Goal: Task Accomplishment & Management: Manage account settings

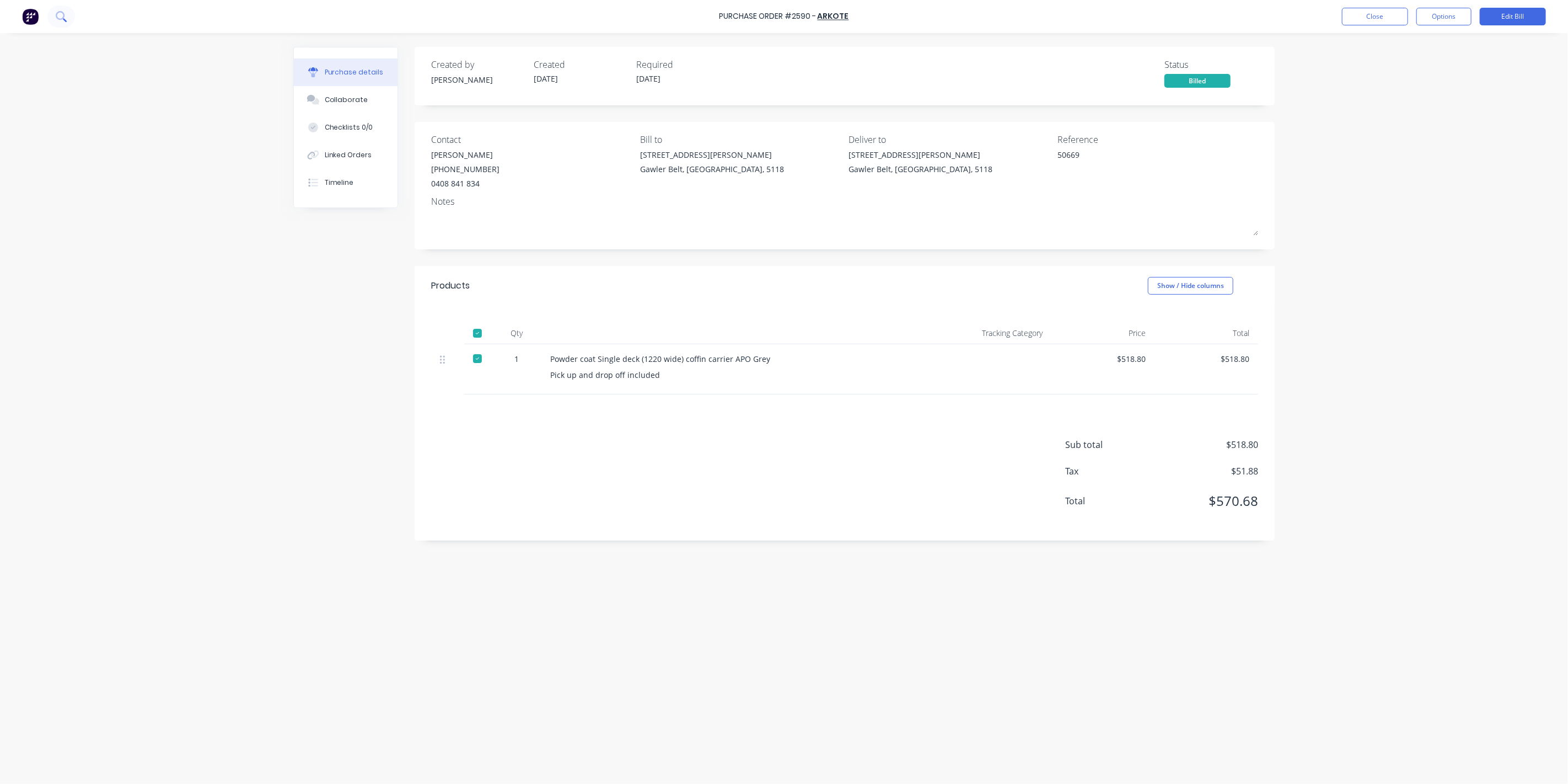
click at [56, 10] on button at bounding box center [61, 17] width 28 height 22
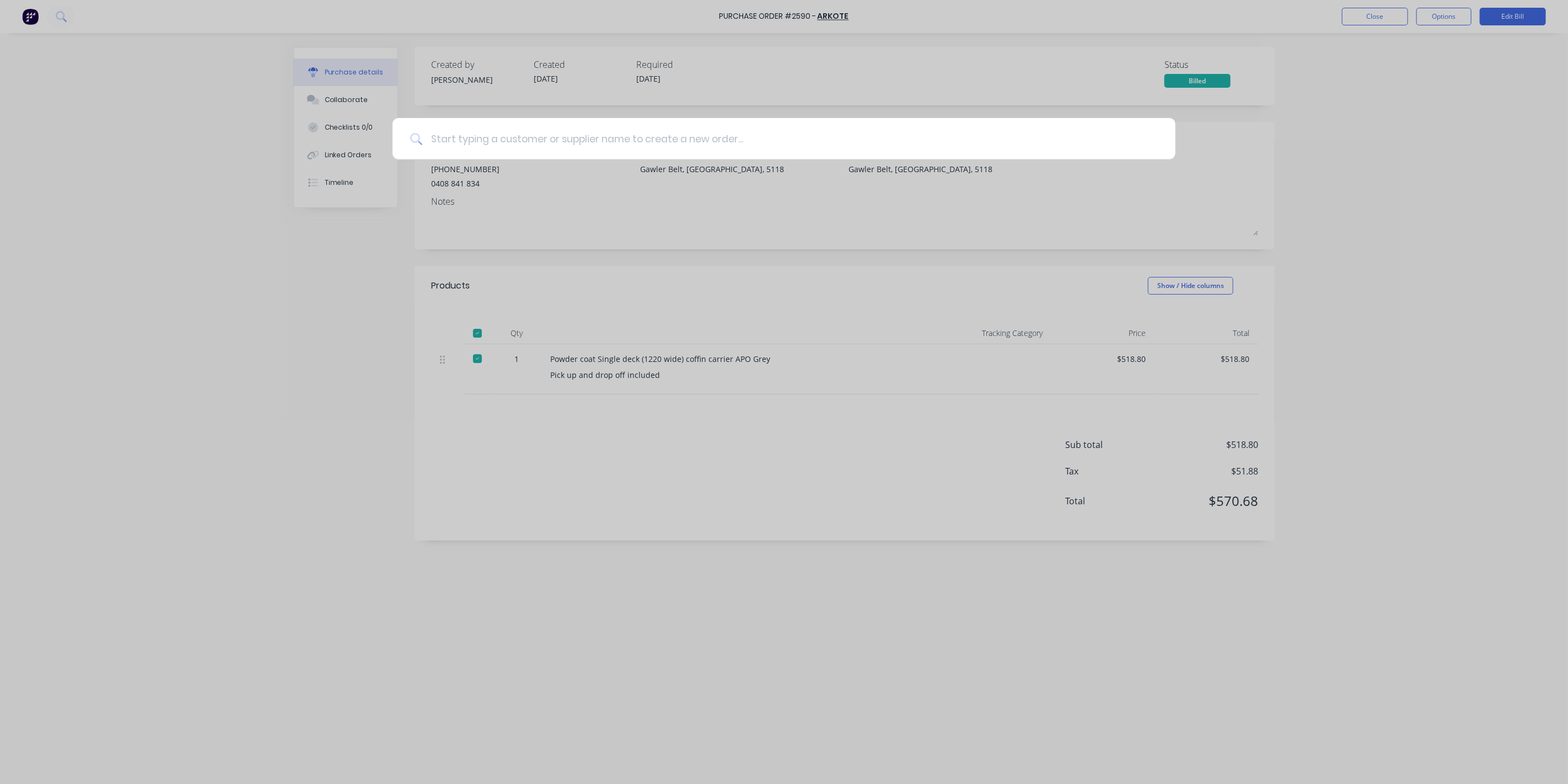
click at [500, 133] on input at bounding box center [789, 139] width 735 height 42
type textarea "x"
type input "a"
type textarea "x"
type input "ar"
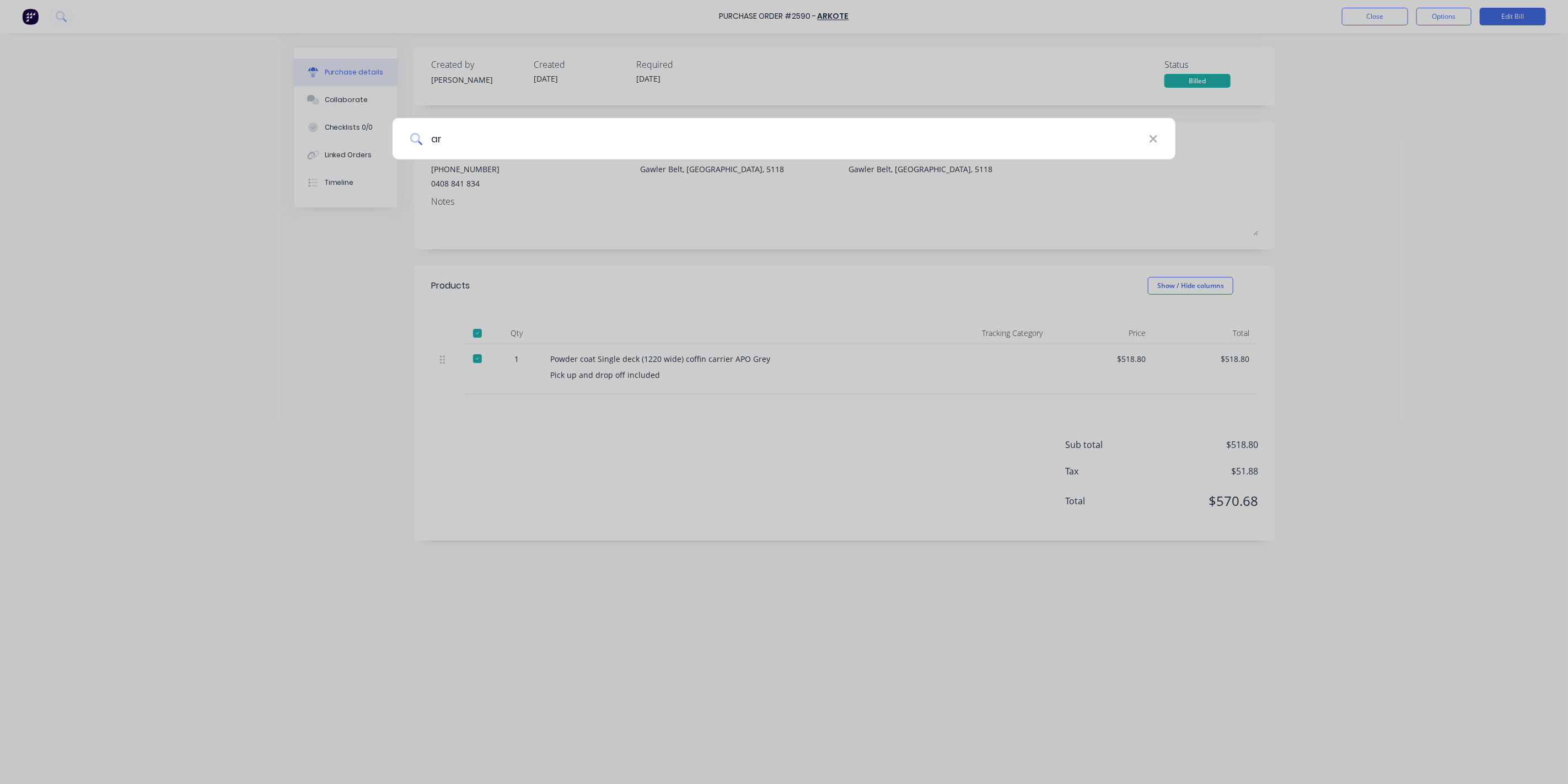
type textarea "x"
type input "arg"
type textarea "x"
type input "argo"
type textarea "x"
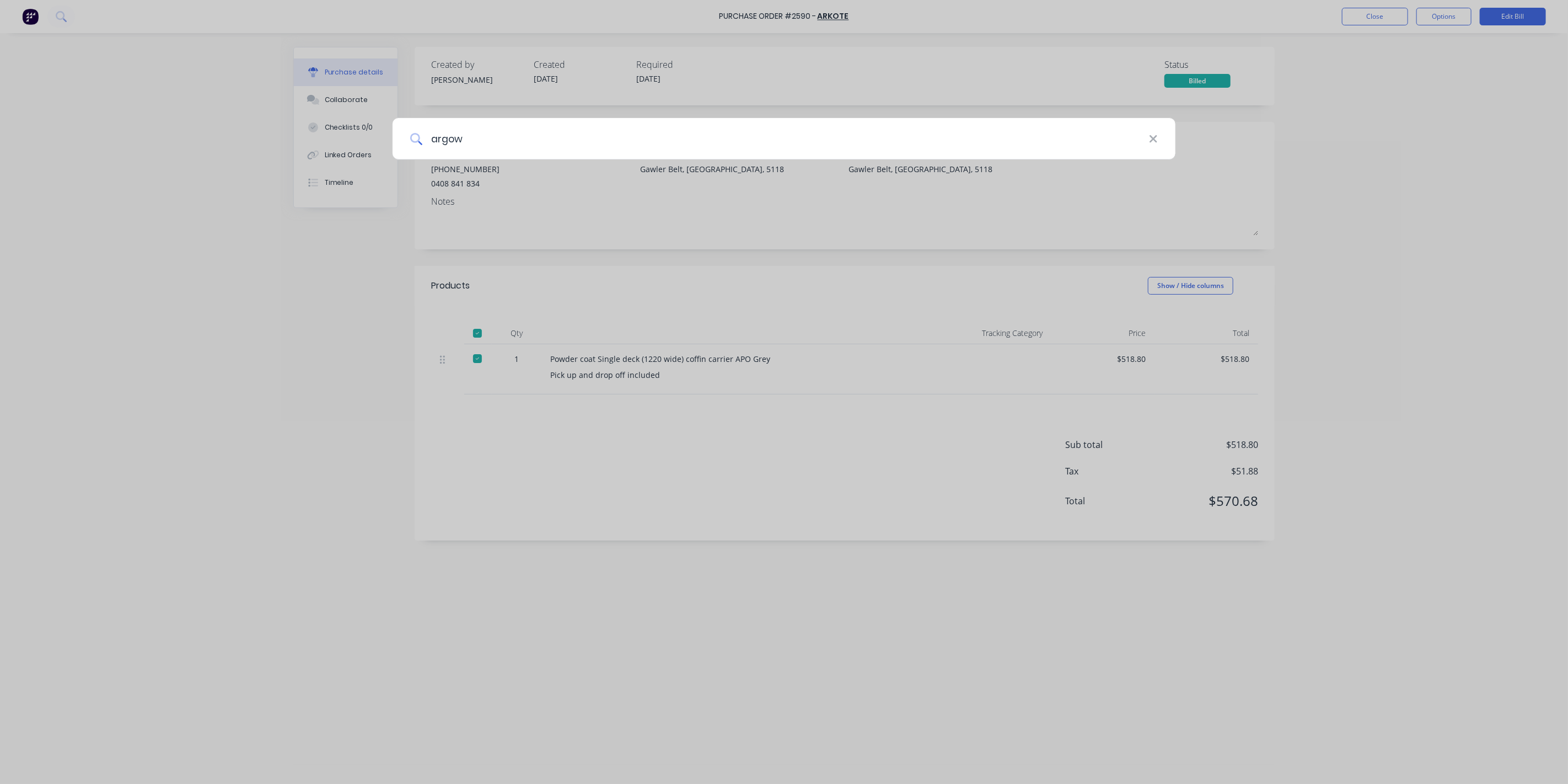
type input "argowe"
type textarea "x"
type input "argow"
type textarea "x"
type input "argowe"
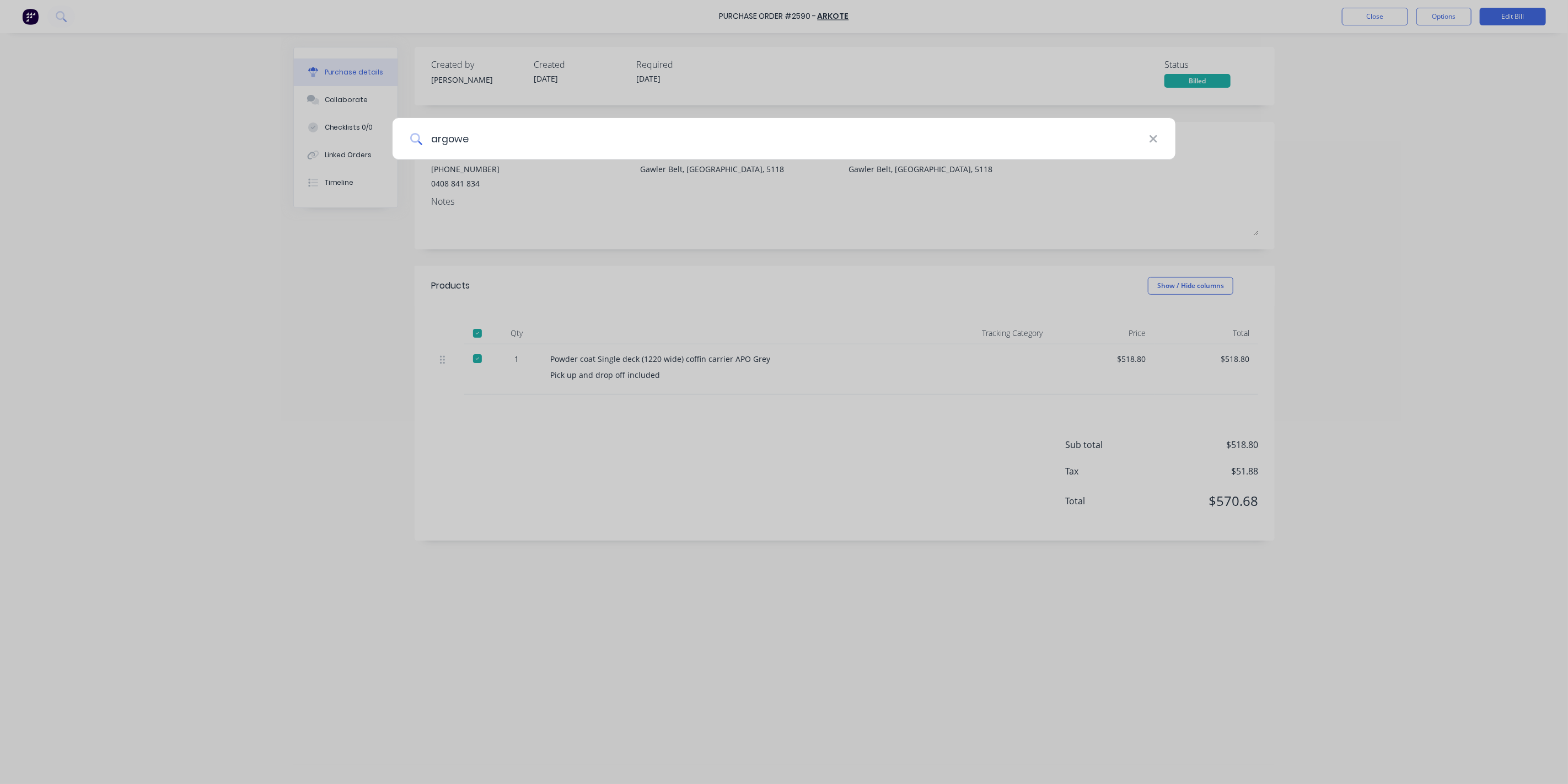
type textarea "x"
type input "argowel"
type textarea "x"
type input "argoweld"
type textarea "x"
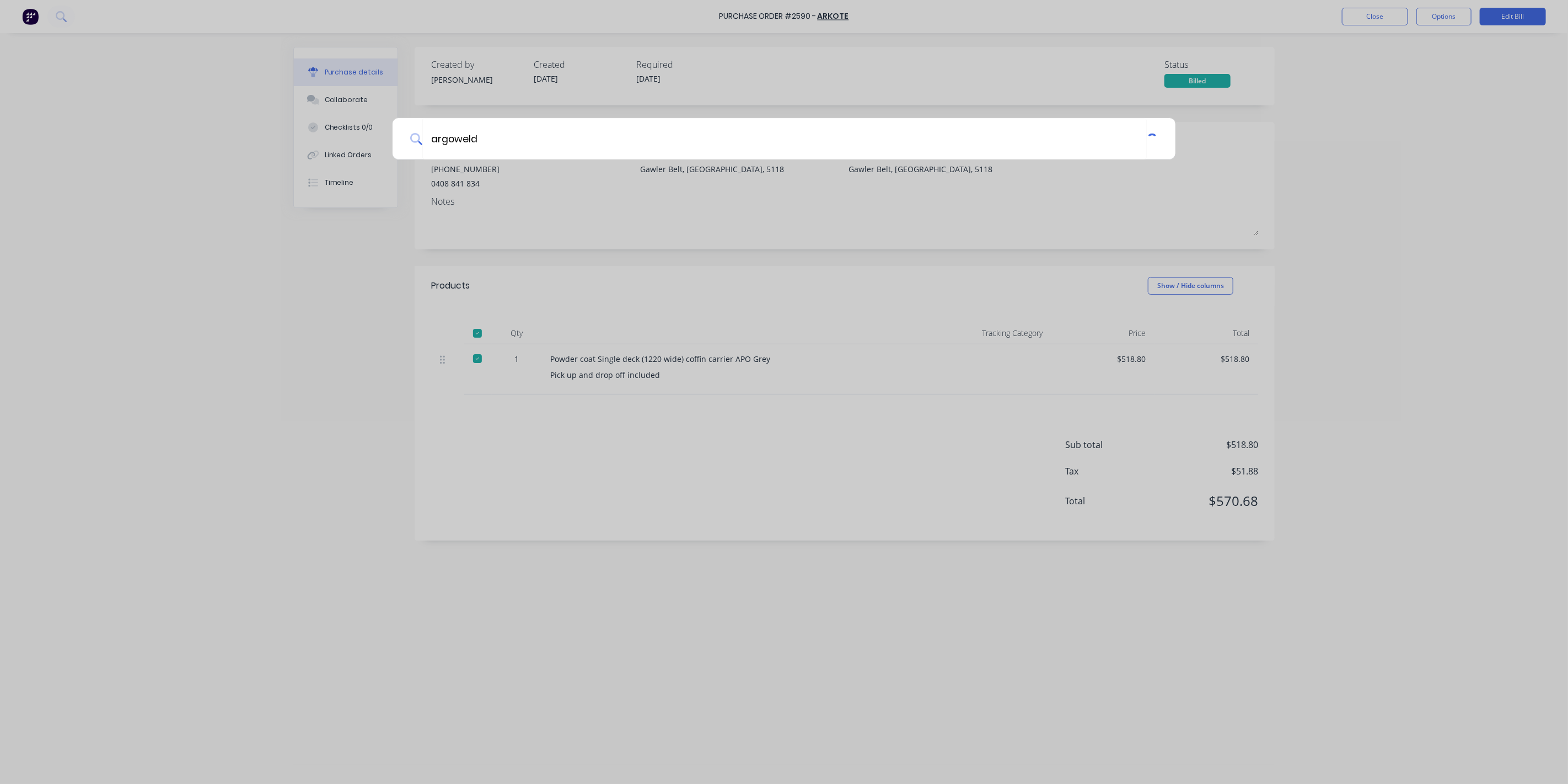
click at [1377, 19] on div "argoweld" at bounding box center [784, 392] width 1568 height 784
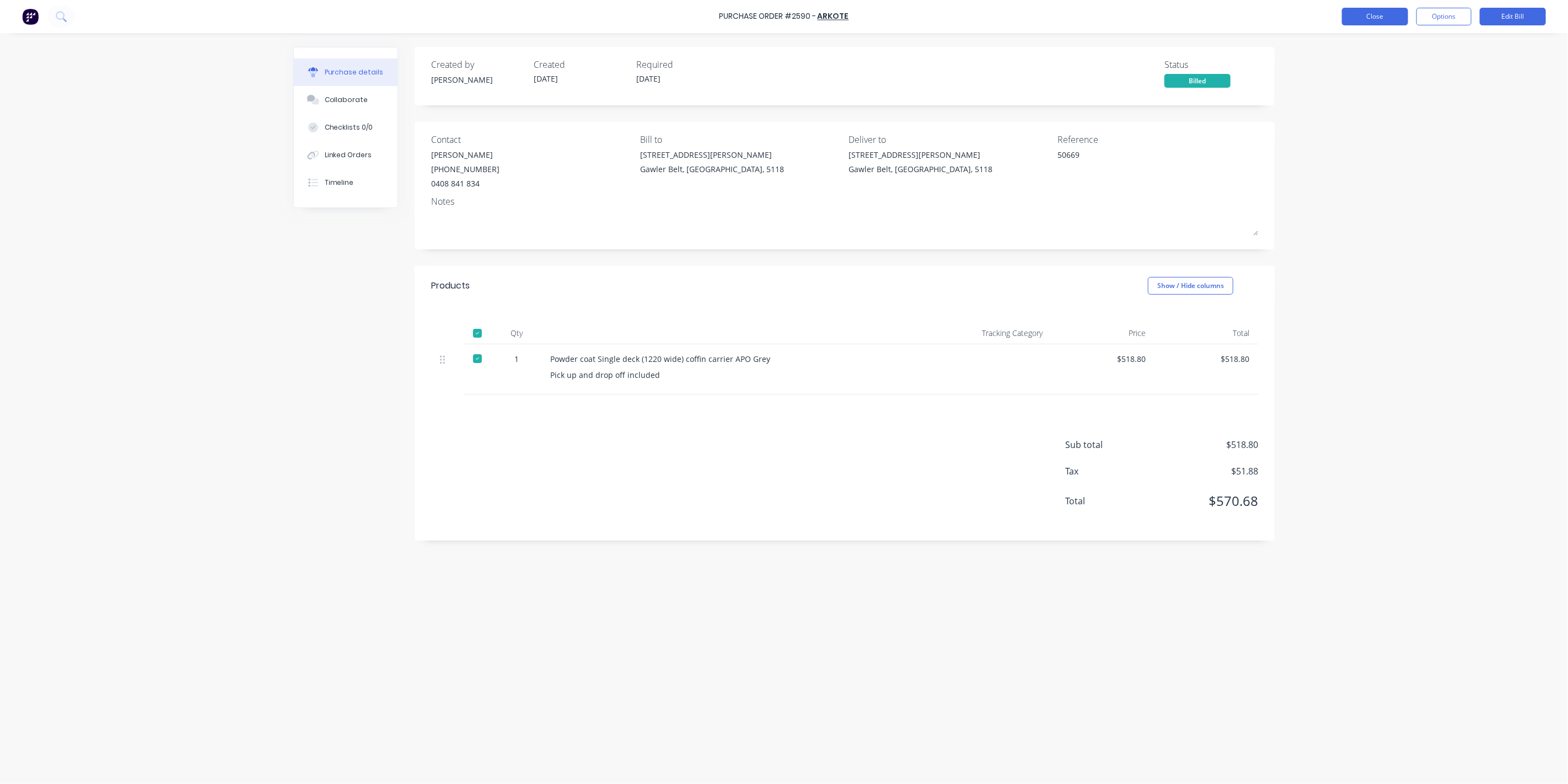
click at [1373, 15] on button "Close" at bounding box center [1374, 17] width 66 height 18
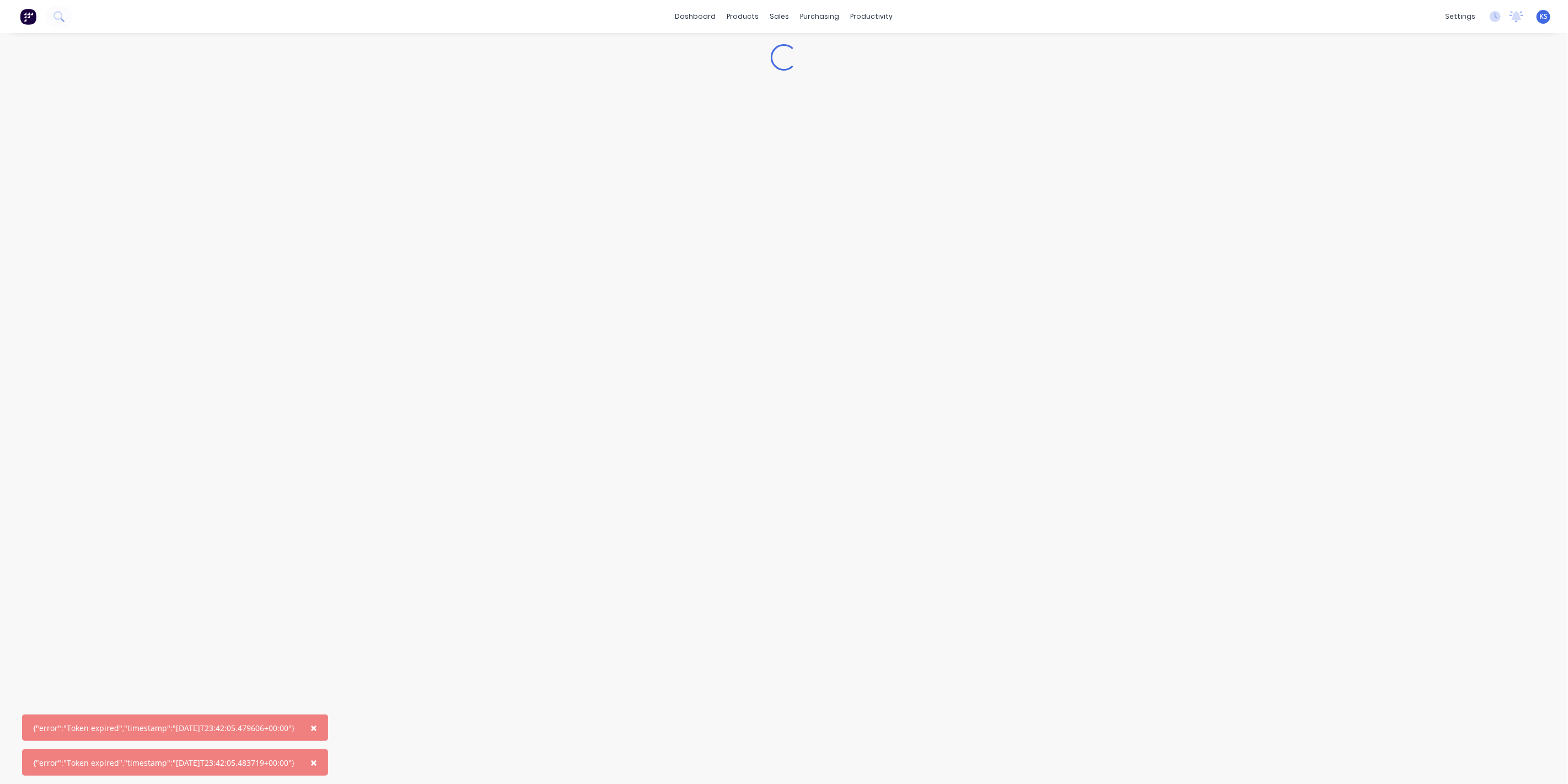
click at [328, 734] on button "×" at bounding box center [313, 727] width 28 height 26
click at [317, 765] on span "×" at bounding box center [313, 762] width 7 height 15
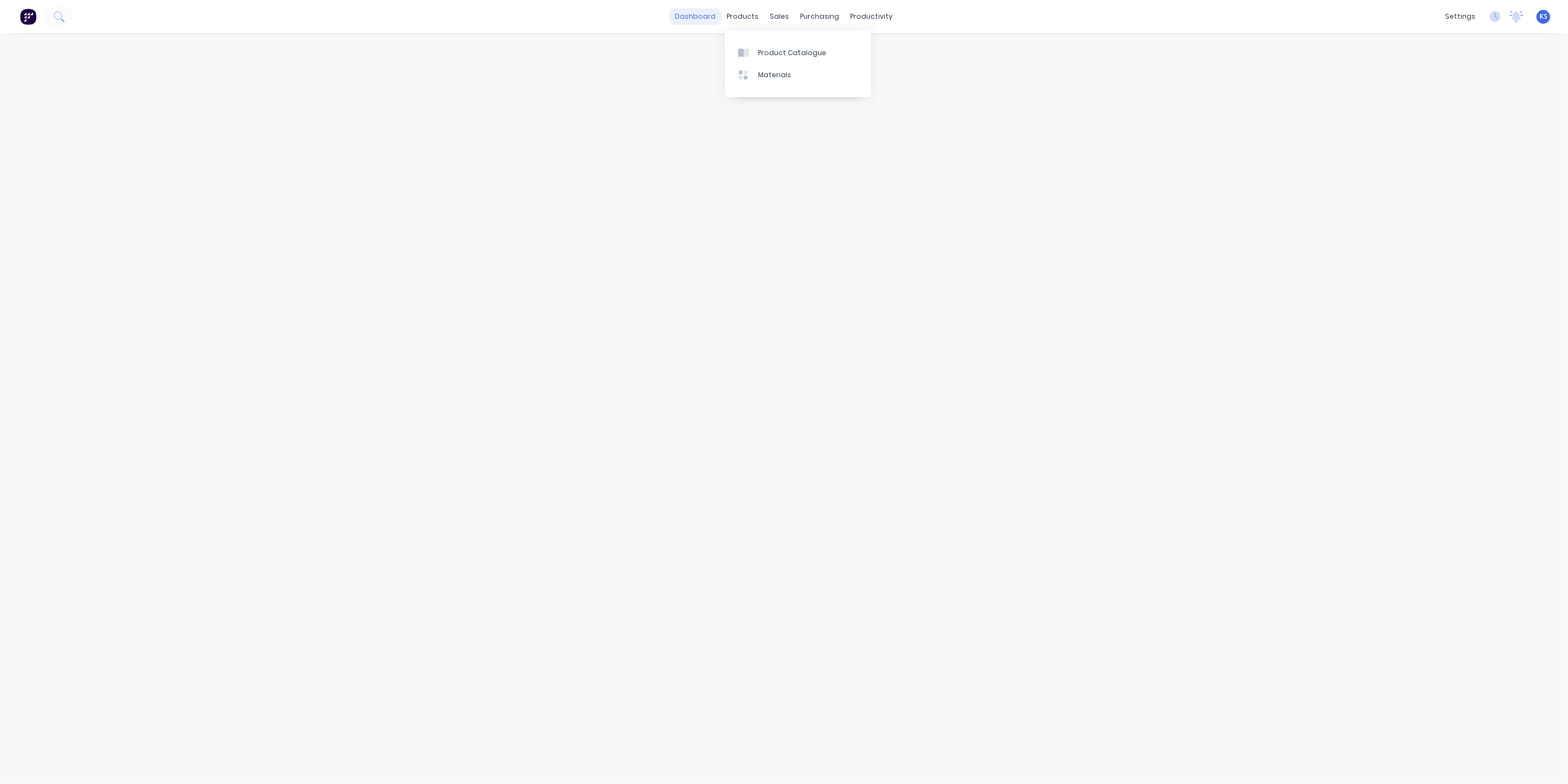
click at [689, 17] on link "dashboard" at bounding box center [695, 16] width 52 height 17
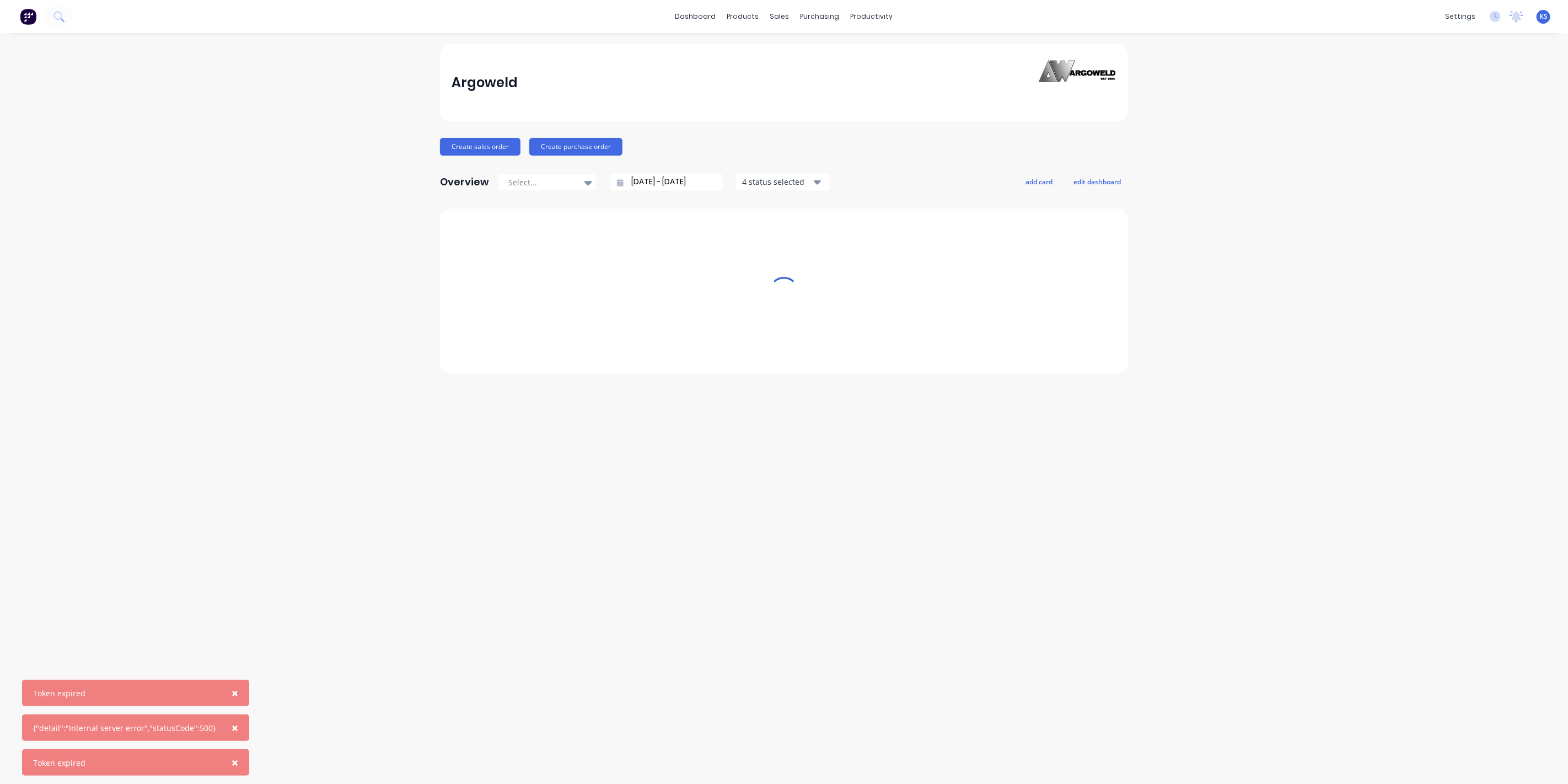
click at [232, 687] on span "×" at bounding box center [234, 692] width 7 height 15
click at [232, 730] on span "×" at bounding box center [234, 727] width 7 height 15
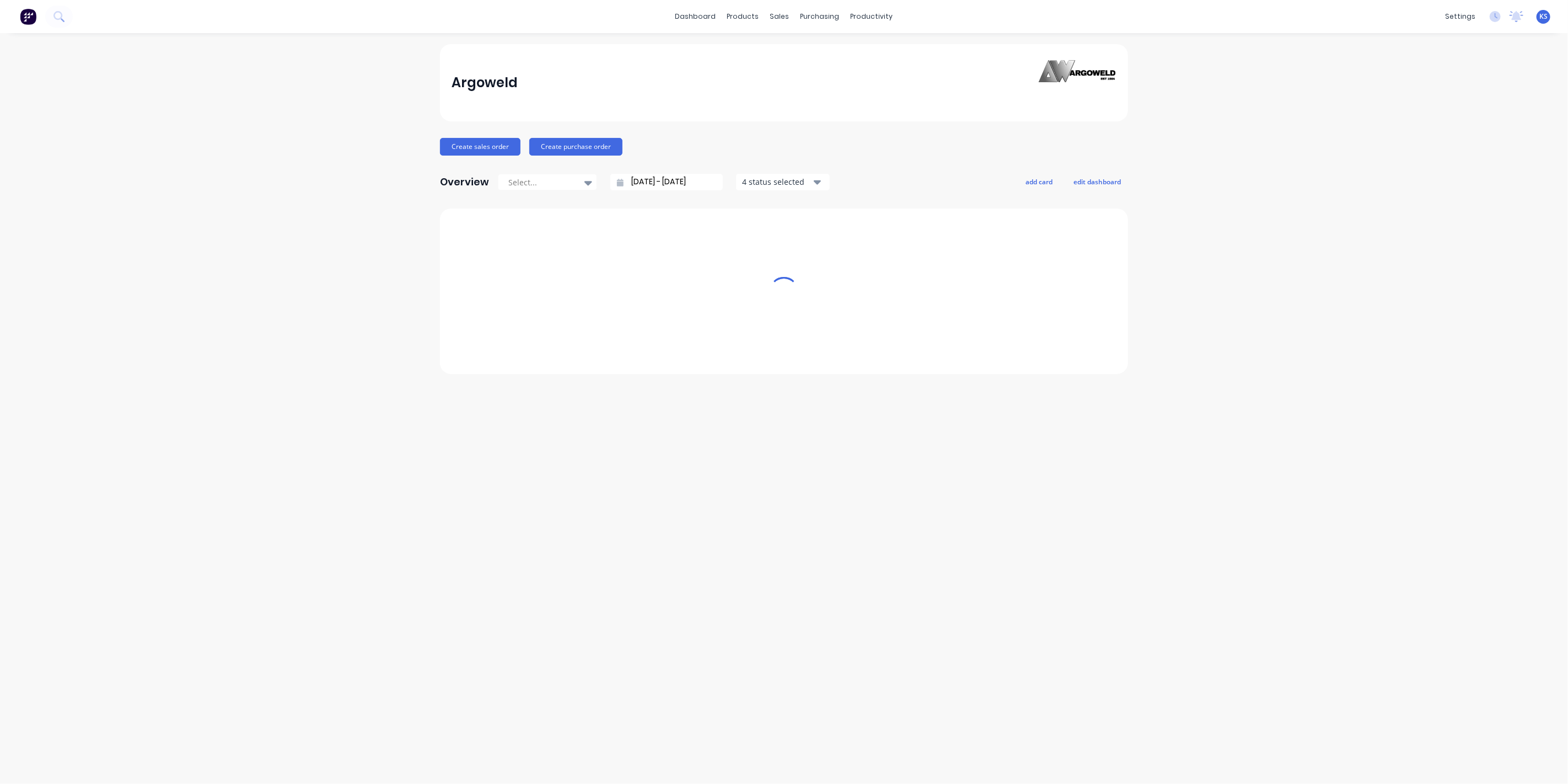
click at [313, 399] on div "Argoweld Create sales order Create purchase order Overview Select... 15/07/25 -…" at bounding box center [784, 408] width 1568 height 728
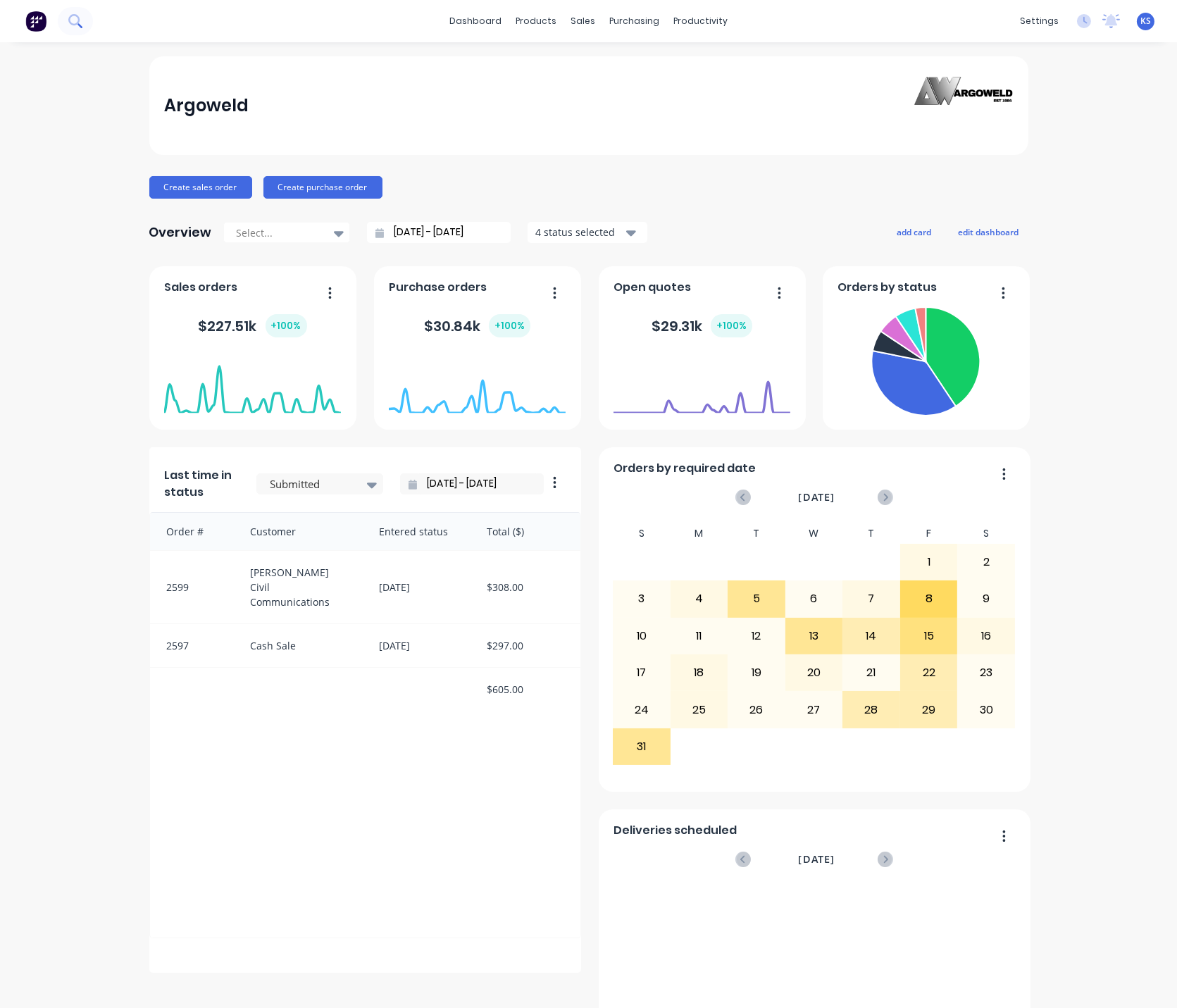
click at [83, 27] on button at bounding box center [76, 21] width 35 height 28
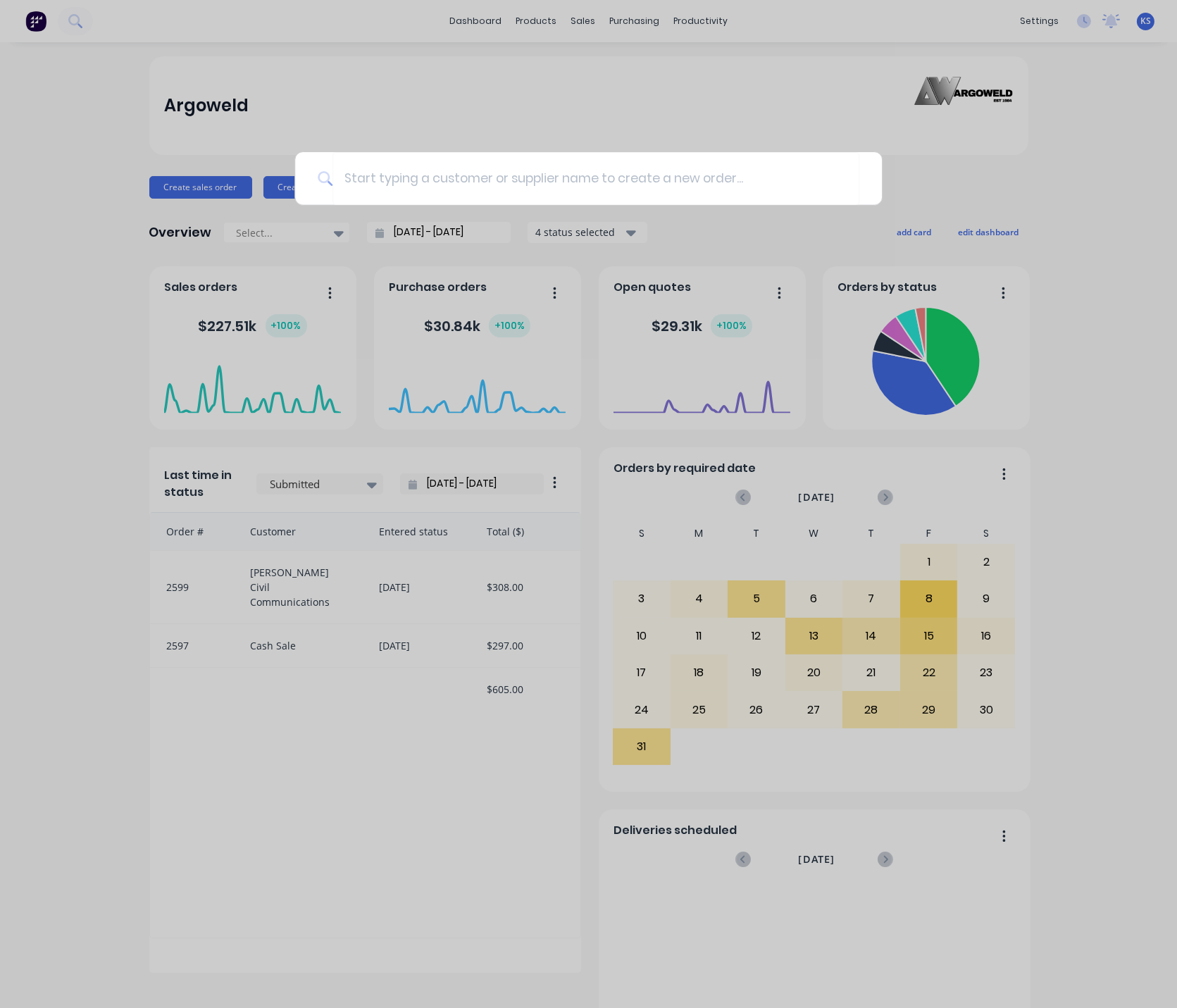
type input "a"
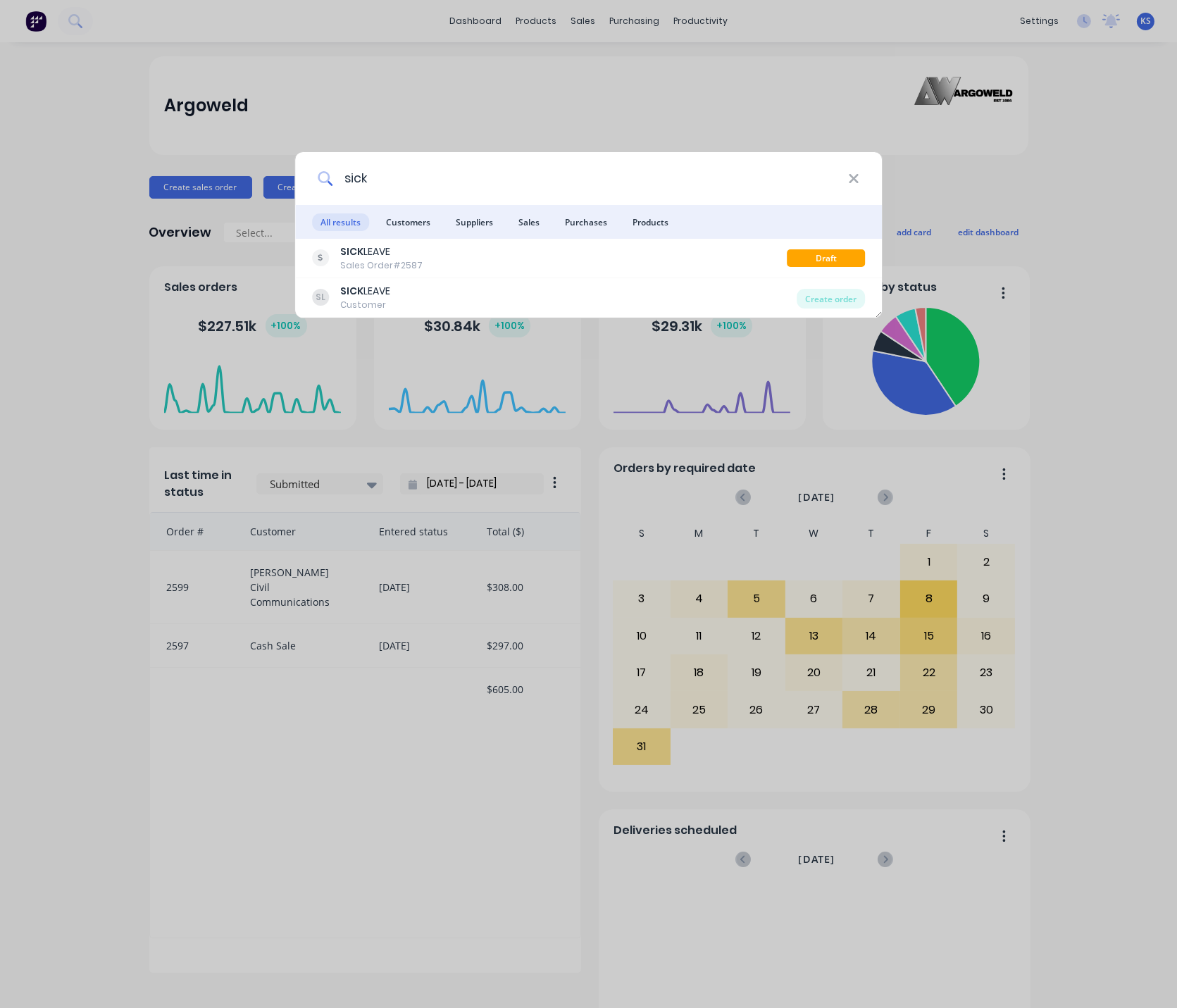
drag, startPoint x: 427, startPoint y: 185, endPoint x: 182, endPoint y: 179, distance: 245.1
click at [182, 179] on div "sick All results Customers Suppliers Sales Purchases Products SICK LEAVE Sales …" at bounding box center [588, 504] width 1177 height 1008
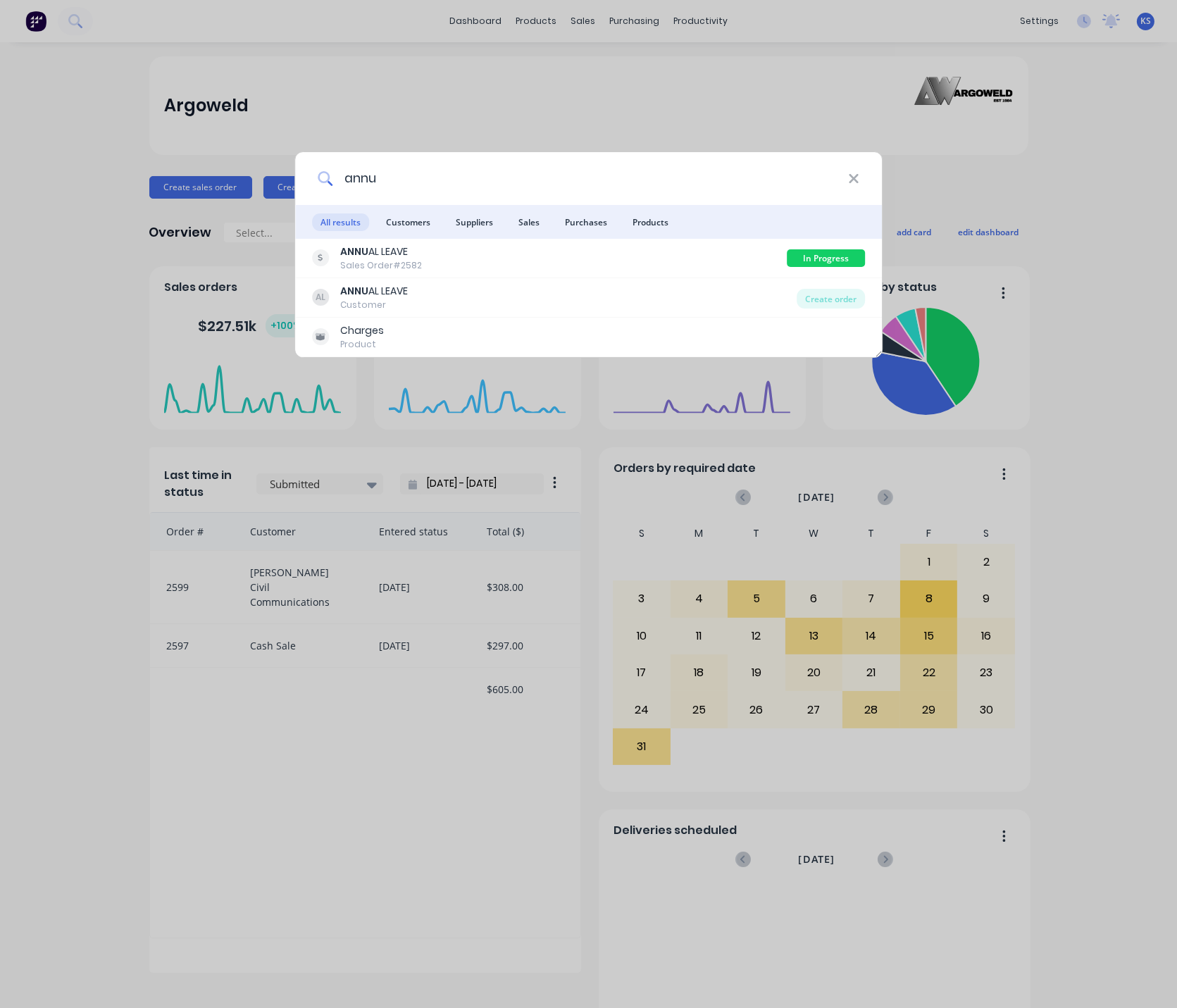
drag, startPoint x: 442, startPoint y: 194, endPoint x: 245, endPoint y: 170, distance: 198.5
click at [245, 170] on div "annu All results Customers Suppliers Sales Purchases Products ANNU AL LEAVE Sal…" at bounding box center [588, 504] width 1177 height 1008
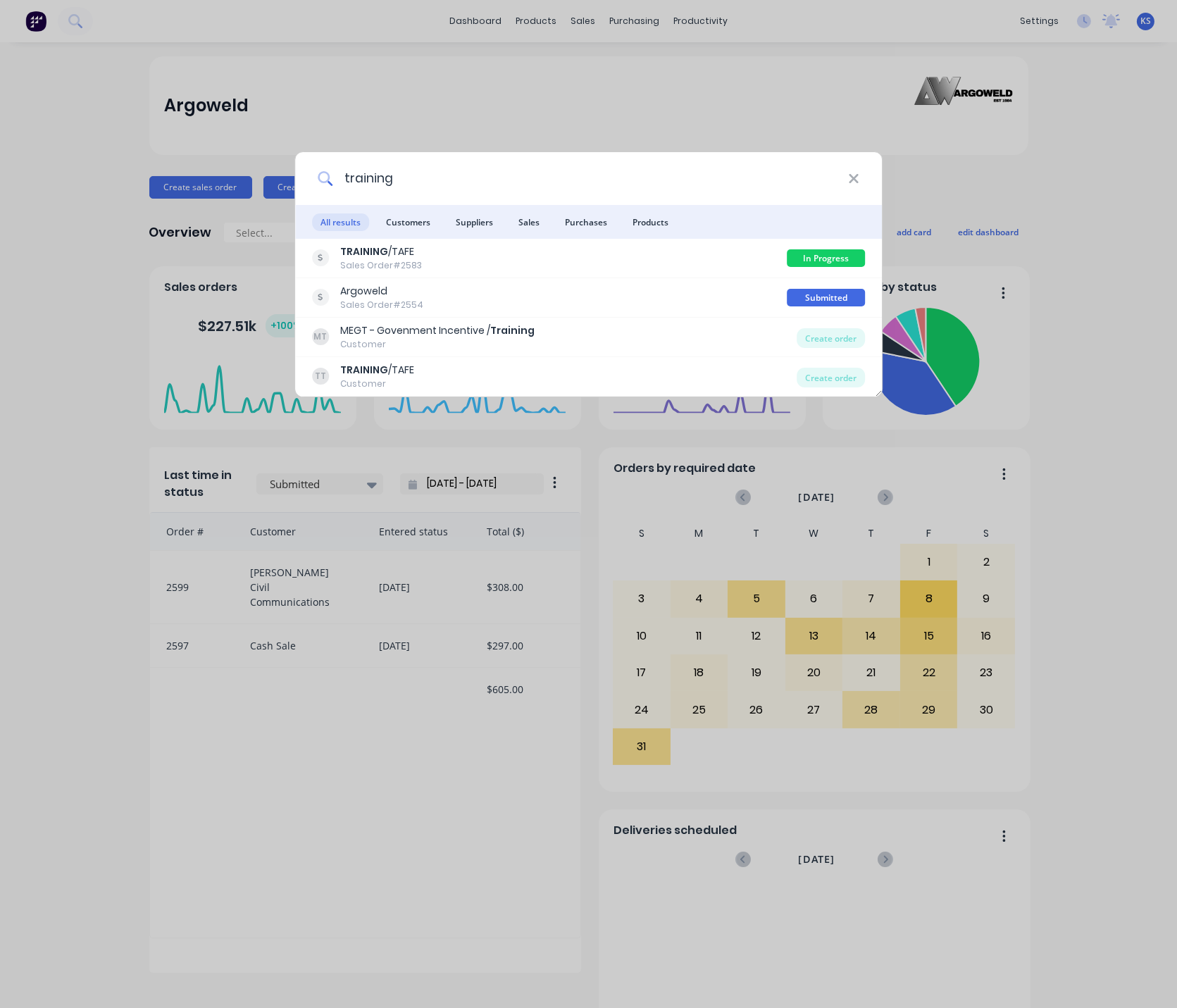
type input "training"
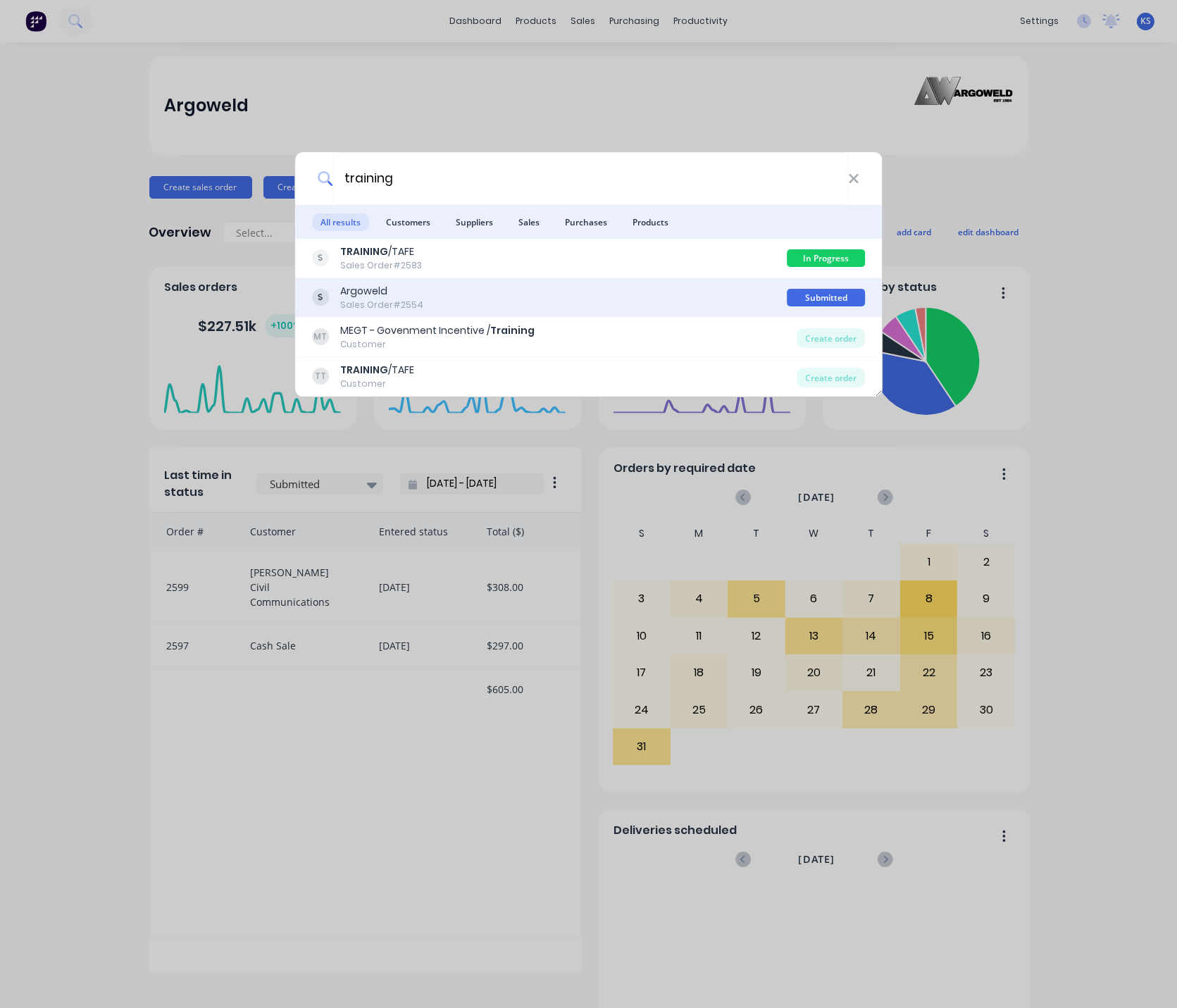
click at [389, 294] on div "Argoweld" at bounding box center [382, 291] width 83 height 15
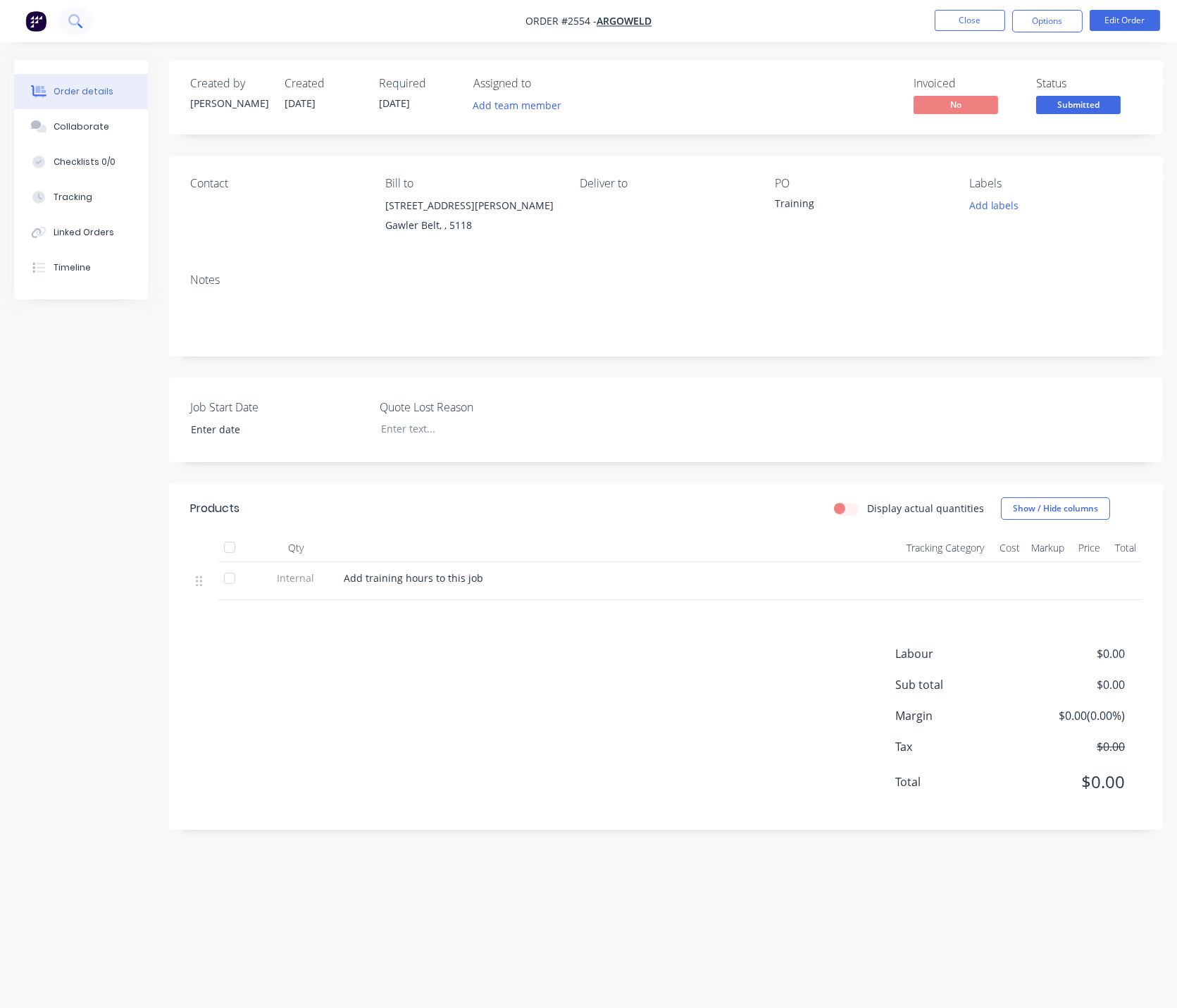
click at [74, 19] on icon at bounding box center [75, 21] width 13 height 13
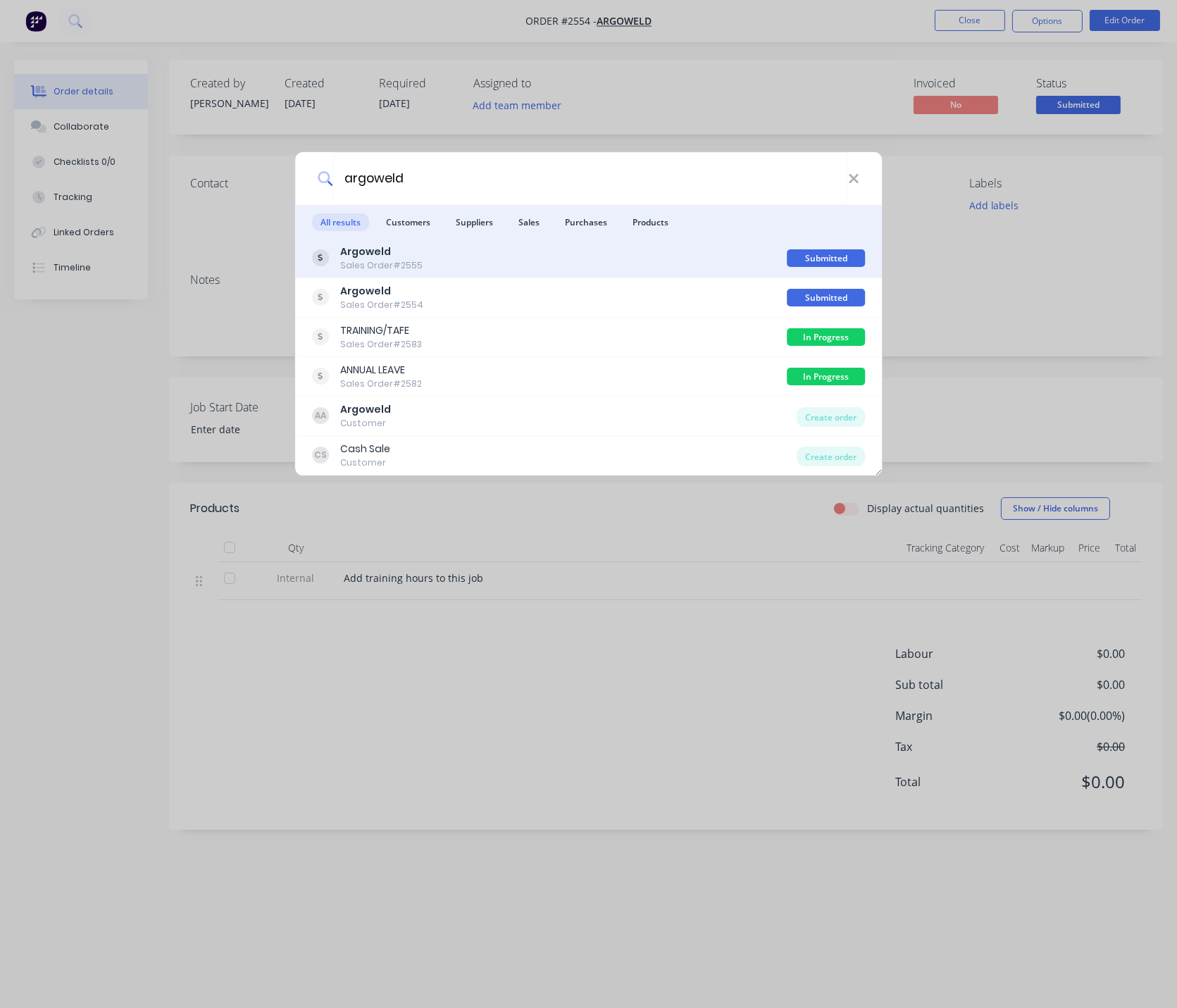
type input "argoweld"
click at [393, 259] on div "Sales Order #2555" at bounding box center [382, 266] width 82 height 13
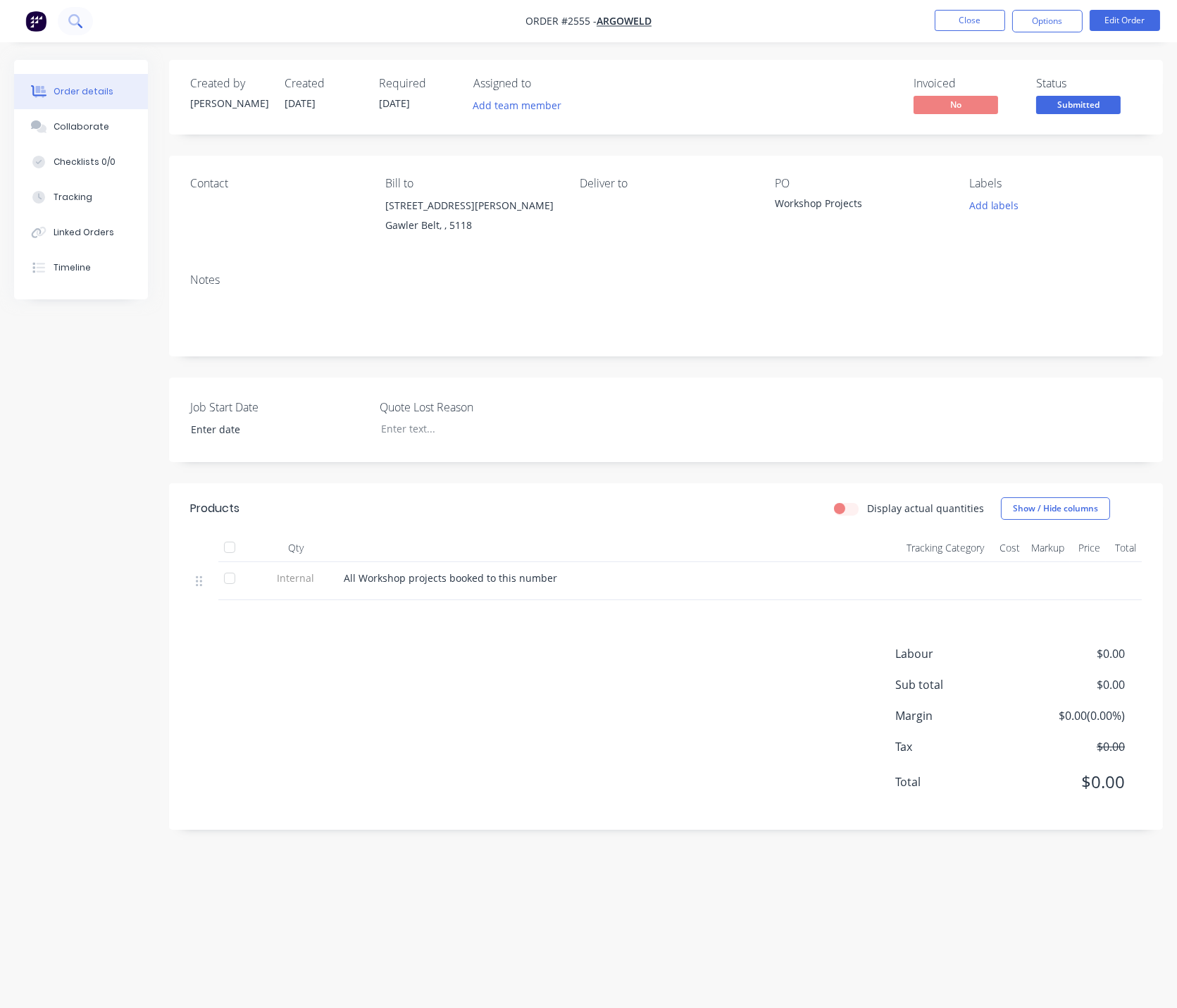
click at [70, 15] on icon at bounding box center [75, 21] width 13 height 13
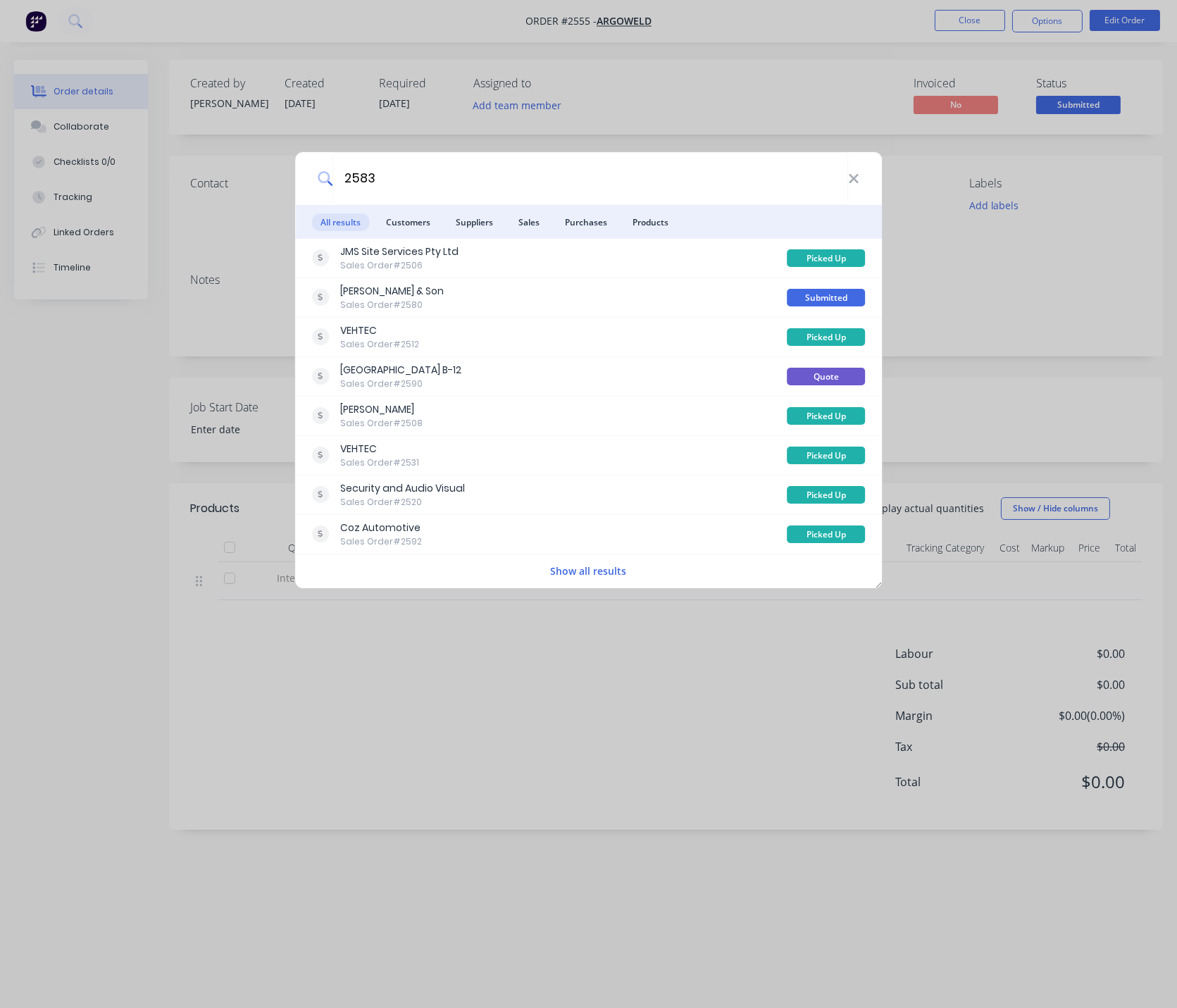
type input "2583"
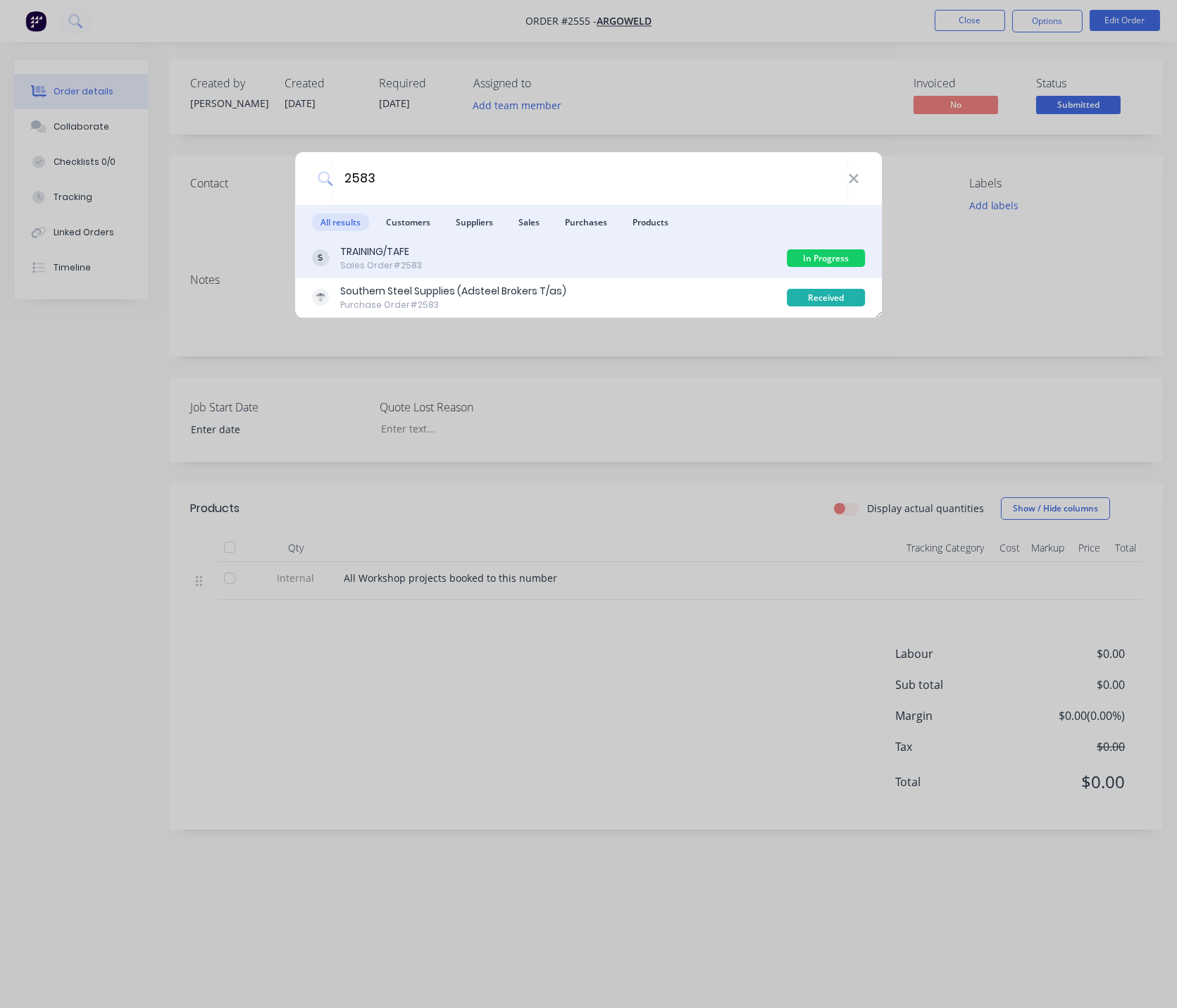
click at [375, 256] on div "TRAINING/TAFE" at bounding box center [382, 252] width 82 height 15
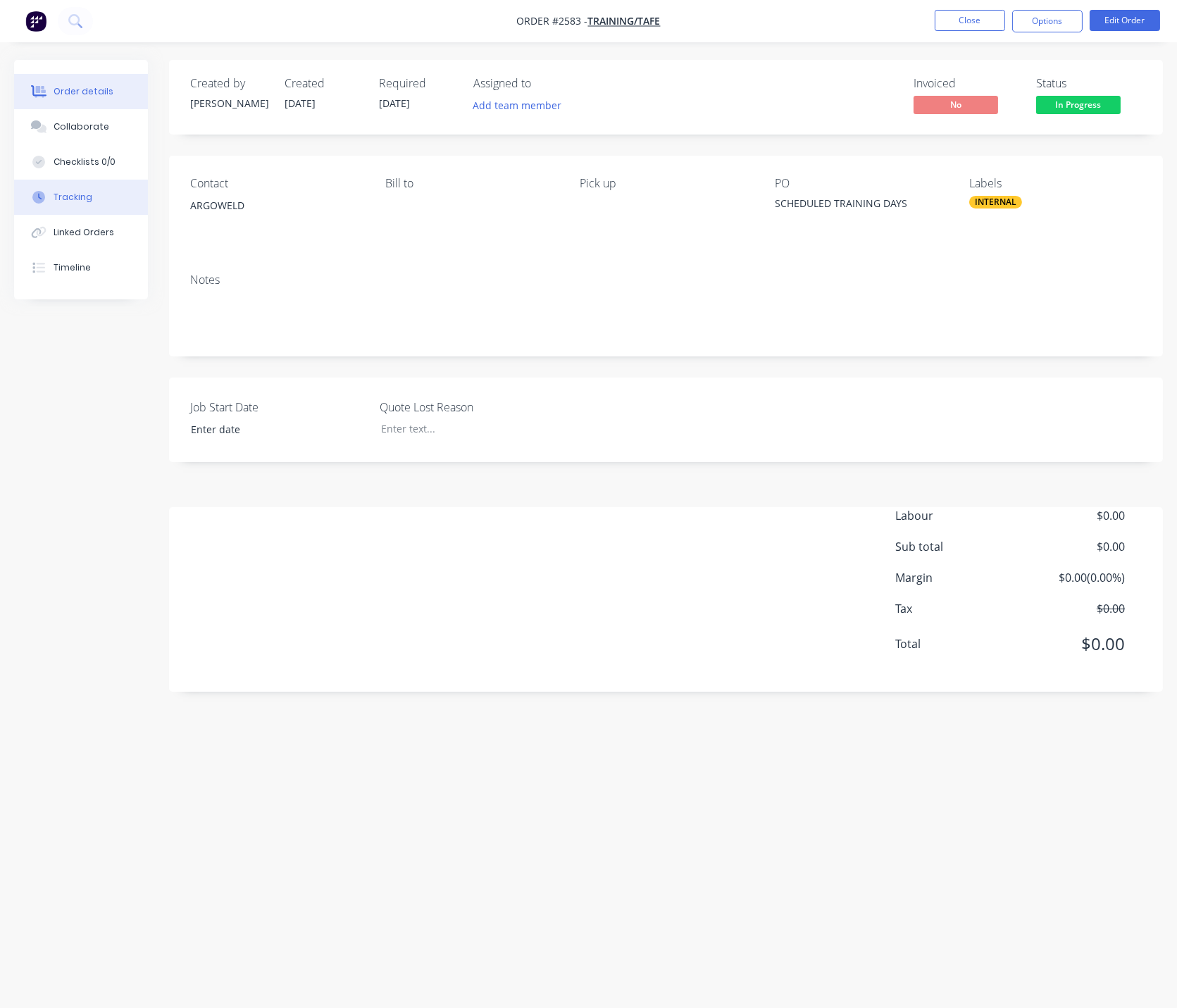
click at [103, 183] on button "Tracking" at bounding box center [80, 197] width 133 height 35
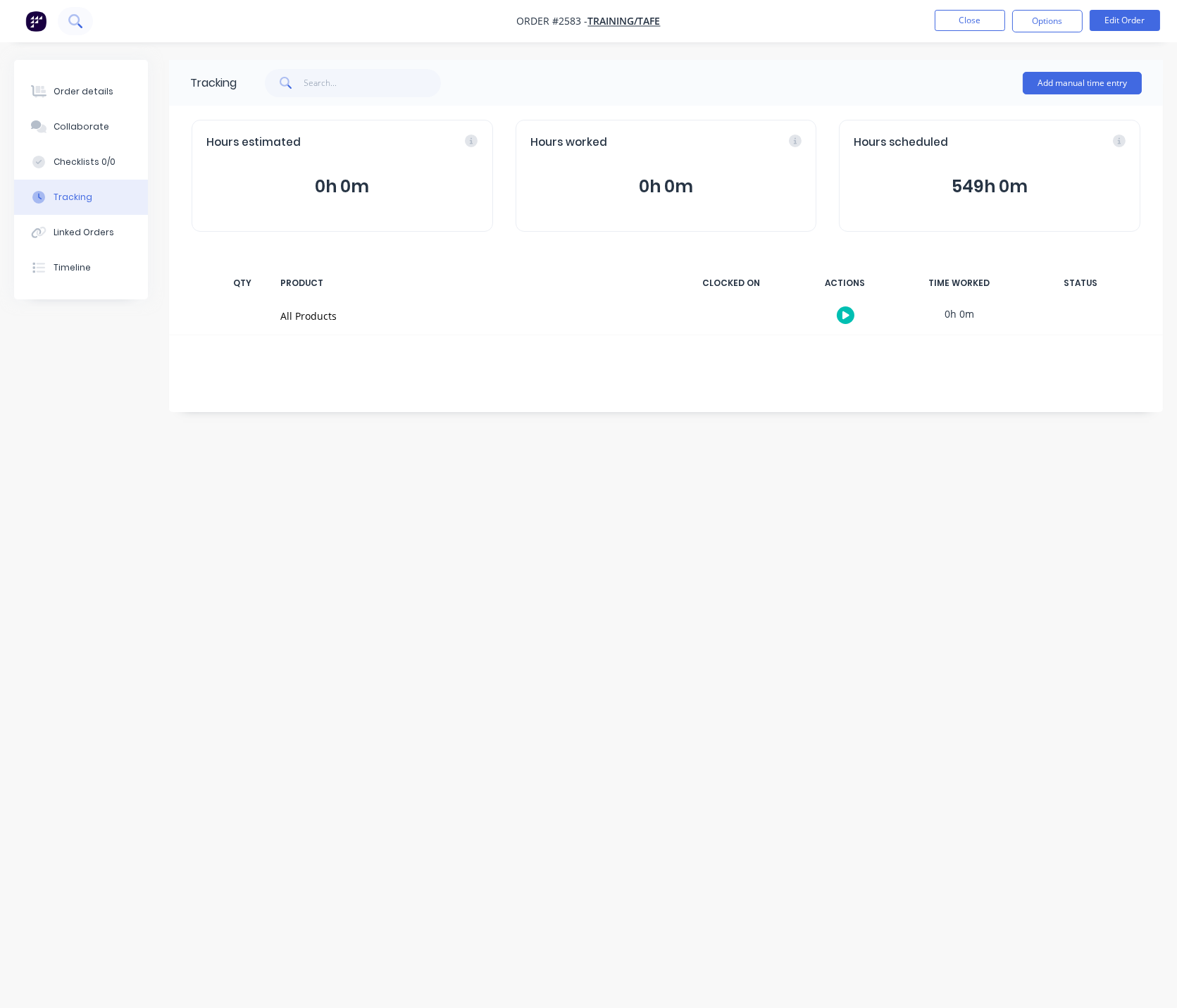
click at [88, 21] on button at bounding box center [76, 21] width 35 height 28
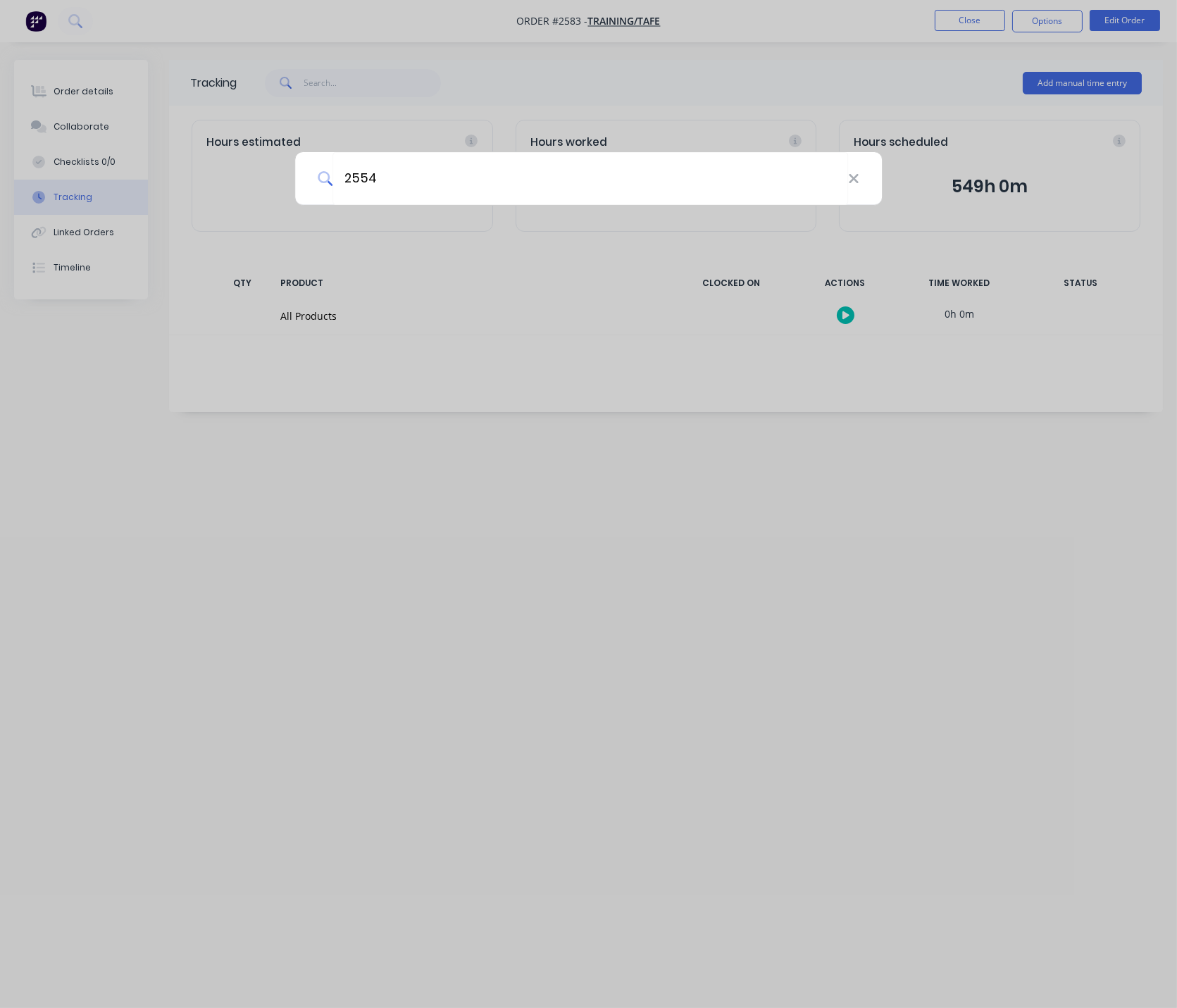
type input "2554"
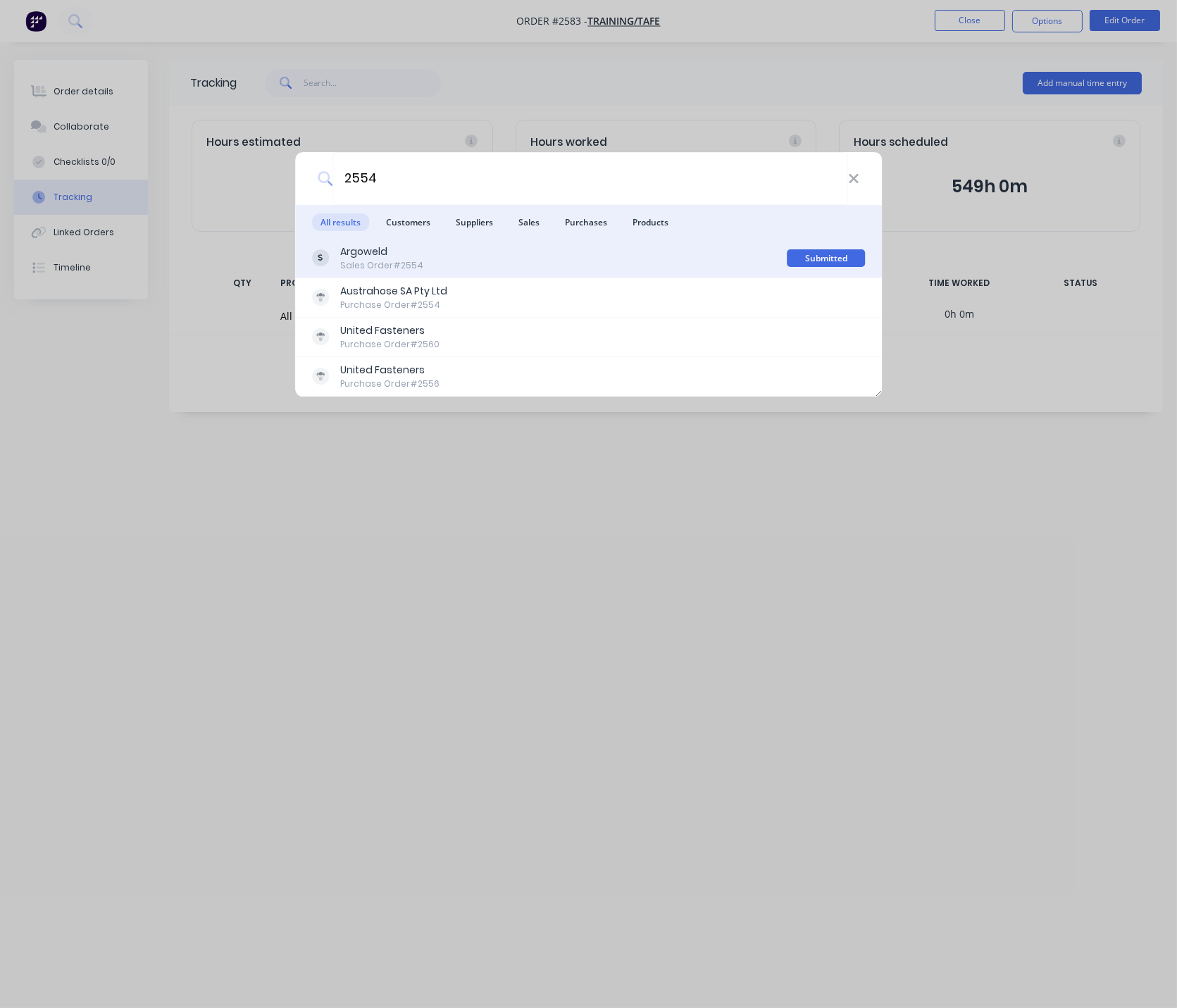
click at [402, 259] on div "Sales Order #2554" at bounding box center [382, 266] width 83 height 13
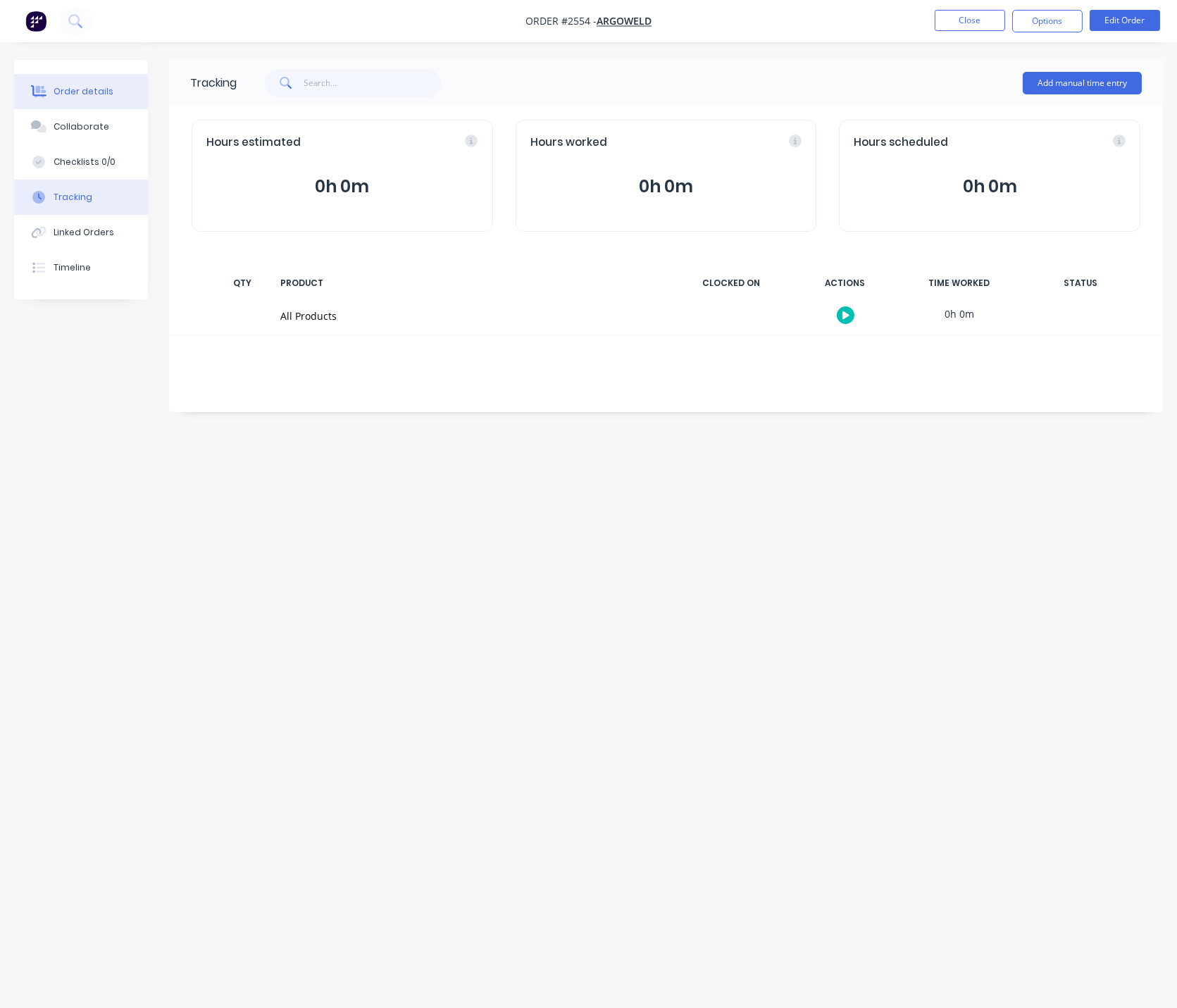
click at [105, 93] on div "Order details" at bounding box center [83, 91] width 60 height 13
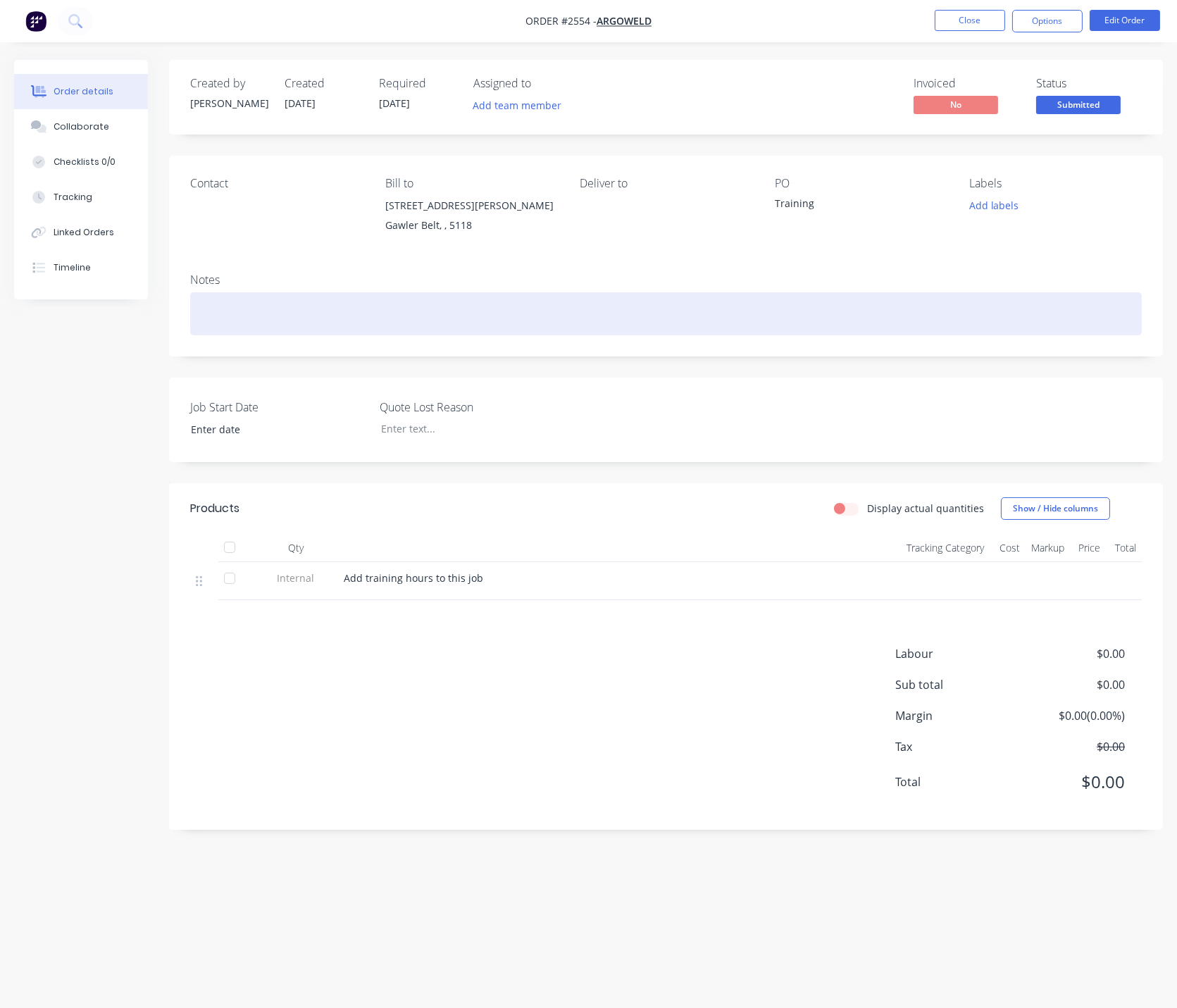
click at [245, 318] on div at bounding box center [666, 314] width 952 height 43
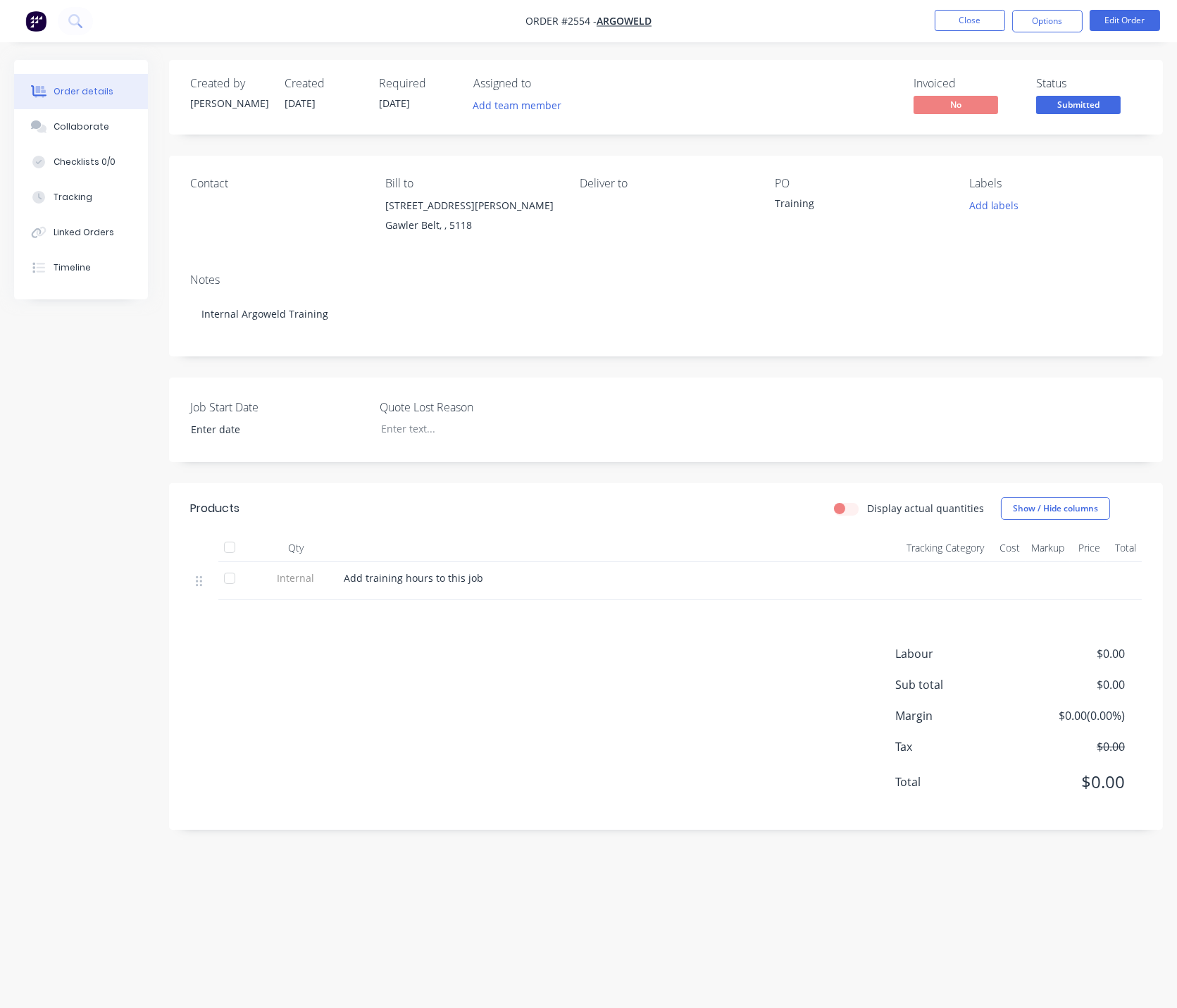
click at [44, 472] on div "Created by Leigh Created 30/07/25 Required 31/12/25 Assigned to Add team member…" at bounding box center [588, 477] width 1149 height 834
click at [61, 17] on button at bounding box center [76, 21] width 35 height 28
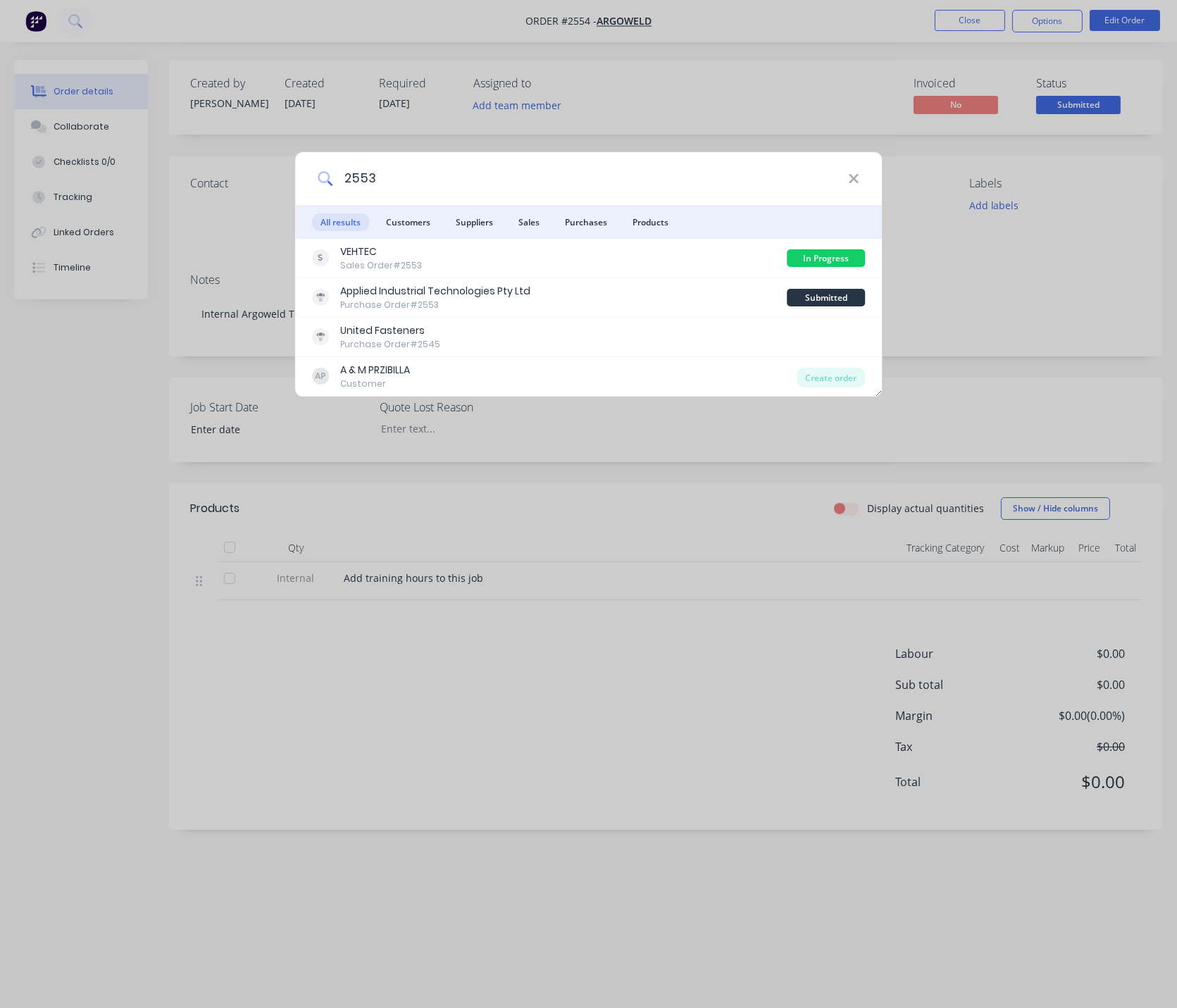
click at [363, 181] on input "2553" at bounding box center [590, 178] width 515 height 53
type input "2583"
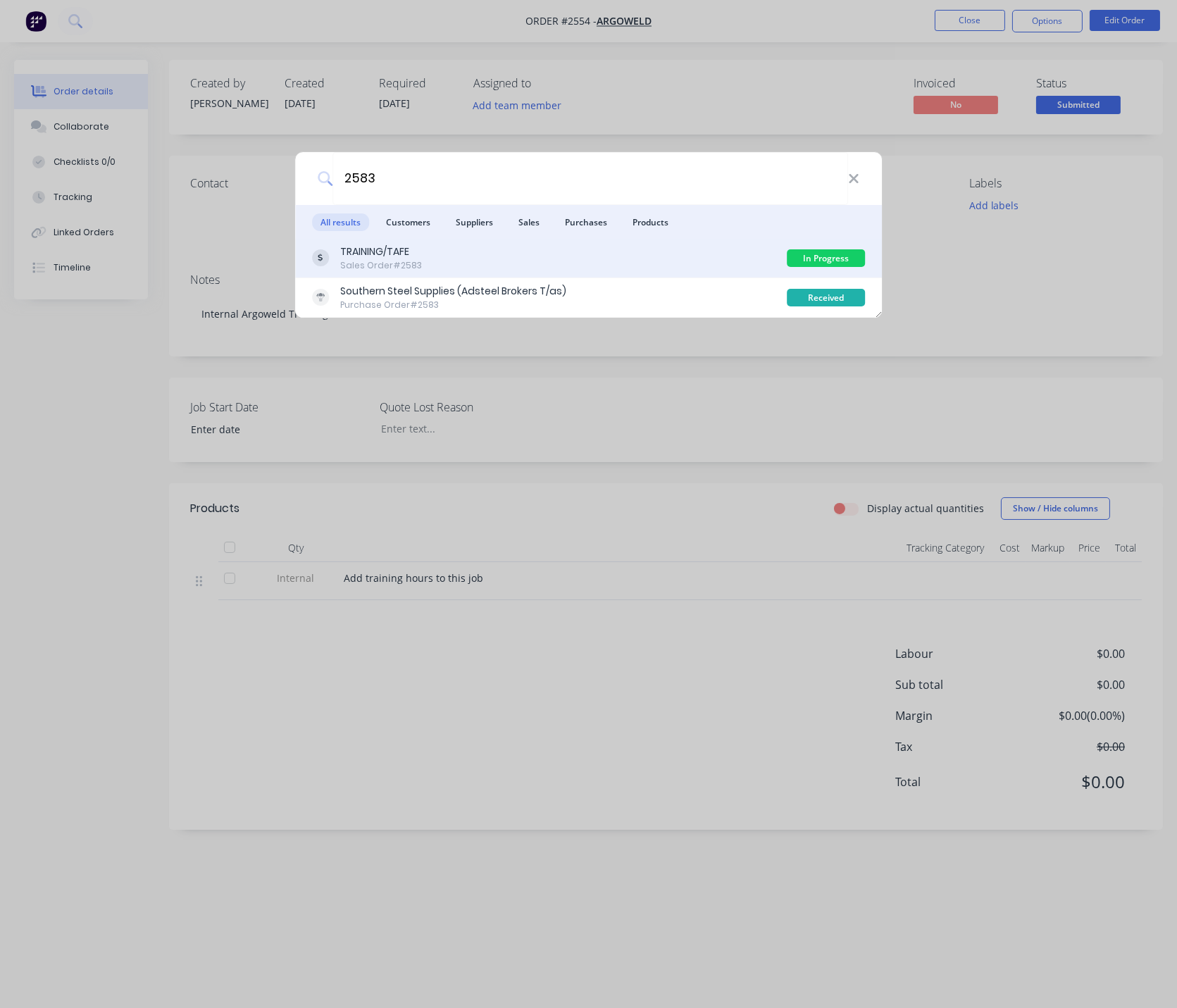
click at [406, 254] on div "TRAINING/TAFE" at bounding box center [382, 252] width 82 height 15
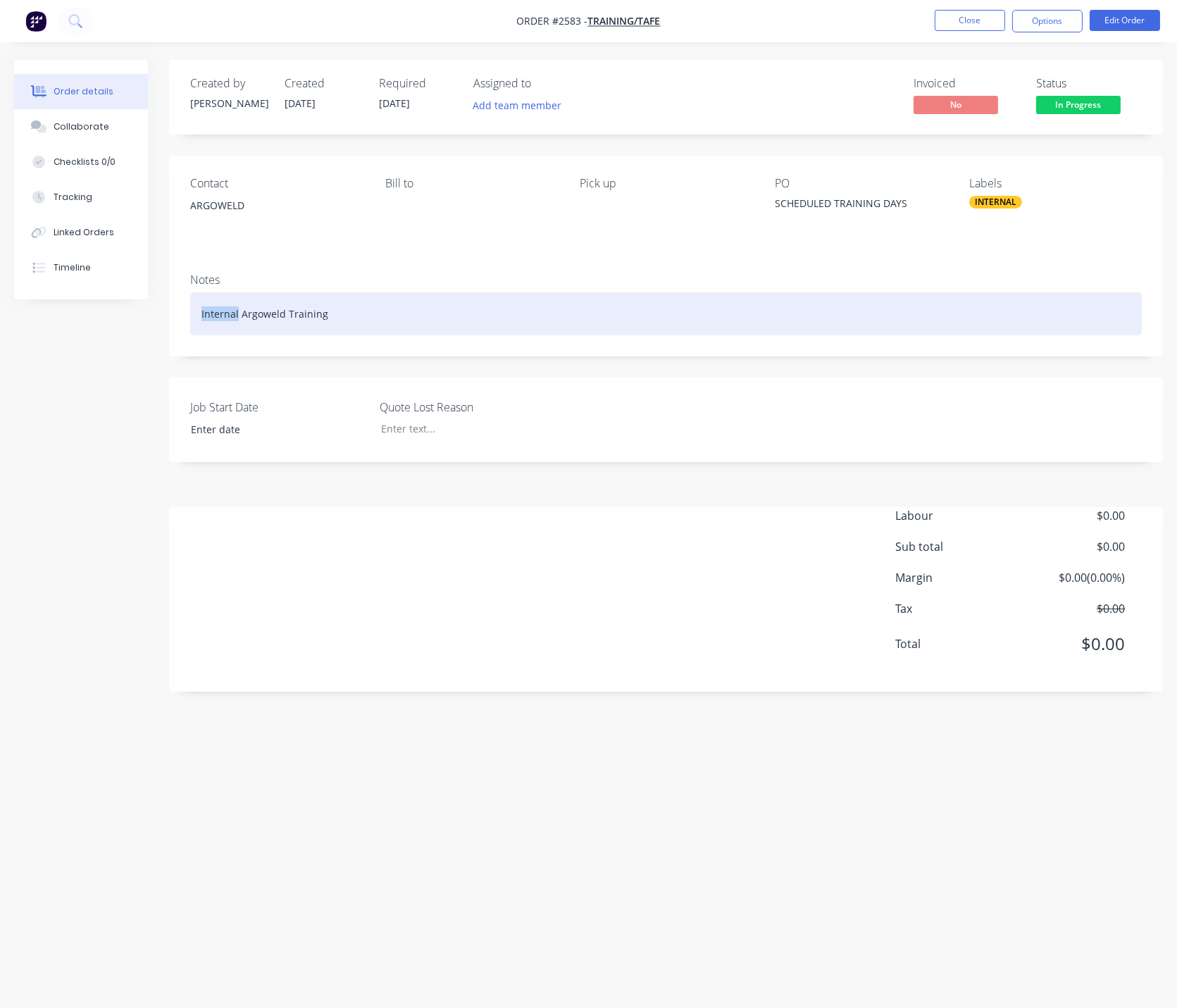
drag, startPoint x: 237, startPoint y: 315, endPoint x: 166, endPoint y: 315, distance: 71.0
click at [166, 315] on div "Created by Leigh Created 08/08/25 Required 31/12/25 Assigned to Add team member…" at bounding box center [588, 477] width 1149 height 834
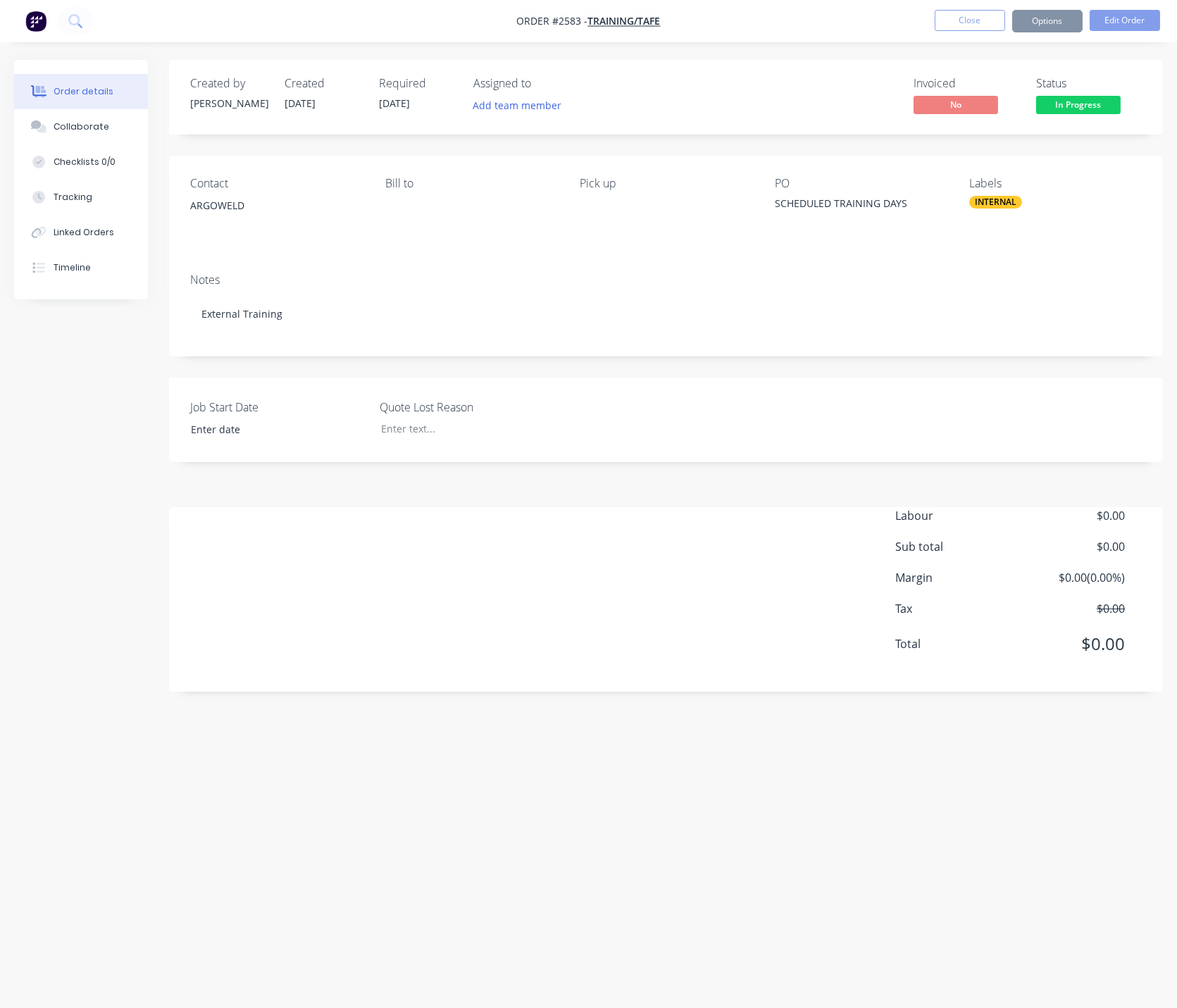
click at [173, 332] on div "Notes External Training" at bounding box center [666, 309] width 994 height 94
click at [973, 21] on button "Close" at bounding box center [970, 21] width 70 height 21
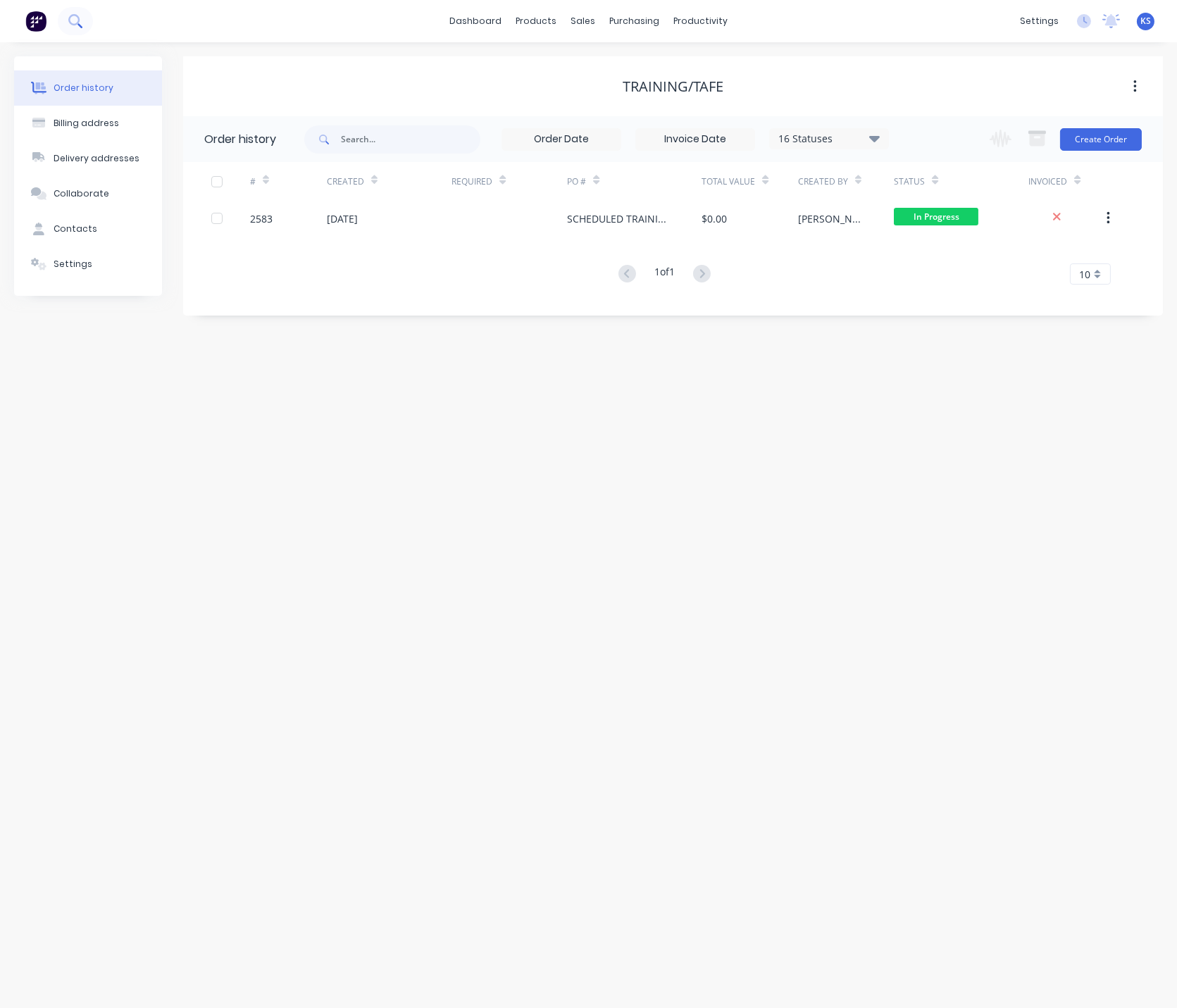
click at [77, 17] on icon at bounding box center [74, 20] width 11 height 11
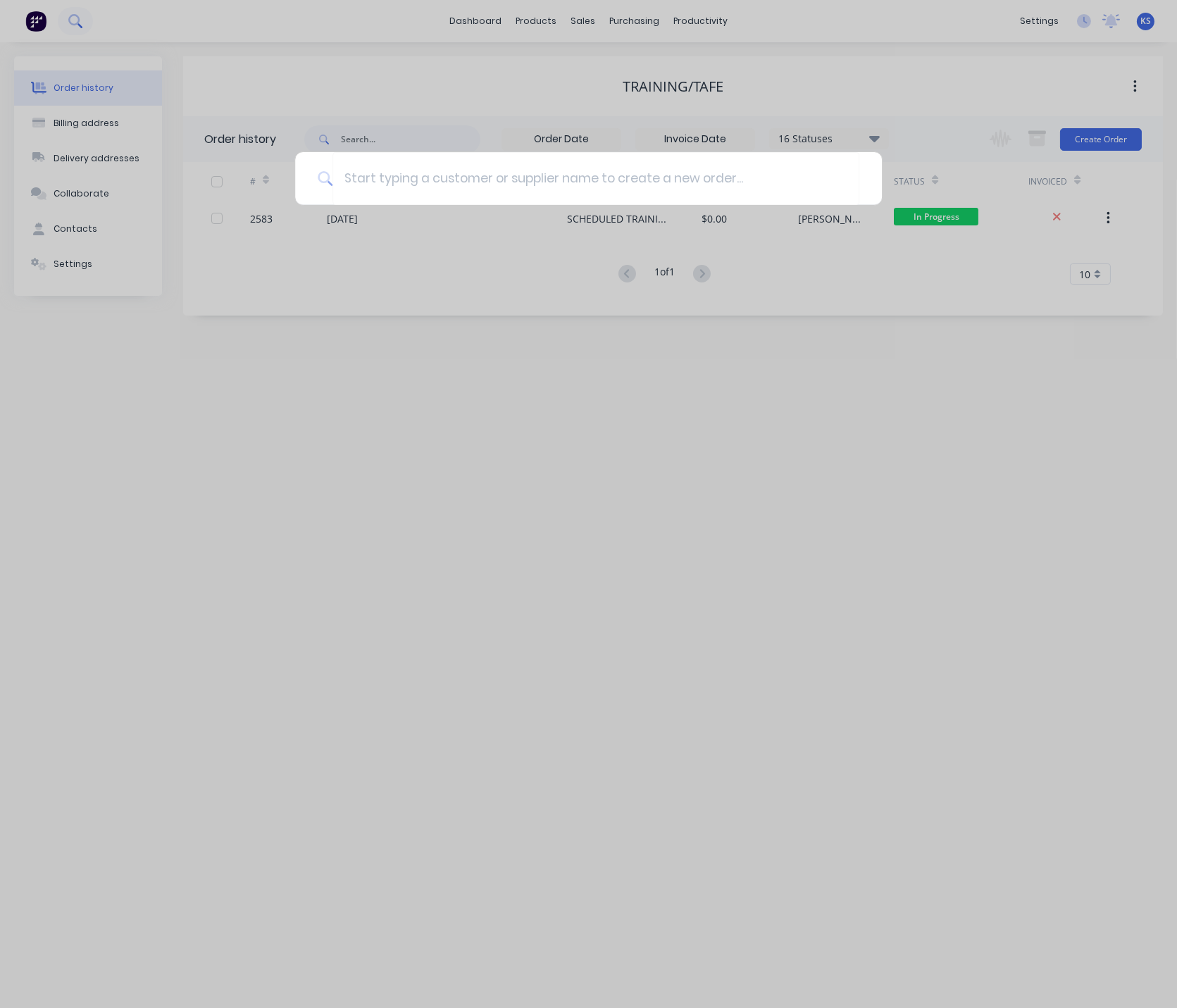
click at [77, 17] on div at bounding box center [588, 504] width 1177 height 1008
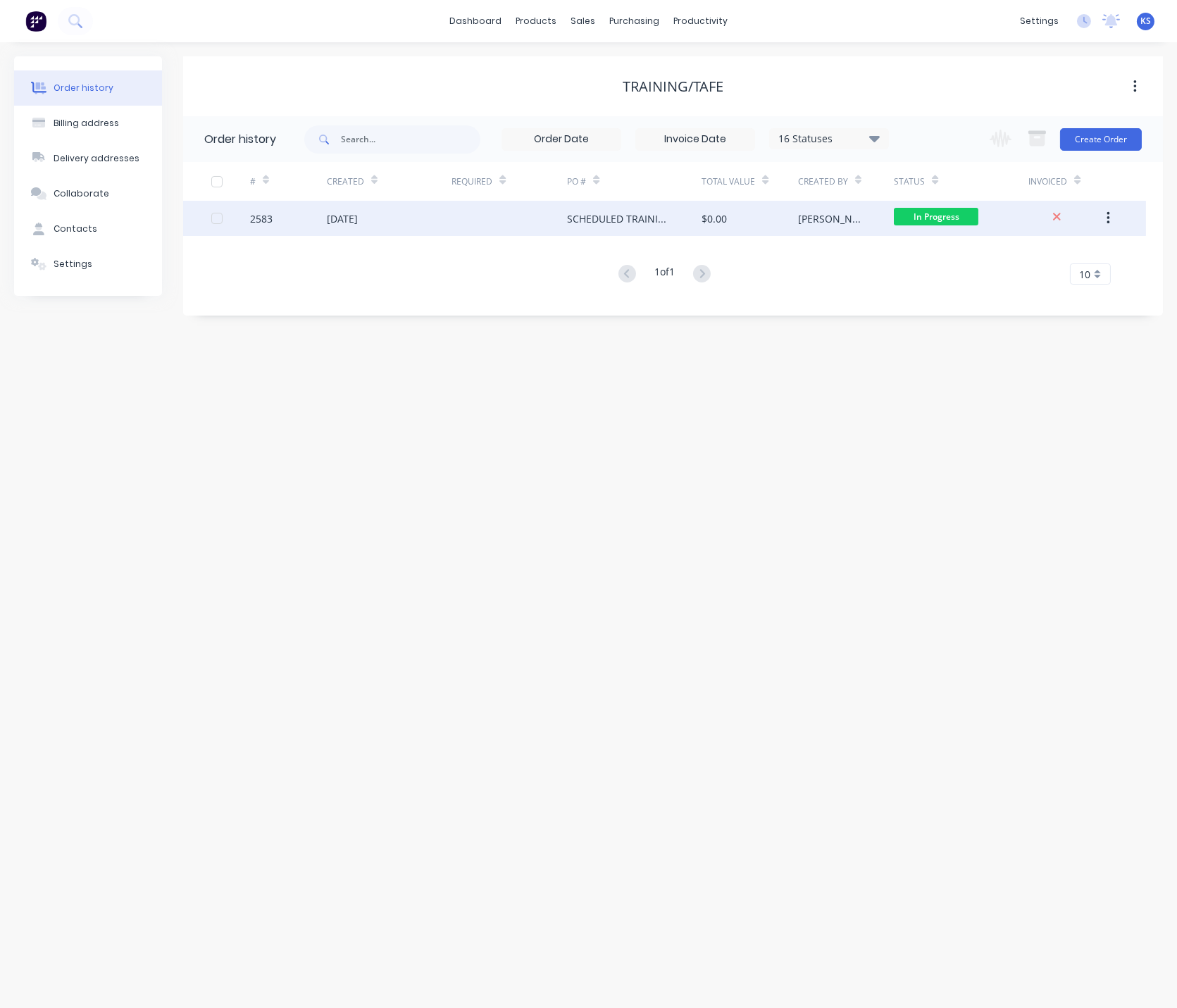
click at [384, 220] on div "08 Aug 2025" at bounding box center [389, 218] width 125 height 35
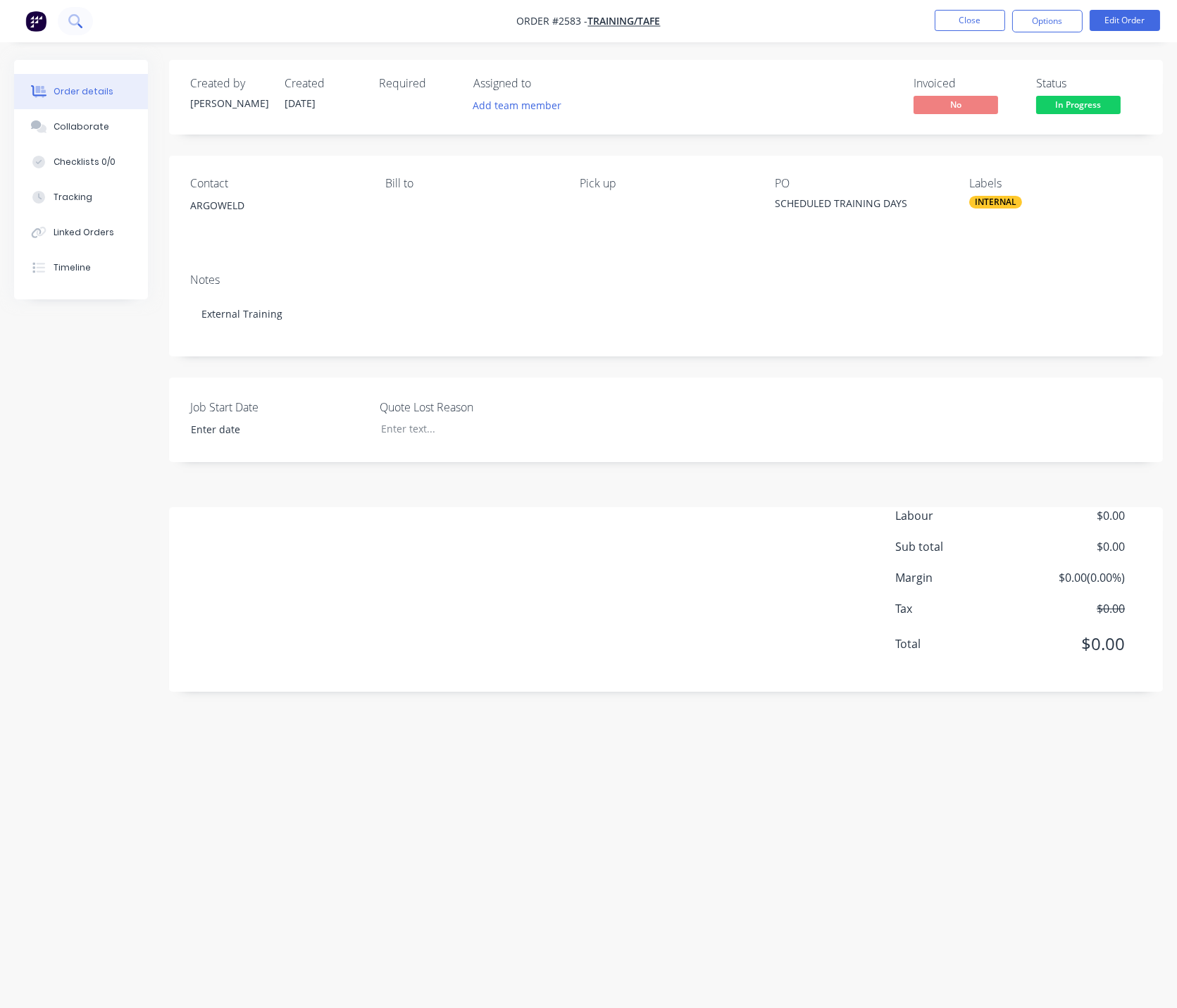
click at [80, 19] on icon at bounding box center [75, 21] width 13 height 13
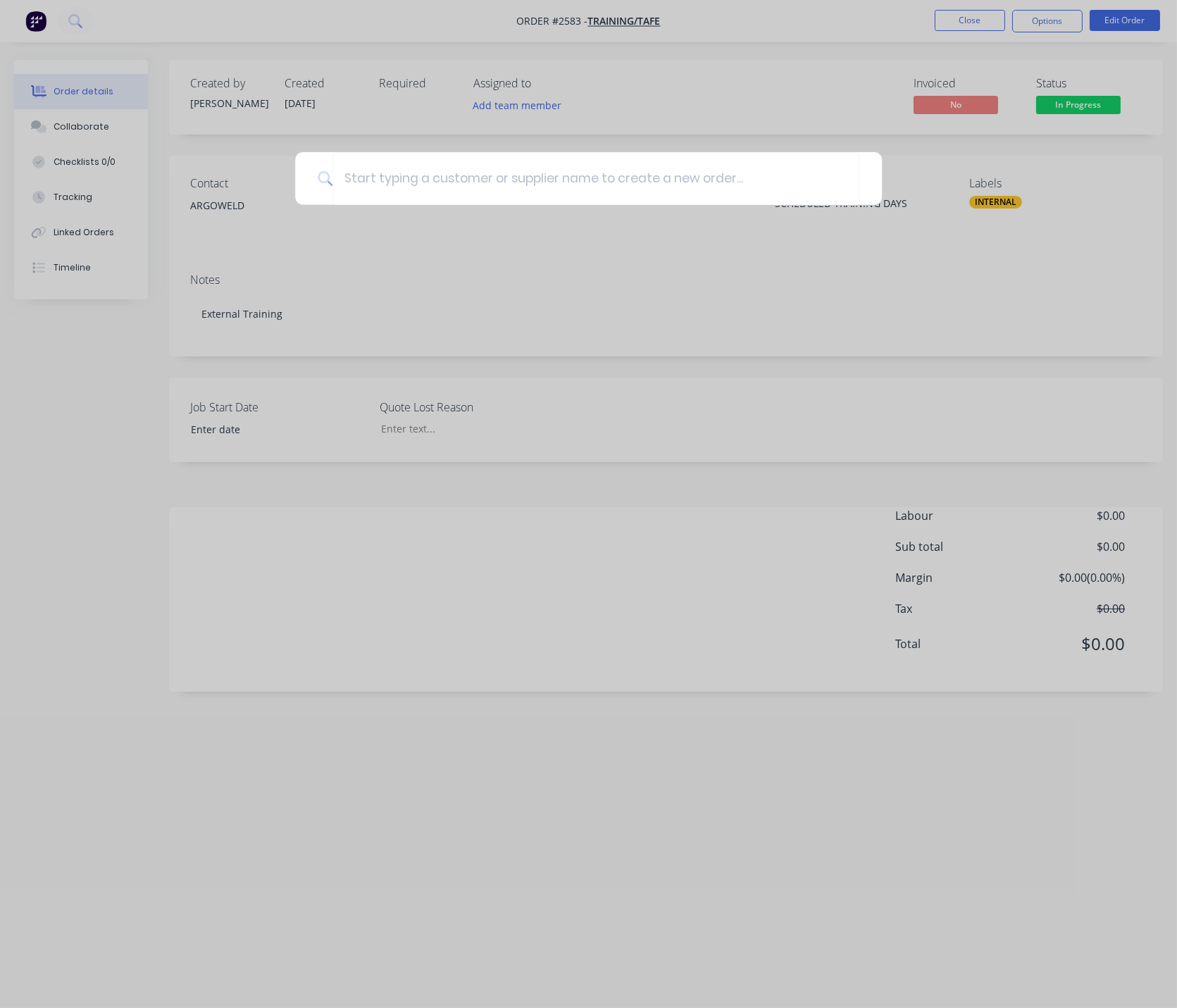
click at [972, 23] on div at bounding box center [588, 504] width 1177 height 1008
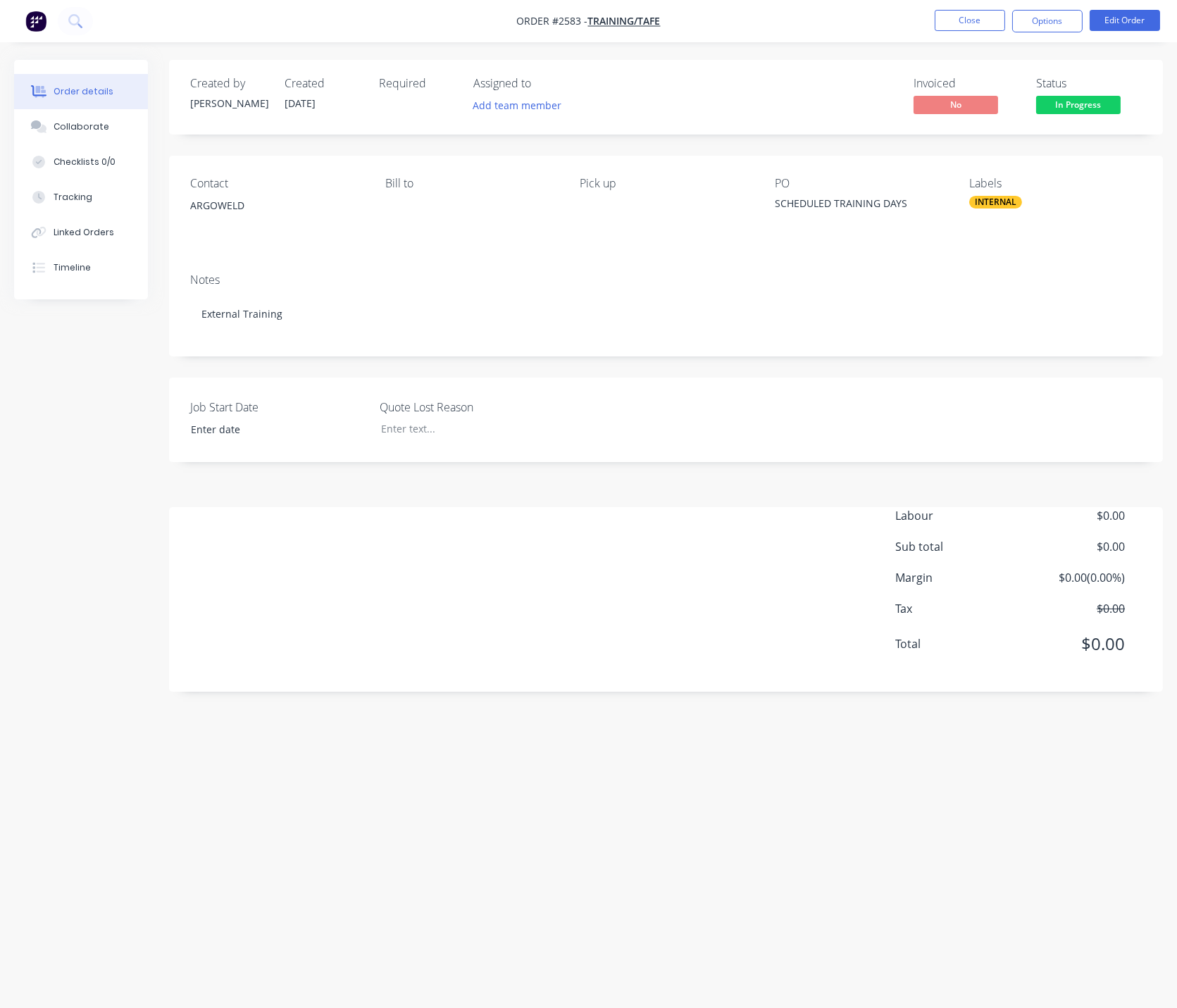
click at [972, 23] on button "Close" at bounding box center [970, 21] width 70 height 21
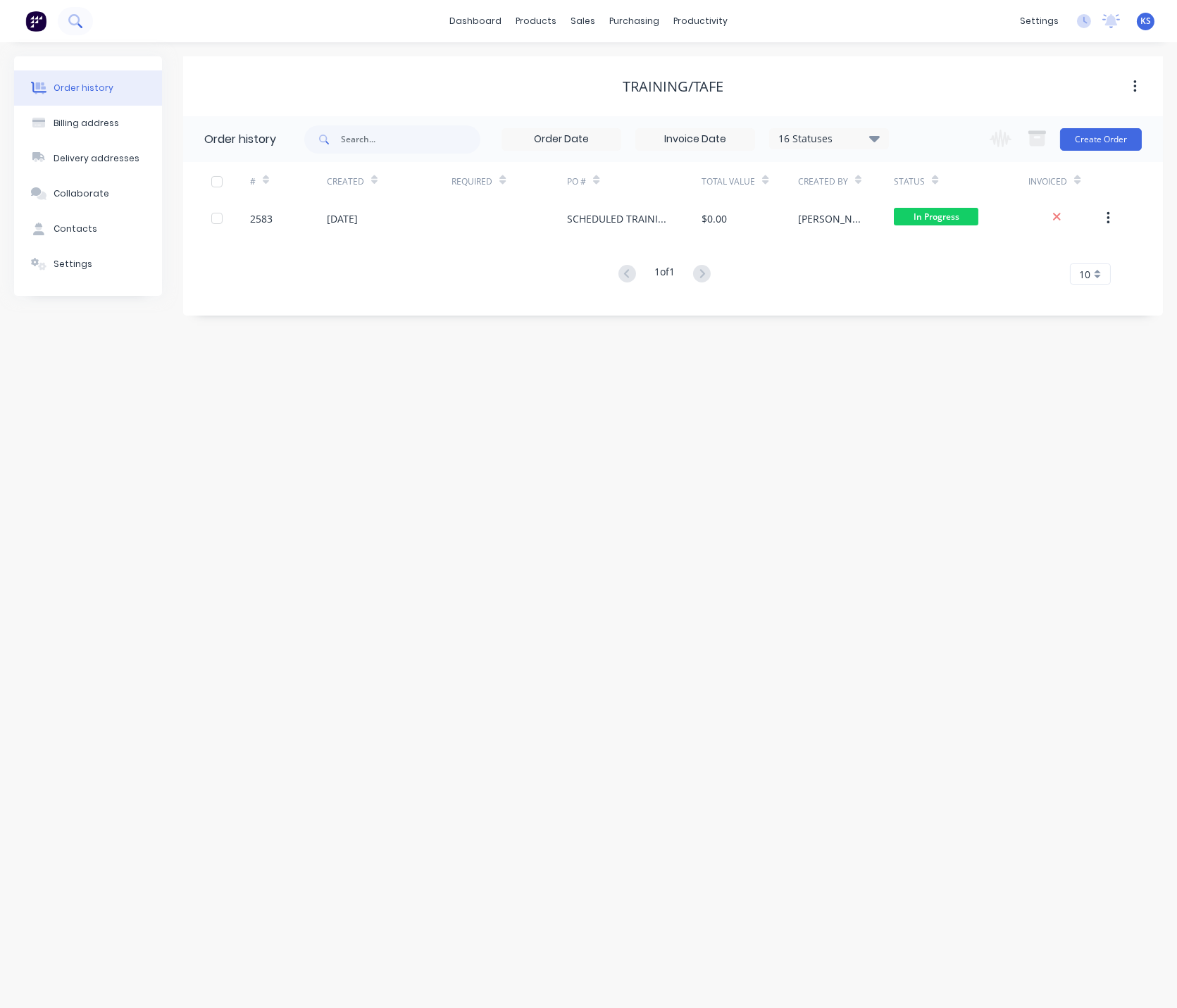
click at [78, 21] on icon at bounding box center [75, 21] width 13 height 13
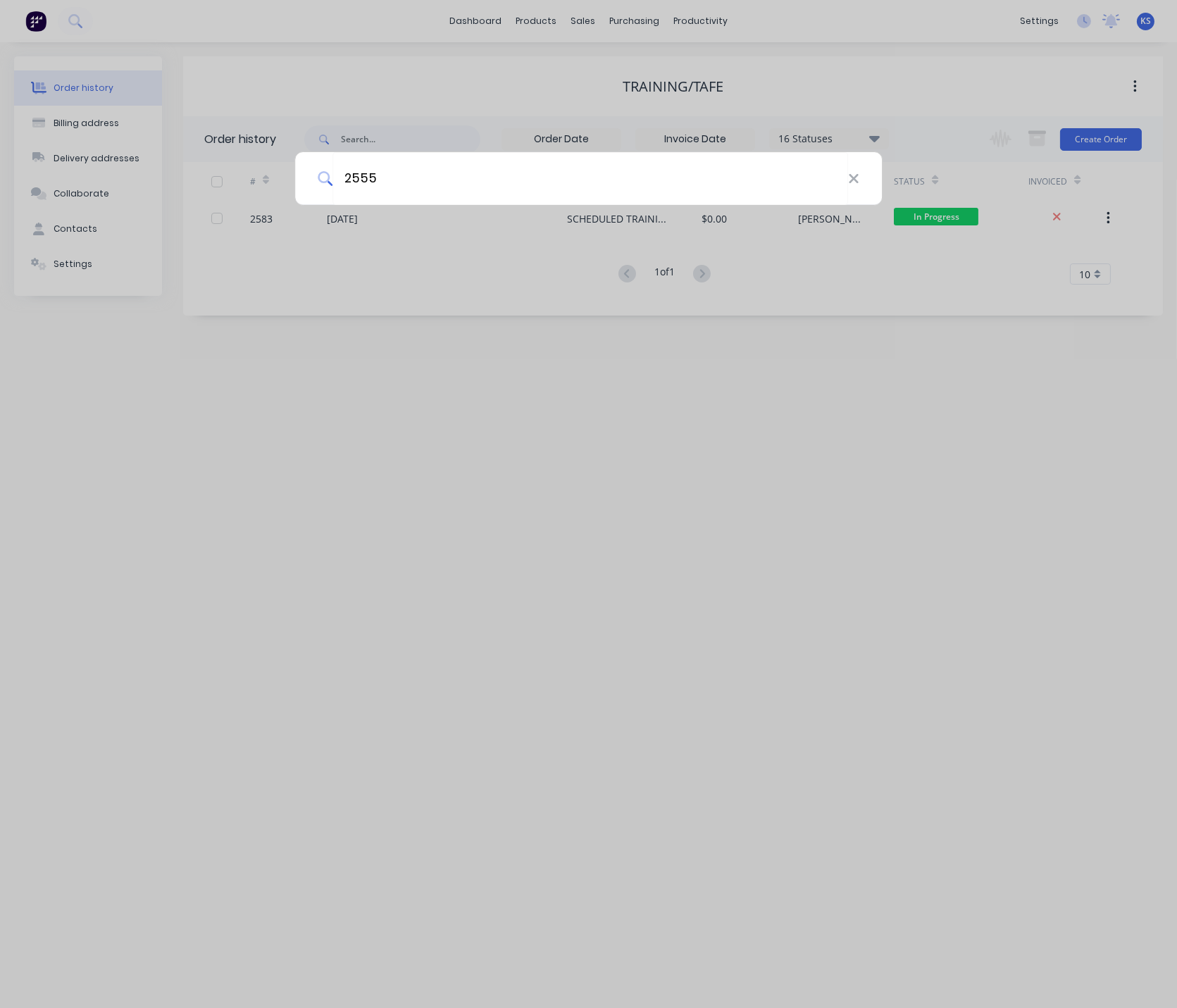
type input "2555"
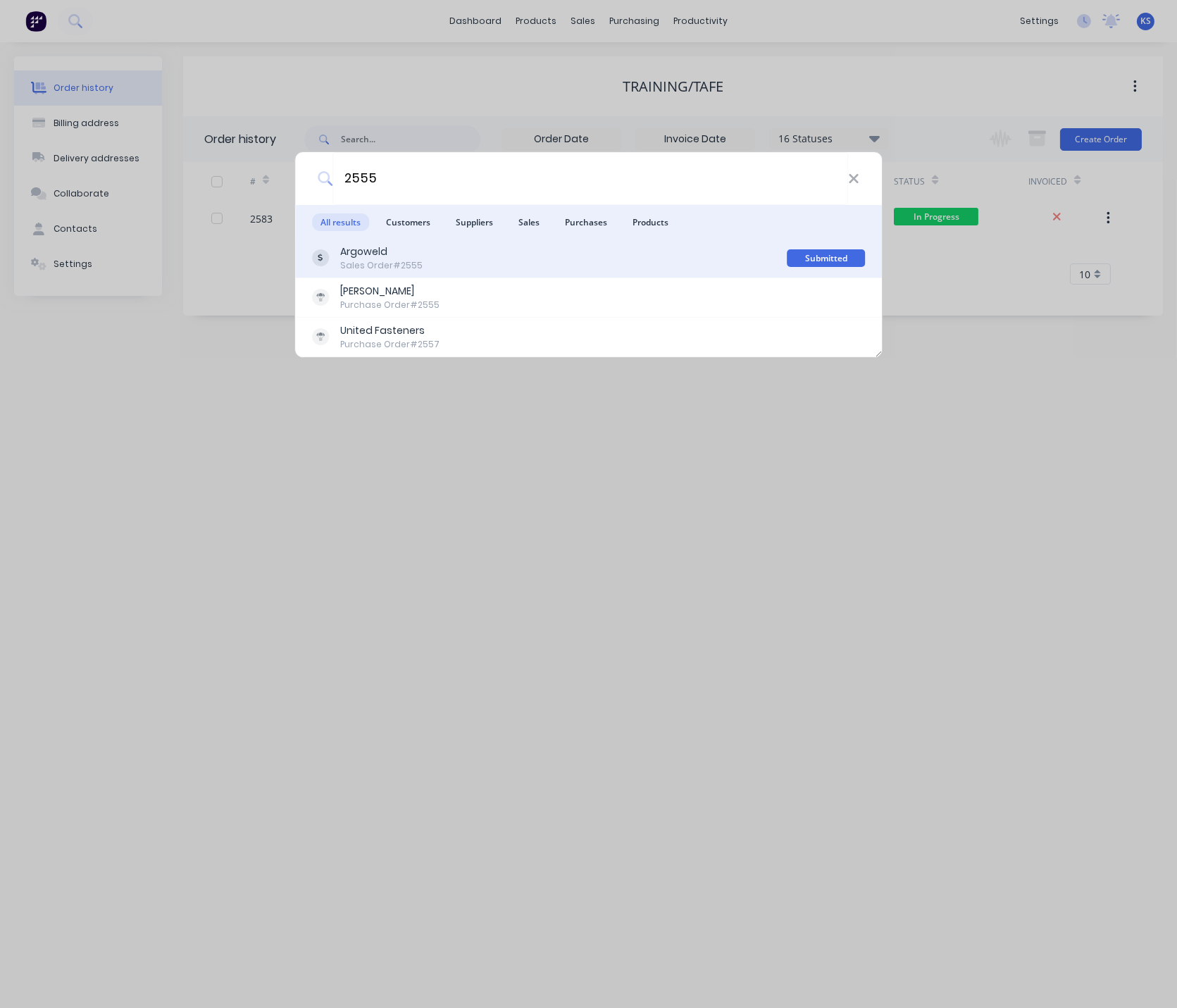
click at [392, 254] on div "Argoweld" at bounding box center [382, 252] width 82 height 15
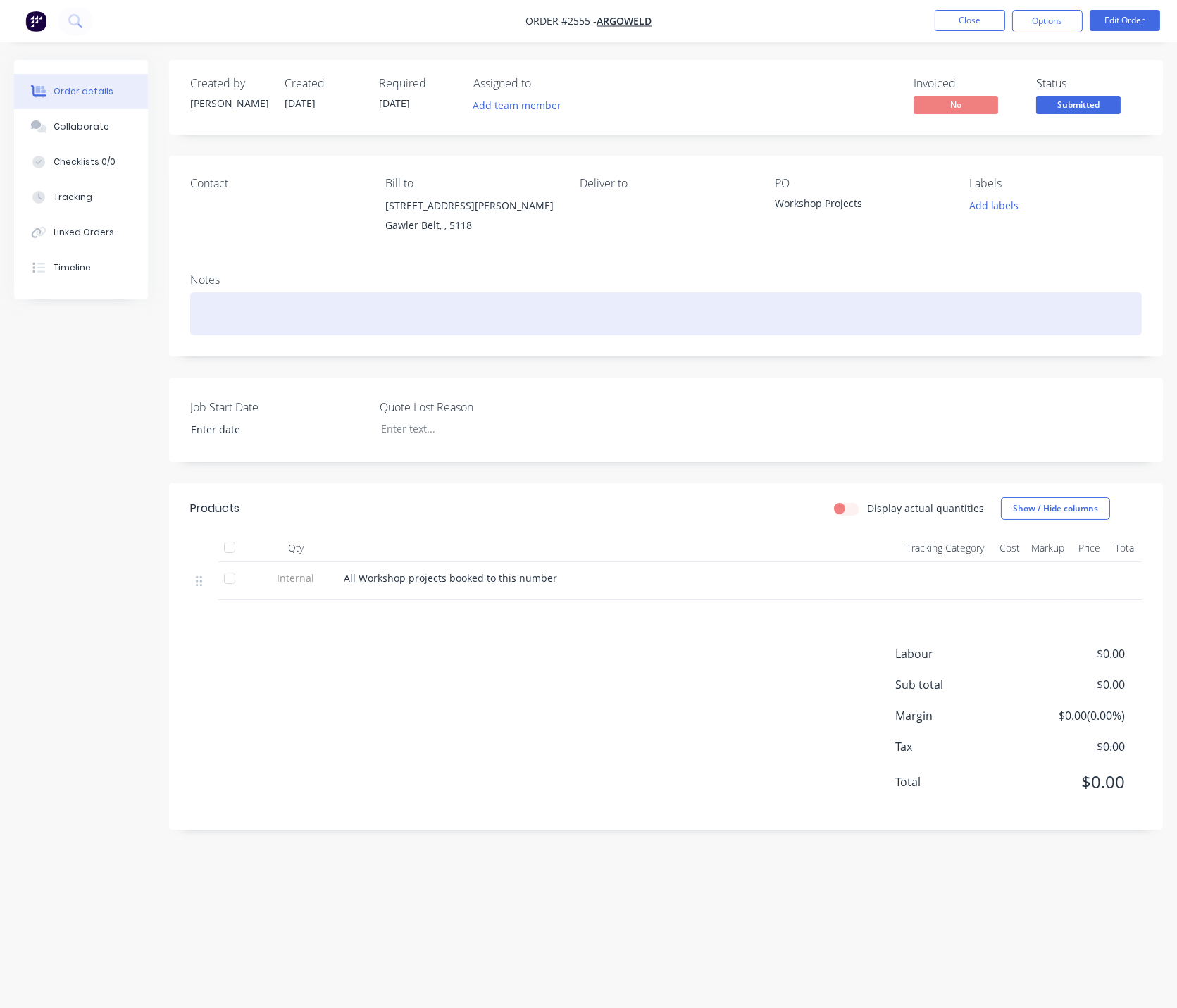
click at [311, 311] on div at bounding box center [666, 314] width 952 height 43
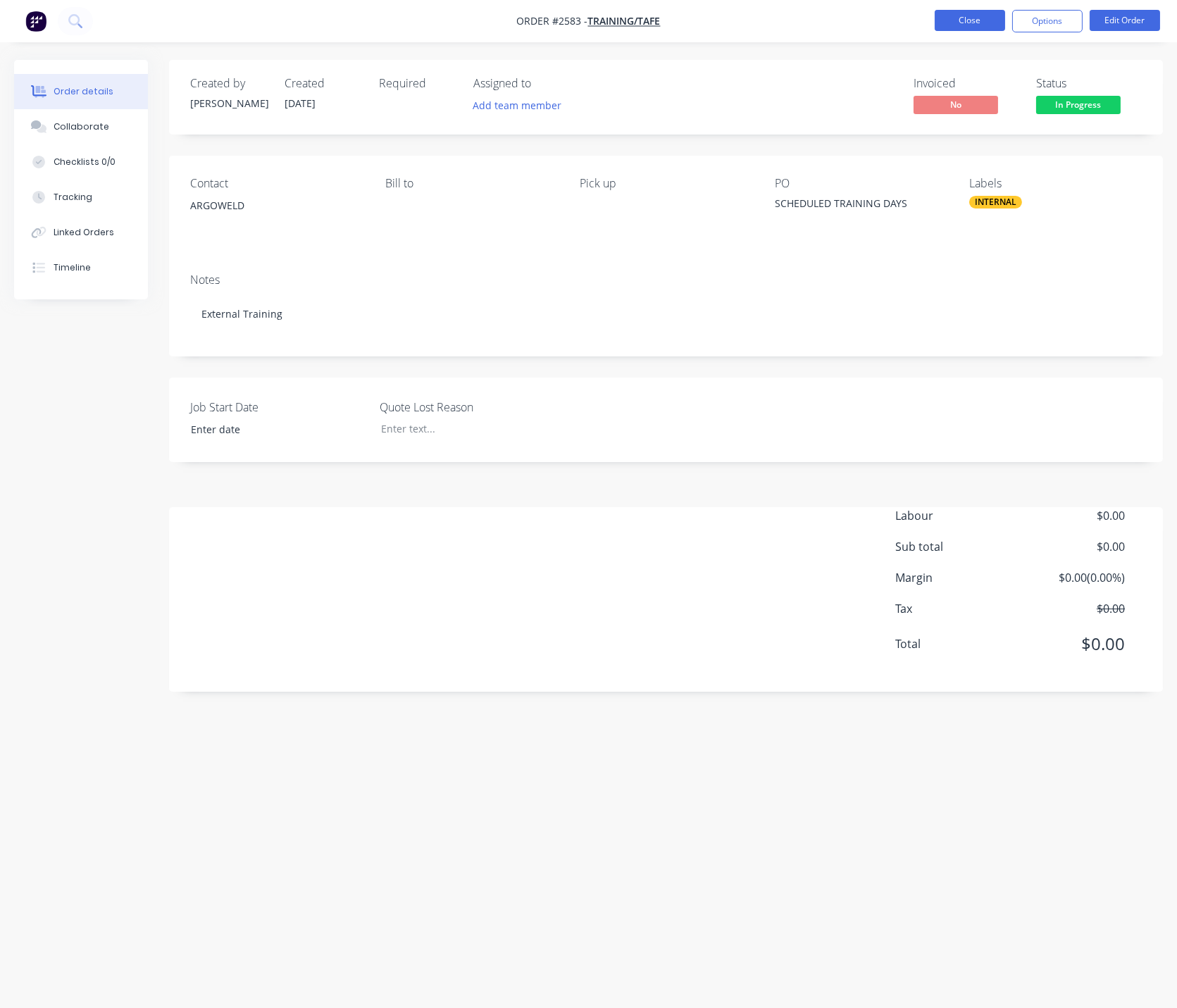
click at [973, 14] on button "Close" at bounding box center [970, 21] width 70 height 21
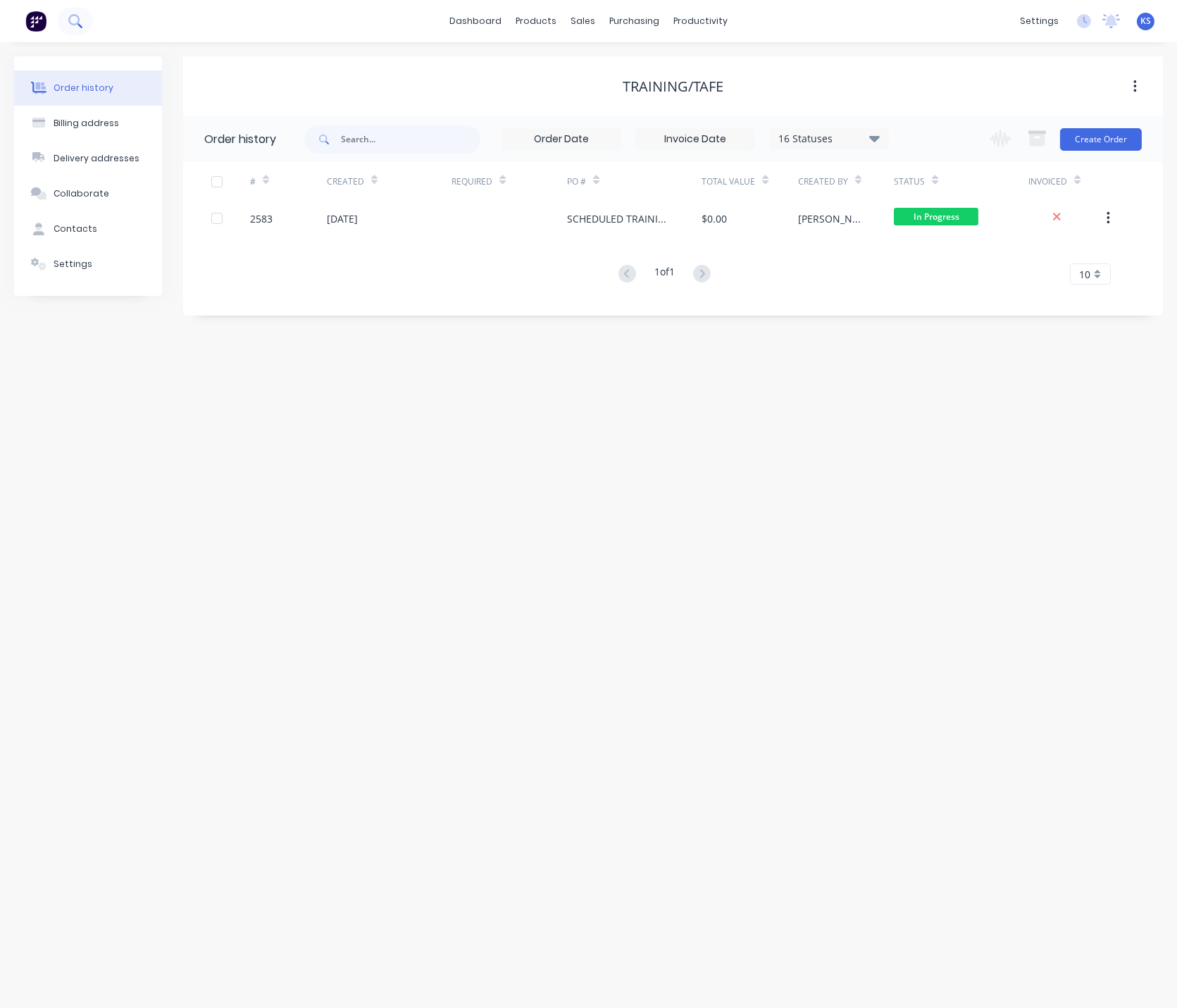
click at [85, 27] on button at bounding box center [76, 21] width 35 height 28
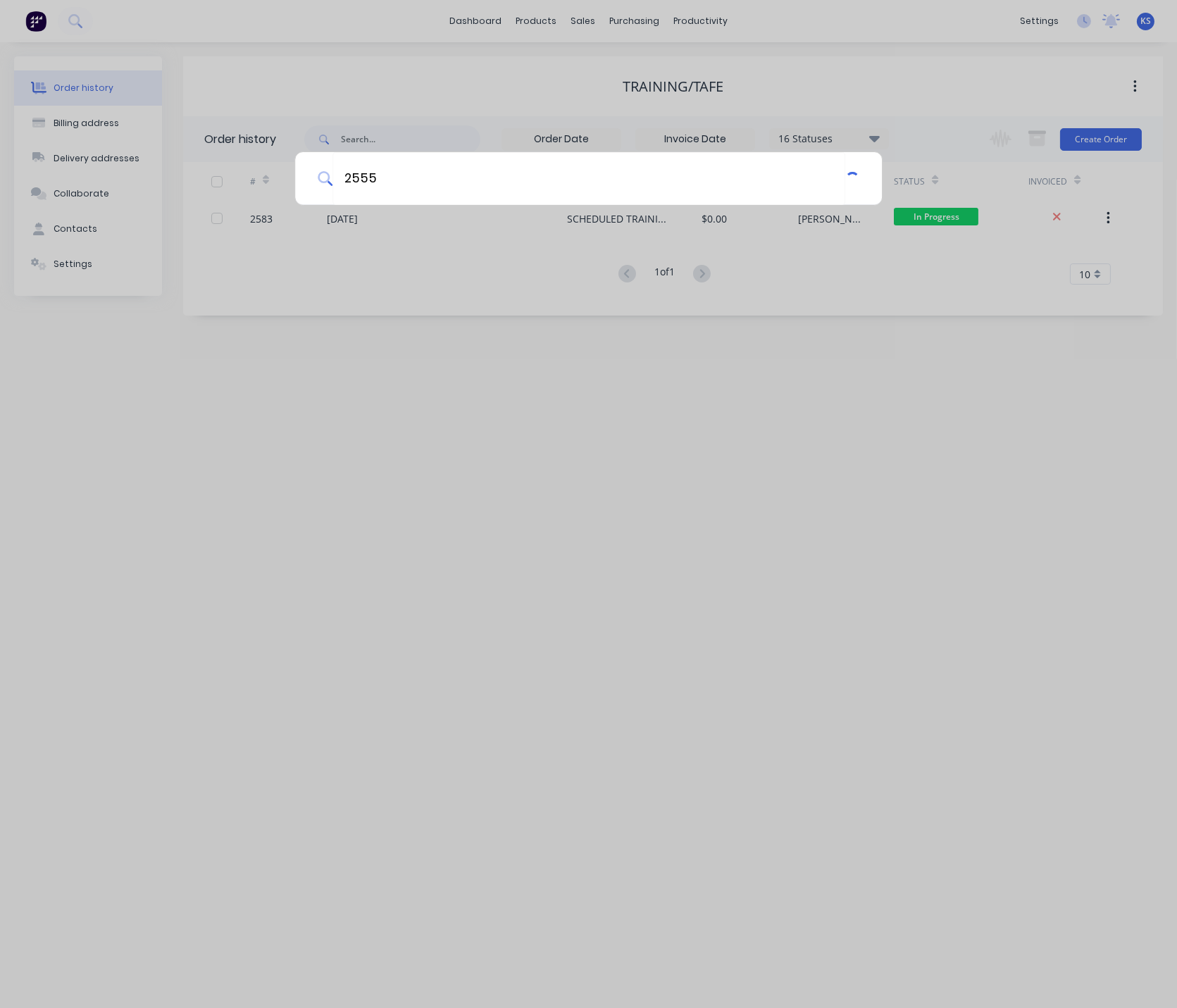
type input "2555"
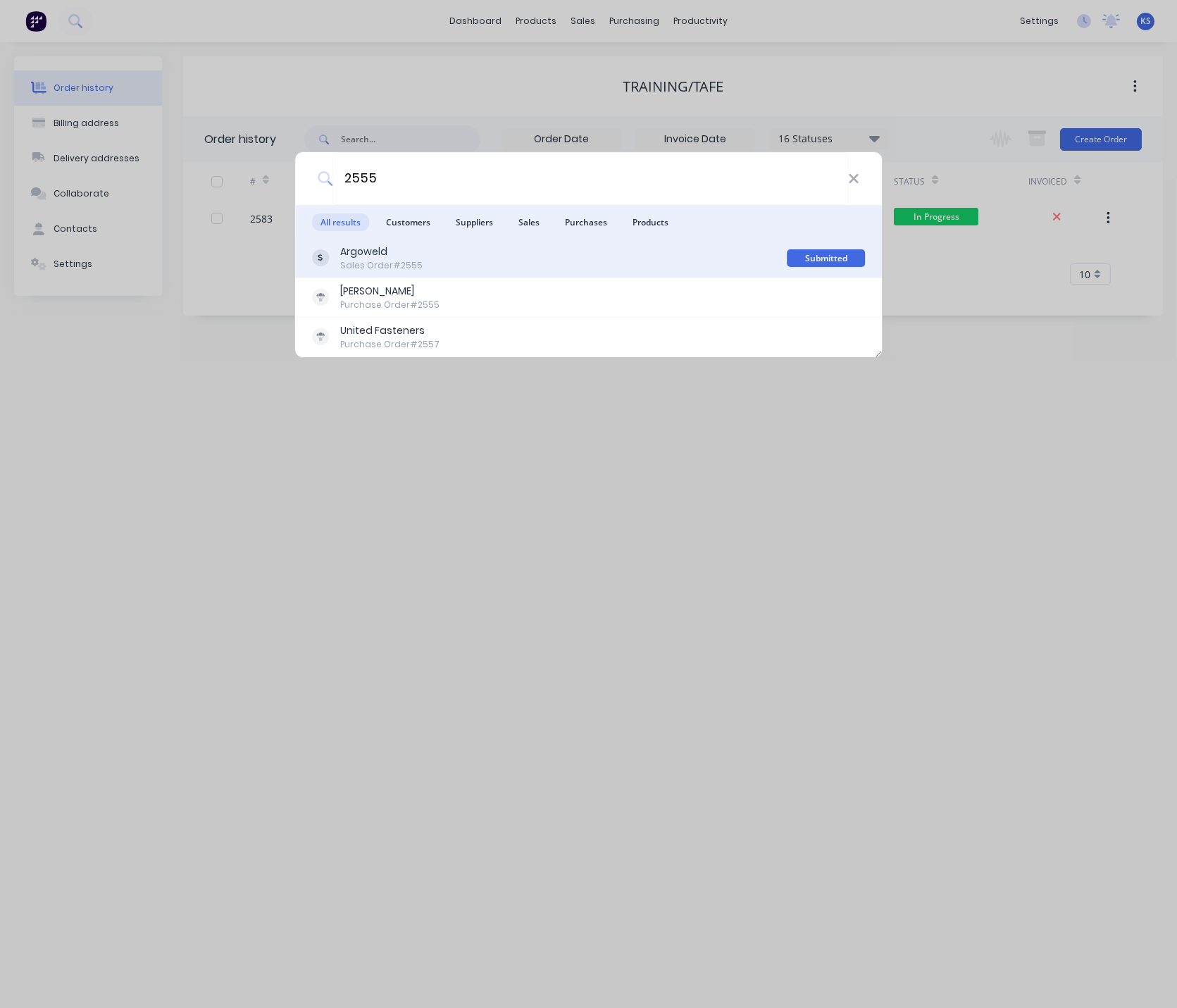
click at [378, 251] on div "Argoweld" at bounding box center [382, 252] width 82 height 15
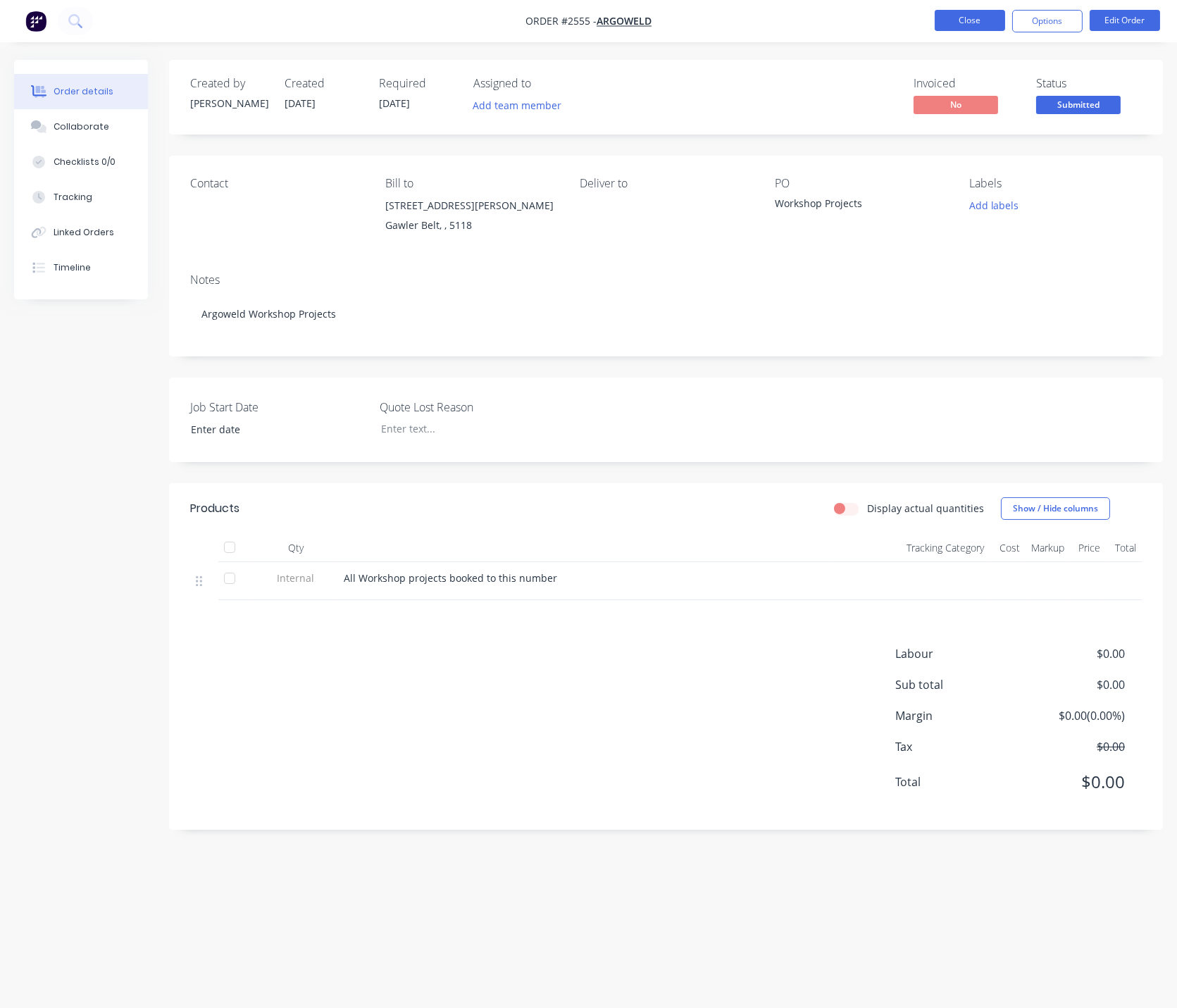
click at [952, 10] on button "Close" at bounding box center [970, 21] width 70 height 21
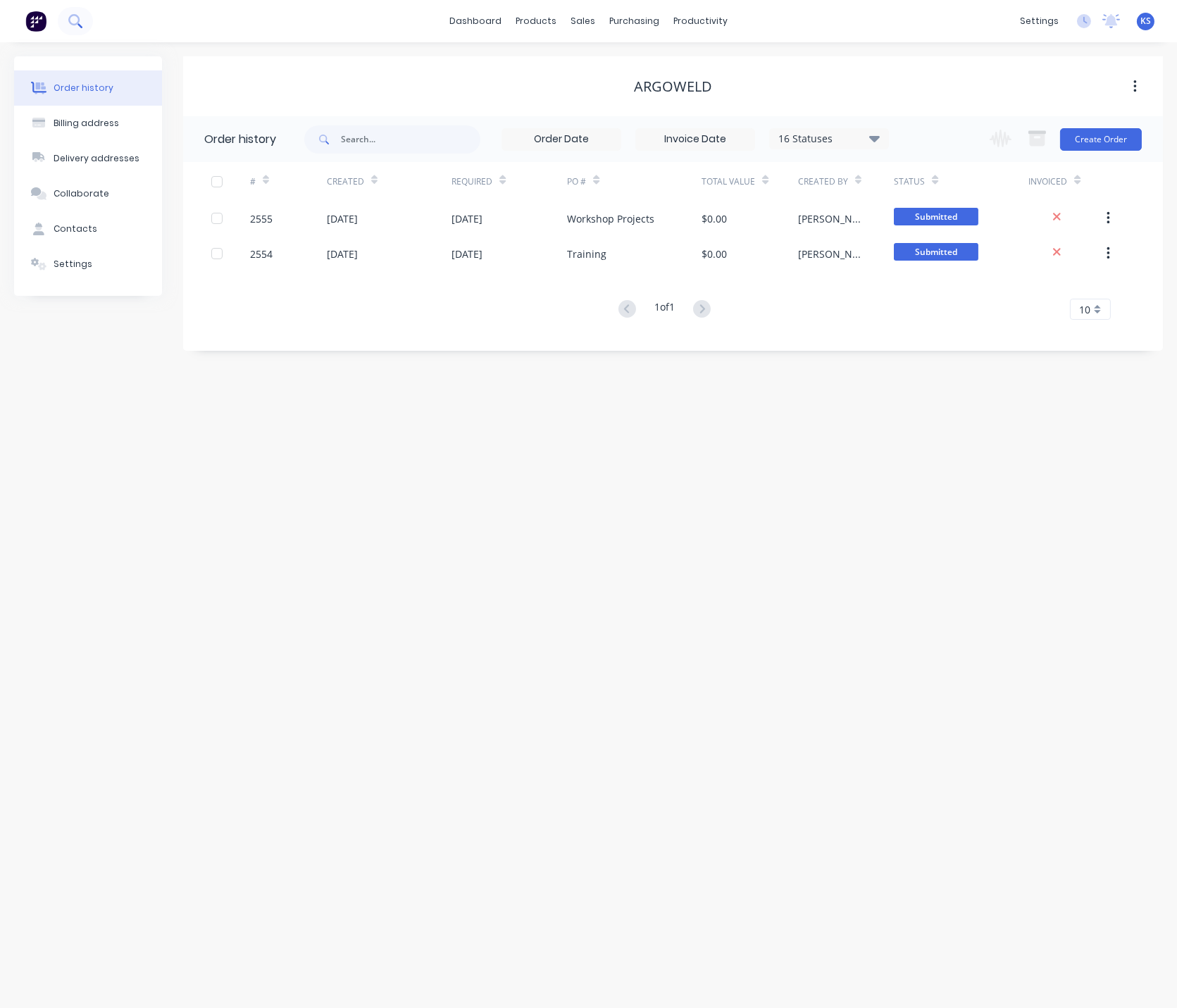
click at [67, 24] on button at bounding box center [76, 21] width 35 height 28
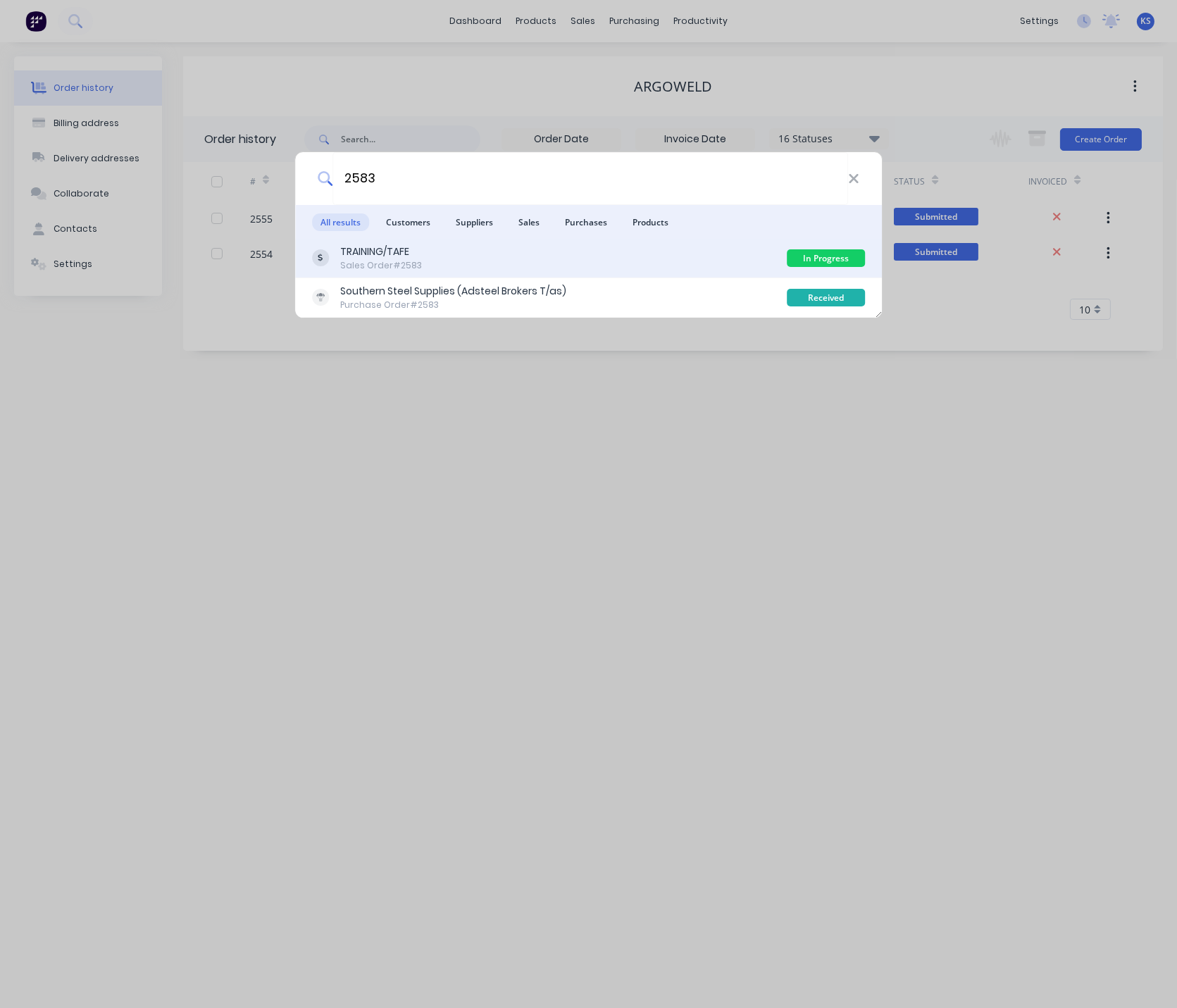
type input "2583"
click at [379, 259] on div "Sales Order #2583" at bounding box center [382, 266] width 82 height 13
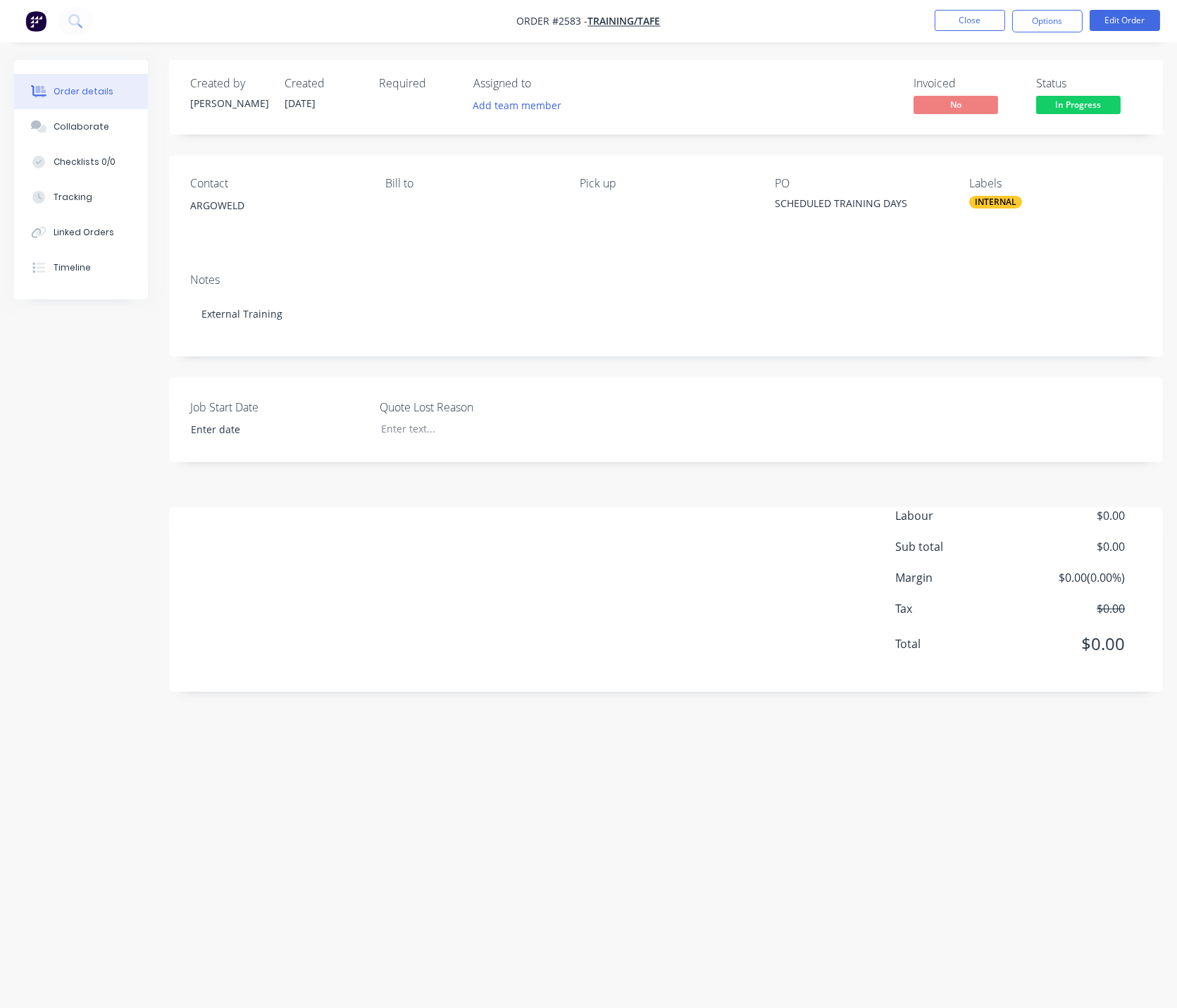
click at [385, 105] on div "Required" at bounding box center [417, 97] width 77 height 41
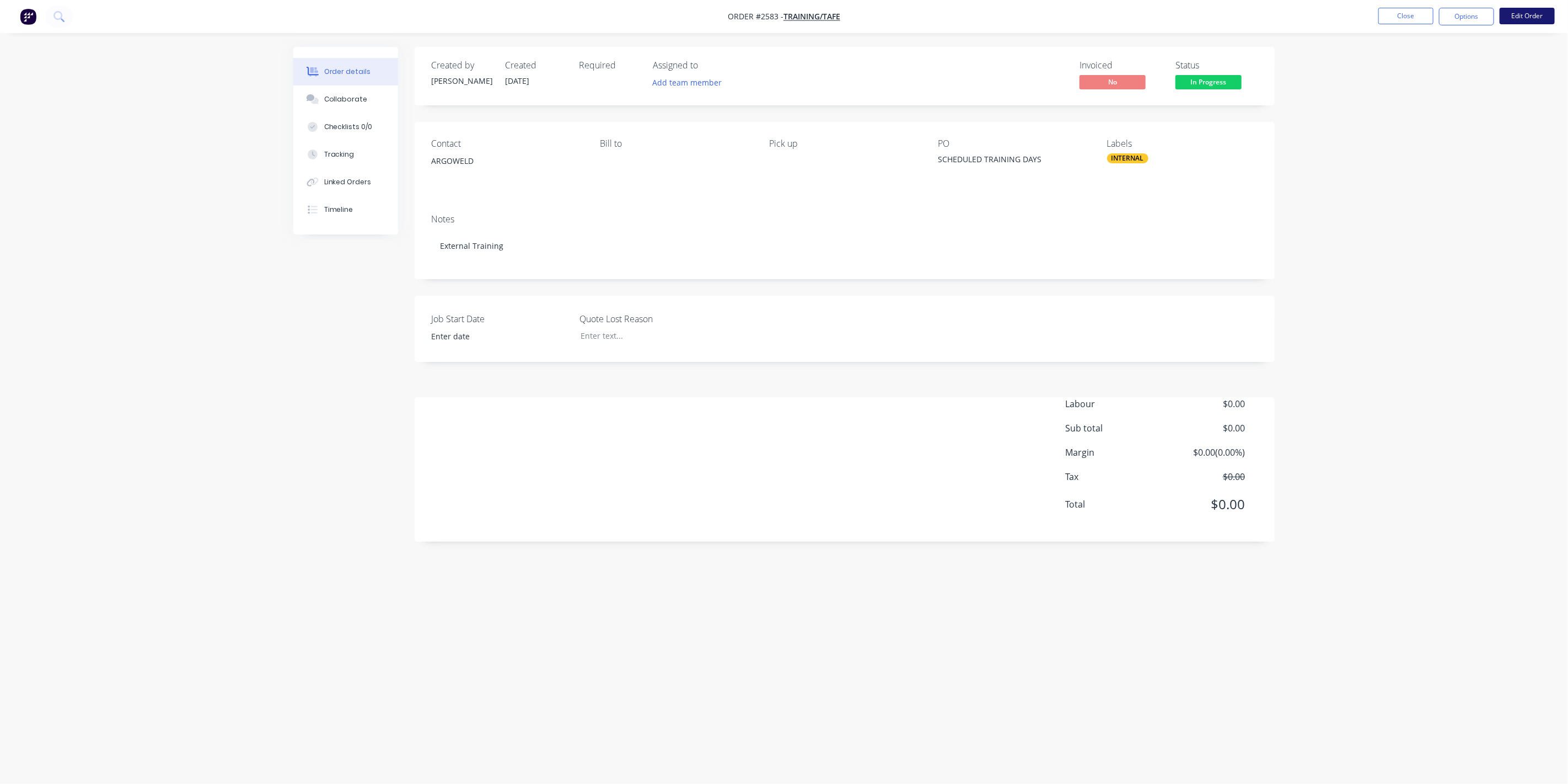
click at [920, 13] on button "Edit Order" at bounding box center [1526, 16] width 55 height 17
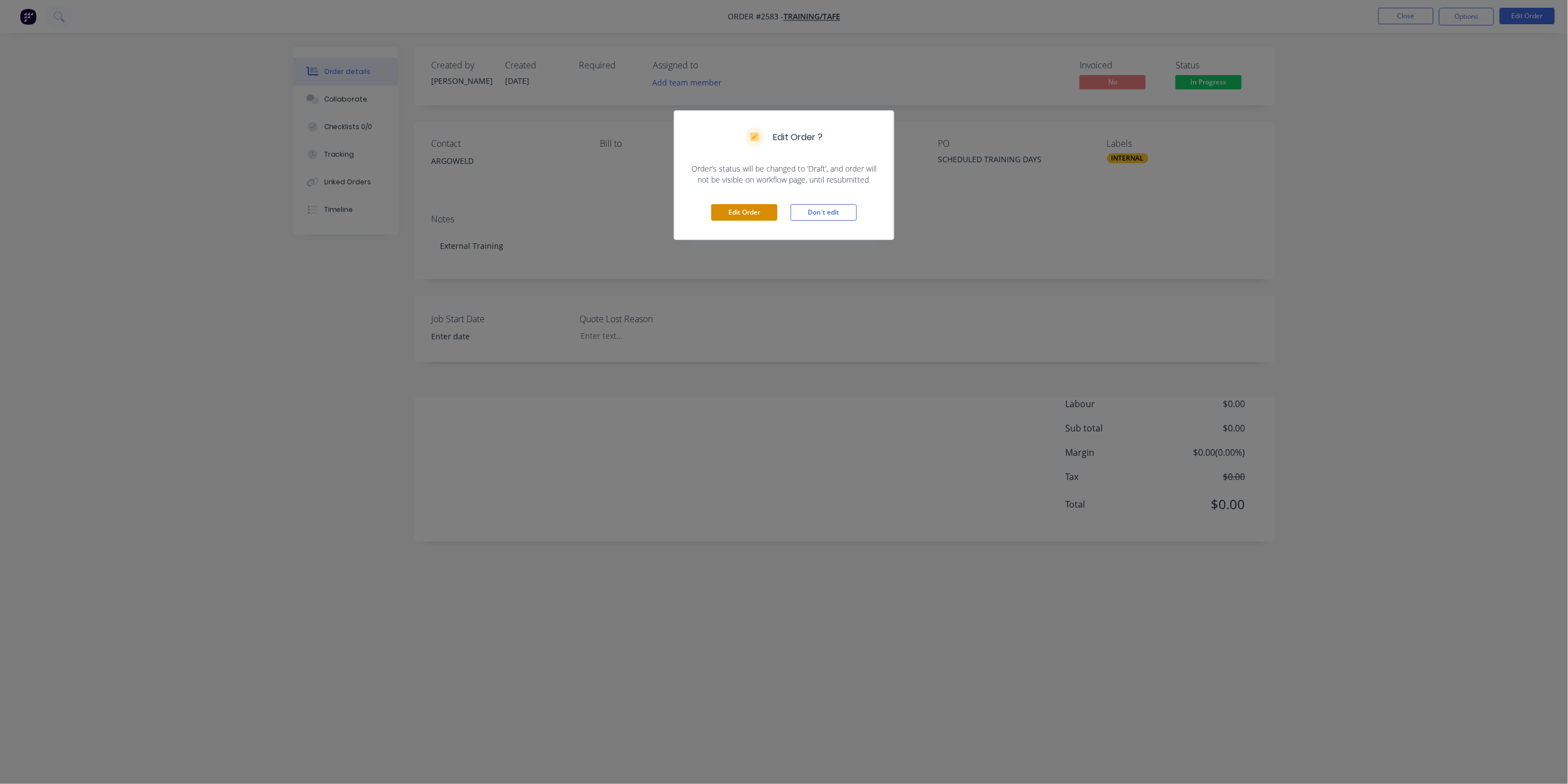
click at [757, 215] on button "Edit Order" at bounding box center [744, 212] width 66 height 17
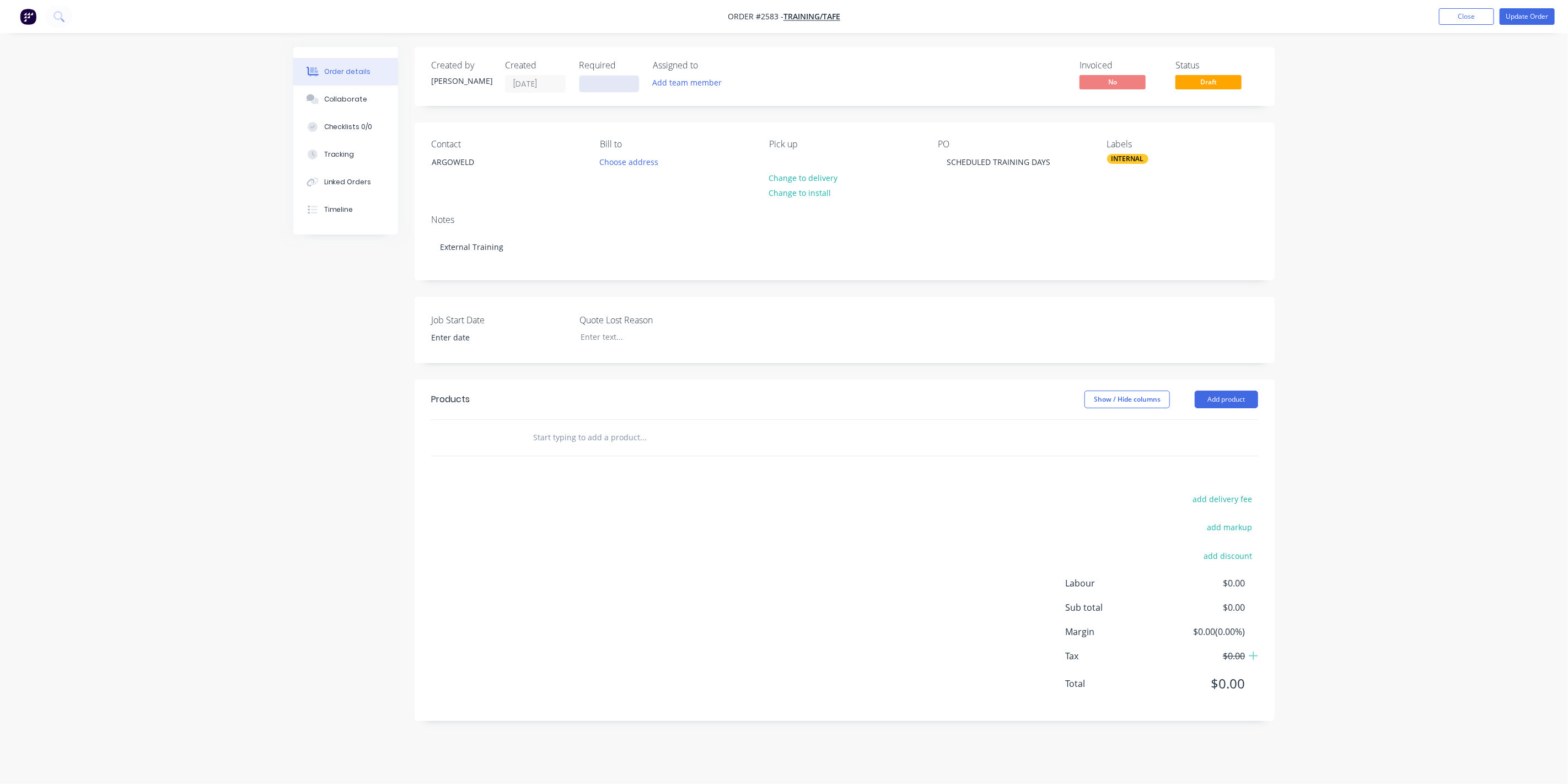
click at [595, 84] on input at bounding box center [609, 83] width 60 height 17
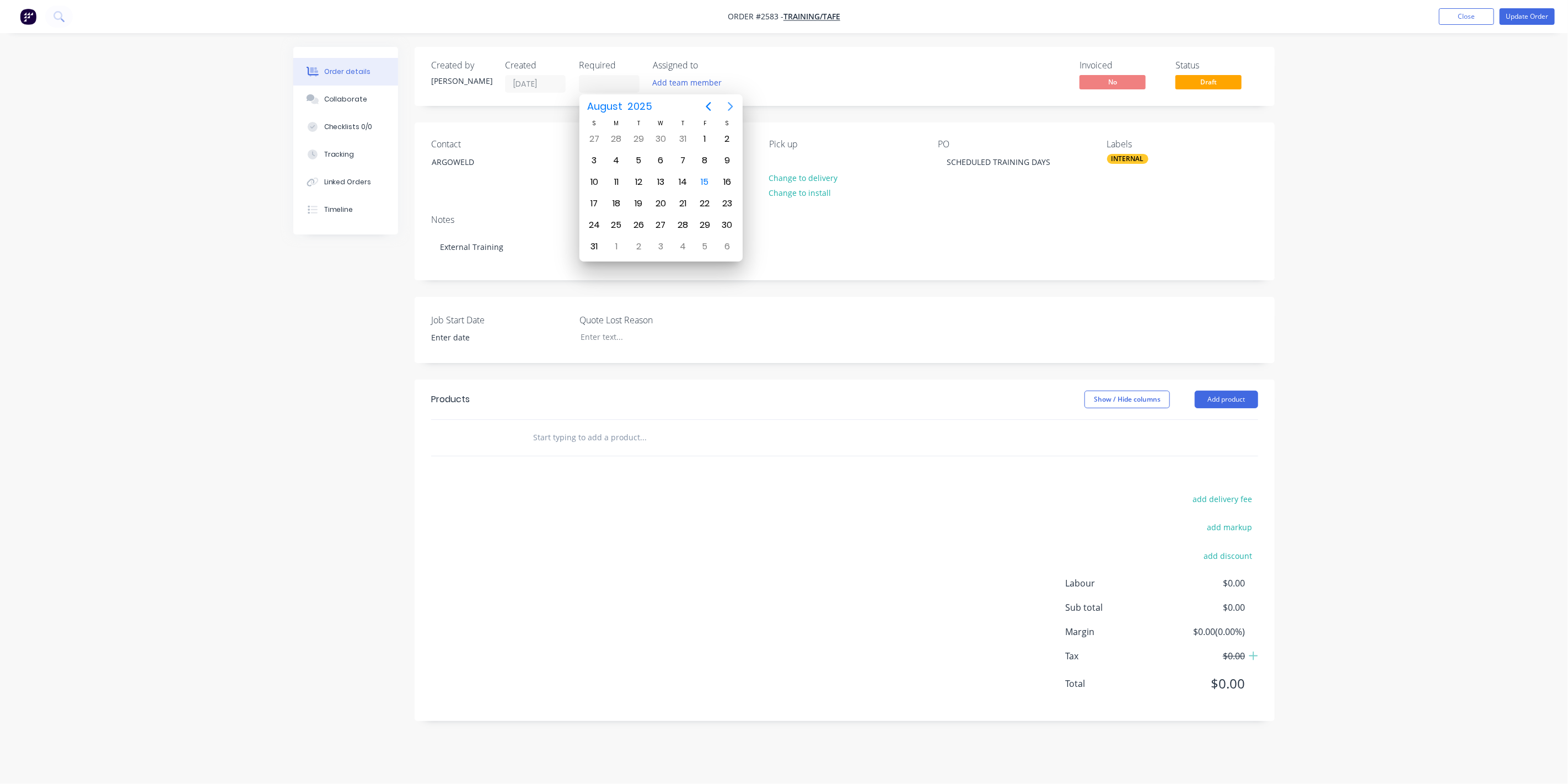
click at [727, 106] on icon "Next page" at bounding box center [730, 107] width 13 height 13
click at [636, 219] on div "30" at bounding box center [638, 225] width 17 height 17
type input "30/09/25"
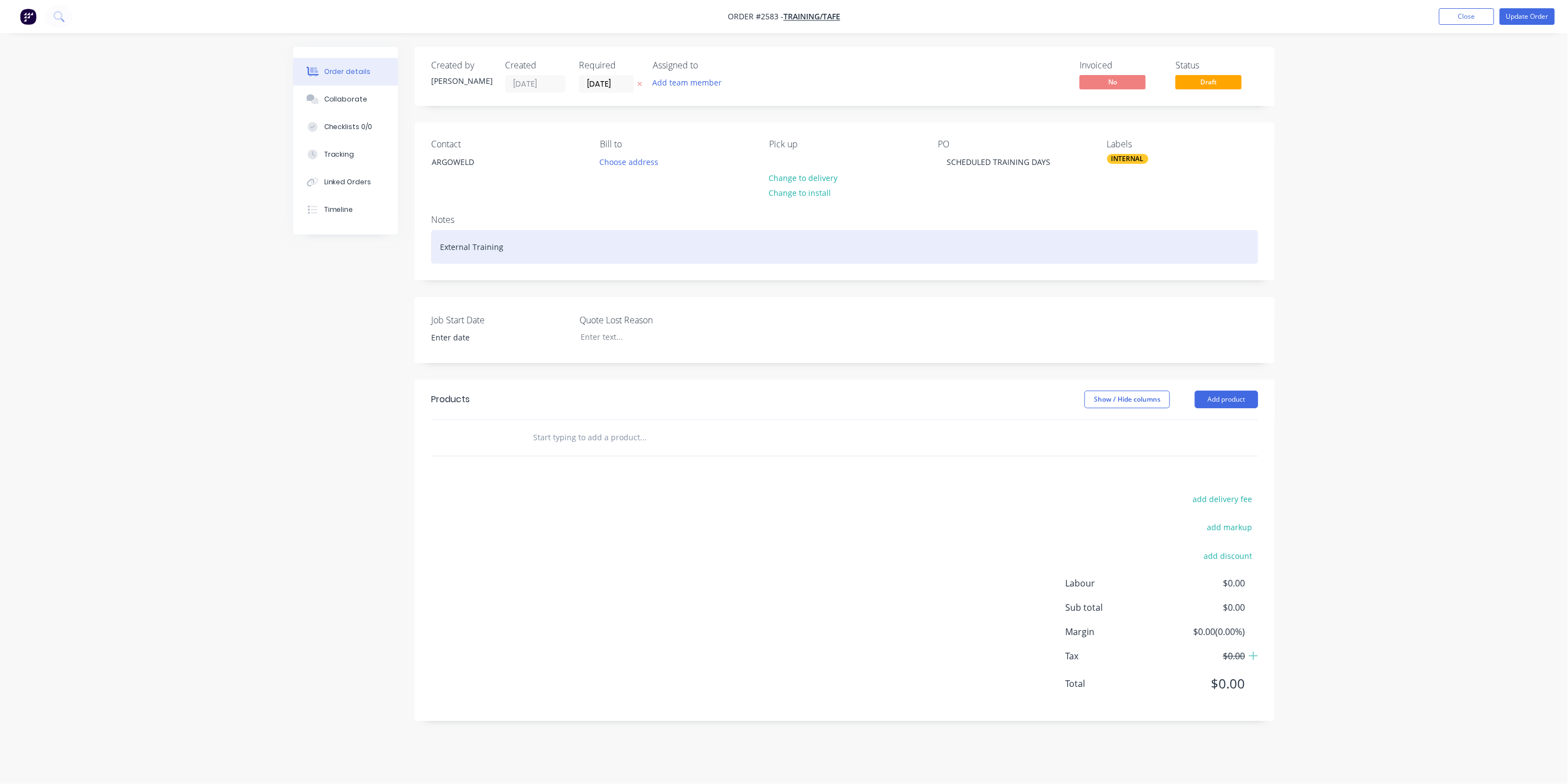
click at [543, 240] on div "External Training" at bounding box center [844, 247] width 827 height 34
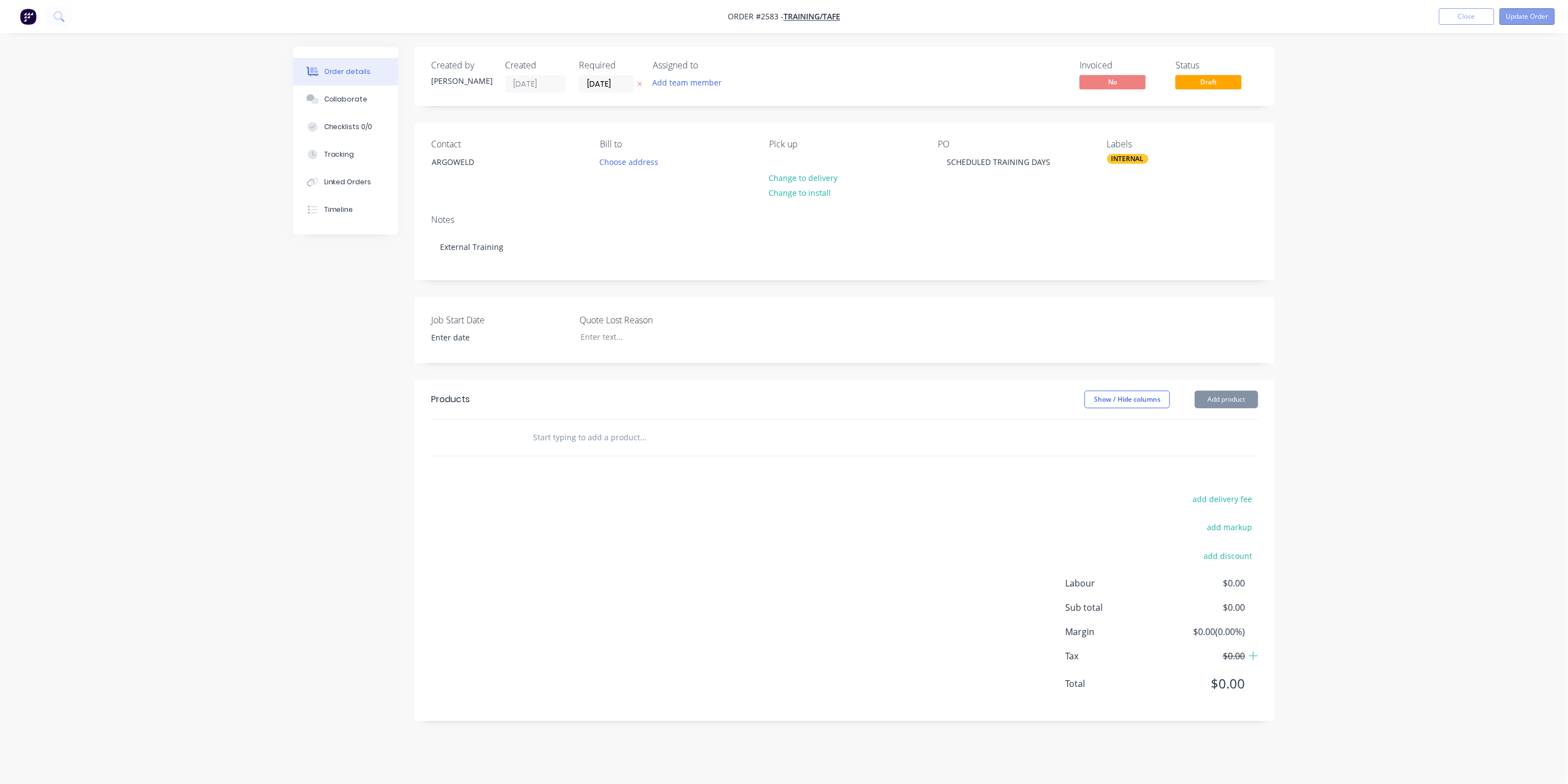
click at [920, 20] on button "Update Order" at bounding box center [1526, 16] width 55 height 17
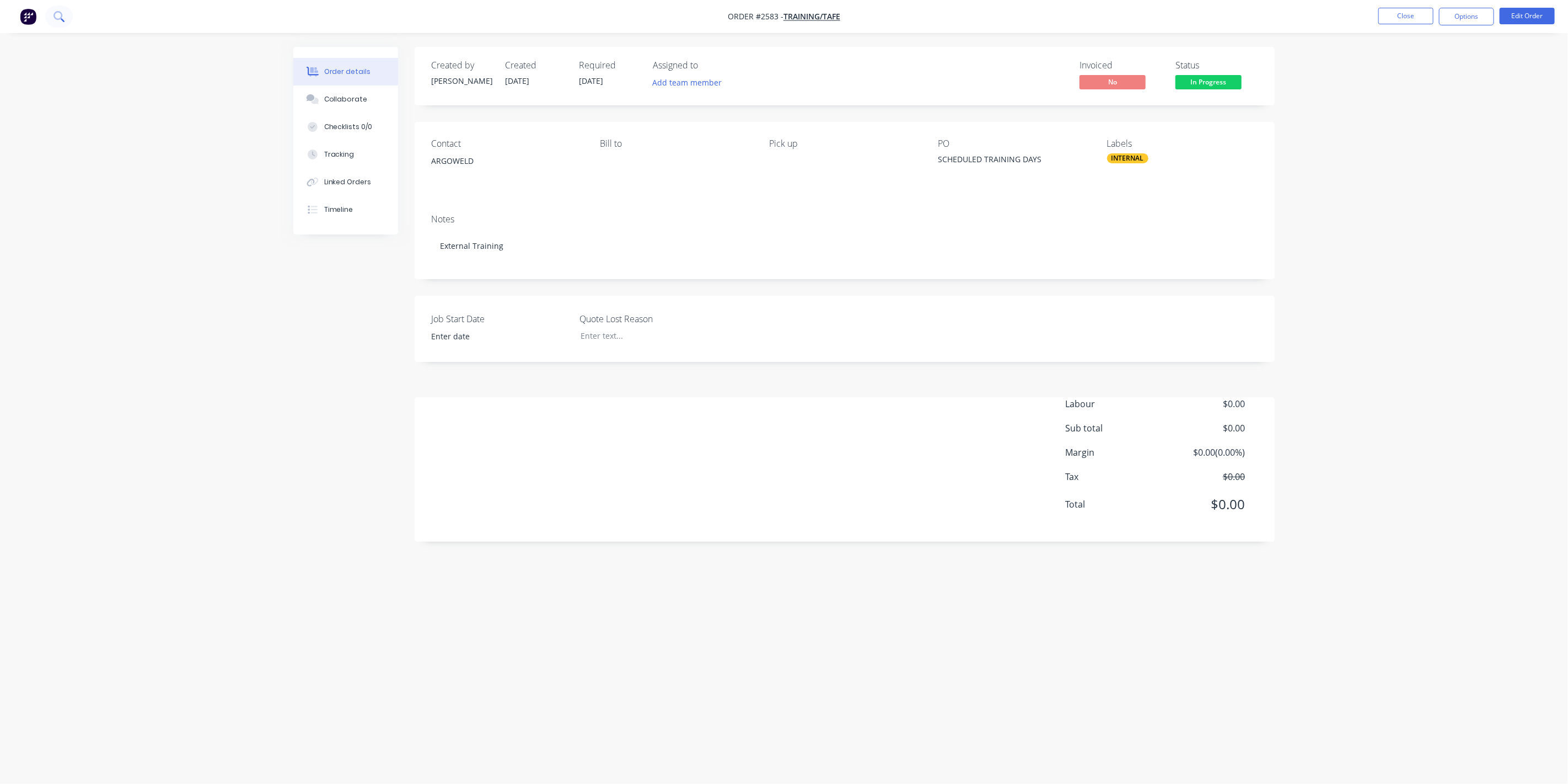
click at [64, 15] on icon at bounding box center [58, 16] width 10 height 10
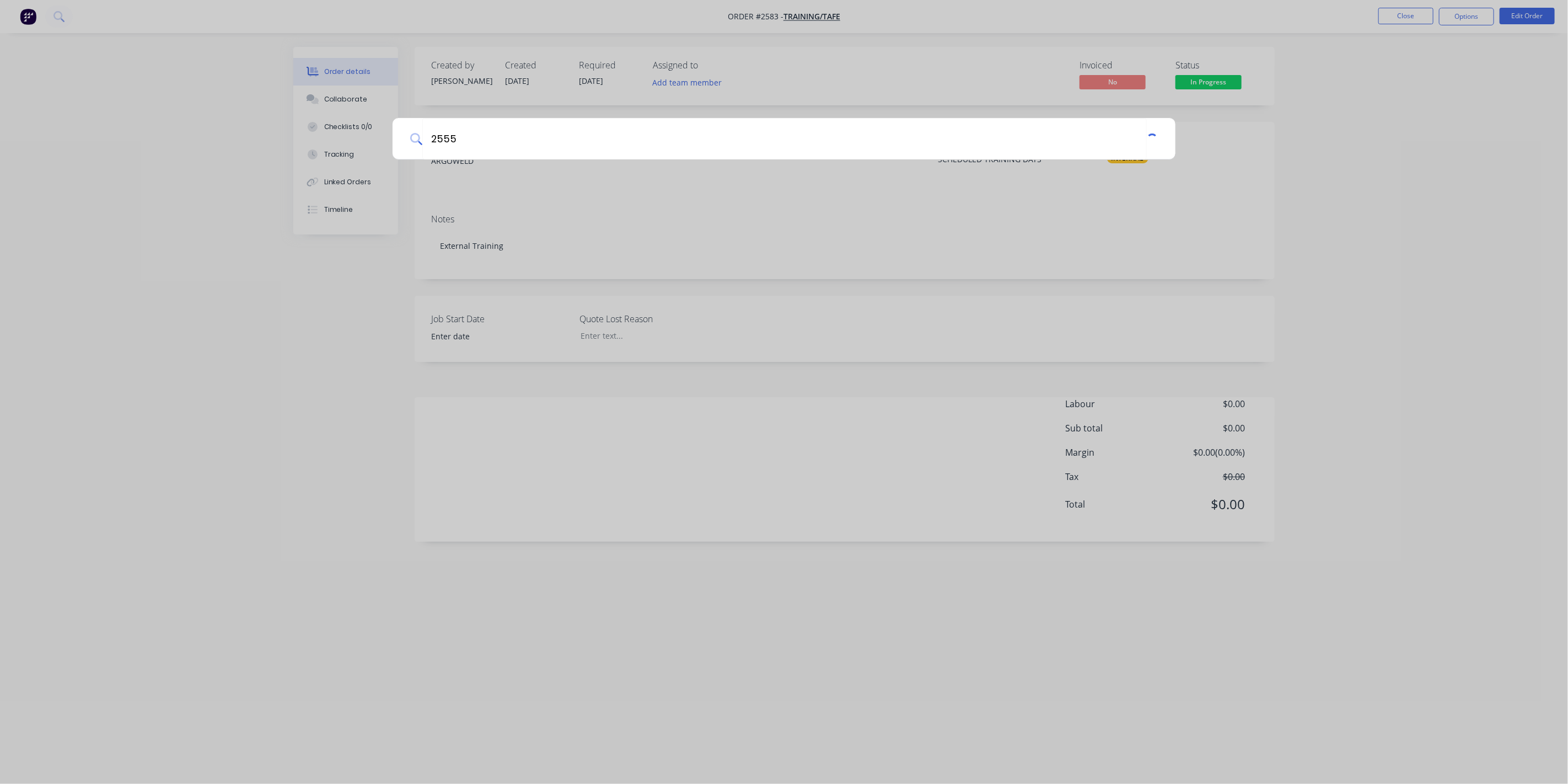
type input "2555"
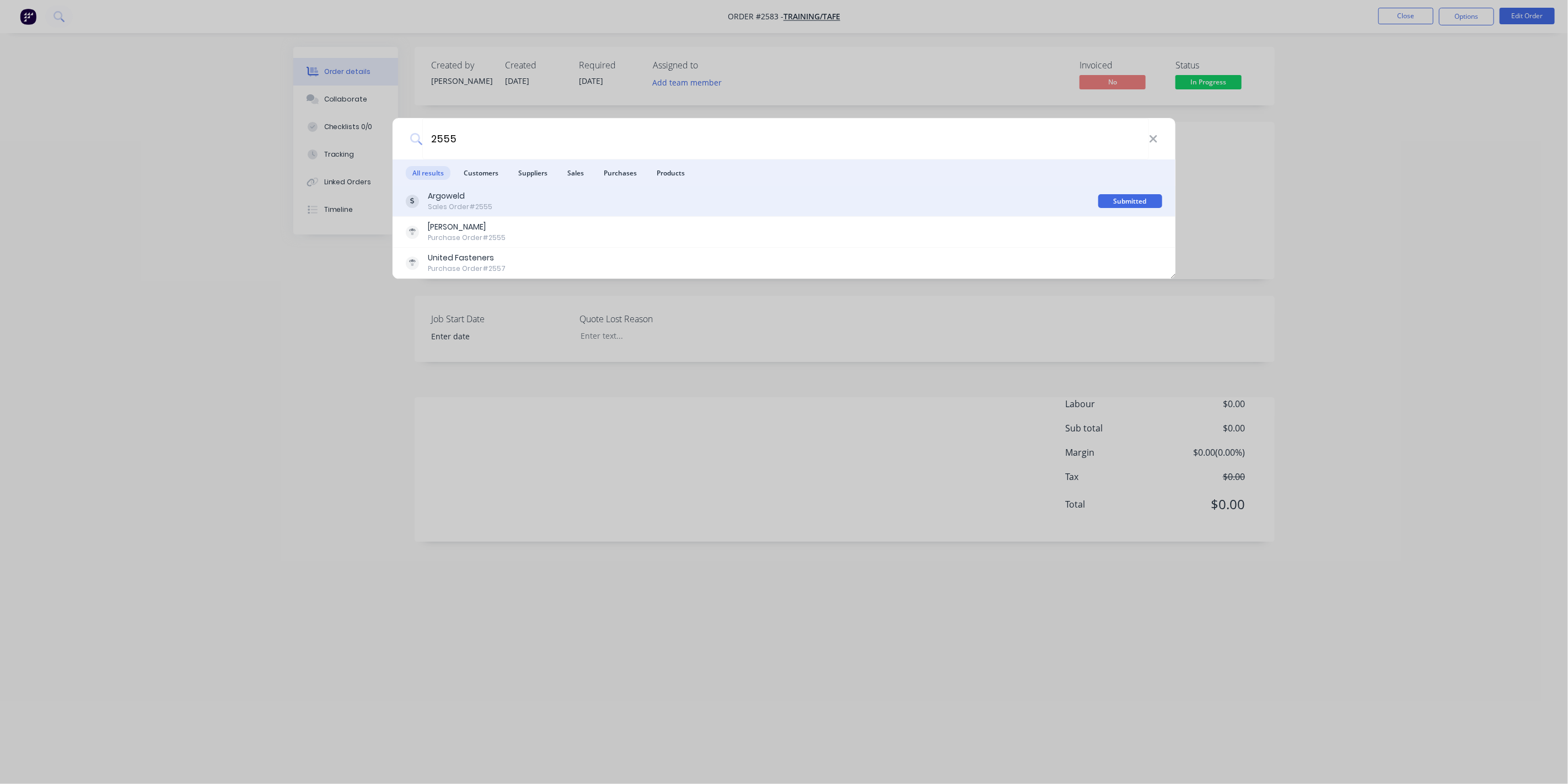
click at [453, 193] on div "Argoweld" at bounding box center [460, 196] width 64 height 12
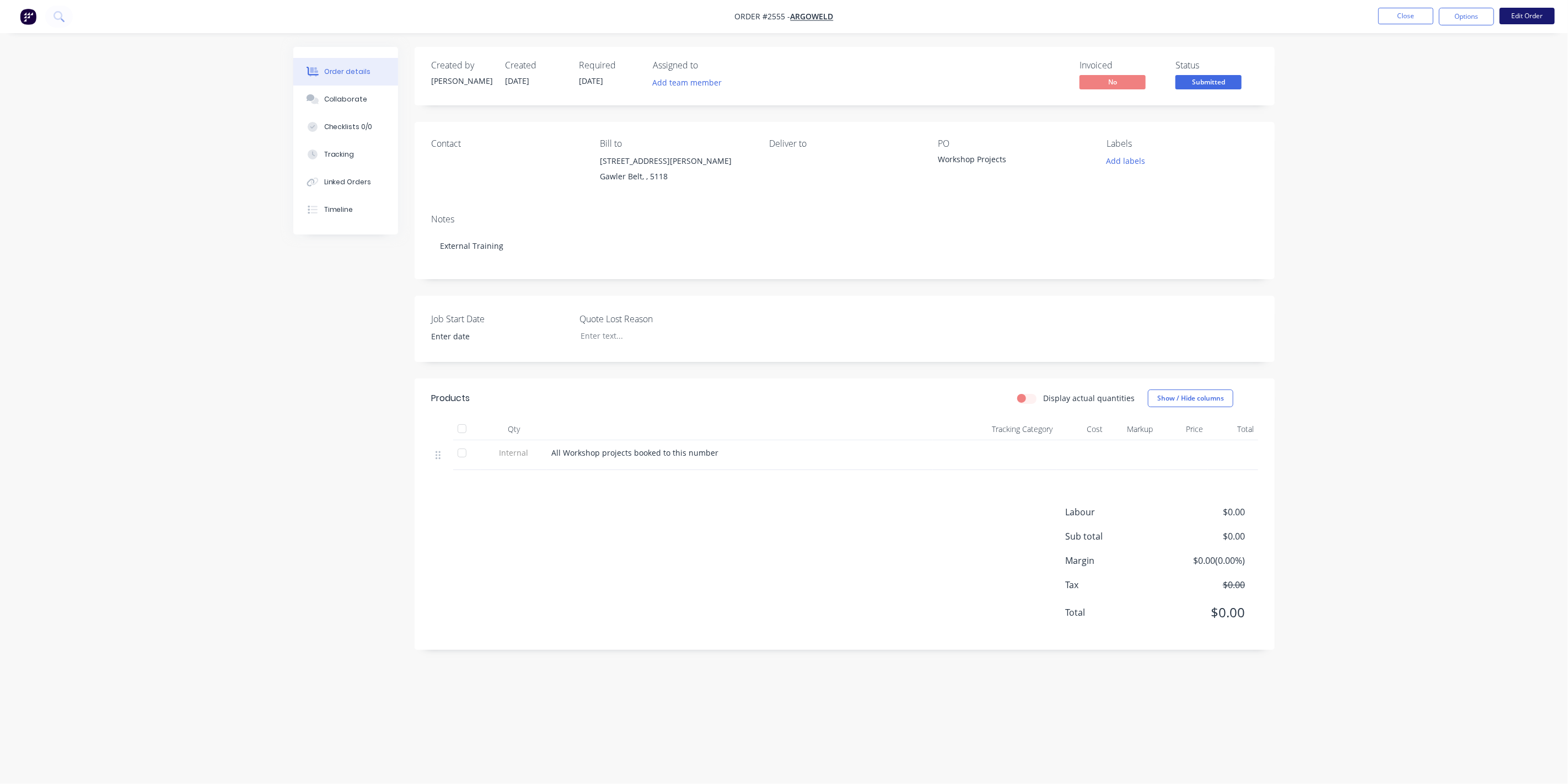
click at [920, 18] on button "Edit Order" at bounding box center [1526, 16] width 55 height 17
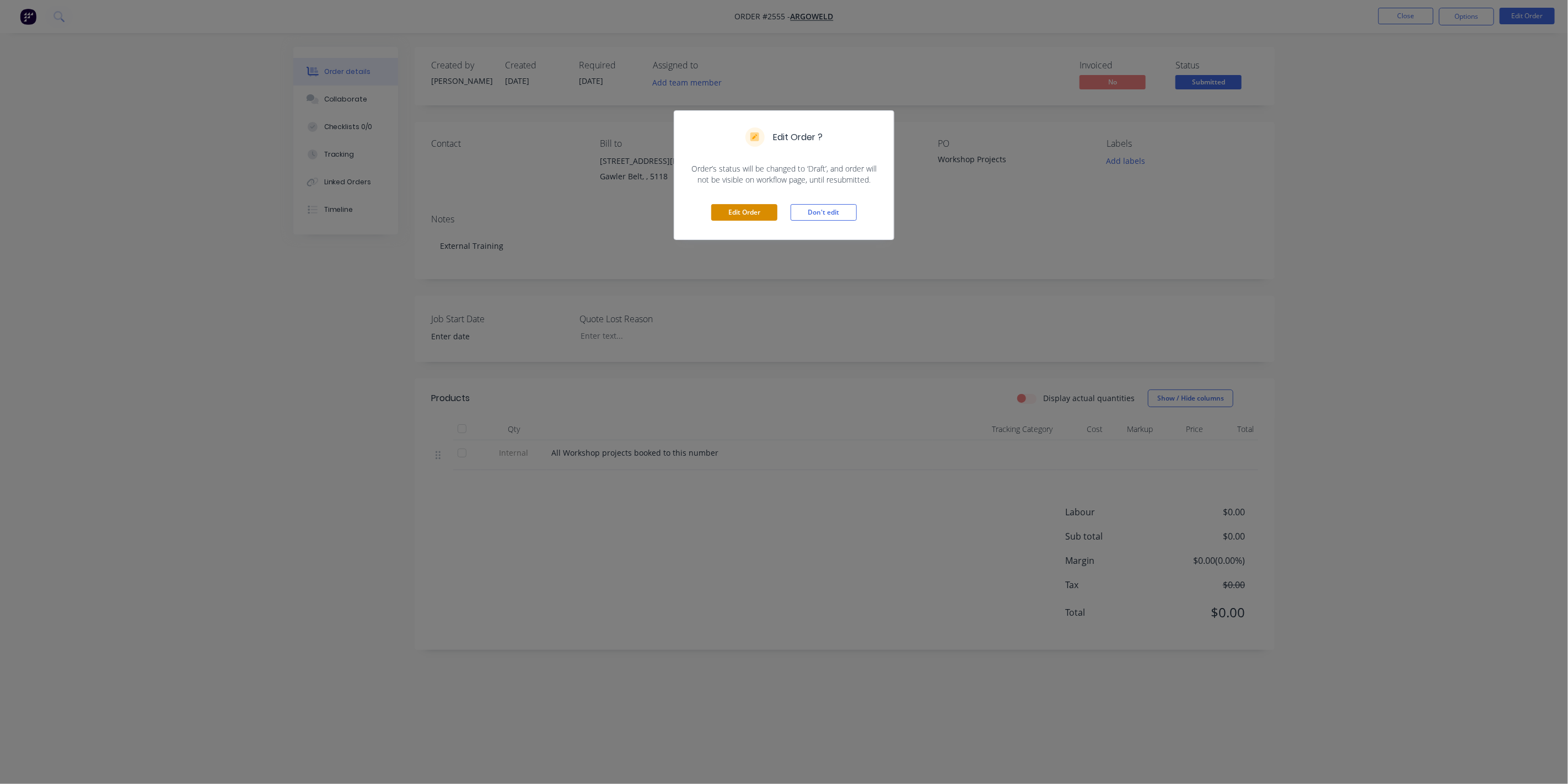
click at [743, 208] on button "Edit Order" at bounding box center [744, 212] width 66 height 17
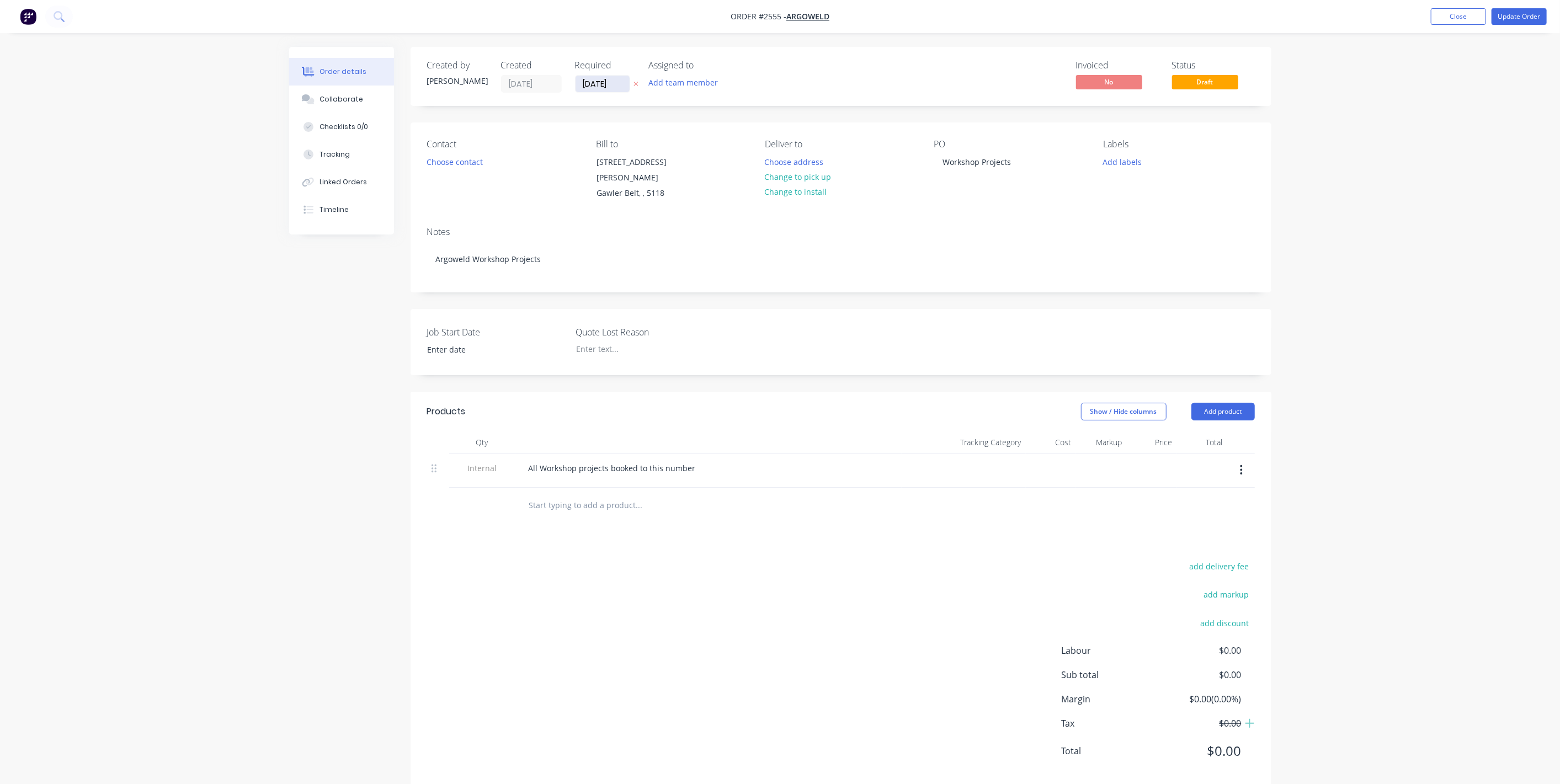
click at [616, 81] on input "31/12/25" at bounding box center [602, 83] width 54 height 17
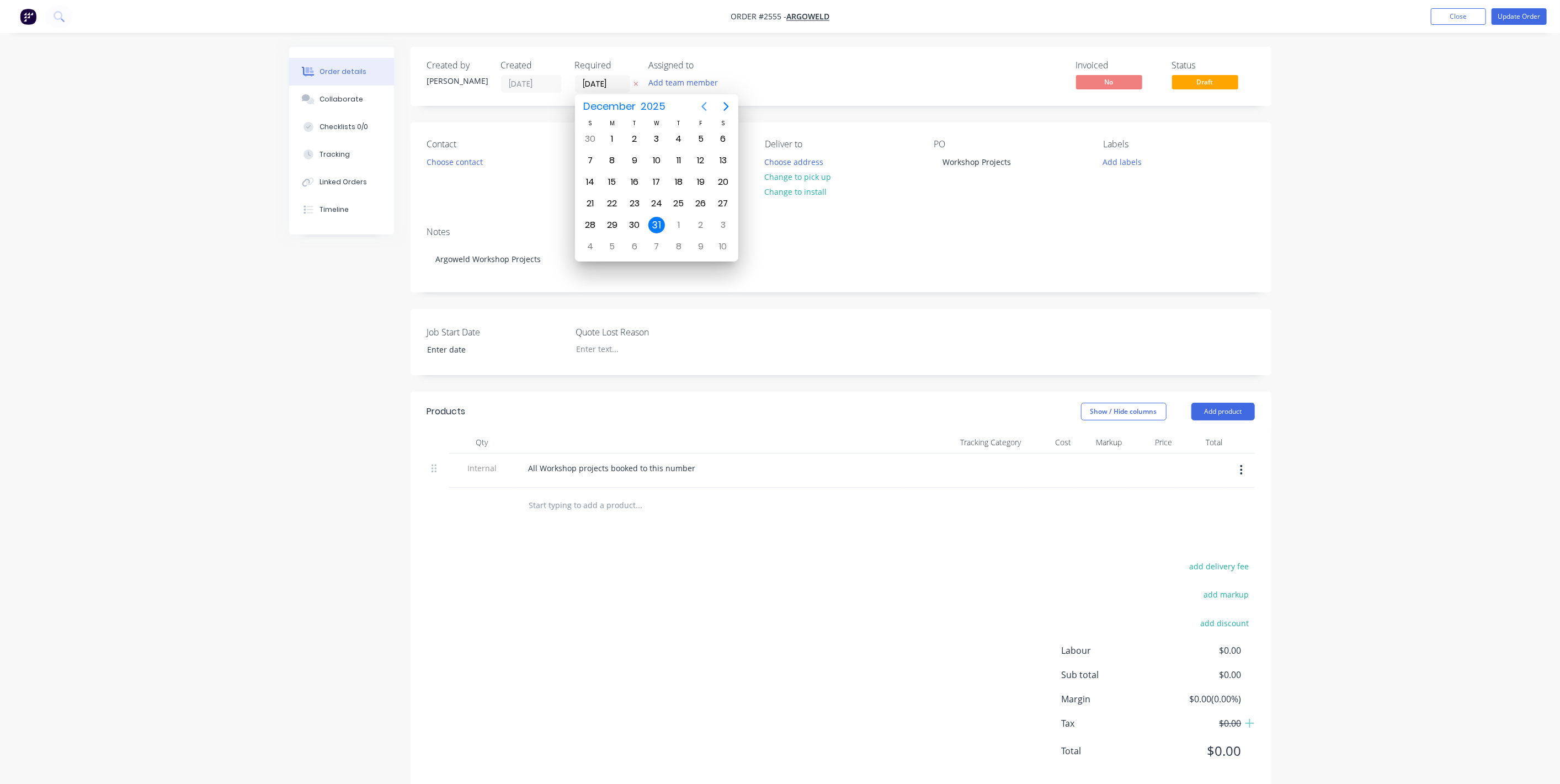
click at [709, 108] on icon "Previous page" at bounding box center [704, 107] width 13 height 13
click at [629, 217] on div "30" at bounding box center [635, 225] width 17 height 17
type input "30/09/25"
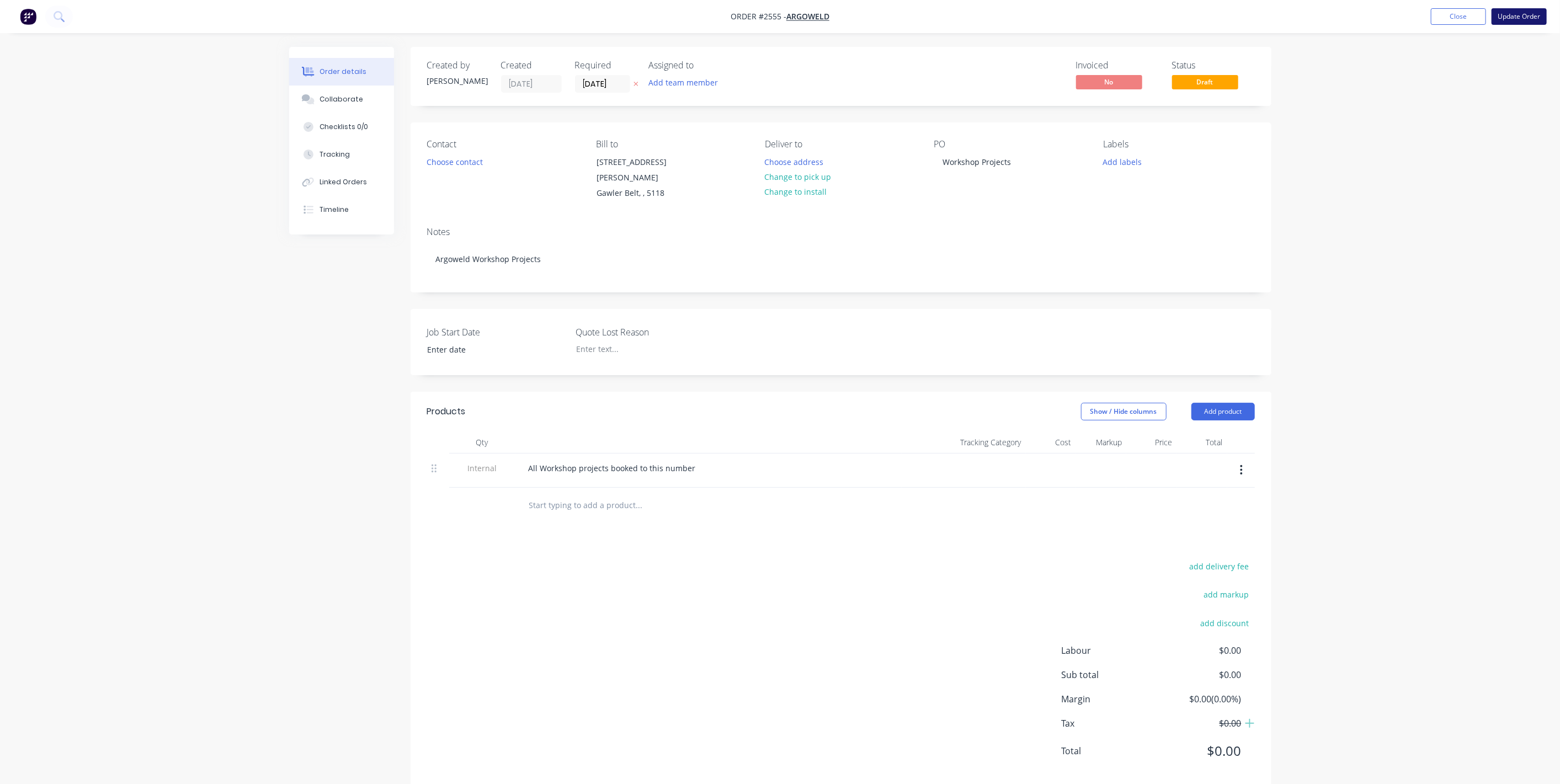
click at [921, 19] on button "Update Order" at bounding box center [1518, 16] width 55 height 17
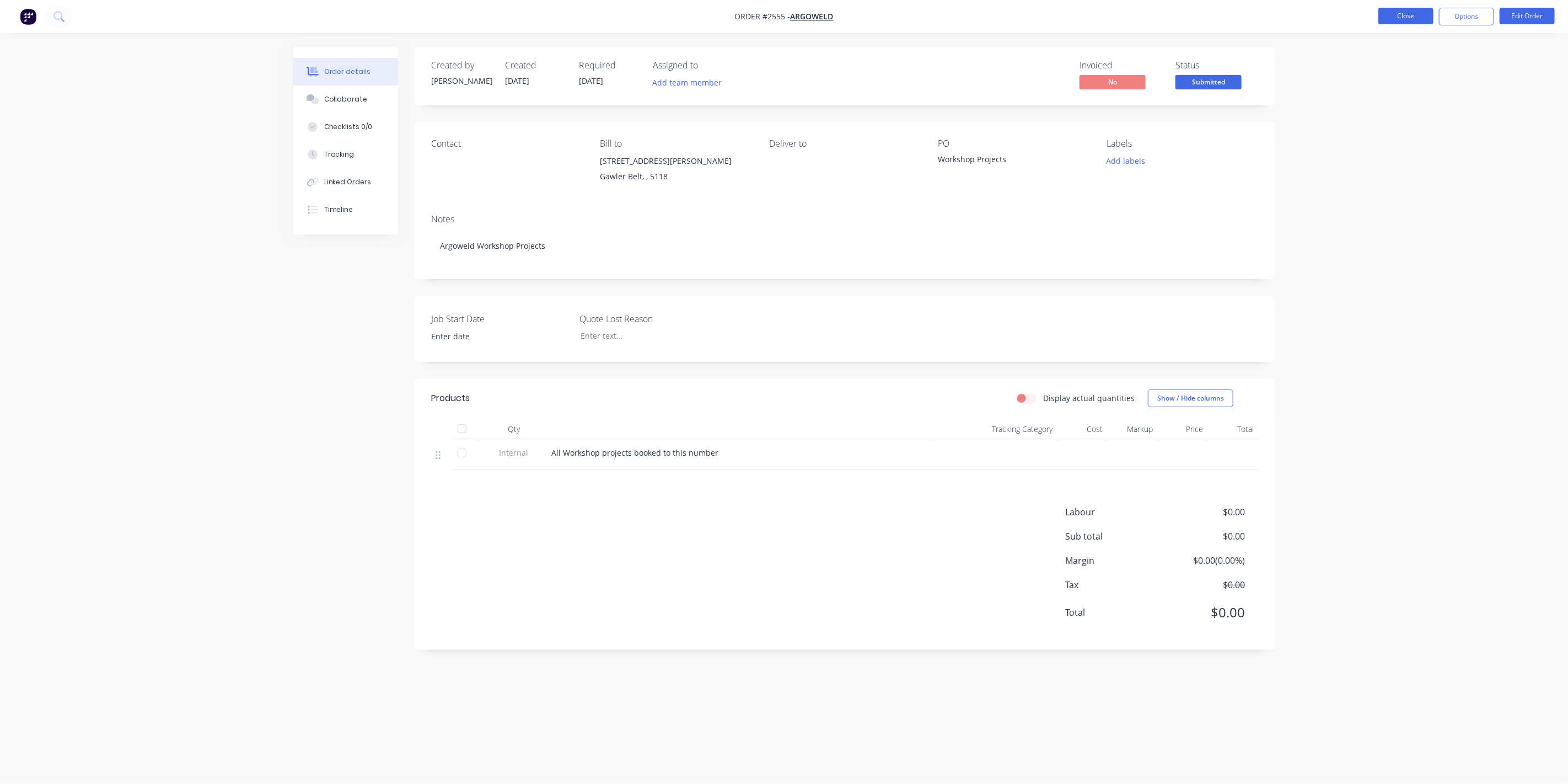
click at [920, 23] on button "Close" at bounding box center [1405, 16] width 55 height 17
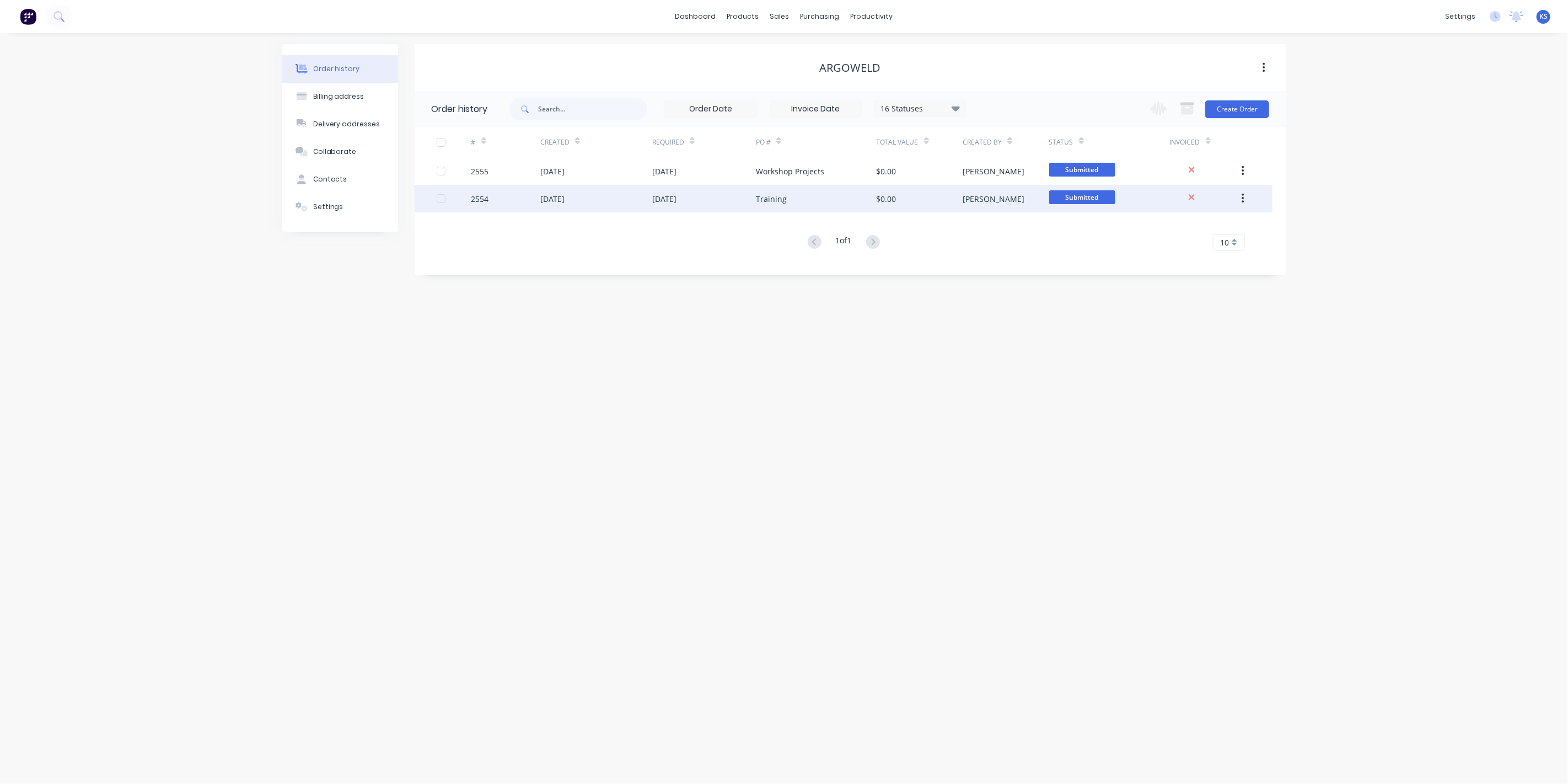
click at [656, 199] on div "31 Dec 2025" at bounding box center [664, 199] width 24 height 12
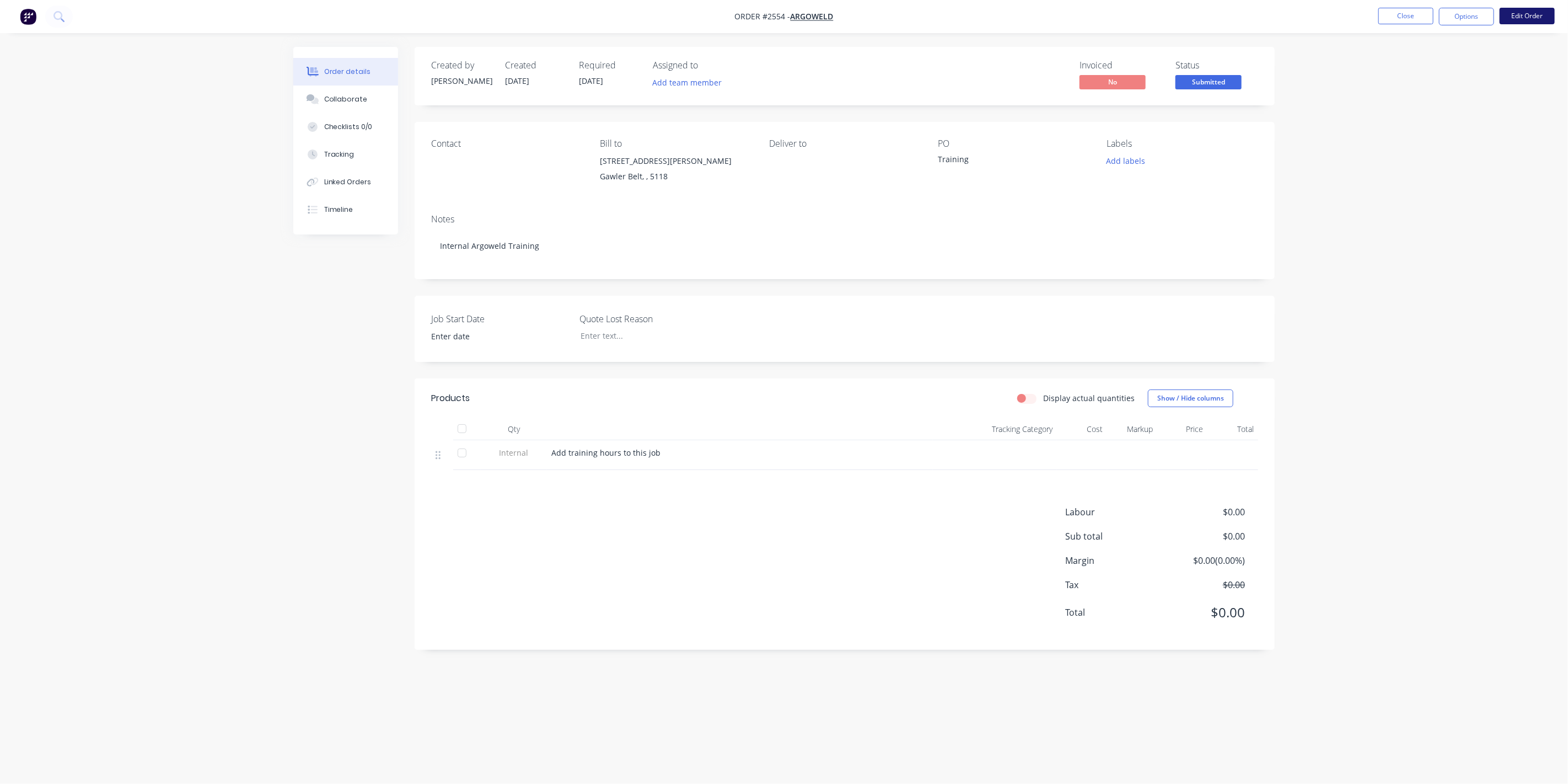
click at [920, 15] on button "Edit Order" at bounding box center [1526, 16] width 55 height 17
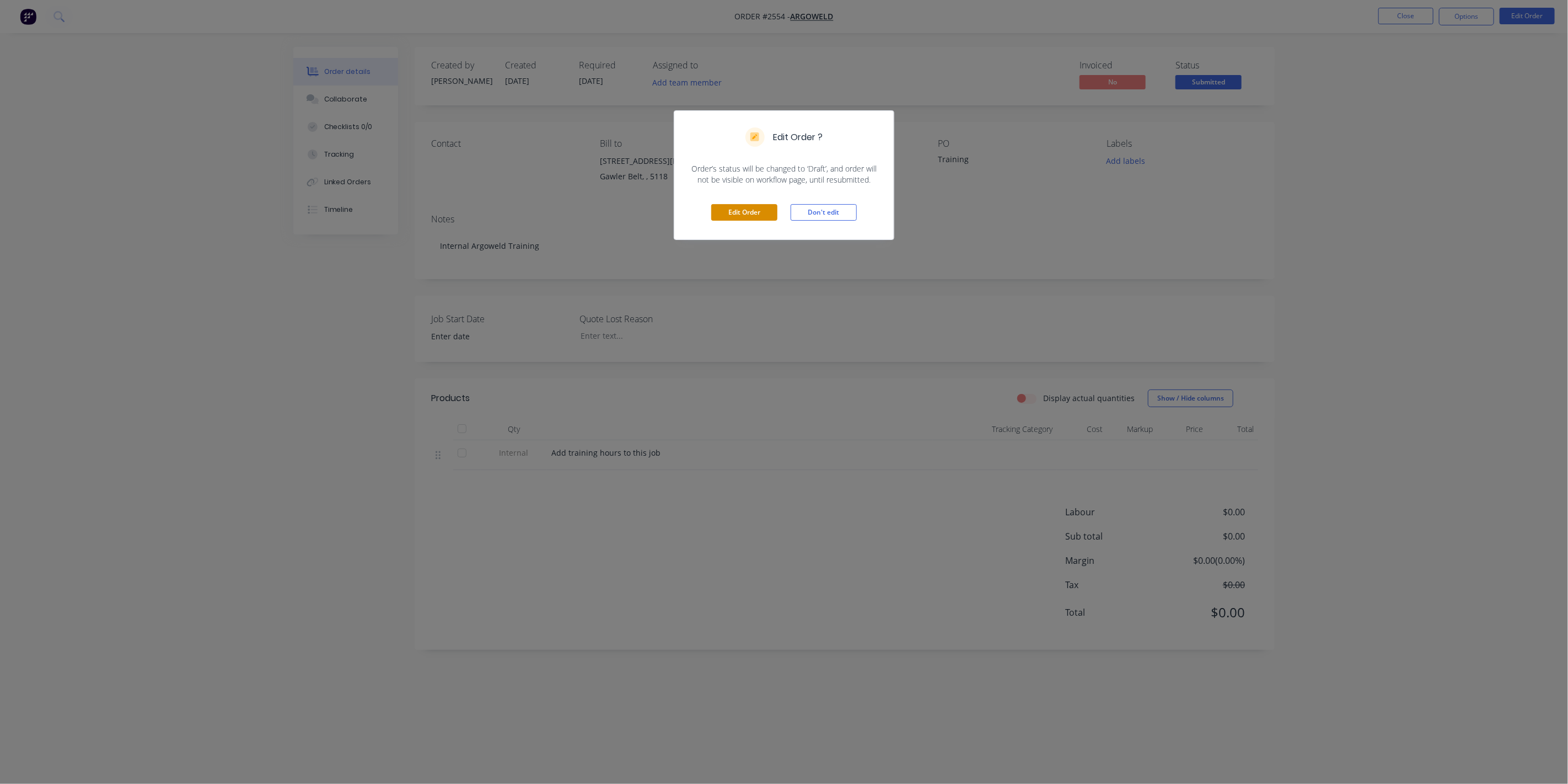
click at [747, 218] on button "Edit Order" at bounding box center [744, 212] width 66 height 17
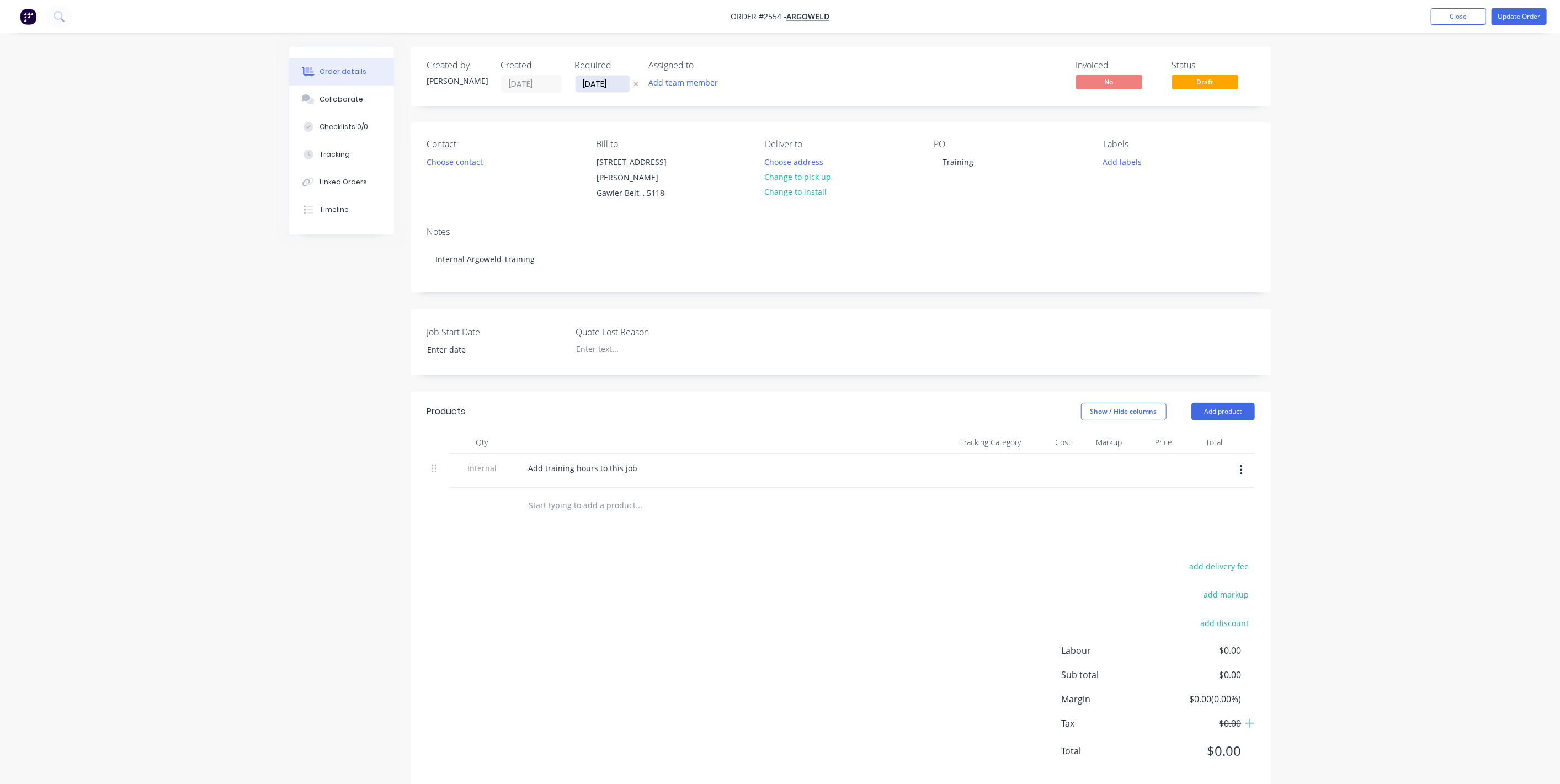
click at [607, 83] on input "31/12/25" at bounding box center [602, 83] width 54 height 17
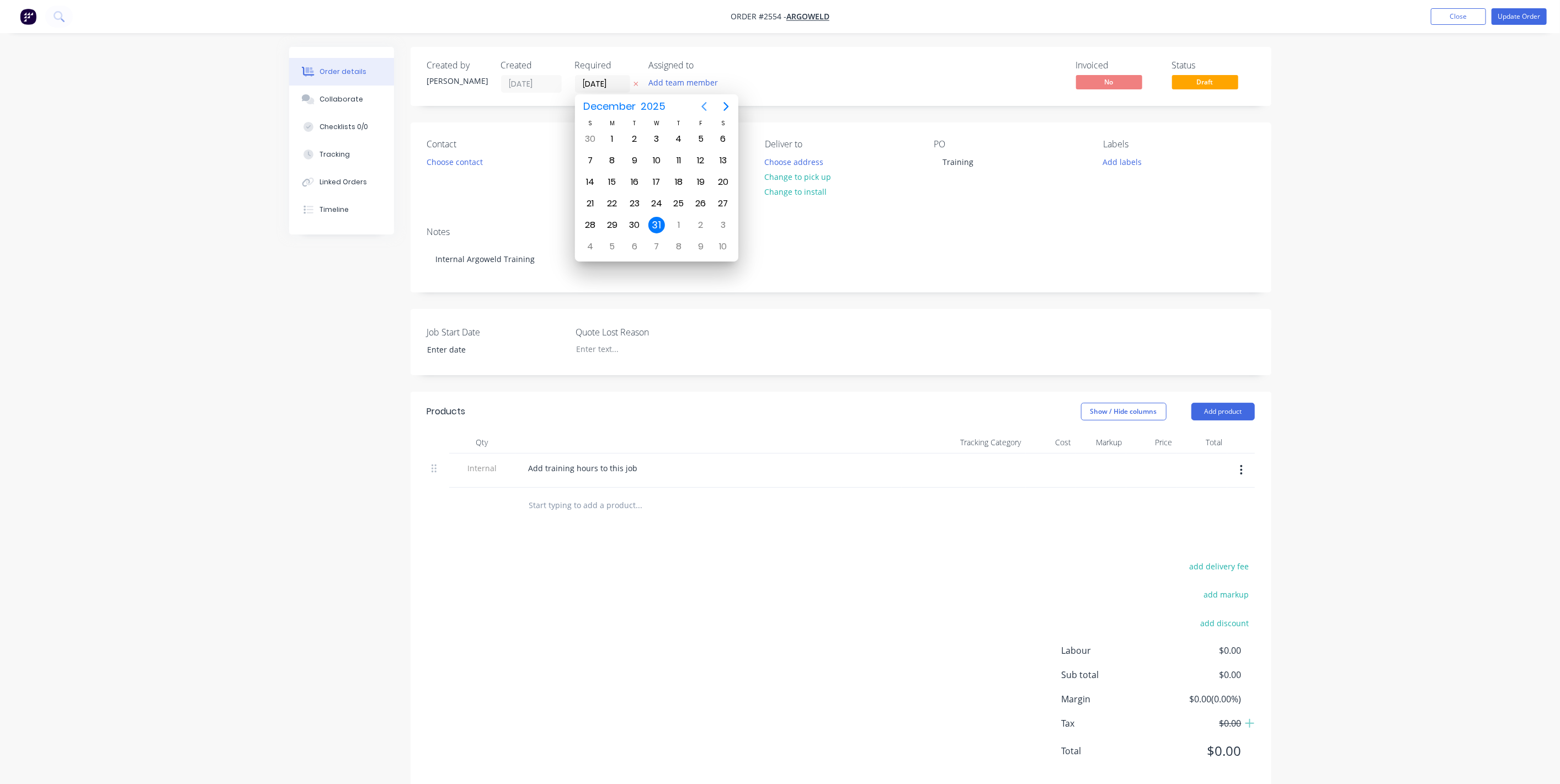
click at [703, 106] on icon "Previous page" at bounding box center [704, 107] width 13 height 13
click at [635, 138] on div "30" at bounding box center [635, 139] width 17 height 17
type input "30/09/25"
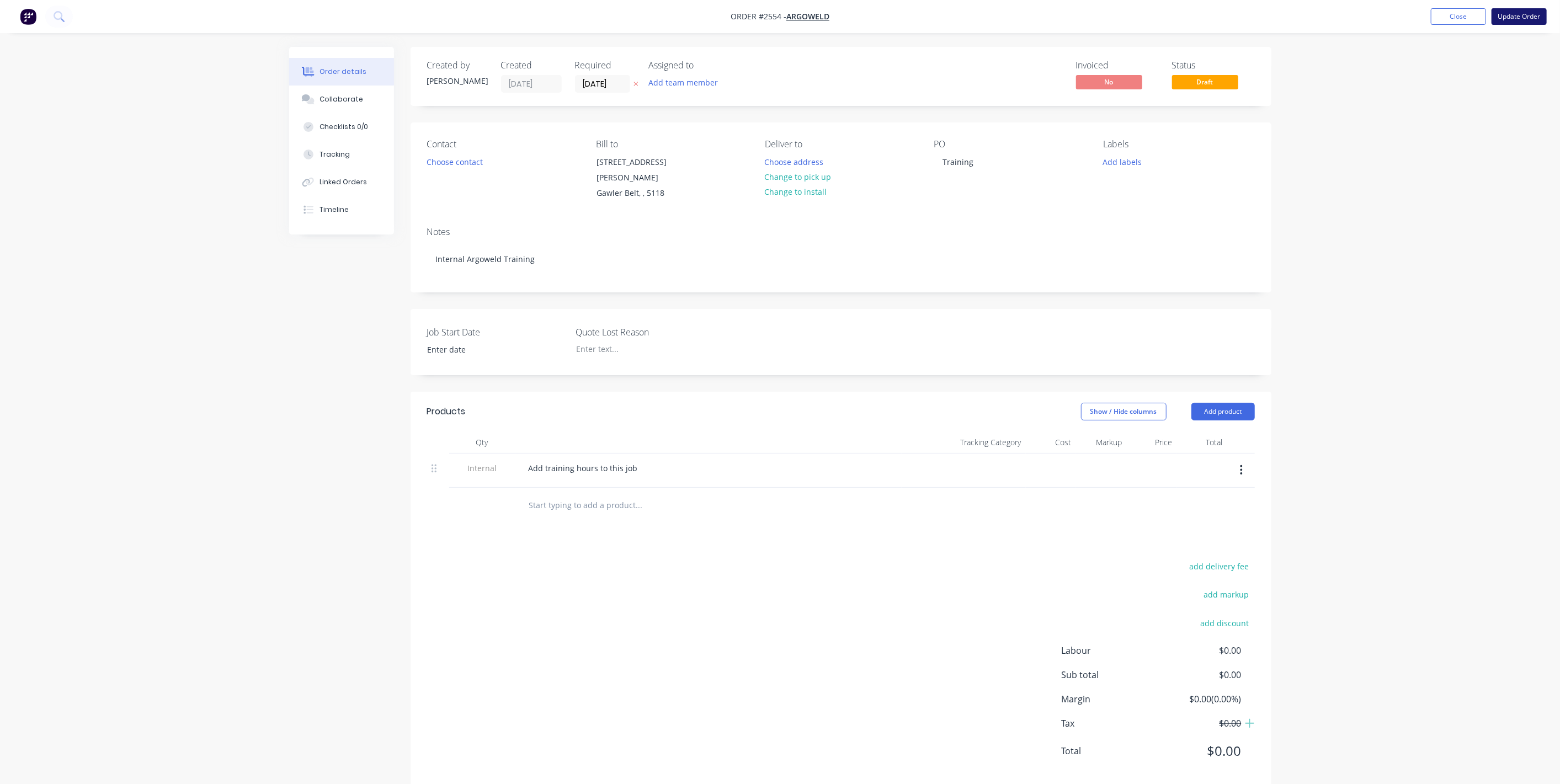
click at [921, 12] on button "Update Order" at bounding box center [1518, 16] width 55 height 17
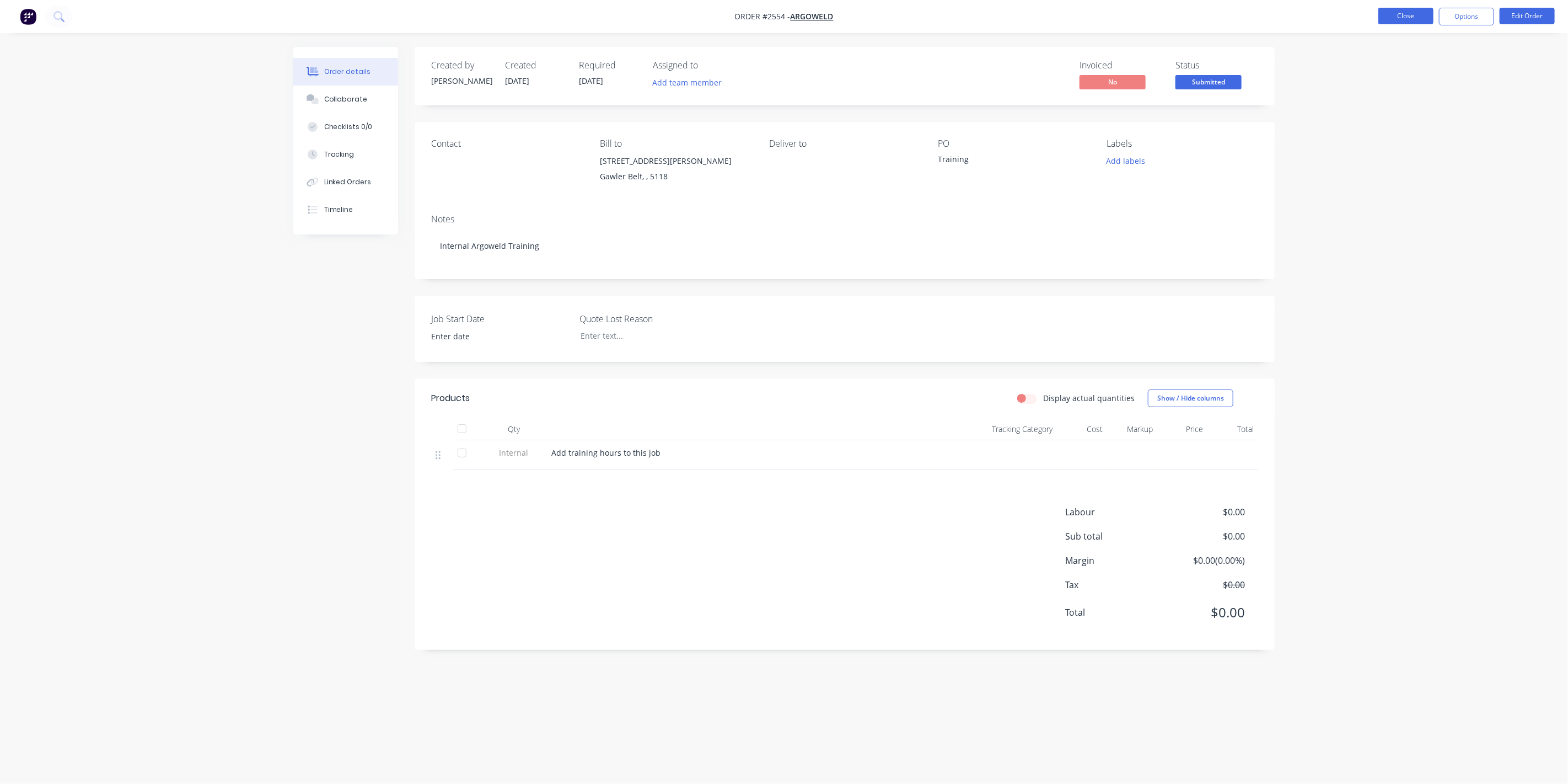
click at [920, 23] on button "Close" at bounding box center [1405, 16] width 55 height 17
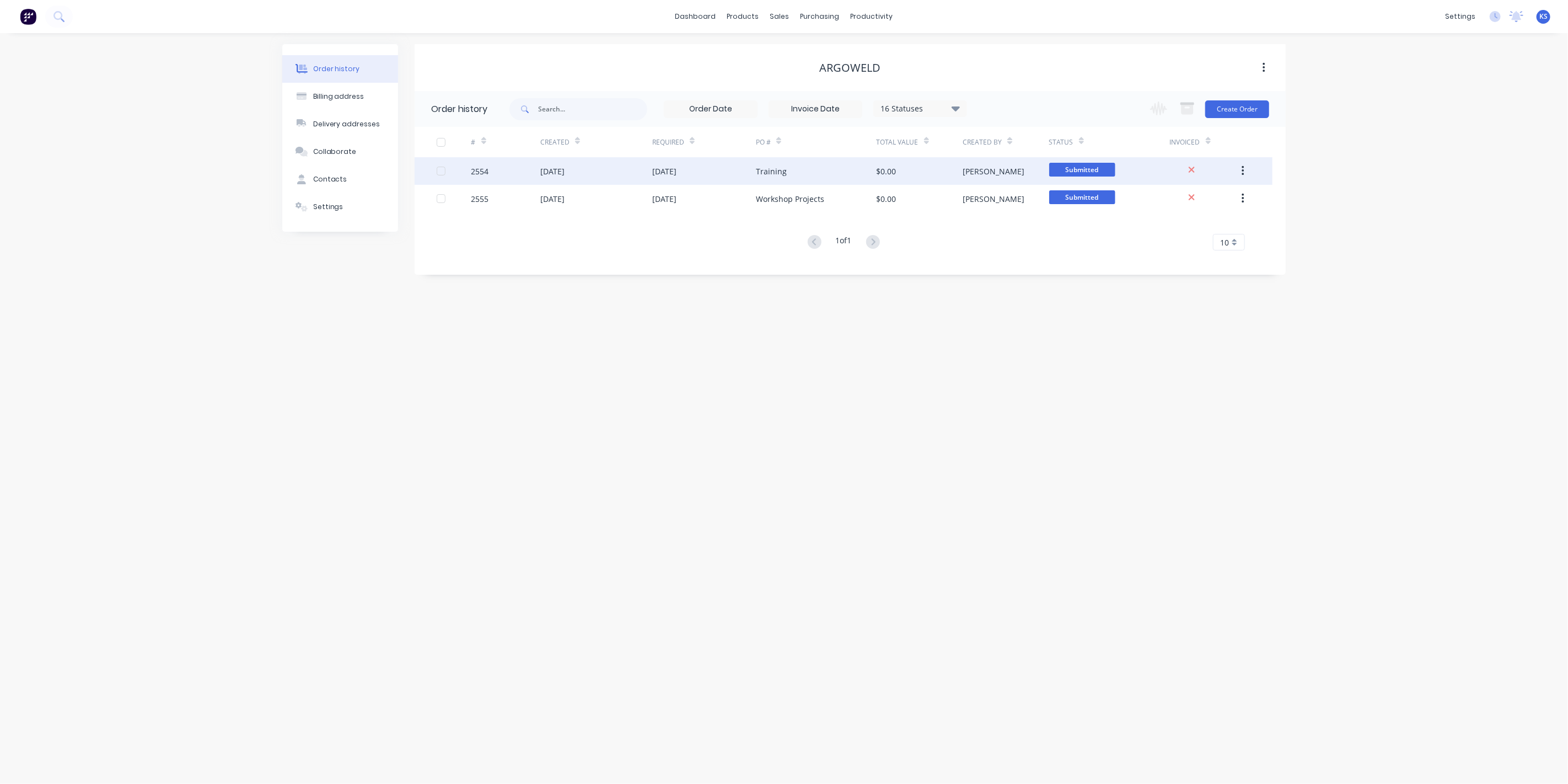
click at [773, 173] on div "Training" at bounding box center [771, 171] width 31 height 12
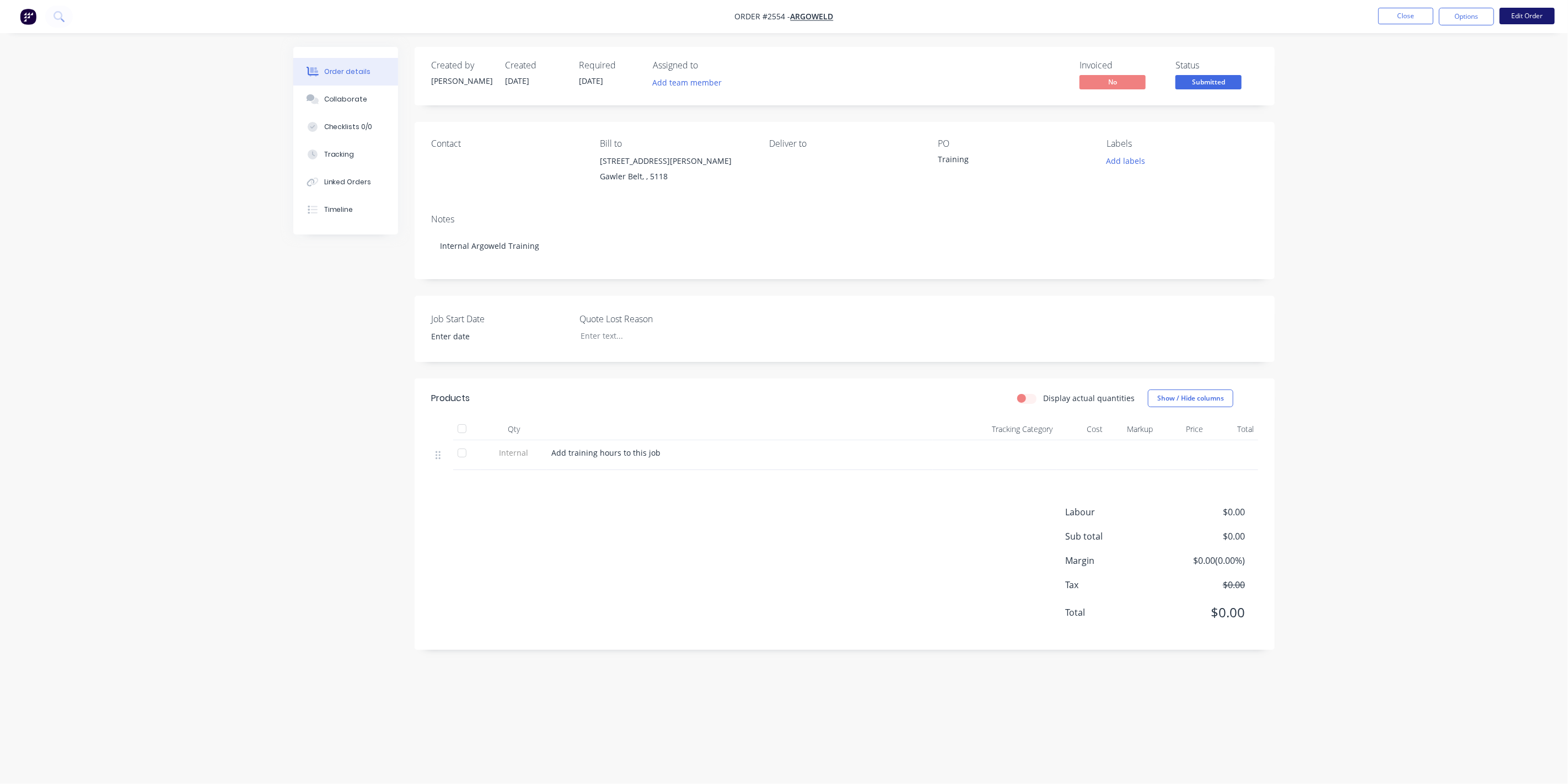
click at [920, 15] on button "Edit Order" at bounding box center [1526, 16] width 55 height 17
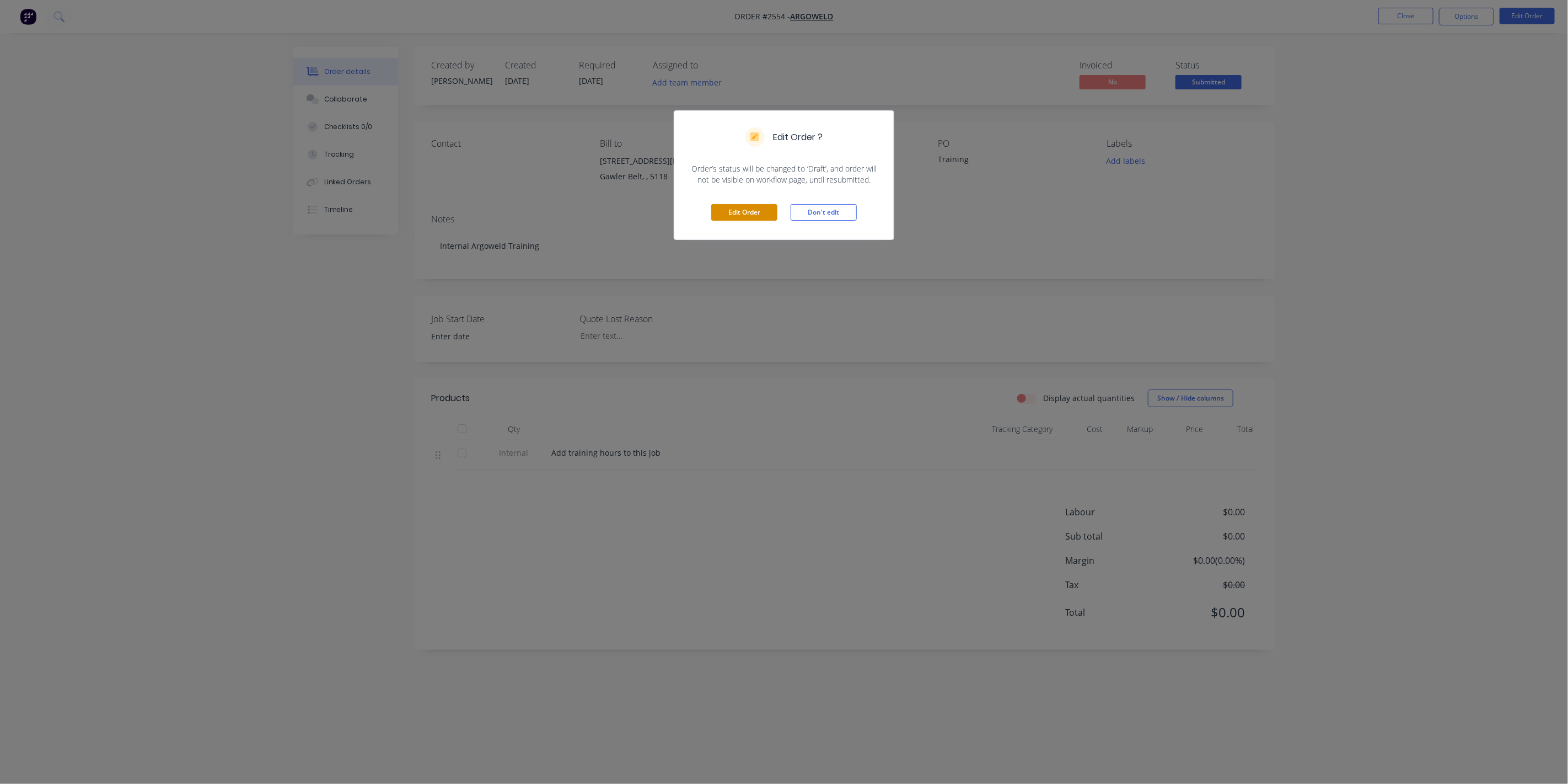
click at [736, 207] on button "Edit Order" at bounding box center [744, 212] width 66 height 17
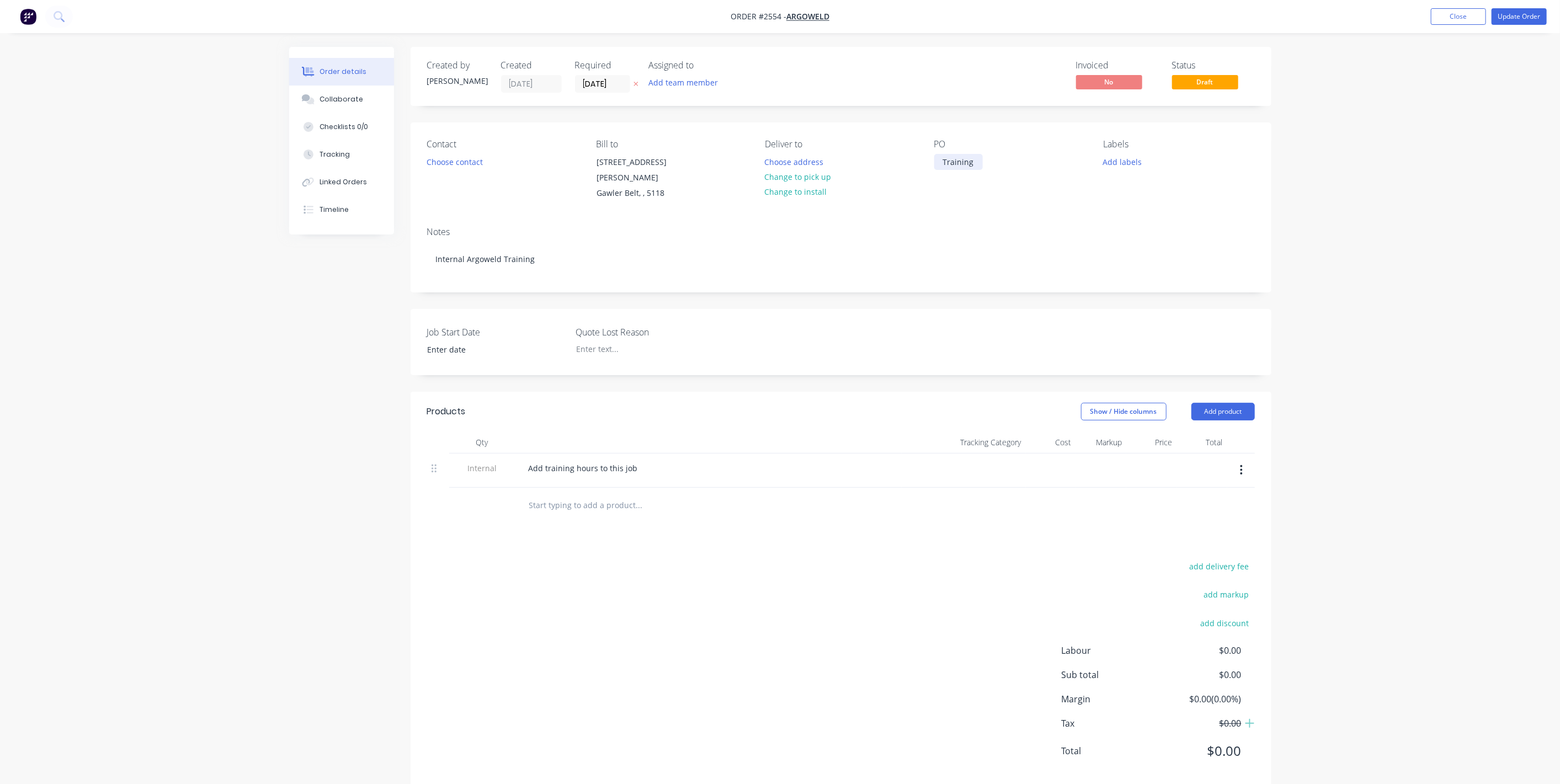
click at [921, 161] on div "Training" at bounding box center [958, 162] width 48 height 16
click at [921, 23] on button "Update Order" at bounding box center [1518, 16] width 55 height 17
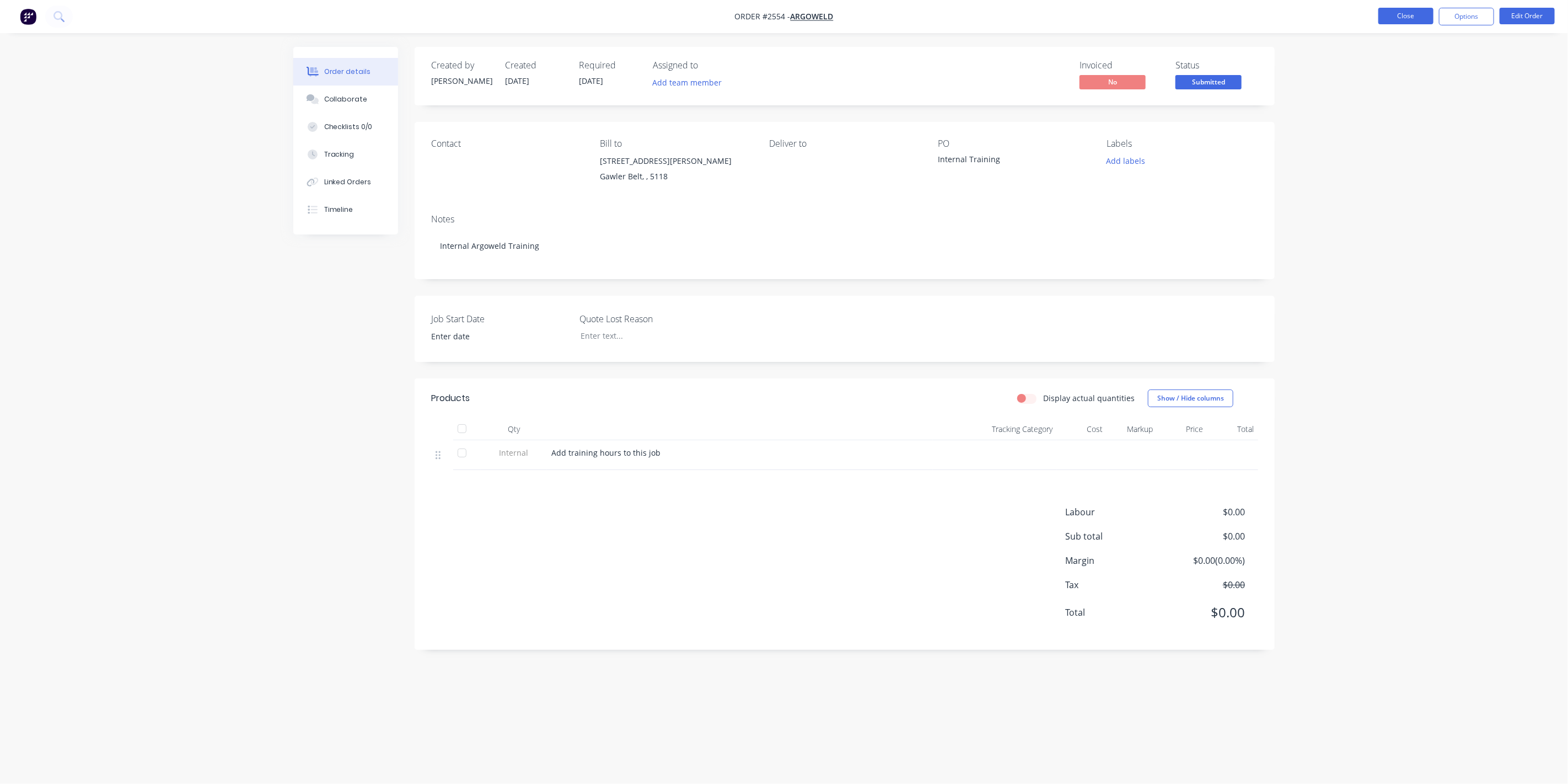
click at [920, 17] on button "Close" at bounding box center [1405, 16] width 55 height 17
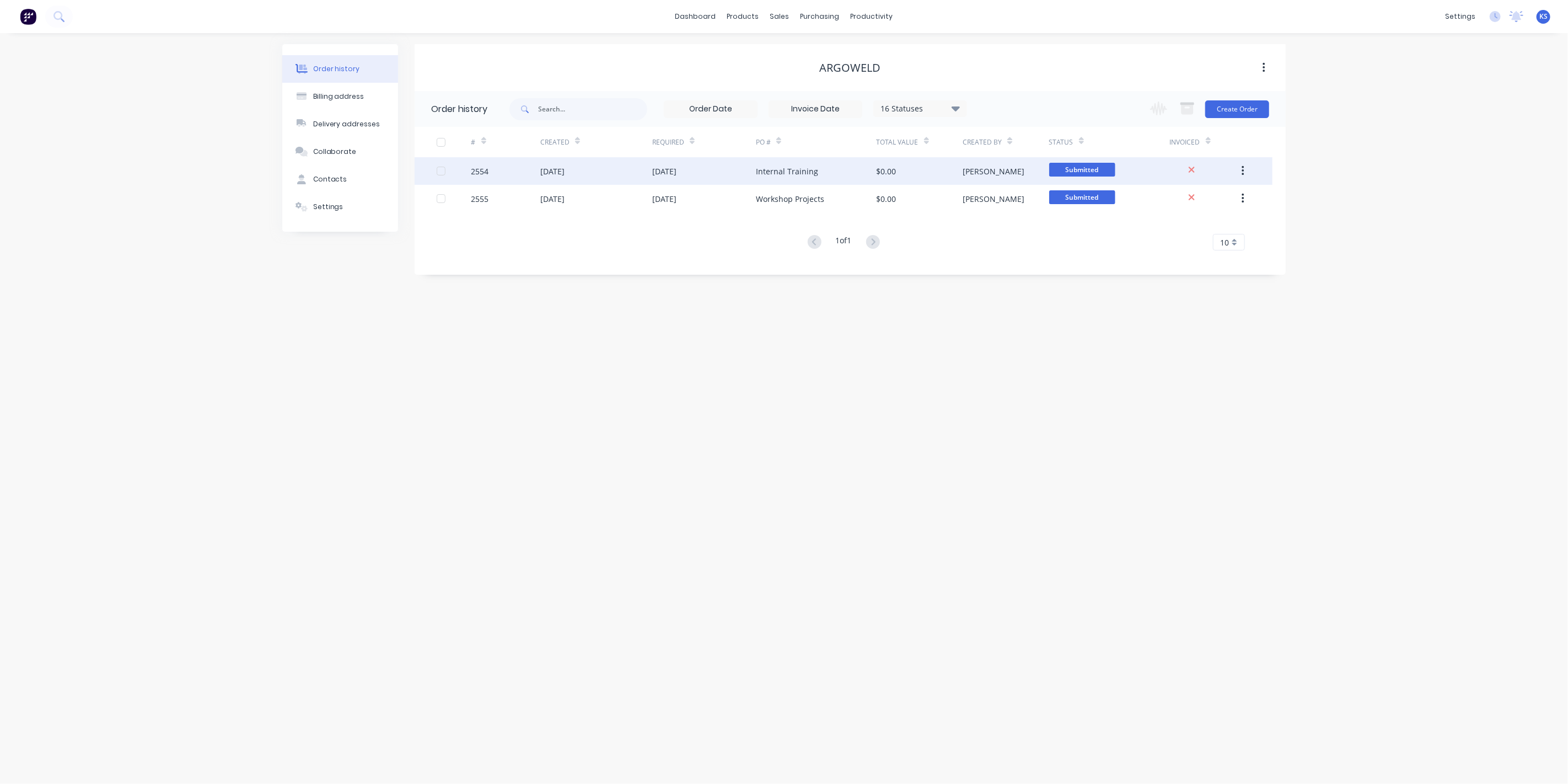
click at [788, 170] on div "Internal Training" at bounding box center [787, 171] width 62 height 12
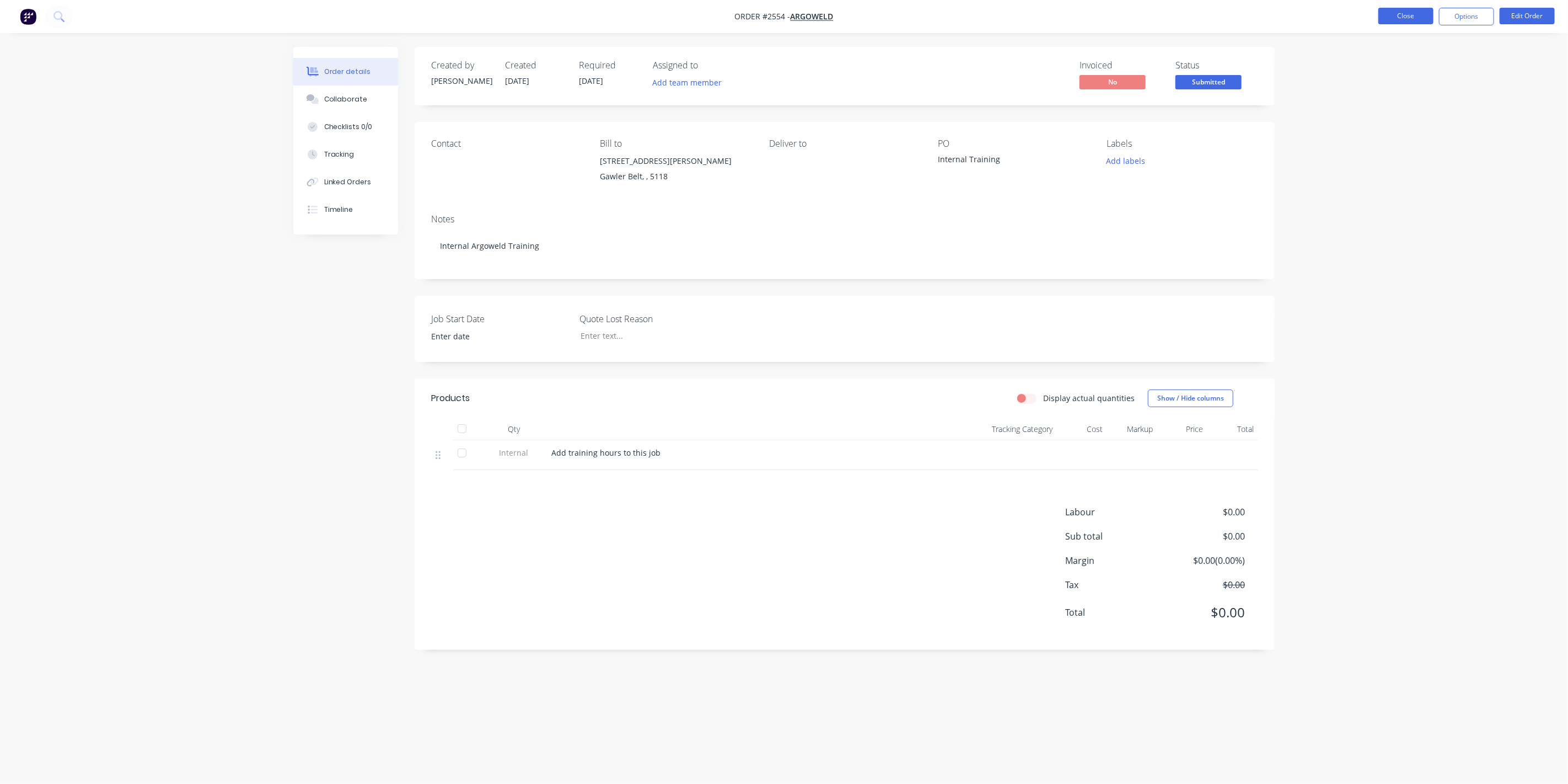
click at [920, 15] on button "Close" at bounding box center [1405, 16] width 55 height 17
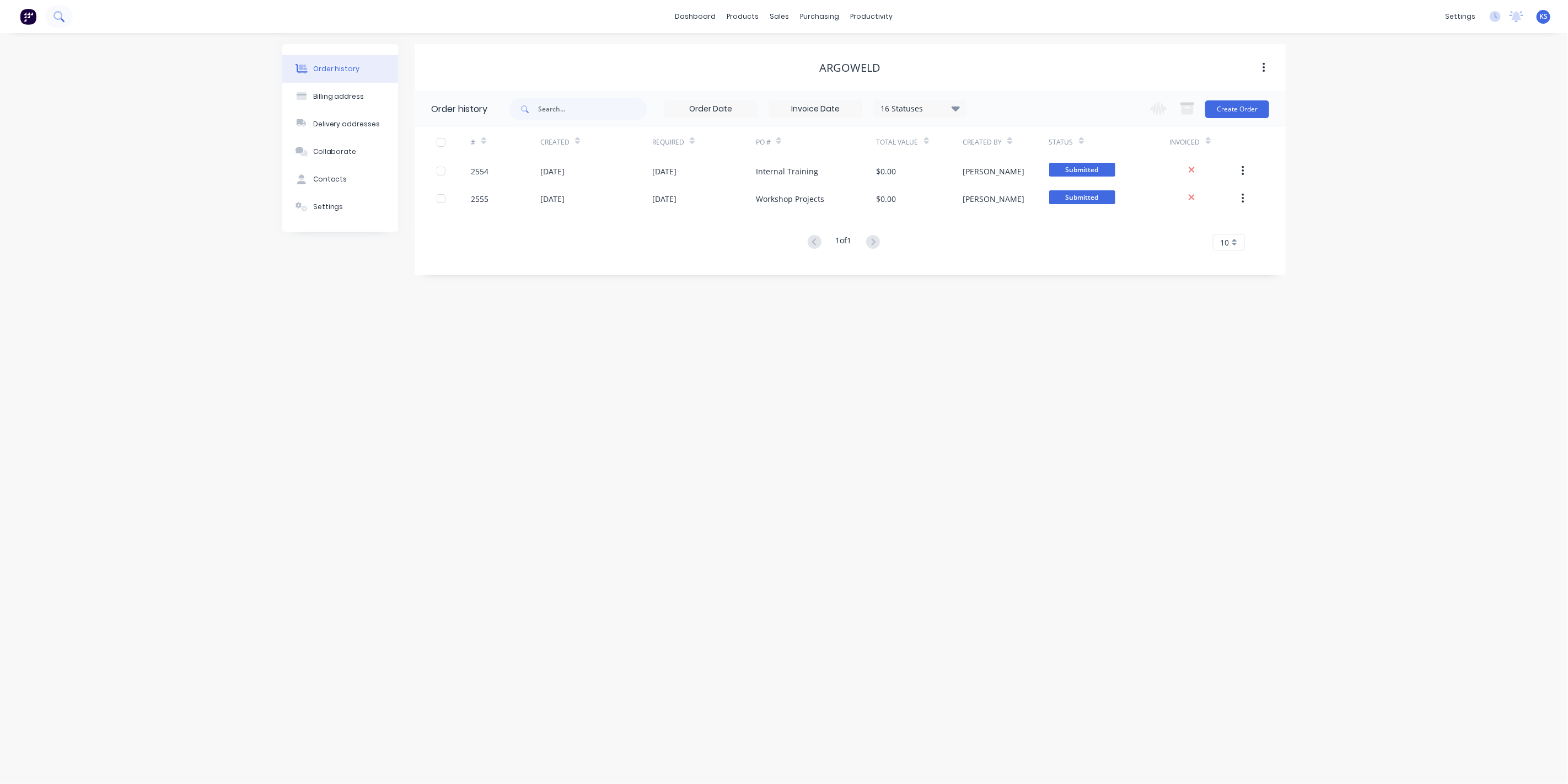
click at [58, 18] on icon at bounding box center [58, 16] width 10 height 10
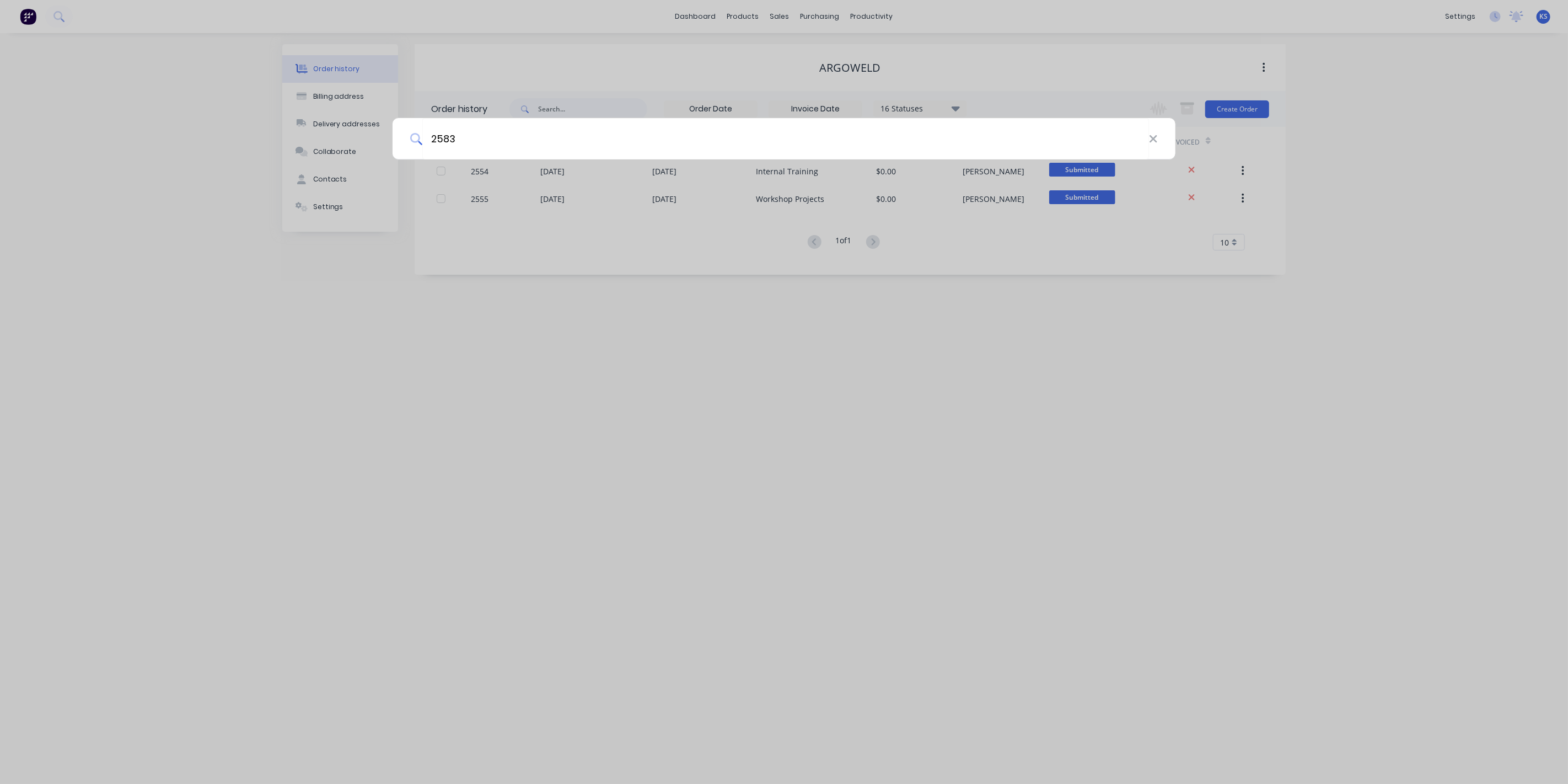
type input "2583"
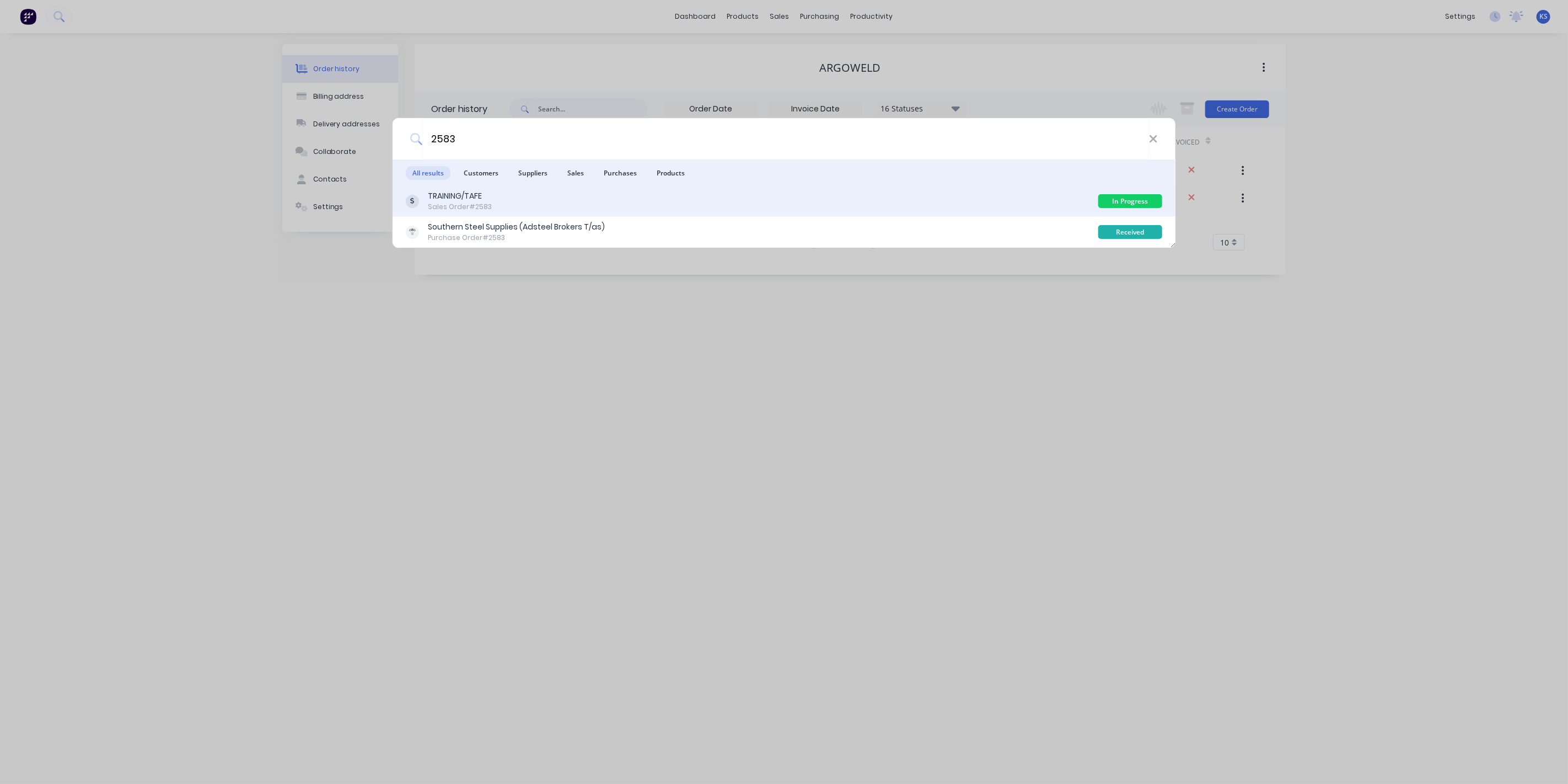
click at [462, 199] on div "TRAINING/TAFE" at bounding box center [460, 196] width 64 height 12
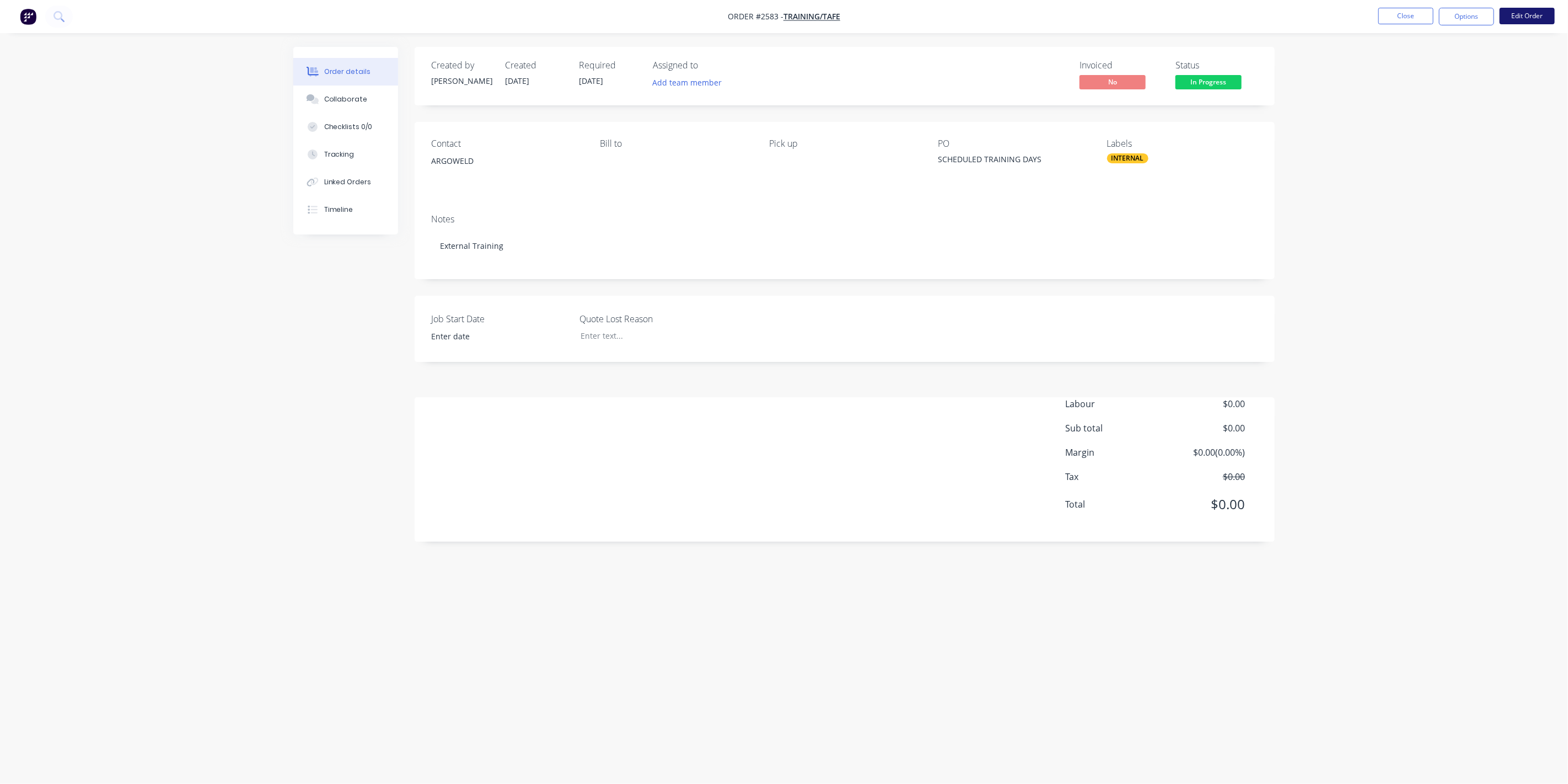
click at [920, 15] on button "Edit Order" at bounding box center [1526, 16] width 55 height 17
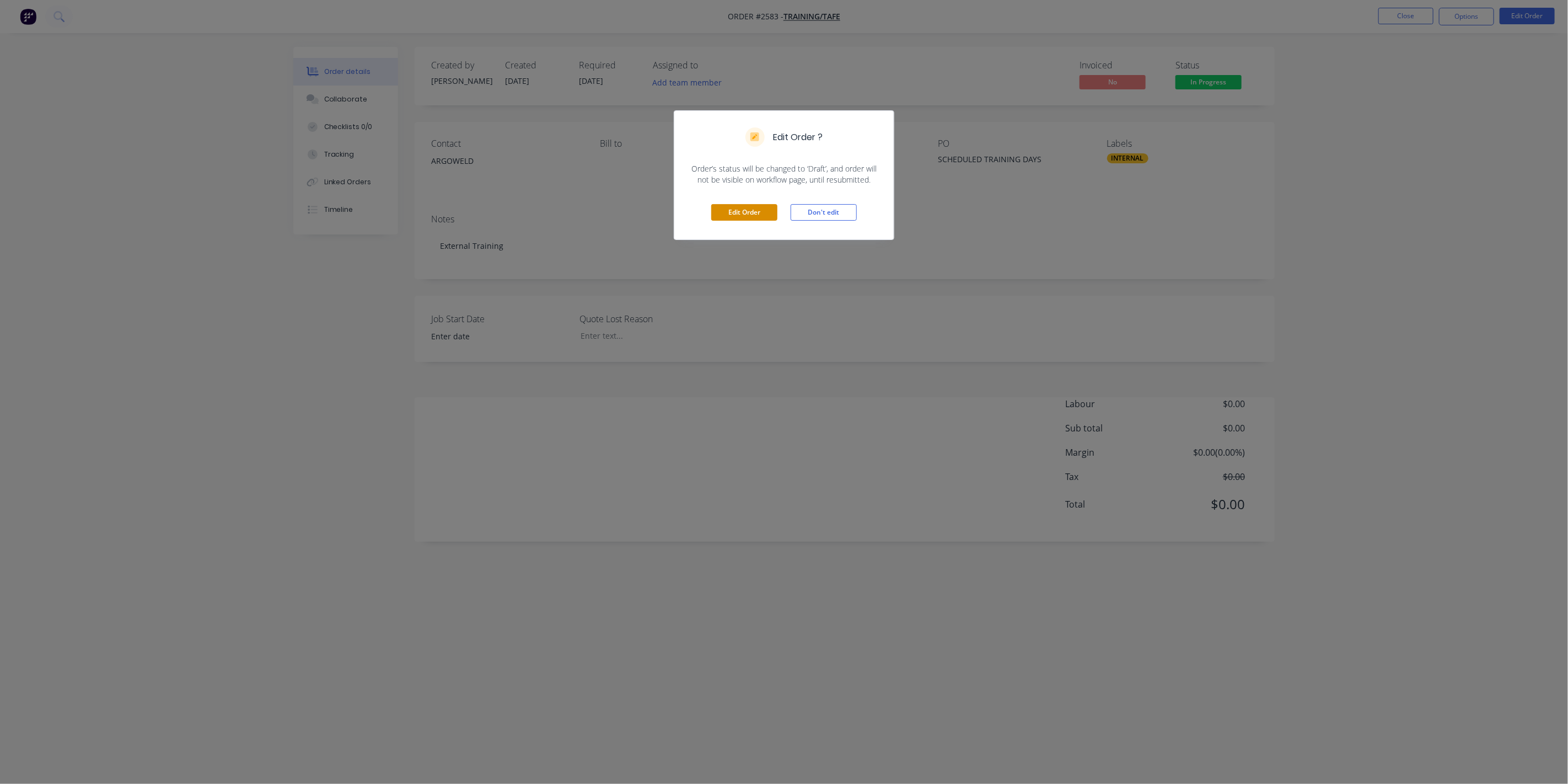
click at [753, 215] on button "Edit Order" at bounding box center [744, 212] width 66 height 17
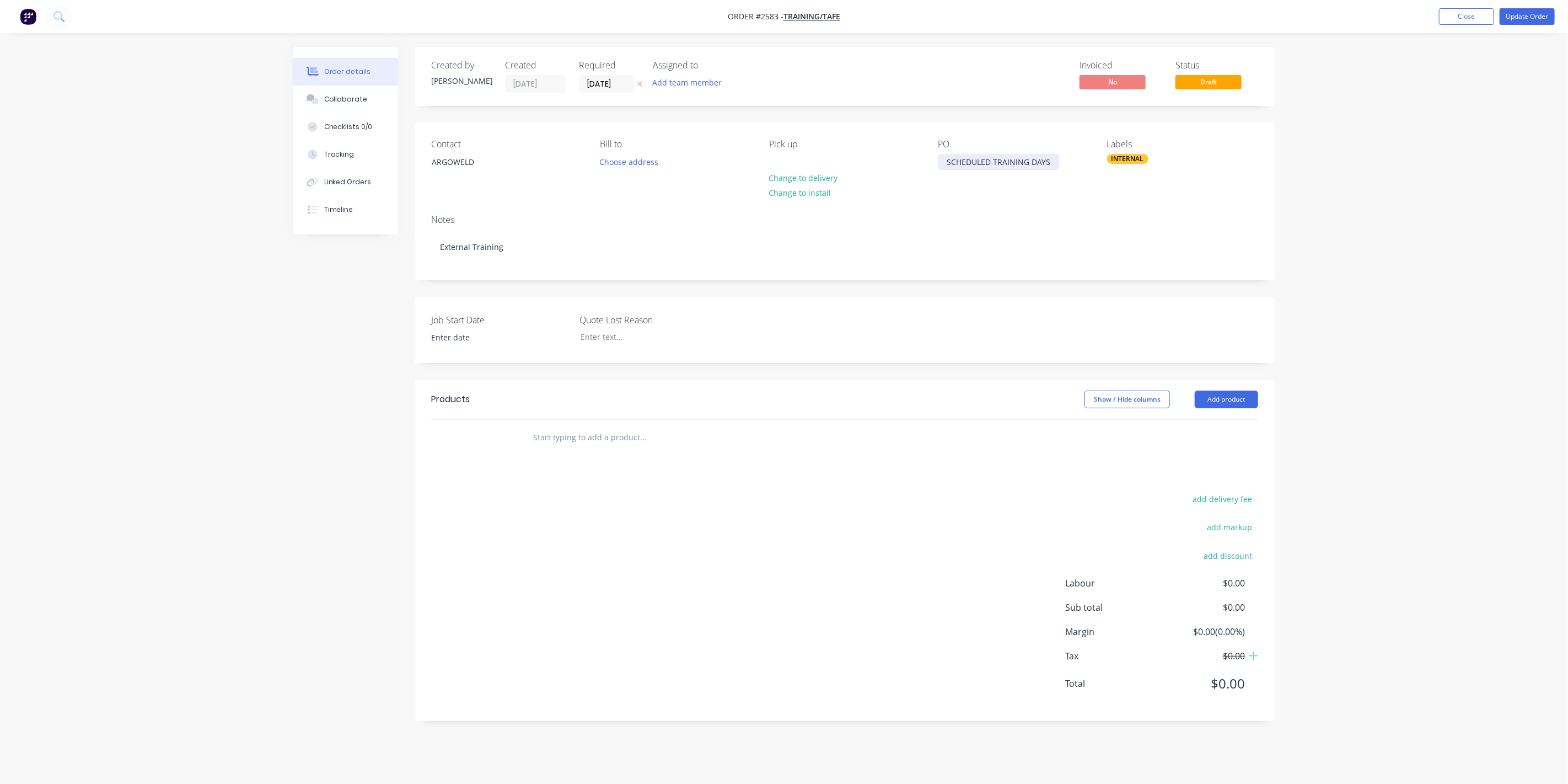
click at [920, 156] on div "SCHEDULED TRAINING DAYS" at bounding box center [998, 162] width 121 height 16
click at [920, 17] on button "Update Order" at bounding box center [1526, 16] width 55 height 17
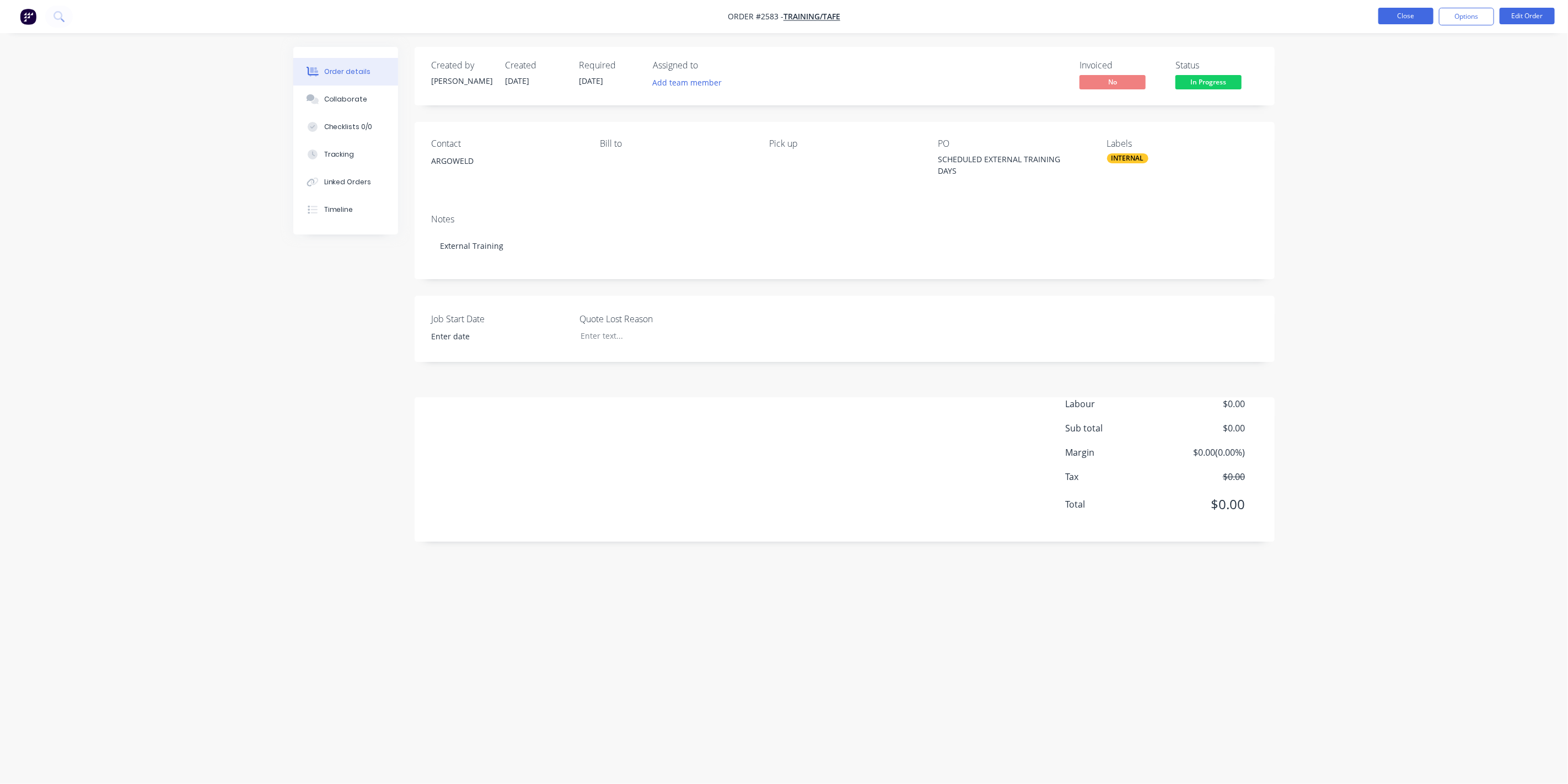
click at [920, 12] on button "Close" at bounding box center [1405, 16] width 55 height 17
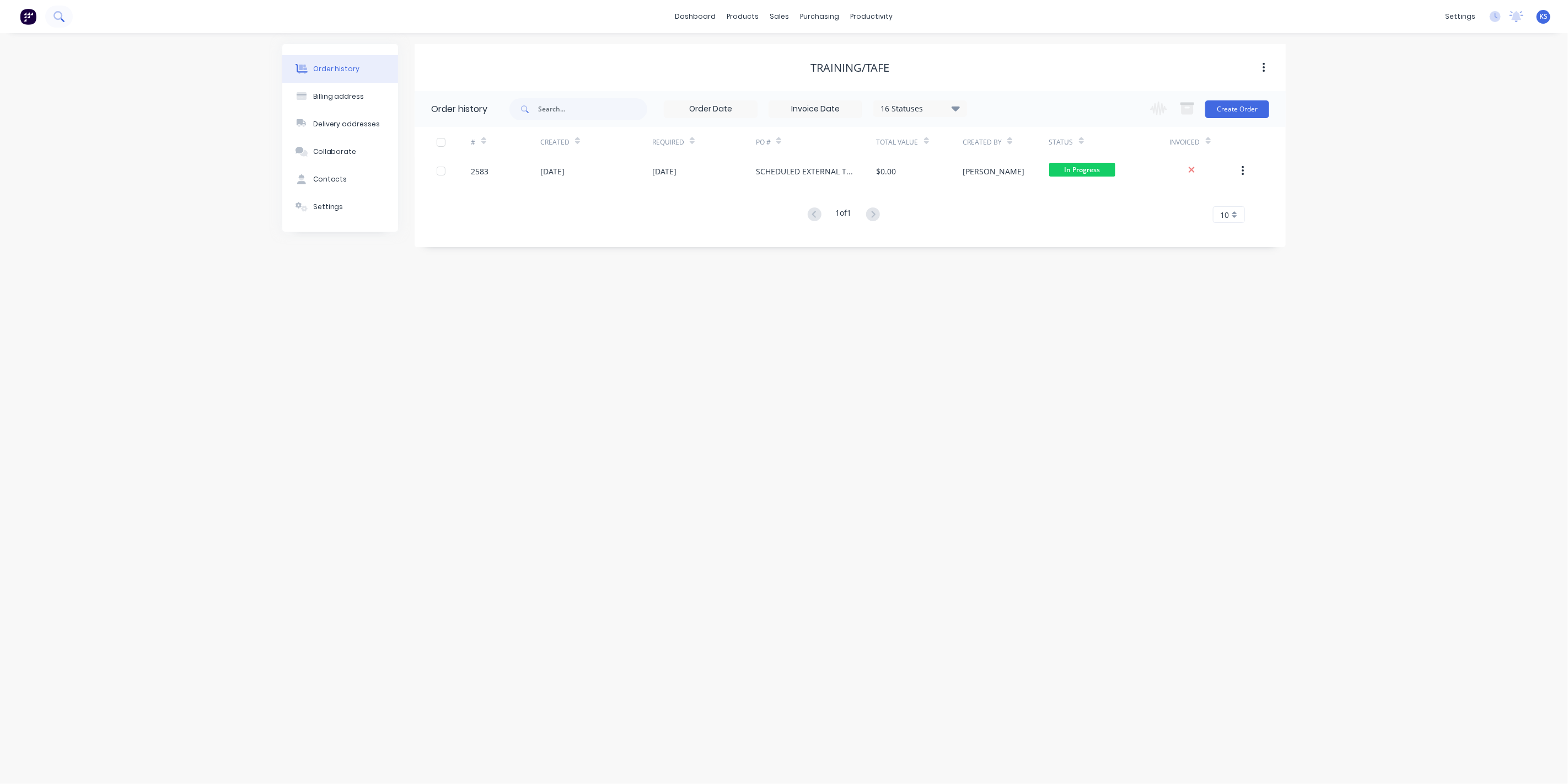
click at [66, 23] on button at bounding box center [59, 17] width 28 height 22
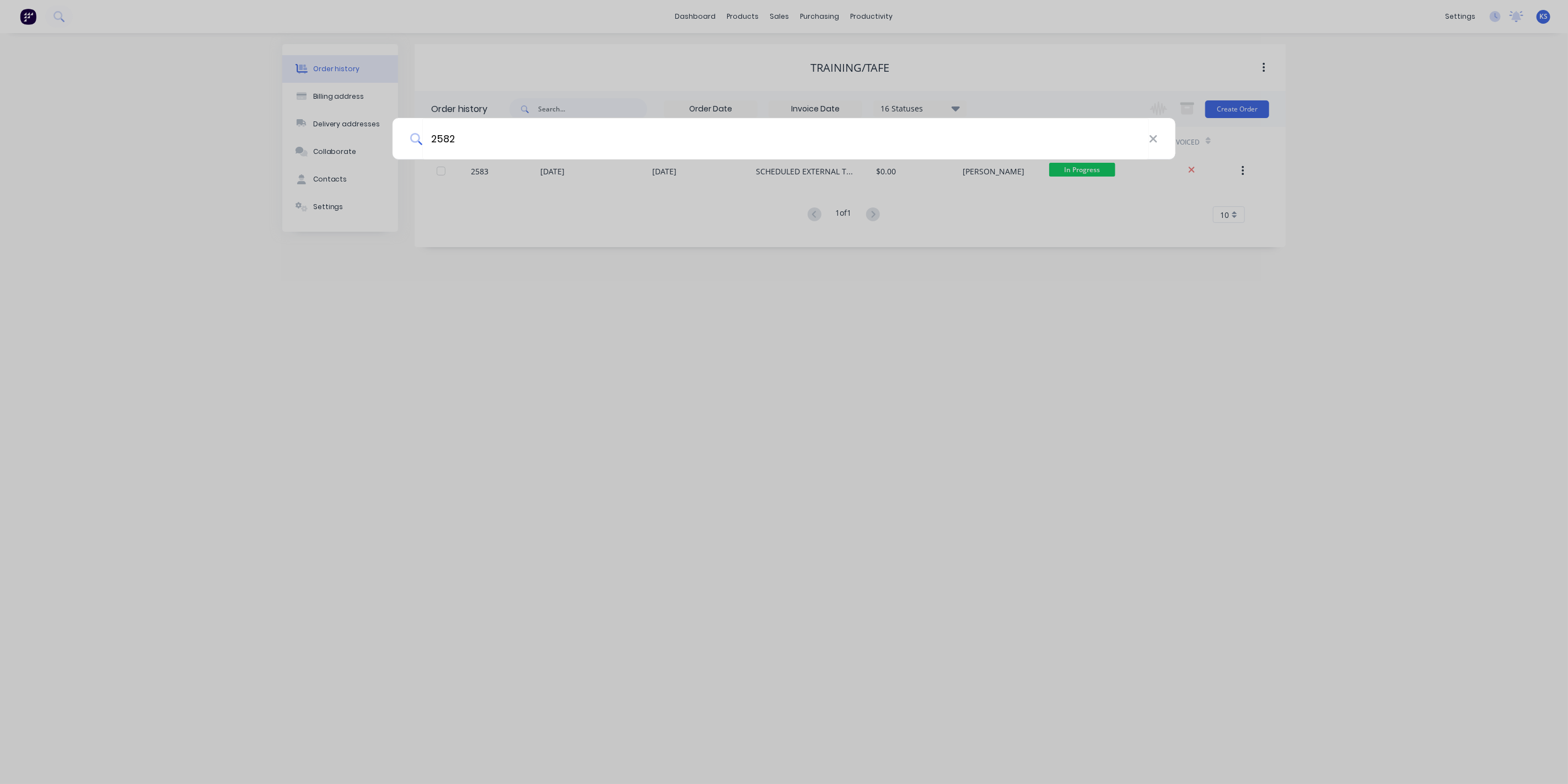
type input "2582"
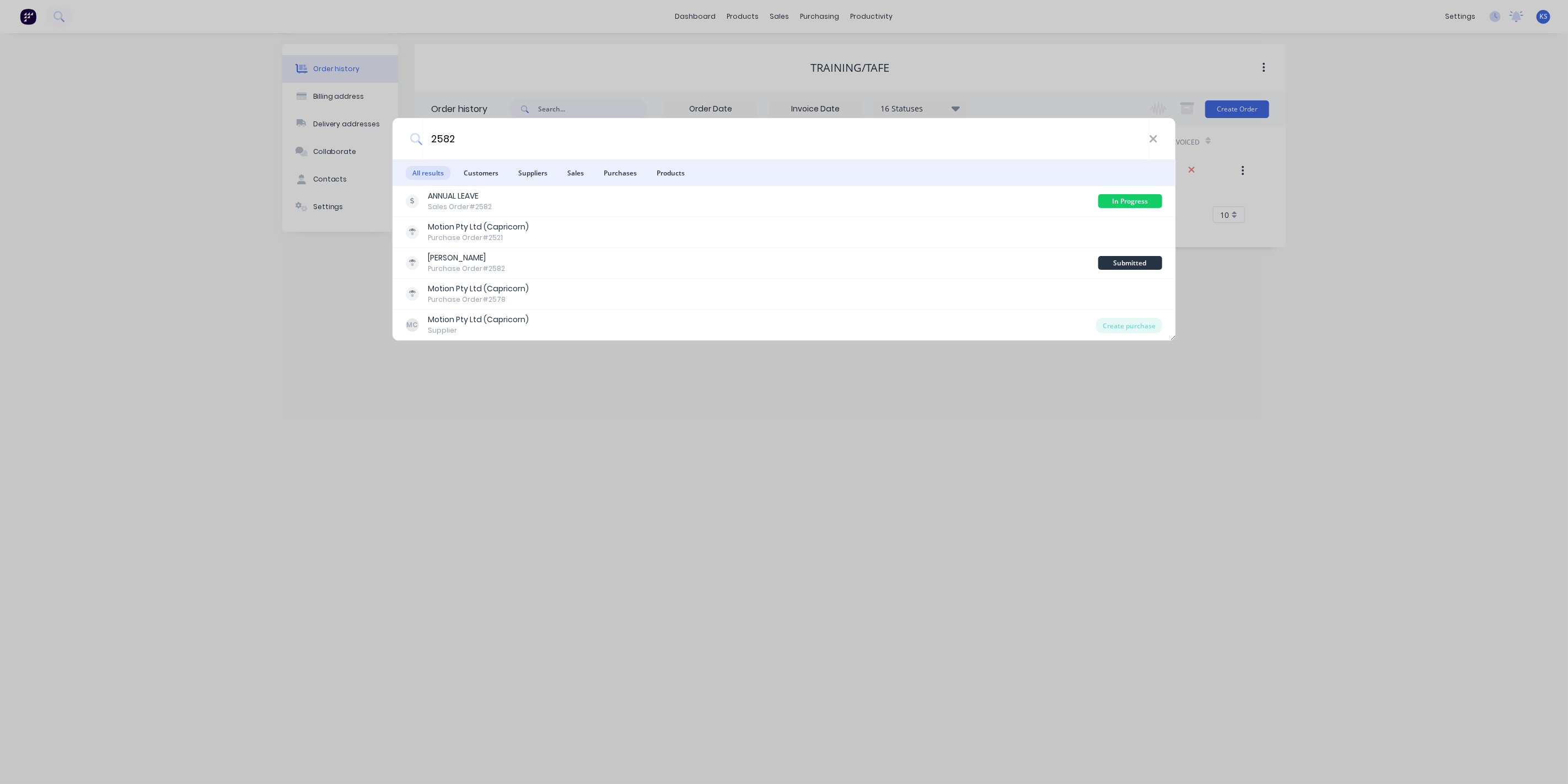
click at [199, 221] on div "2582 All results Customers Suppliers Sales Purchases Products ANNUAL LEAVE Sale…" at bounding box center [784, 392] width 1568 height 784
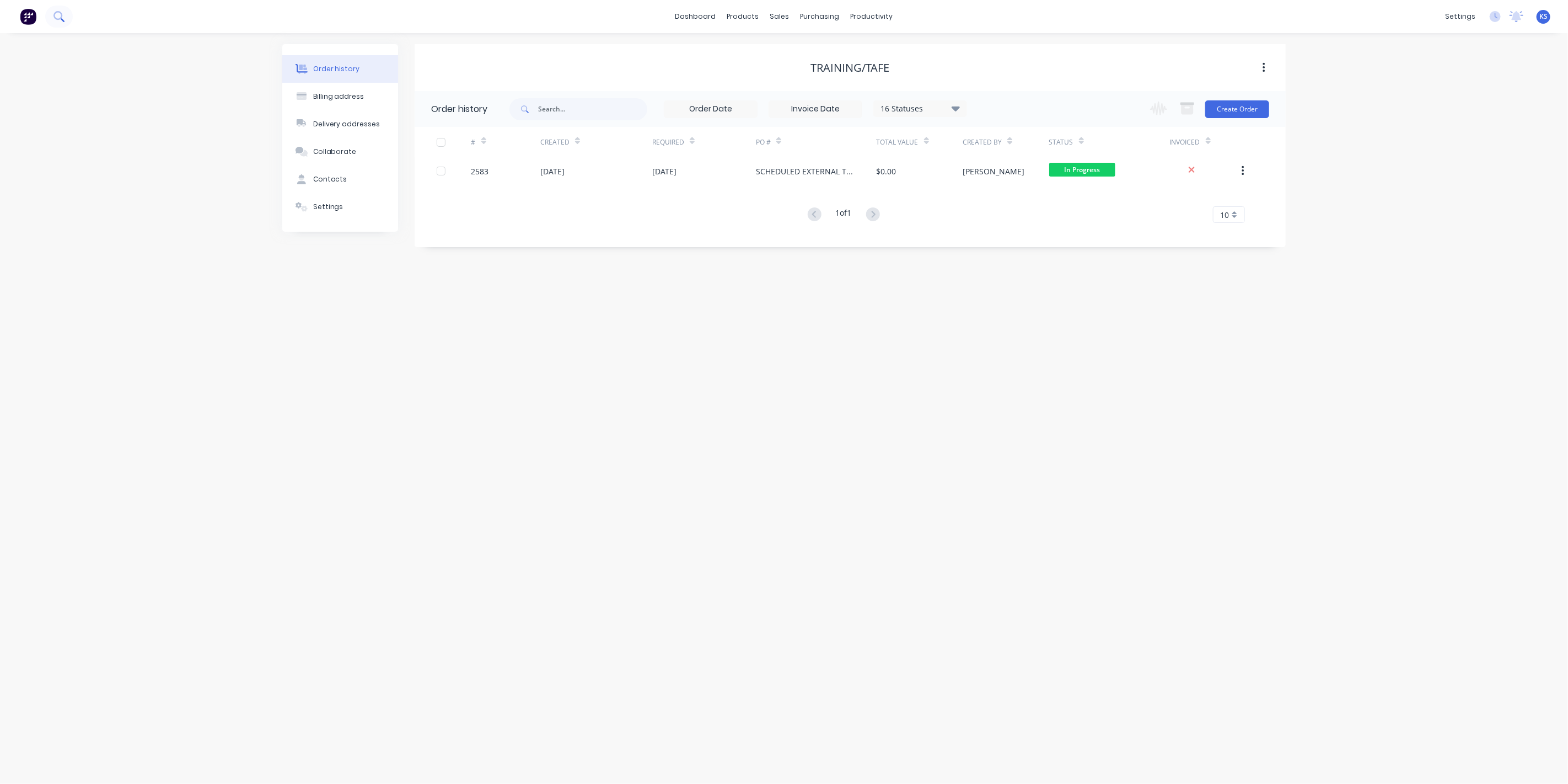
click at [64, 24] on button at bounding box center [59, 17] width 28 height 22
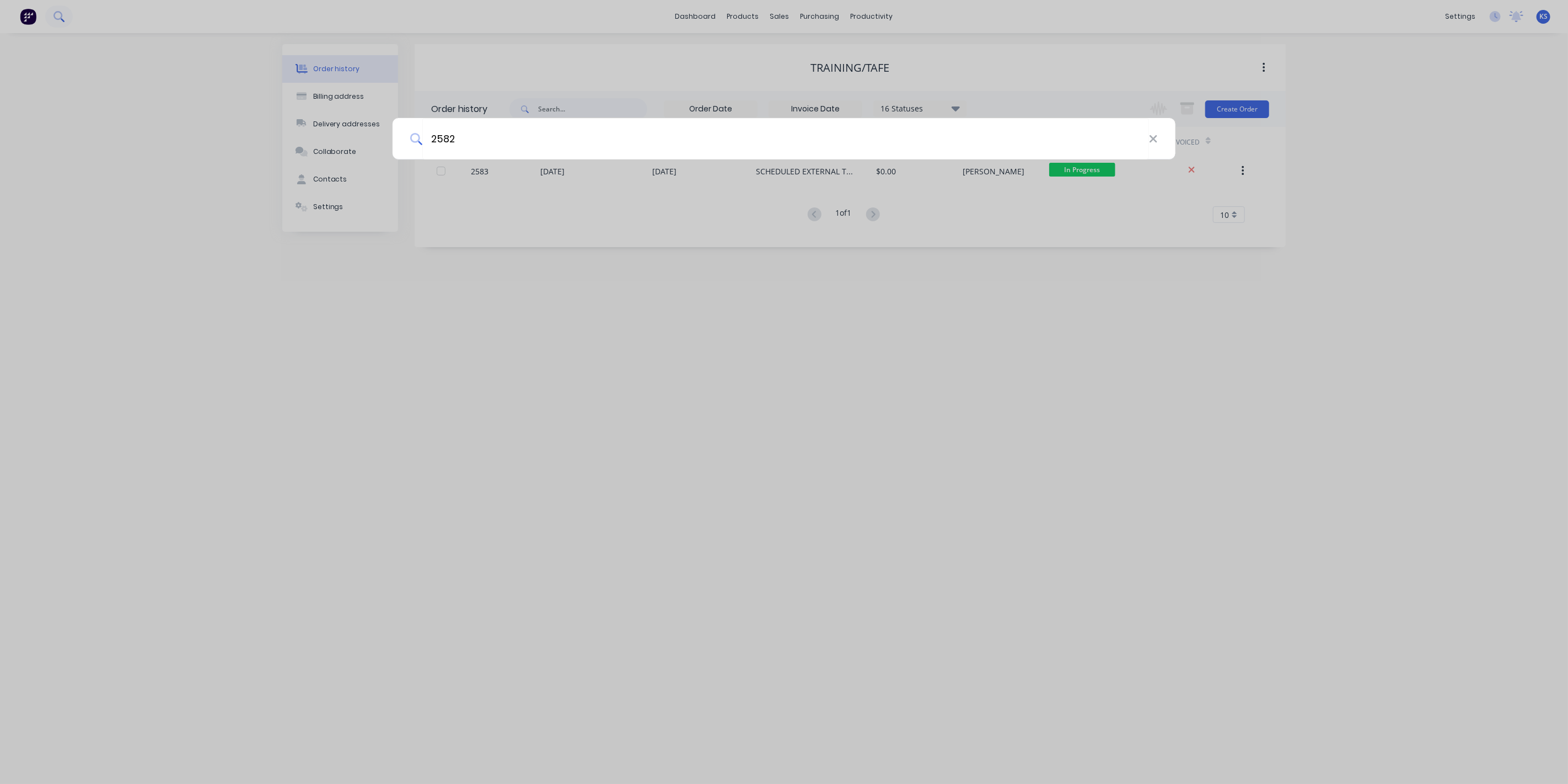
type input "2582"
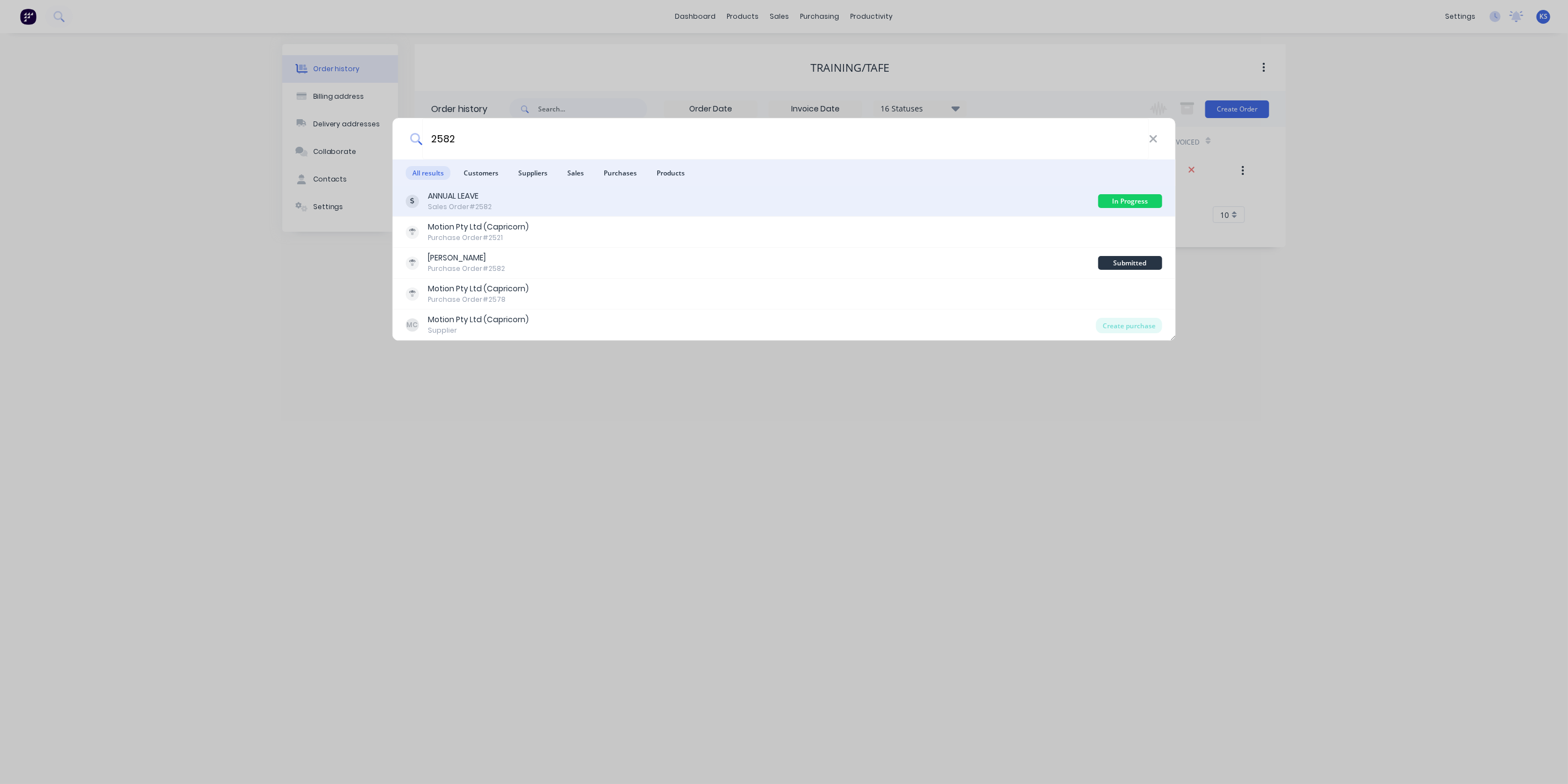
click at [505, 195] on div "ANNUAL LEAVE Sales Order #2582" at bounding box center [752, 200] width 692 height 21
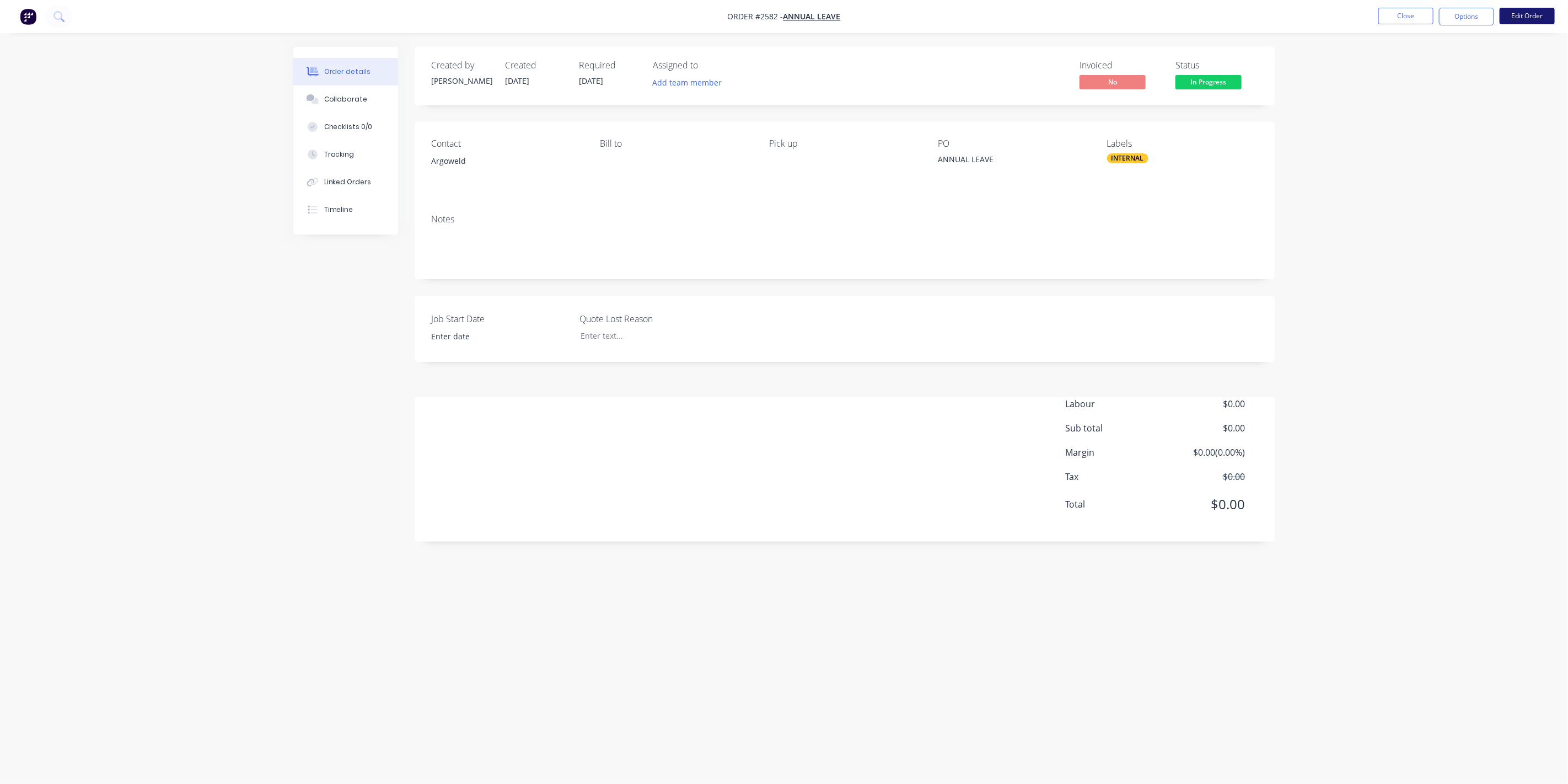
click at [920, 17] on button "Edit Order" at bounding box center [1526, 16] width 55 height 17
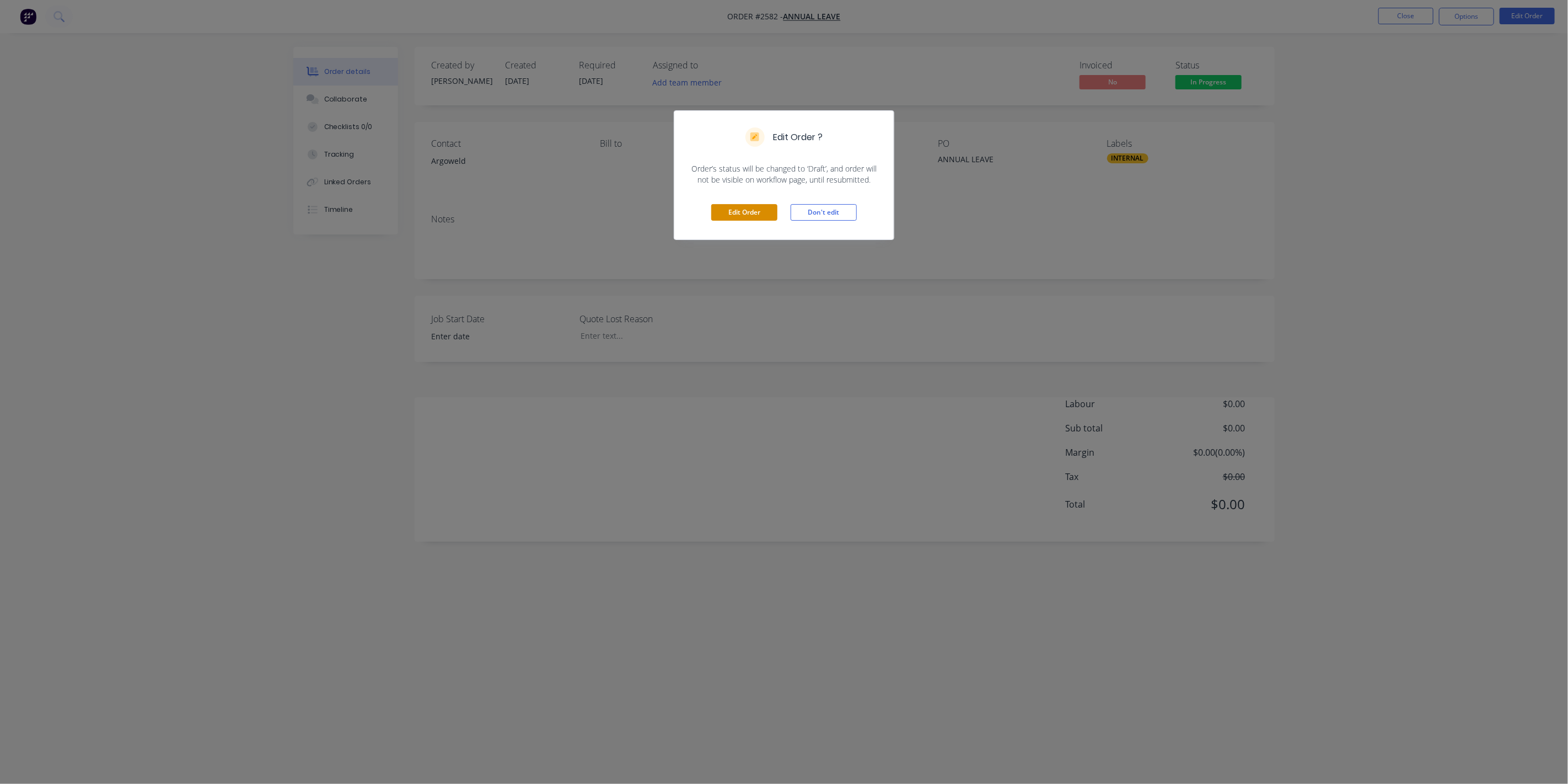
click at [749, 214] on button "Edit Order" at bounding box center [744, 212] width 66 height 17
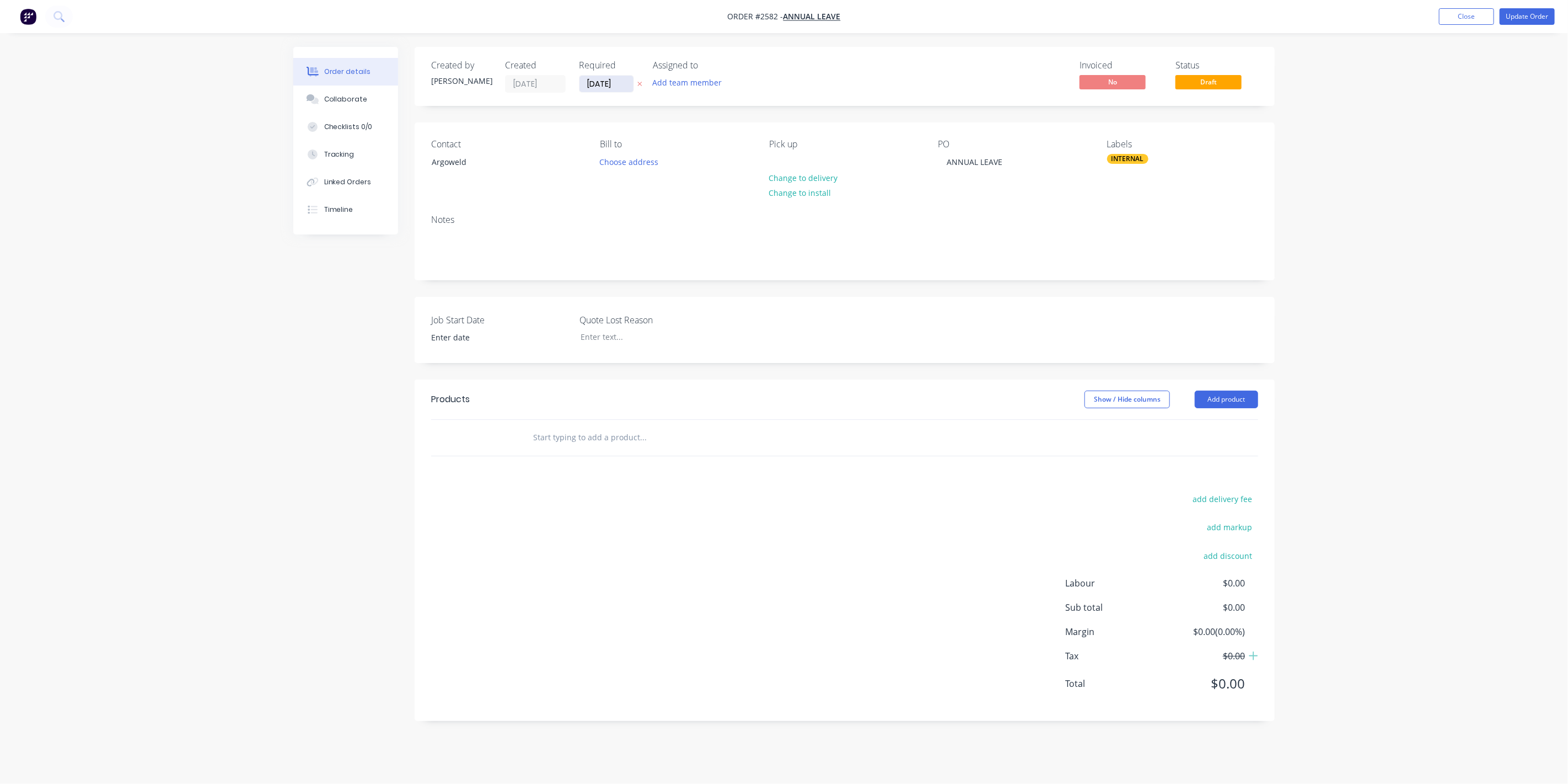
click at [615, 85] on input "30/04/27" at bounding box center [606, 83] width 54 height 17
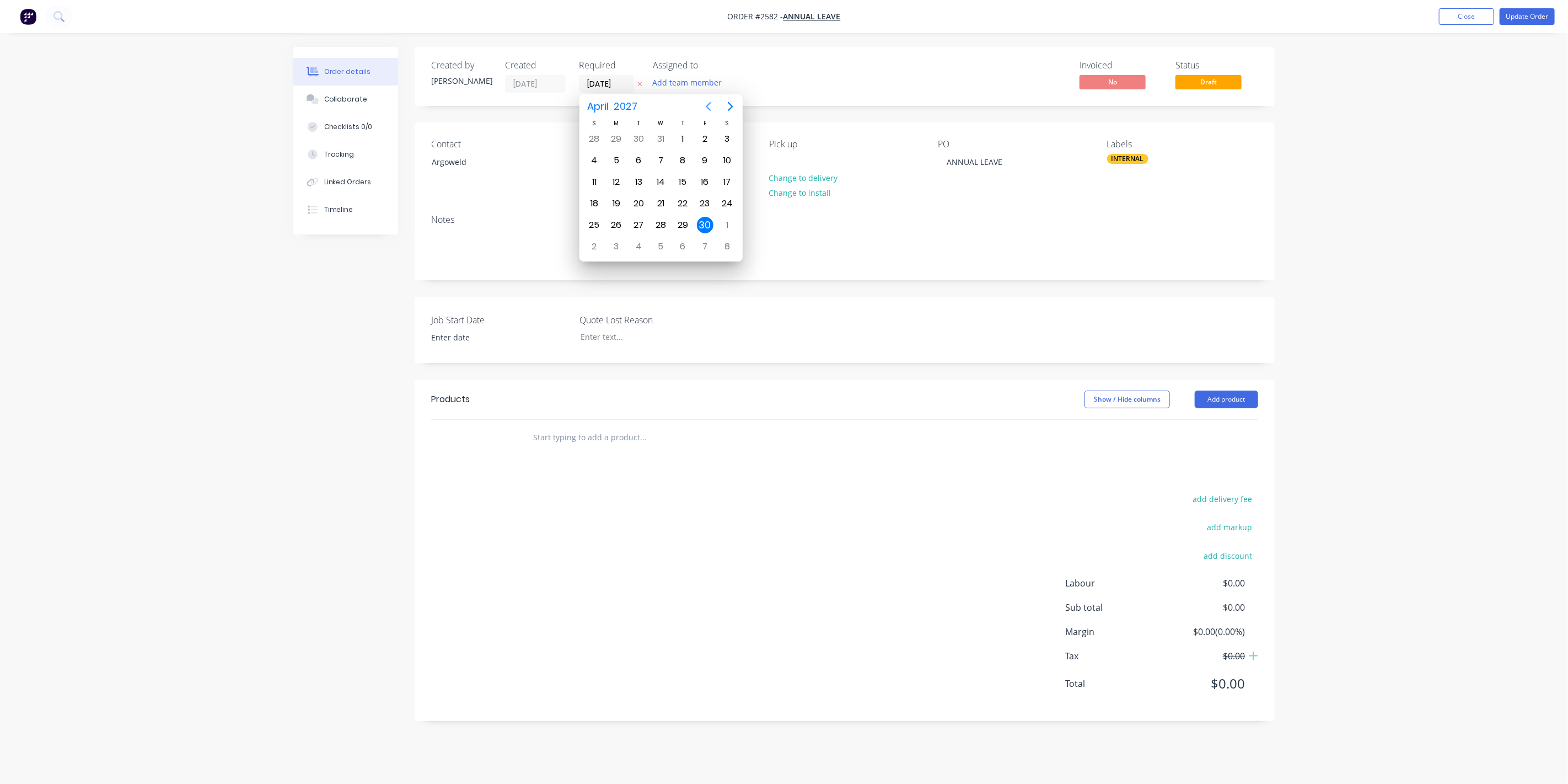
click at [704, 109] on icon "Previous page" at bounding box center [708, 107] width 13 height 13
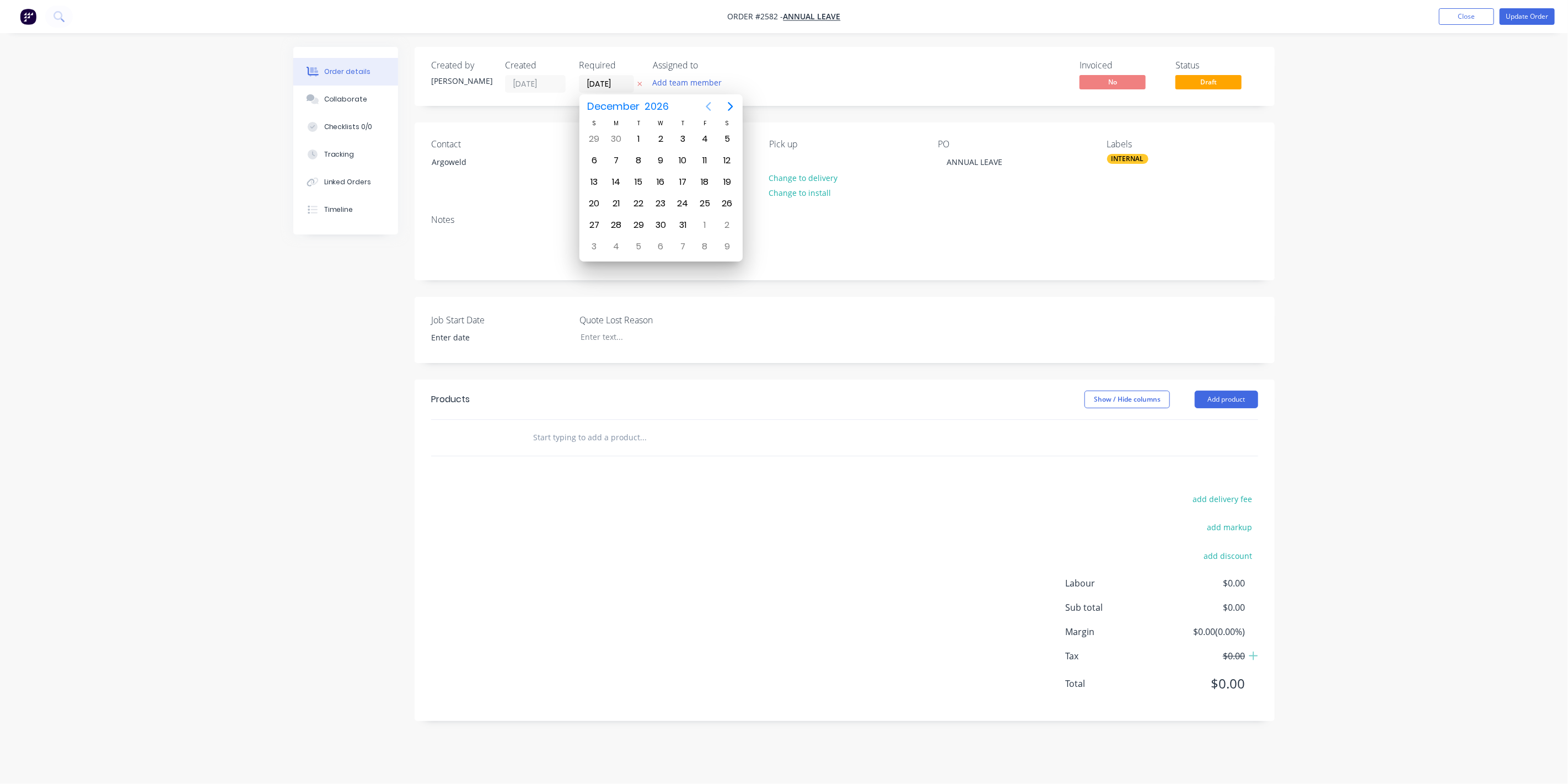
click at [704, 109] on icon "Previous page" at bounding box center [708, 107] width 13 height 13
click at [704, 110] on icon "Previous page" at bounding box center [708, 107] width 13 height 13
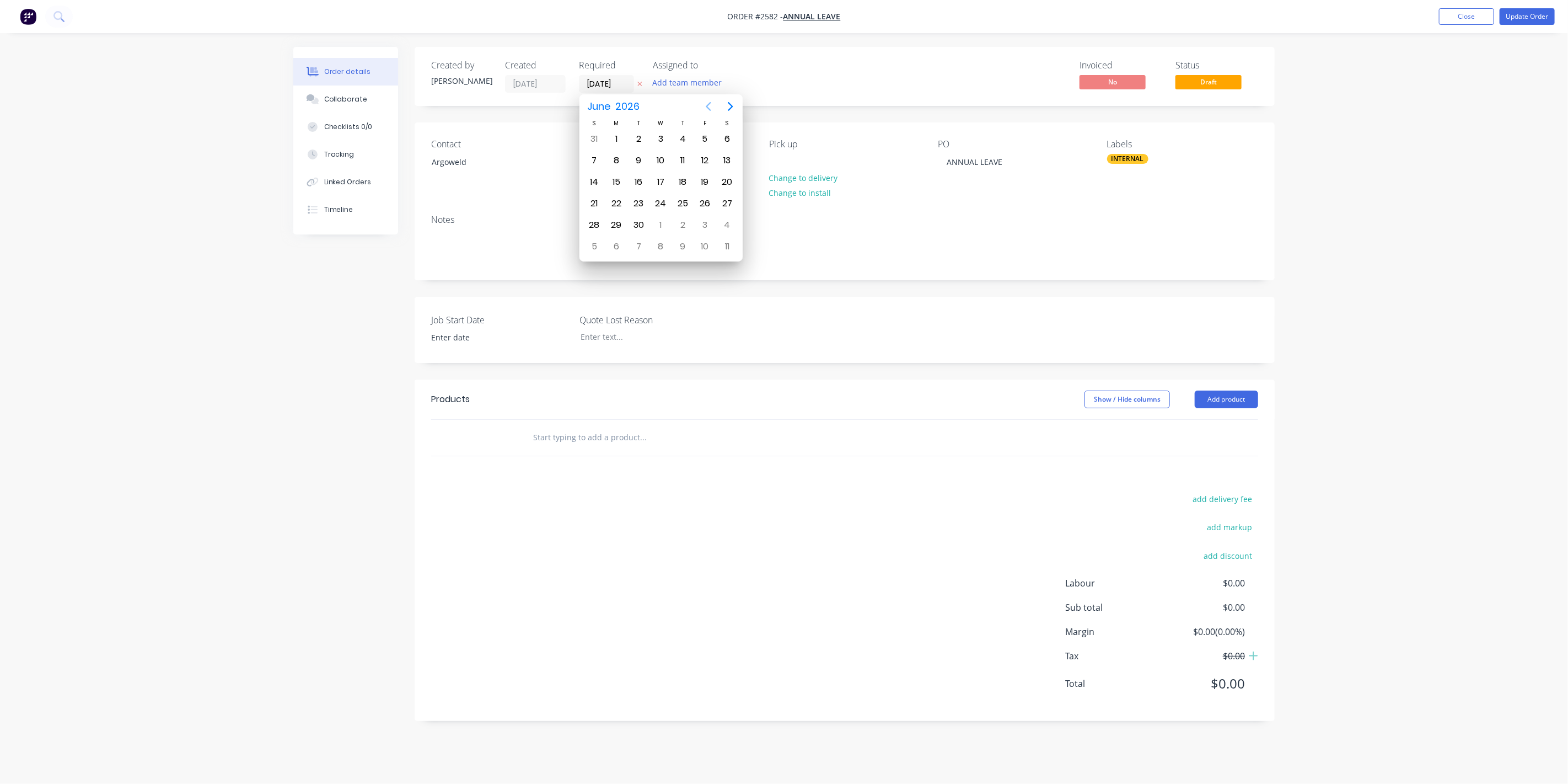
click at [704, 110] on icon "Previous page" at bounding box center [708, 107] width 13 height 13
click at [704, 111] on icon "Previous page" at bounding box center [708, 107] width 13 height 13
click at [703, 111] on icon "Previous page" at bounding box center [708, 107] width 13 height 13
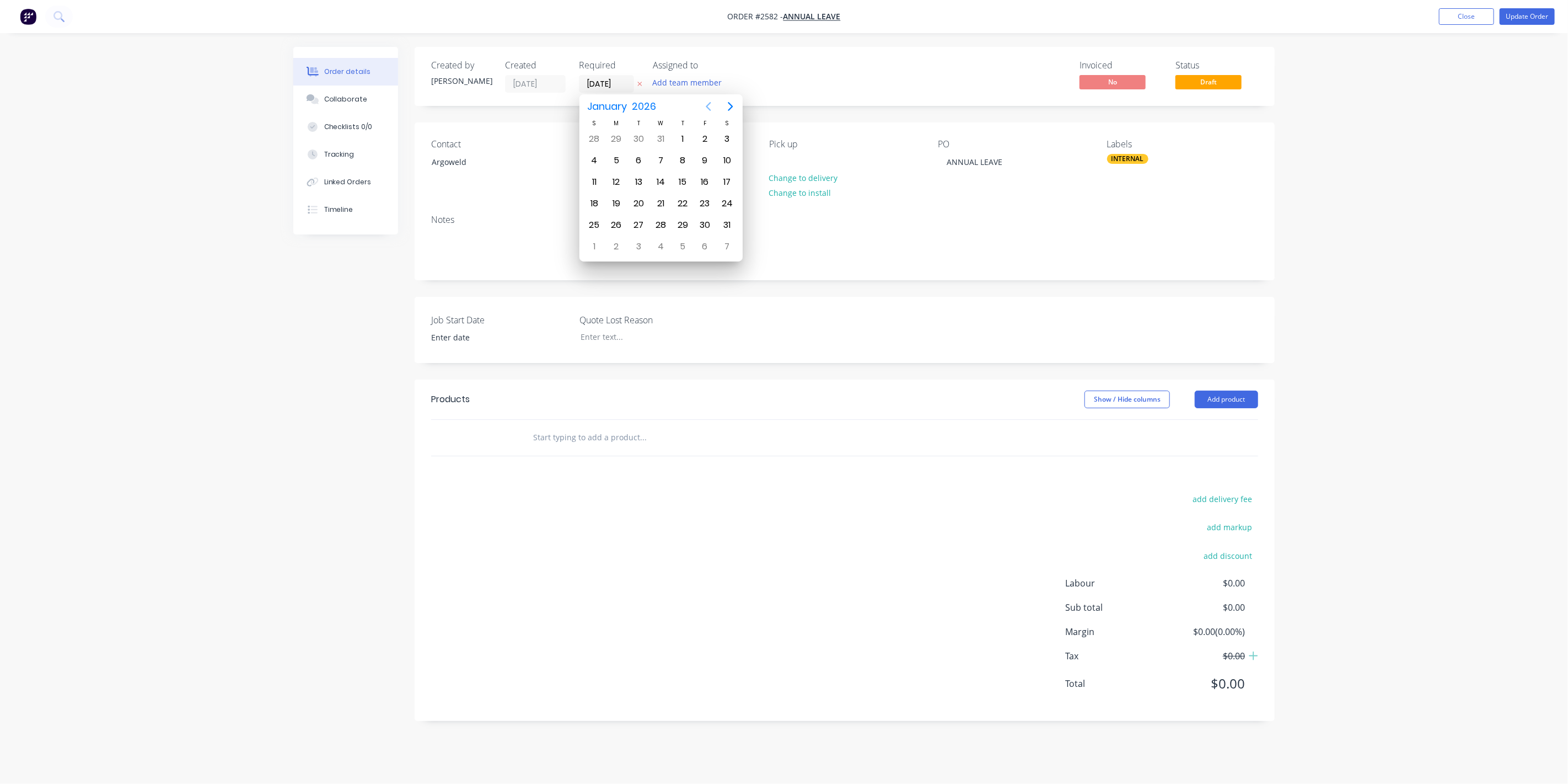
click at [703, 112] on icon "Previous page" at bounding box center [708, 107] width 13 height 13
click at [700, 113] on button "Previous page" at bounding box center [708, 107] width 22 height 22
click at [638, 220] on div "30" at bounding box center [638, 225] width 17 height 17
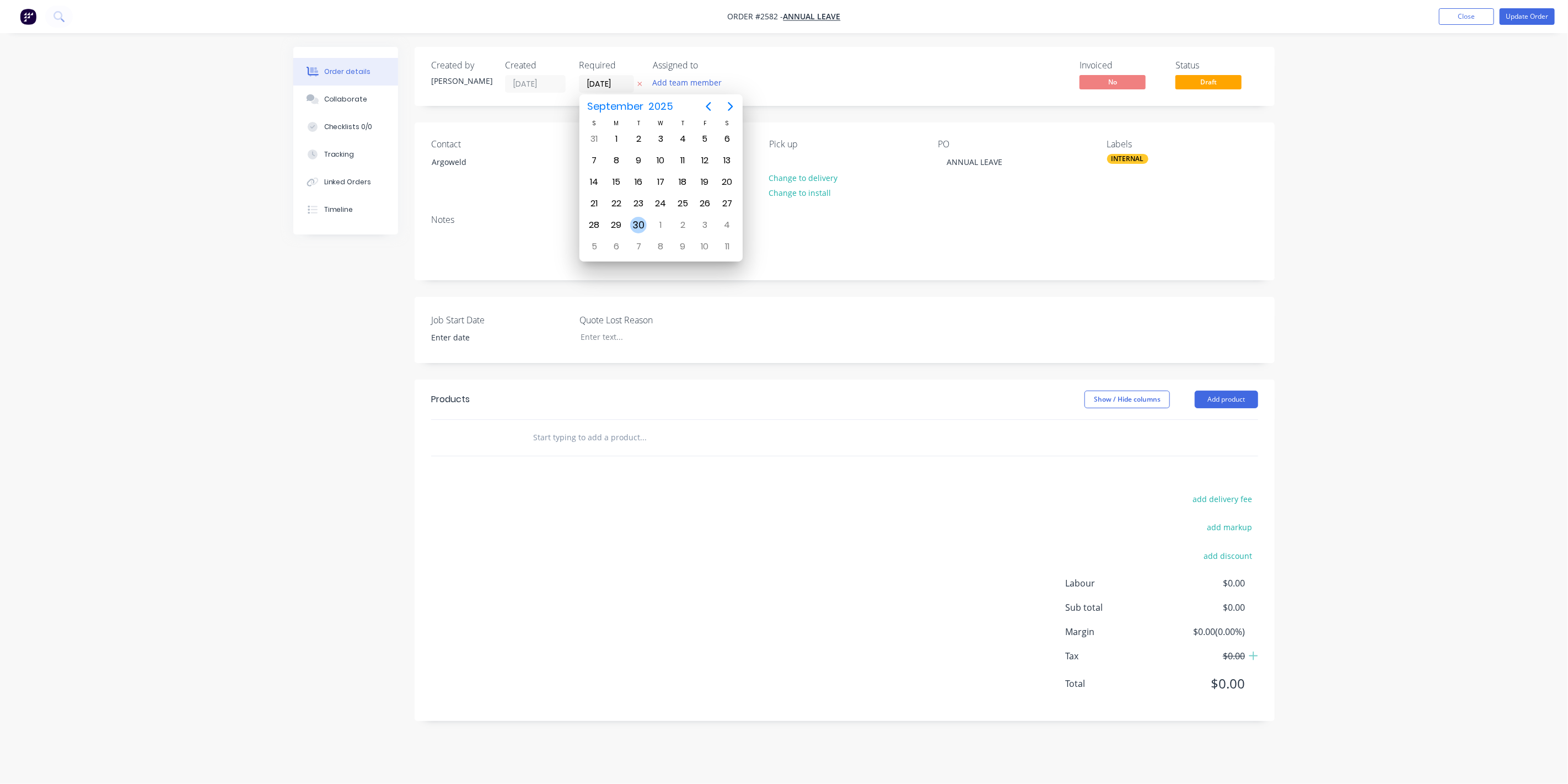
type input "30/09/25"
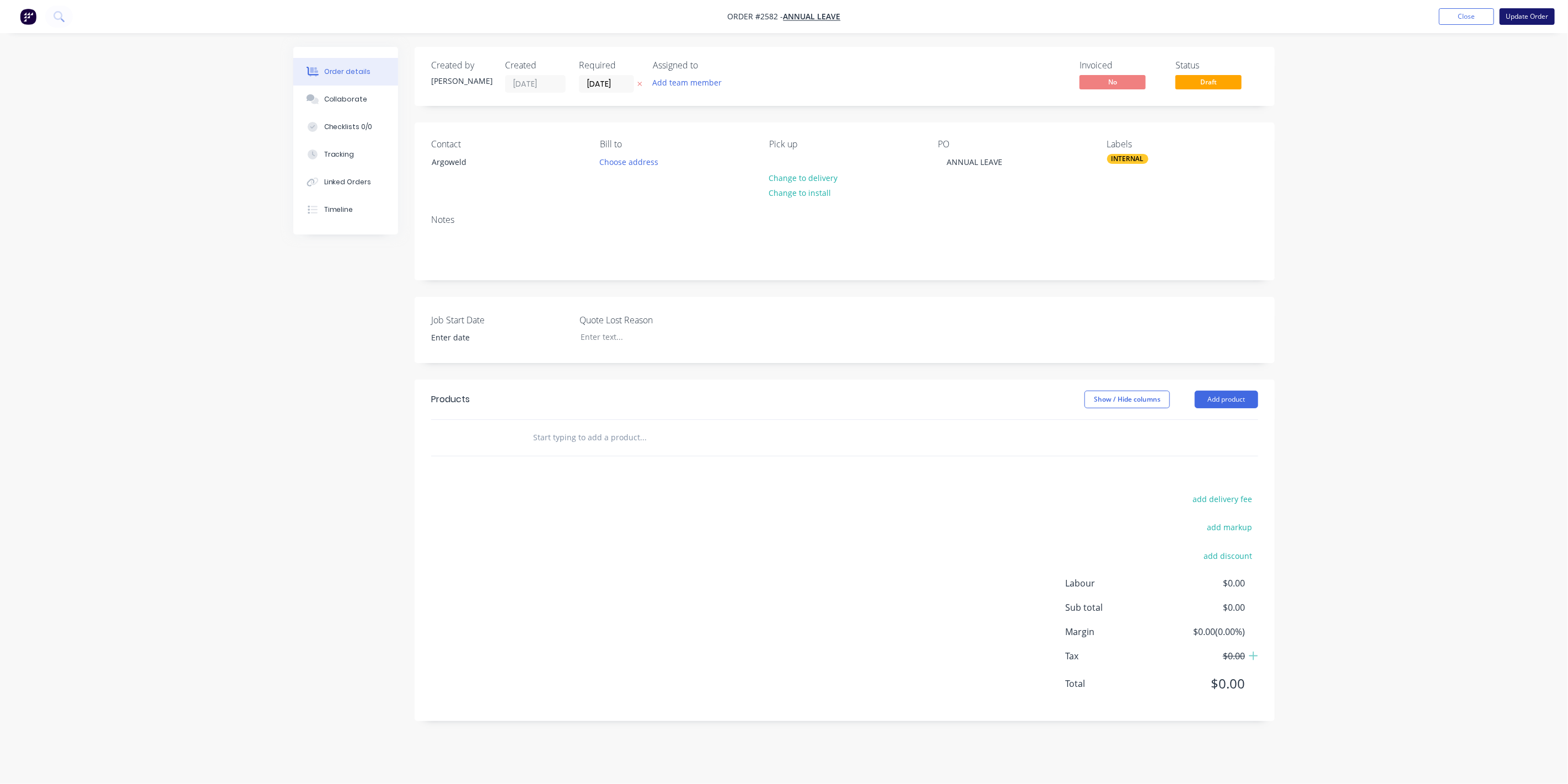
click at [920, 15] on button "Update Order" at bounding box center [1526, 16] width 55 height 17
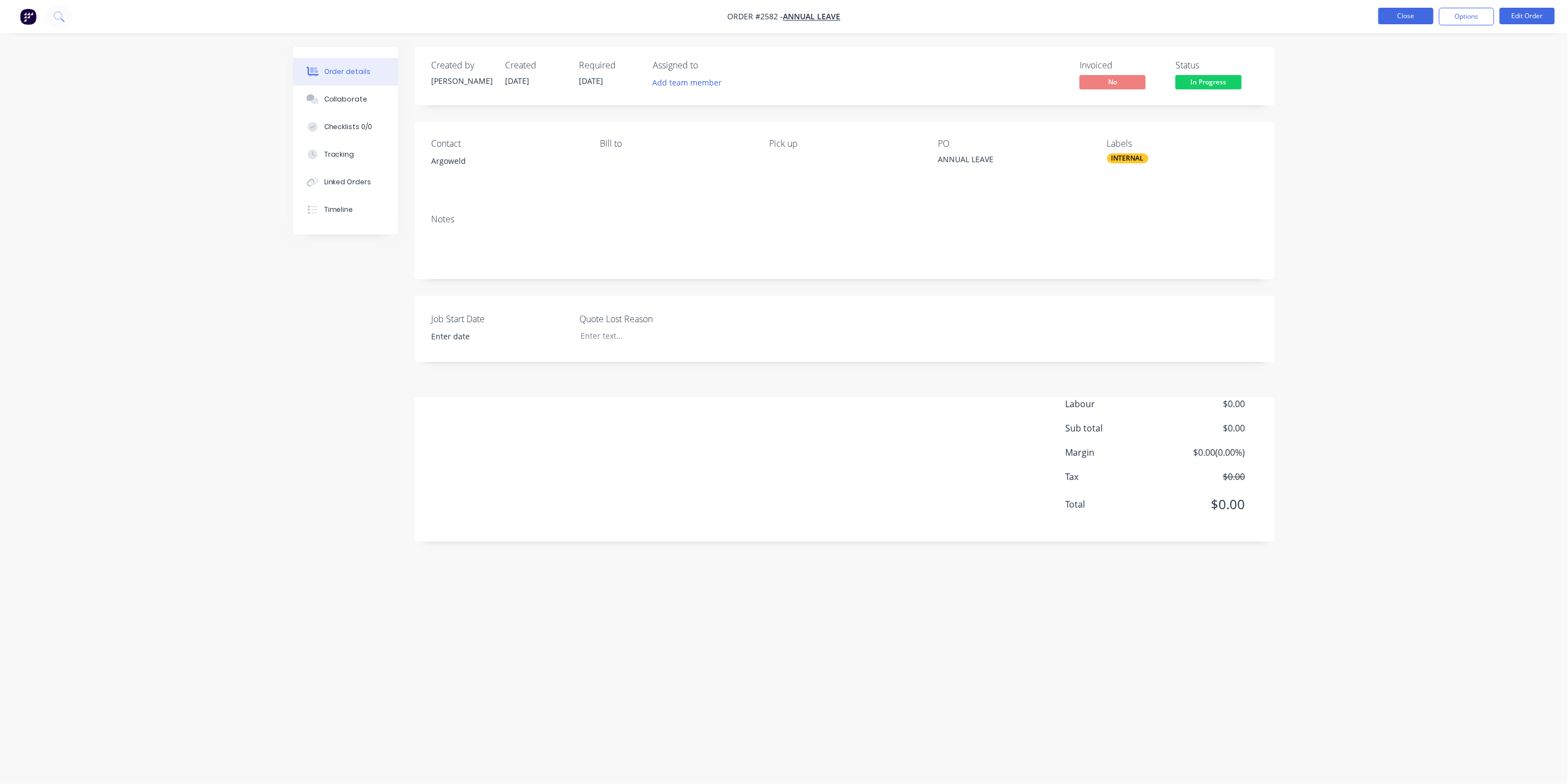
click at [920, 21] on button "Close" at bounding box center [1405, 16] width 55 height 17
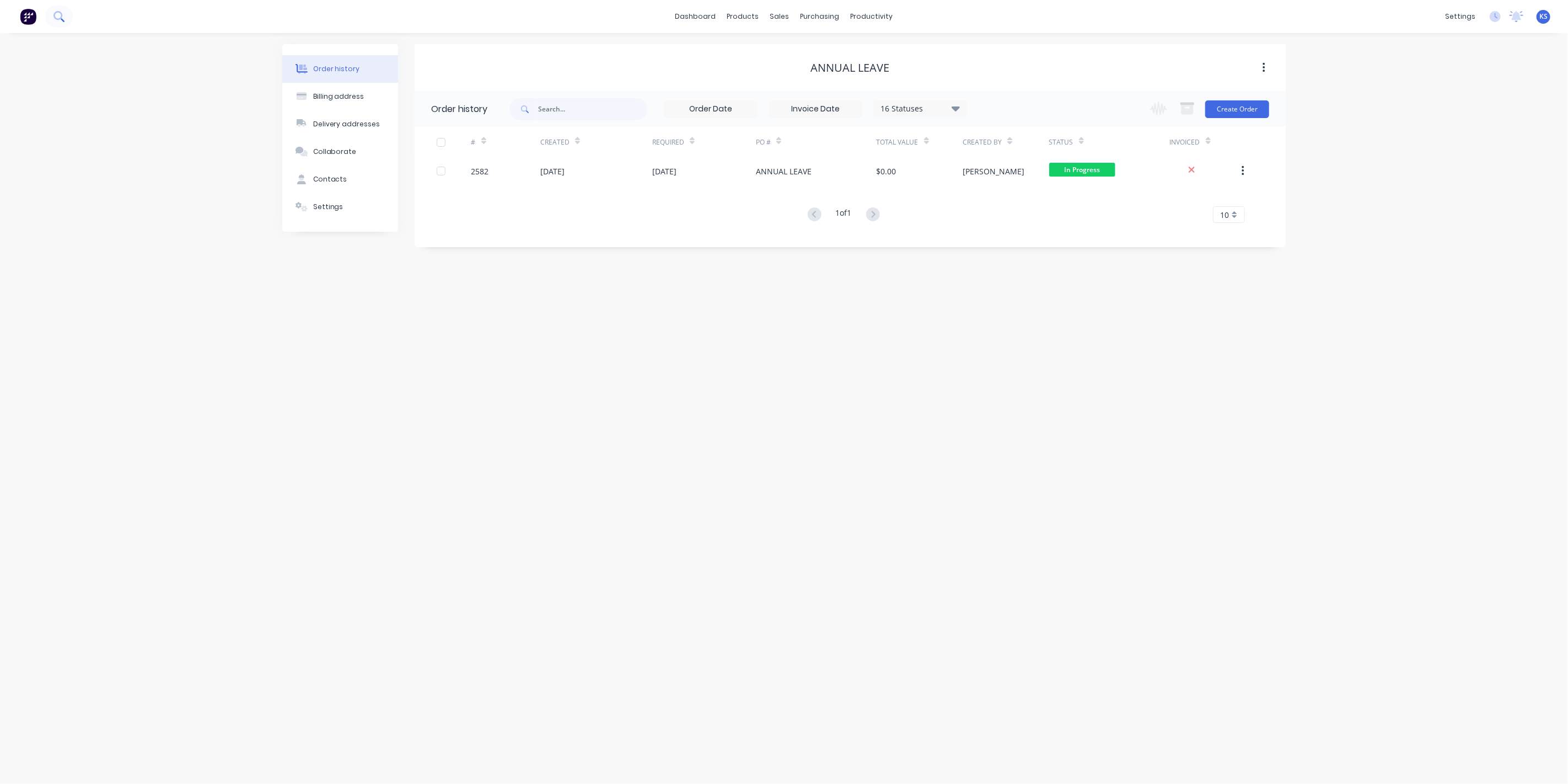
click at [69, 18] on button at bounding box center [59, 17] width 28 height 22
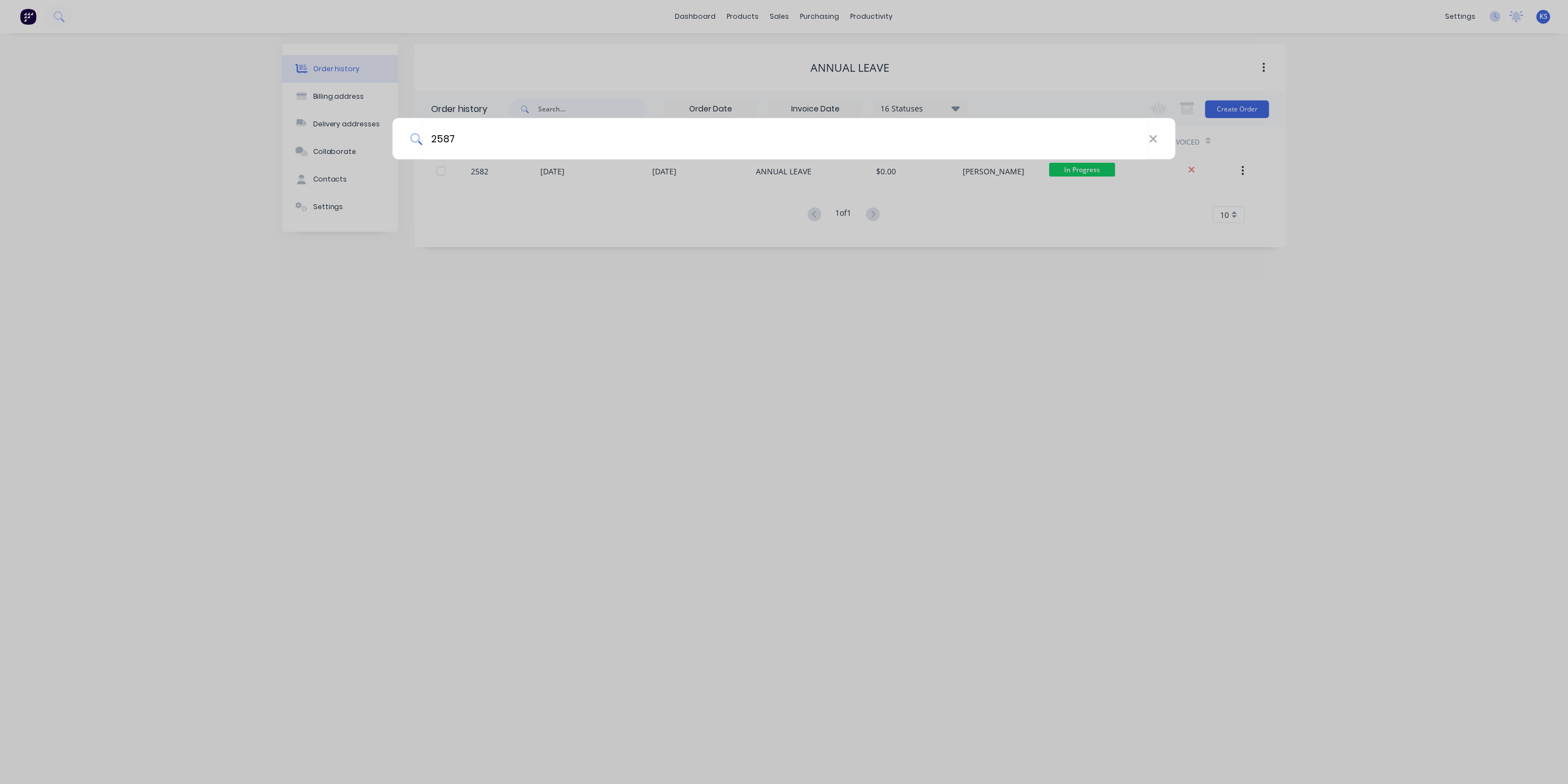
type input "2587"
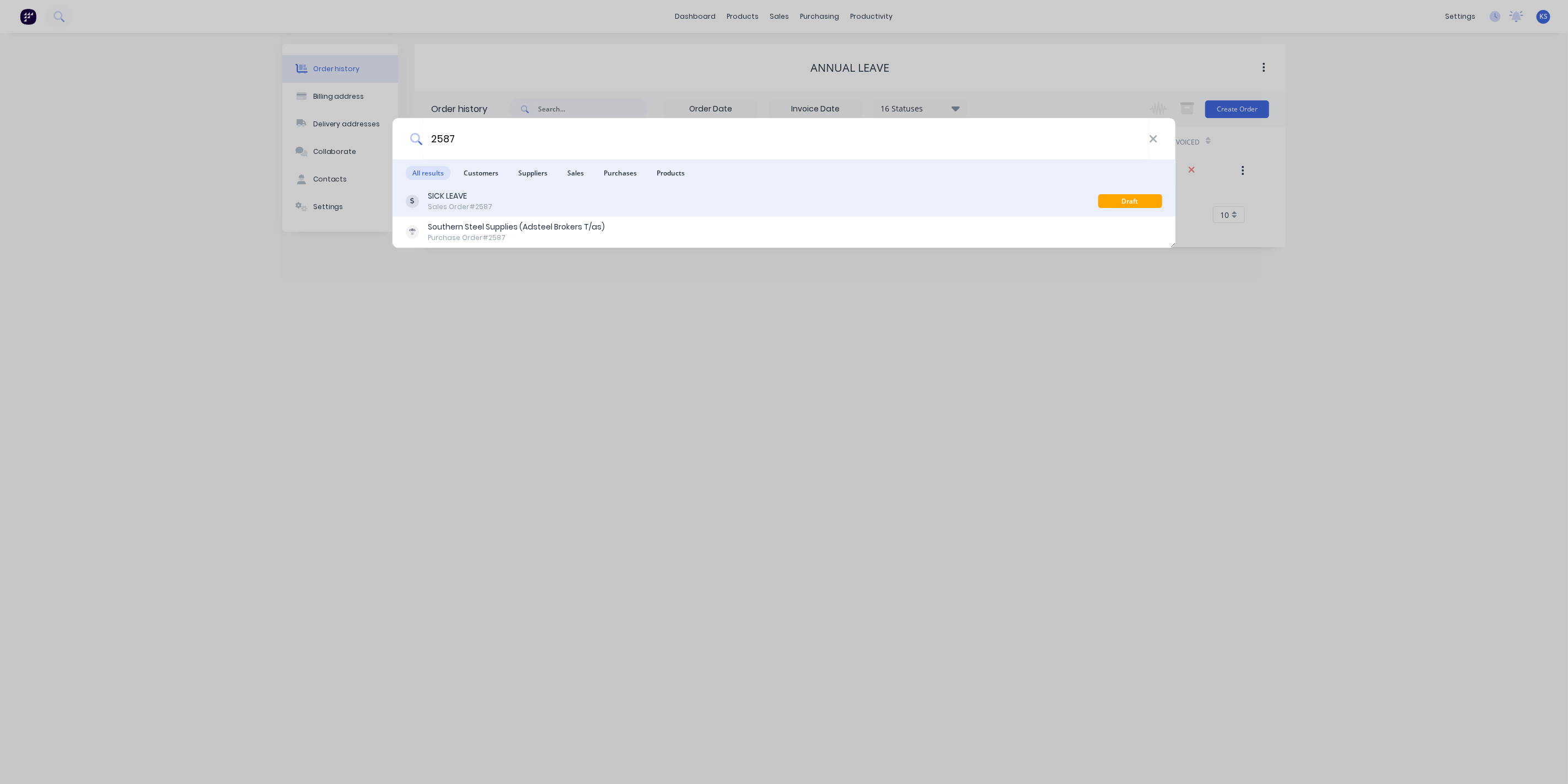
click at [458, 202] on div "Sales Order #2587" at bounding box center [460, 207] width 64 height 10
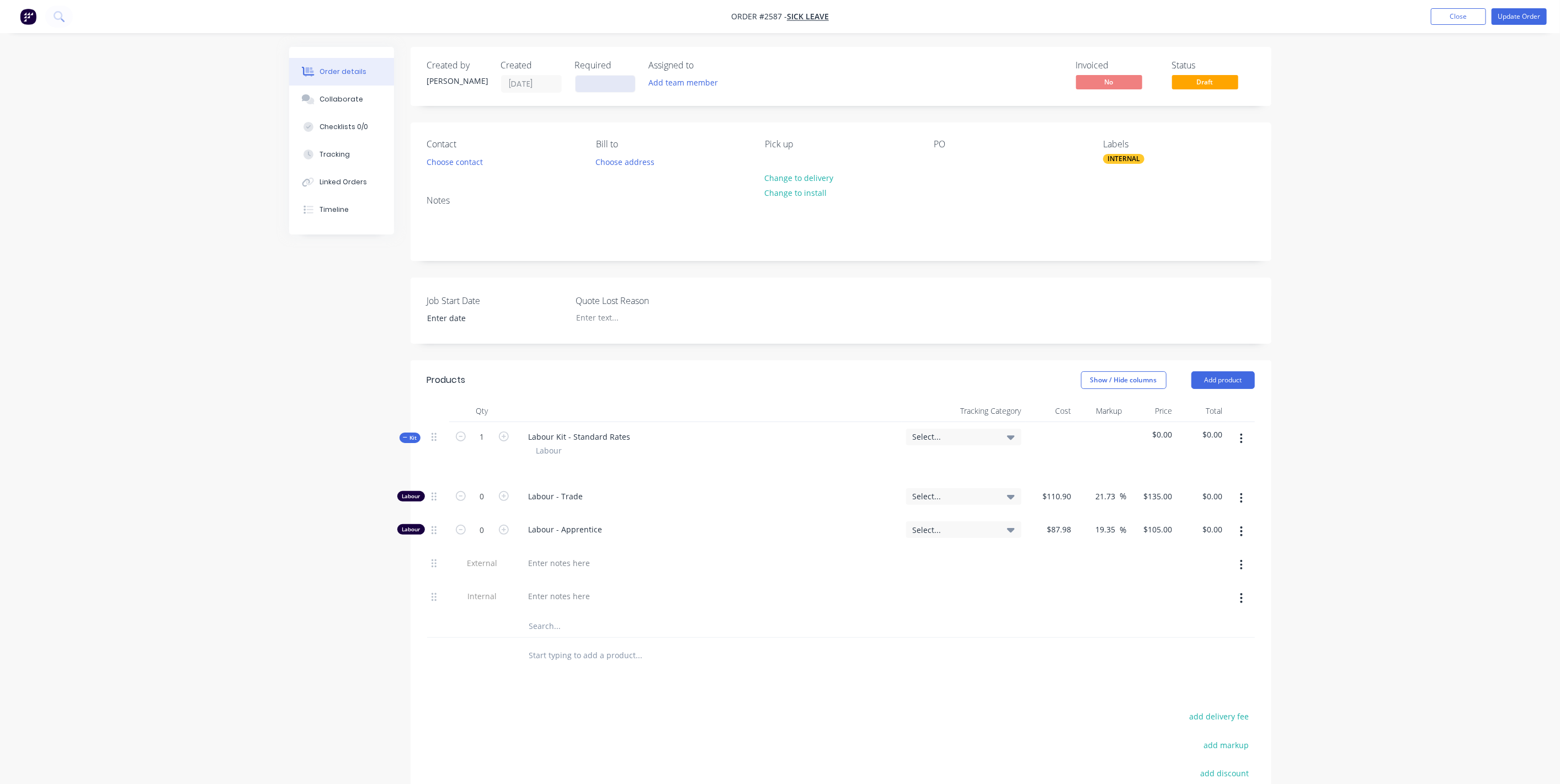
click at [591, 84] on input at bounding box center [605, 83] width 60 height 17
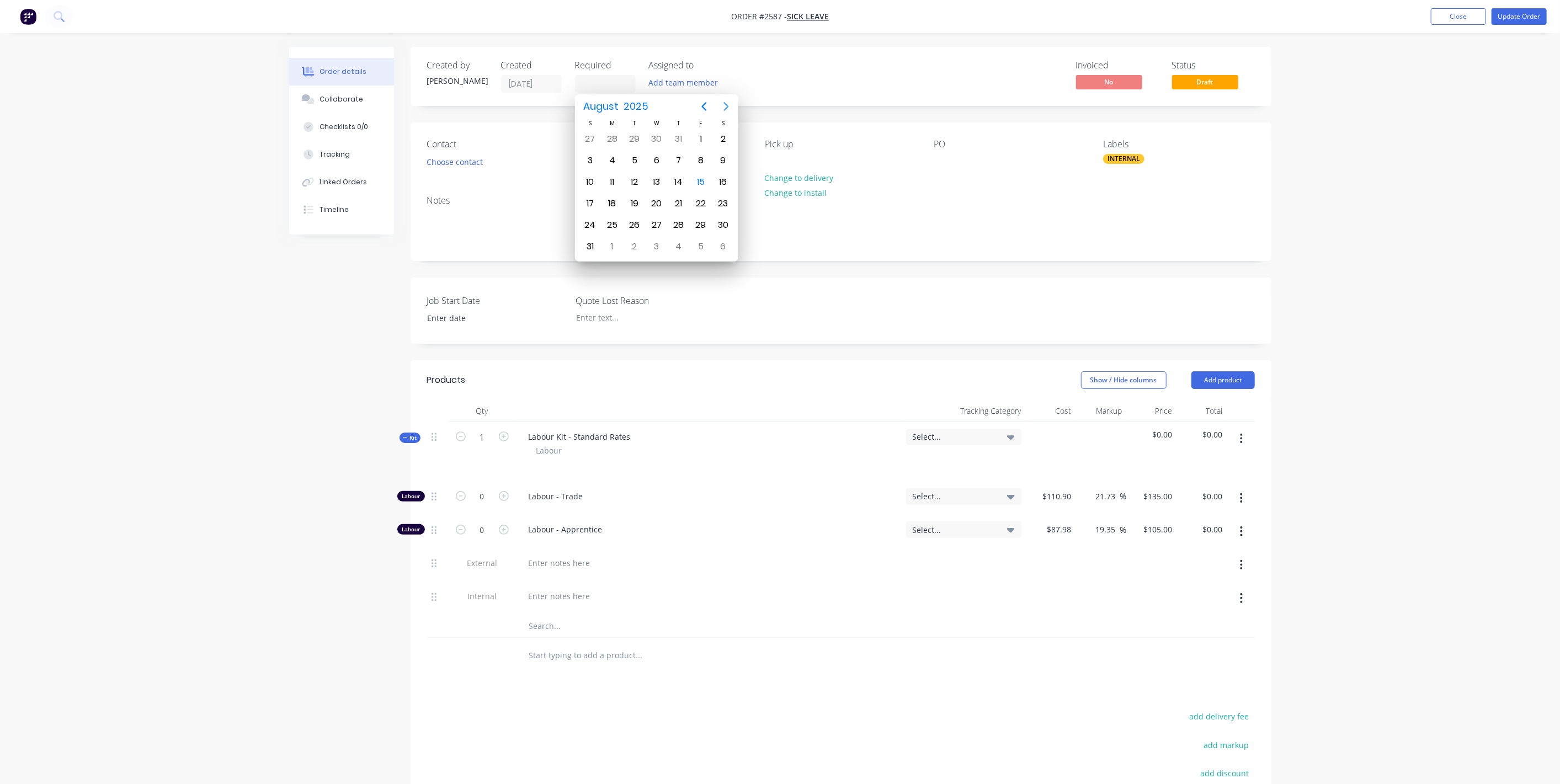
click at [725, 106] on icon "Next page" at bounding box center [726, 107] width 13 height 13
click at [637, 217] on div "30" at bounding box center [635, 225] width 17 height 17
type input "30/09/25"
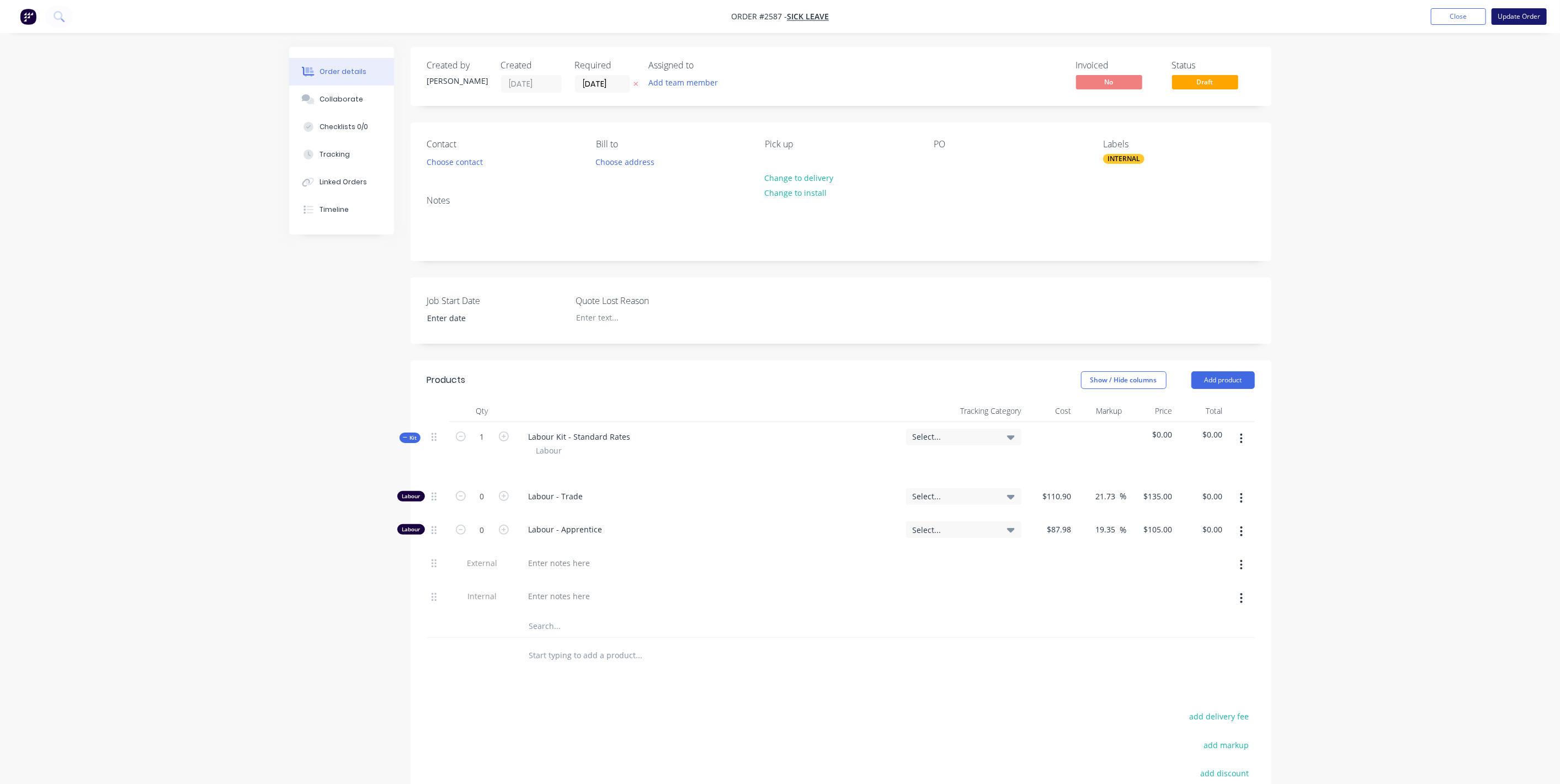
click at [921, 18] on button "Update Order" at bounding box center [1518, 16] width 55 height 17
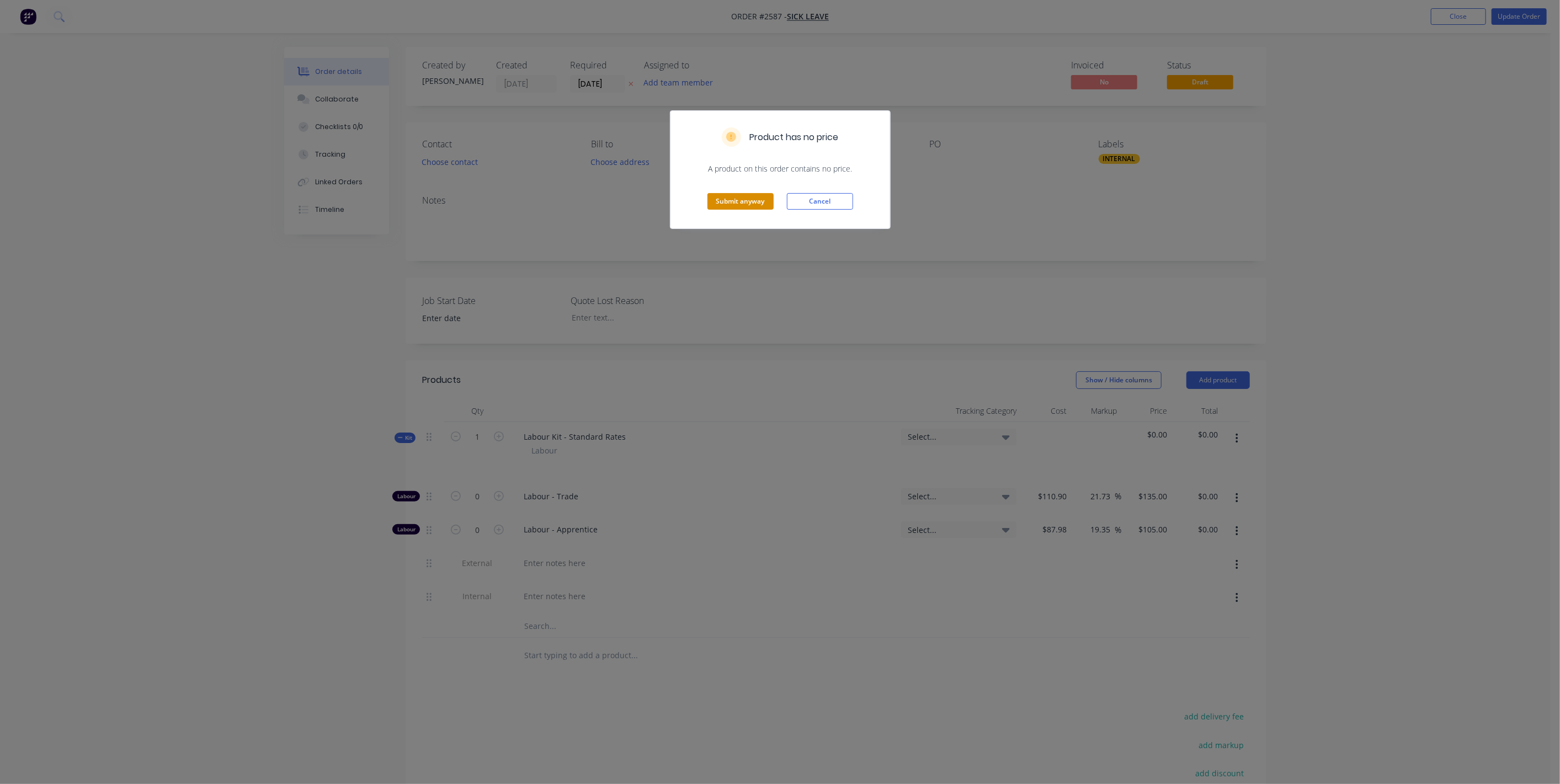
click at [758, 201] on button "Submit anyway" at bounding box center [741, 201] width 67 height 17
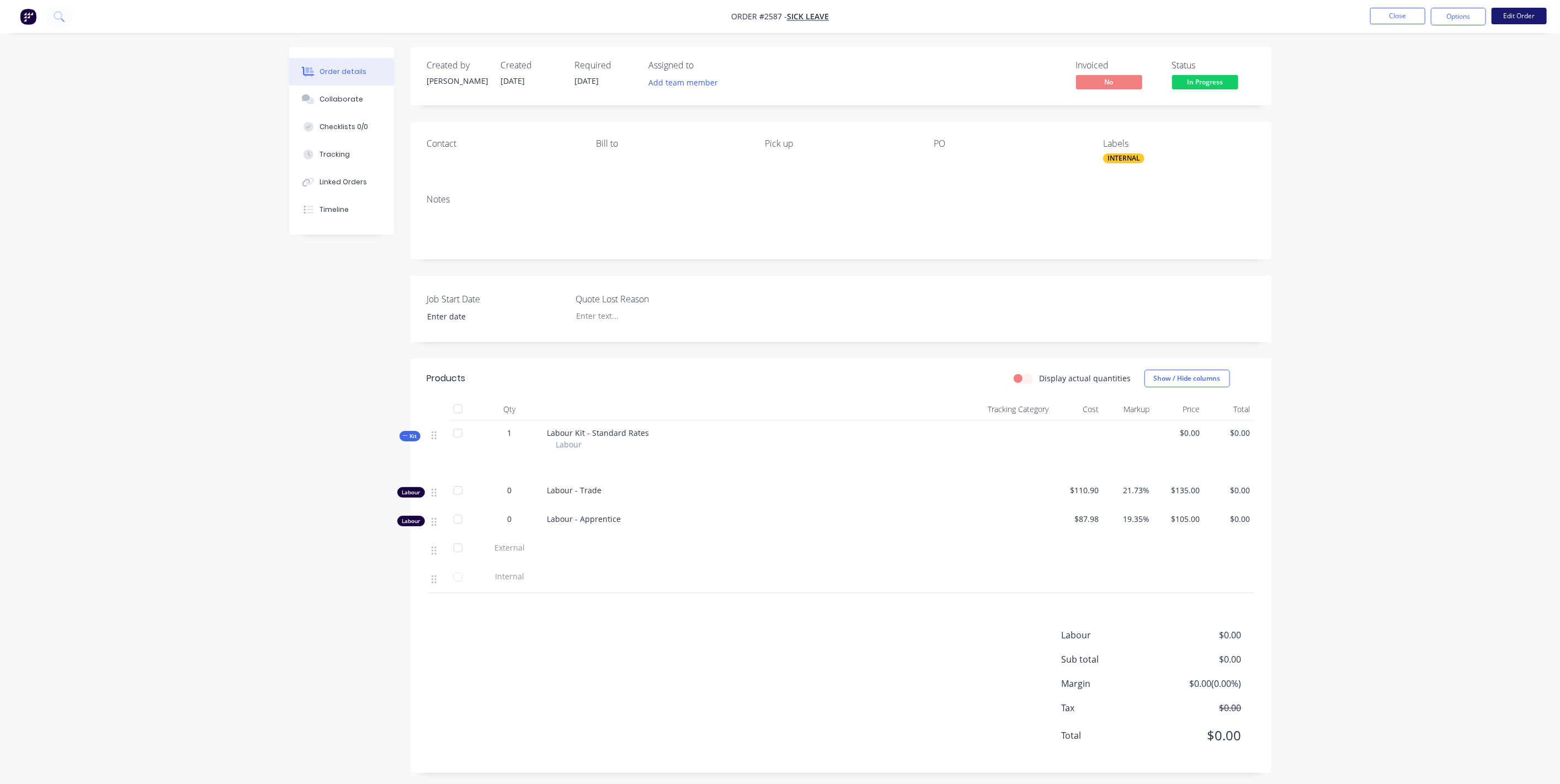
click at [921, 13] on button "Edit Order" at bounding box center [1518, 16] width 55 height 17
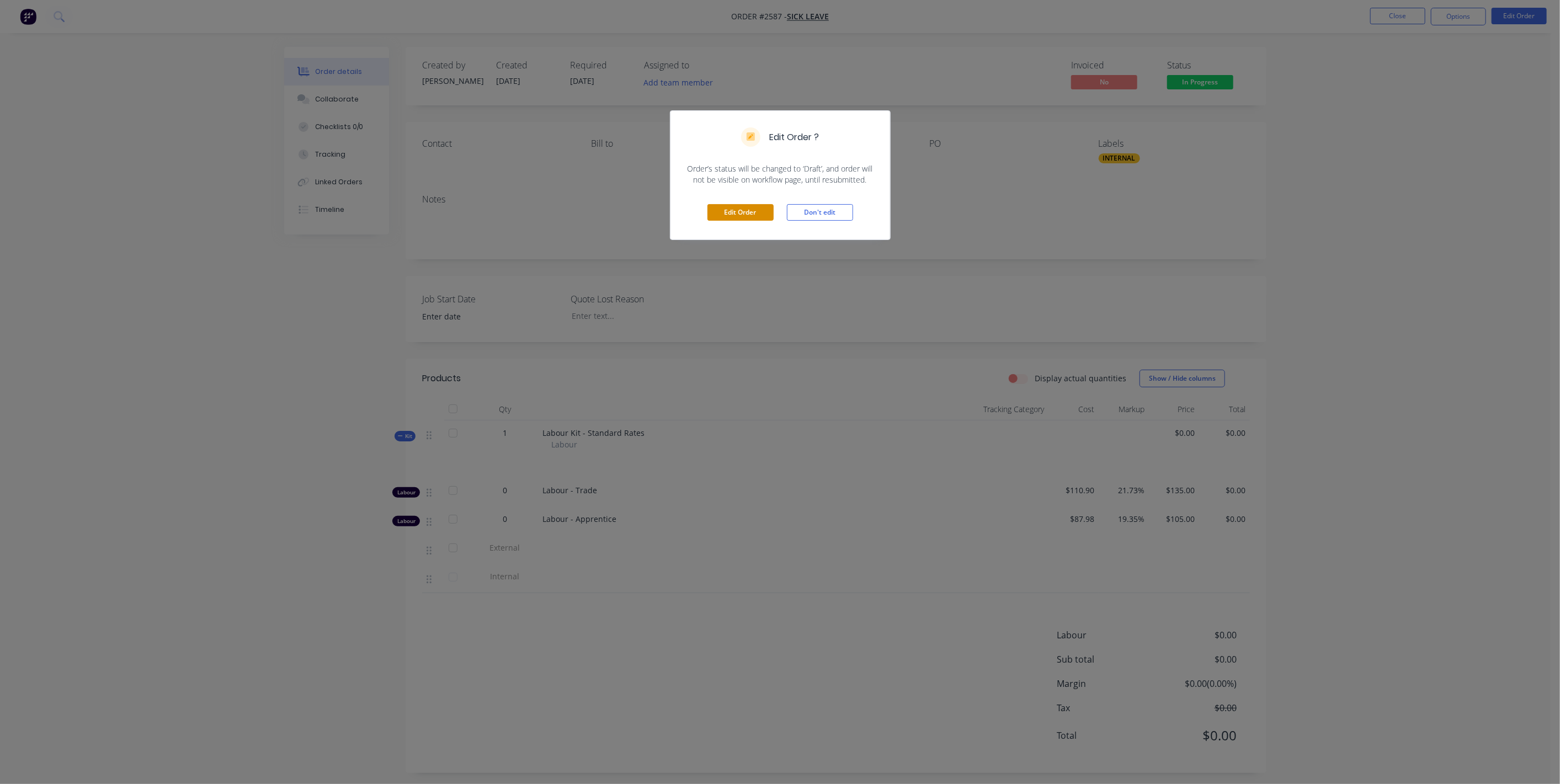
click at [752, 215] on button "Edit Order" at bounding box center [741, 212] width 67 height 17
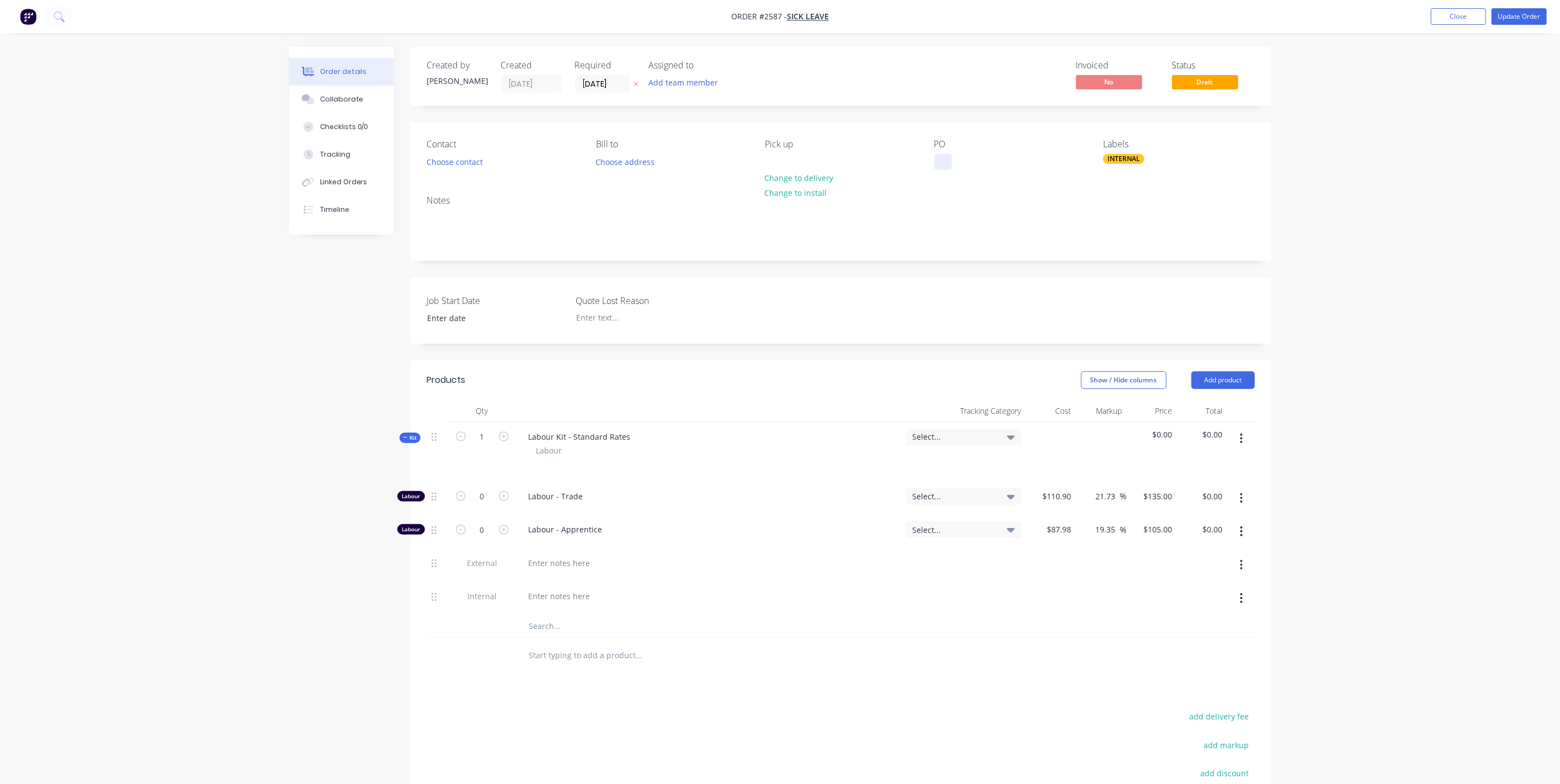
click at [921, 159] on div at bounding box center [943, 162] width 18 height 16
click at [921, 23] on button "Update Order" at bounding box center [1518, 16] width 55 height 17
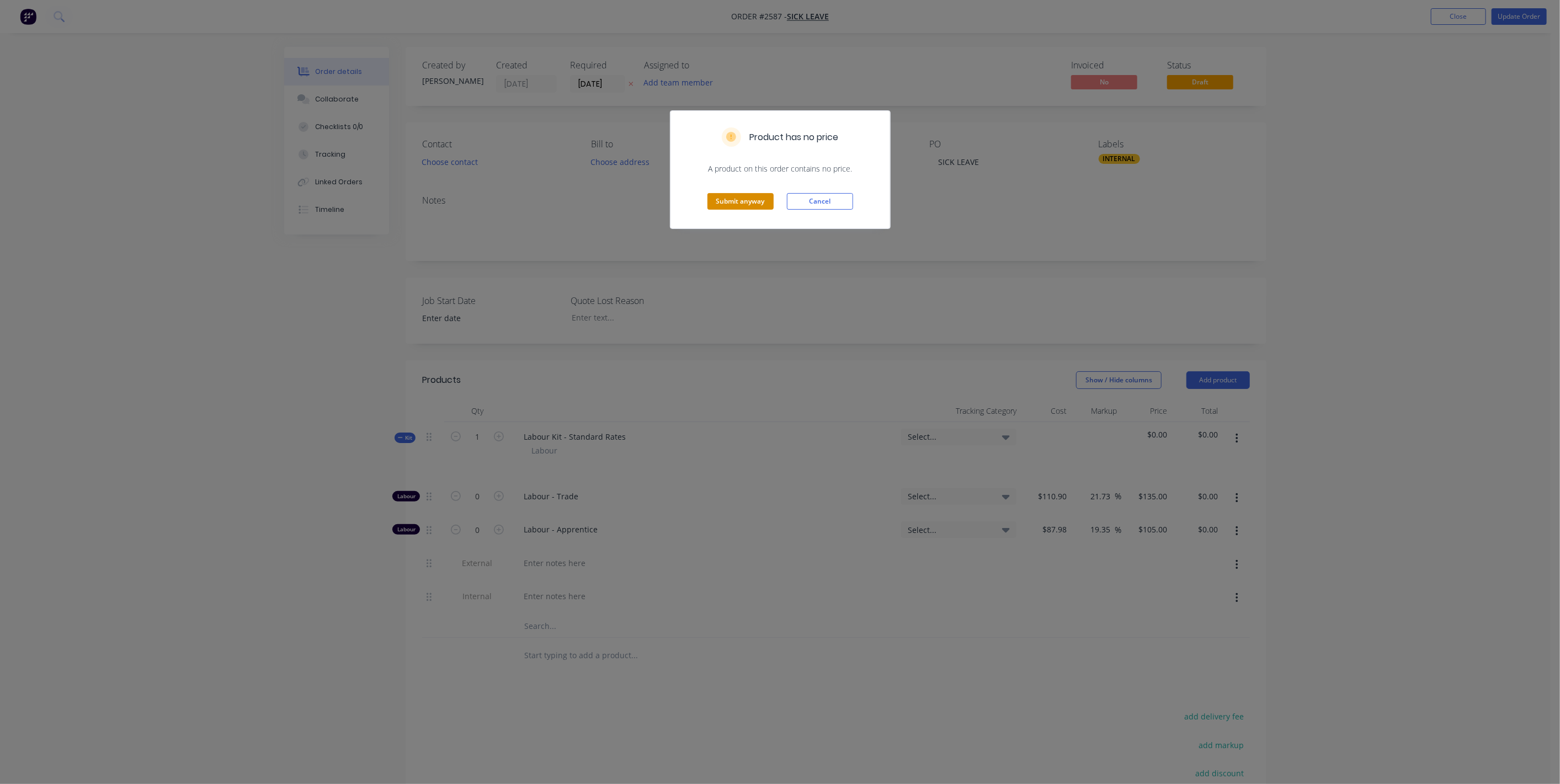
click at [737, 199] on button "Submit anyway" at bounding box center [741, 201] width 67 height 17
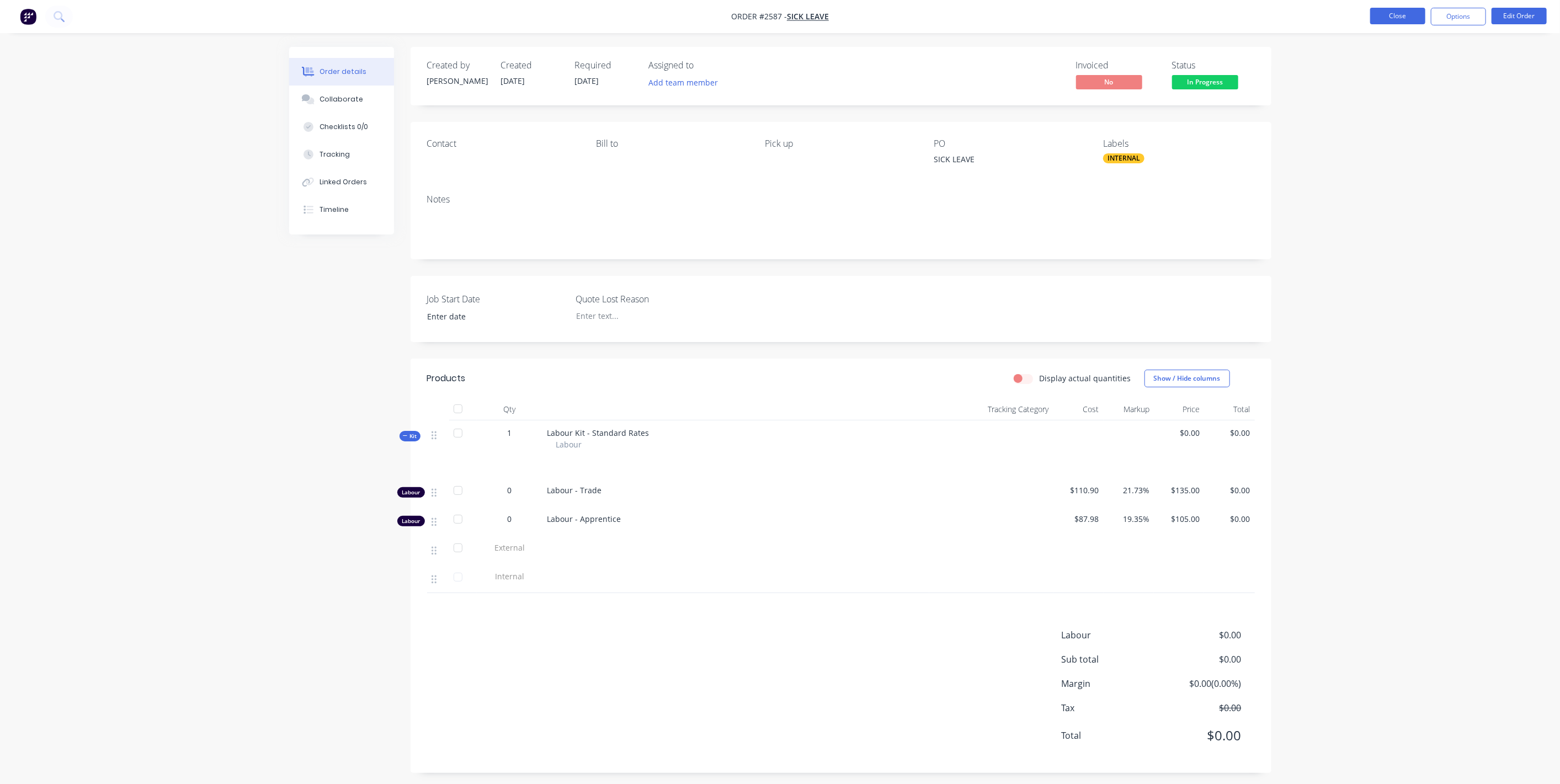
click at [921, 23] on button "Close" at bounding box center [1397, 16] width 55 height 17
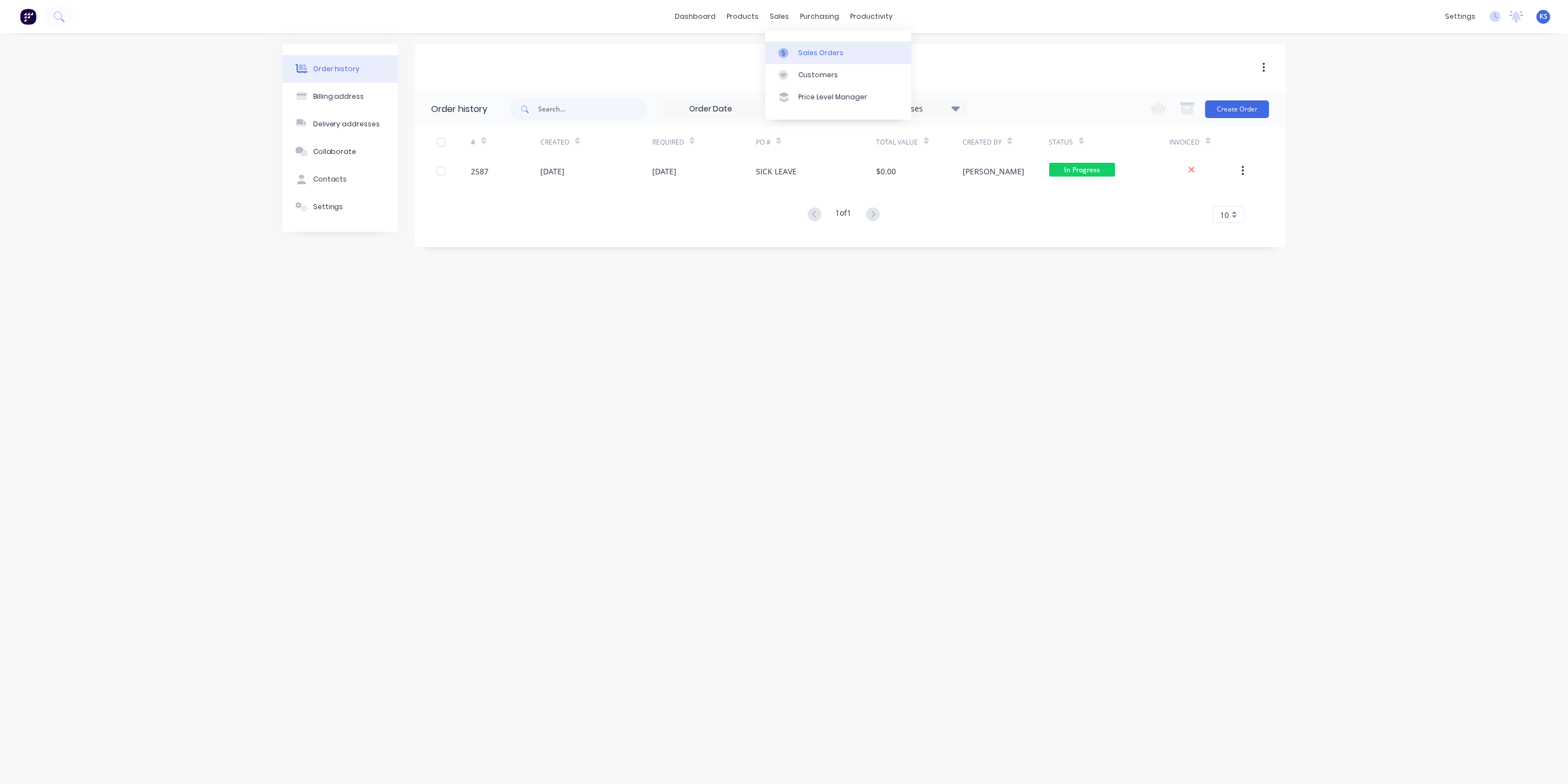
click at [798, 50] on div "Sales Orders" at bounding box center [821, 53] width 45 height 10
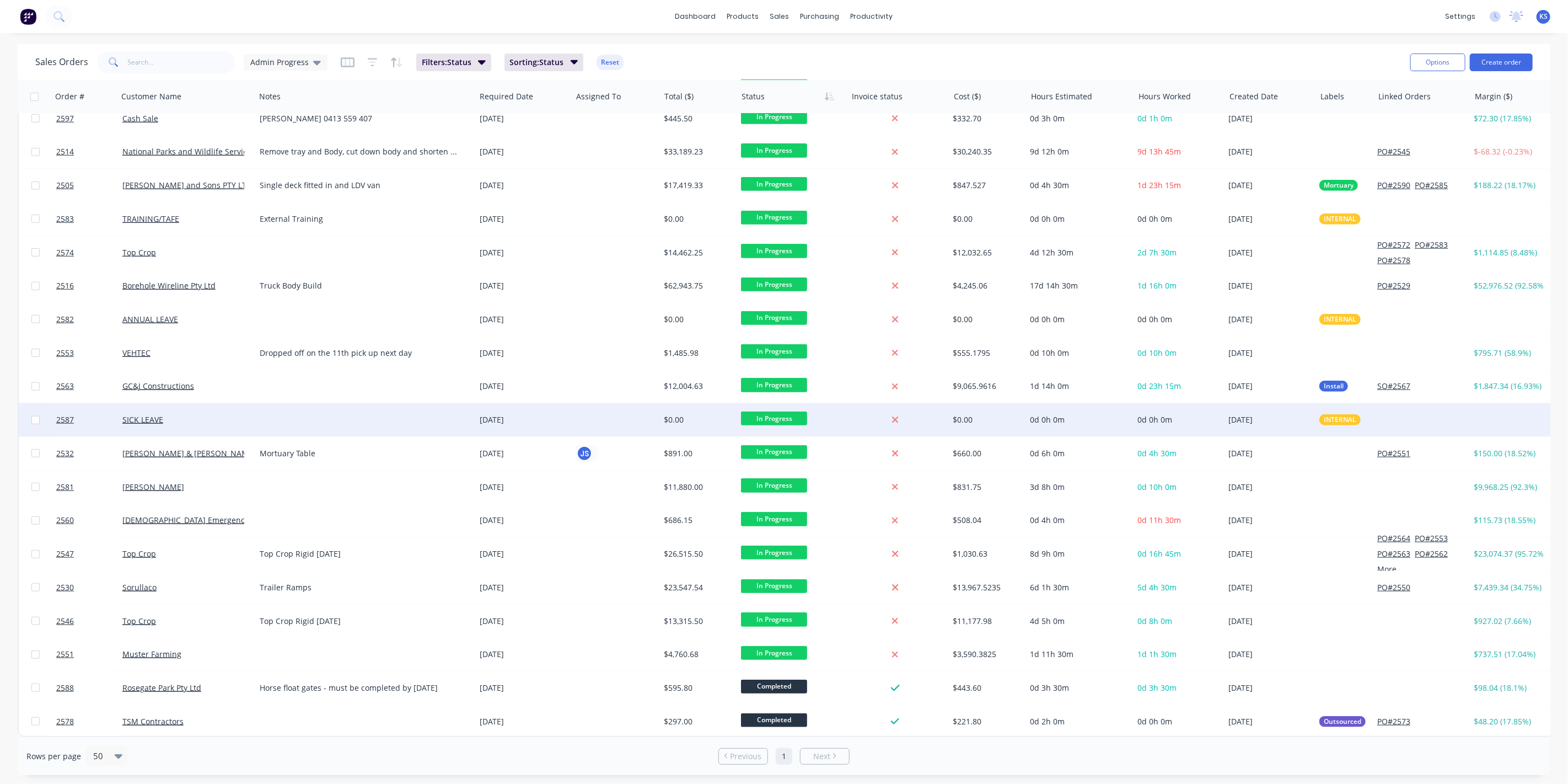
scroll to position [687, 0]
click at [294, 419] on div at bounding box center [364, 419] width 220 height 33
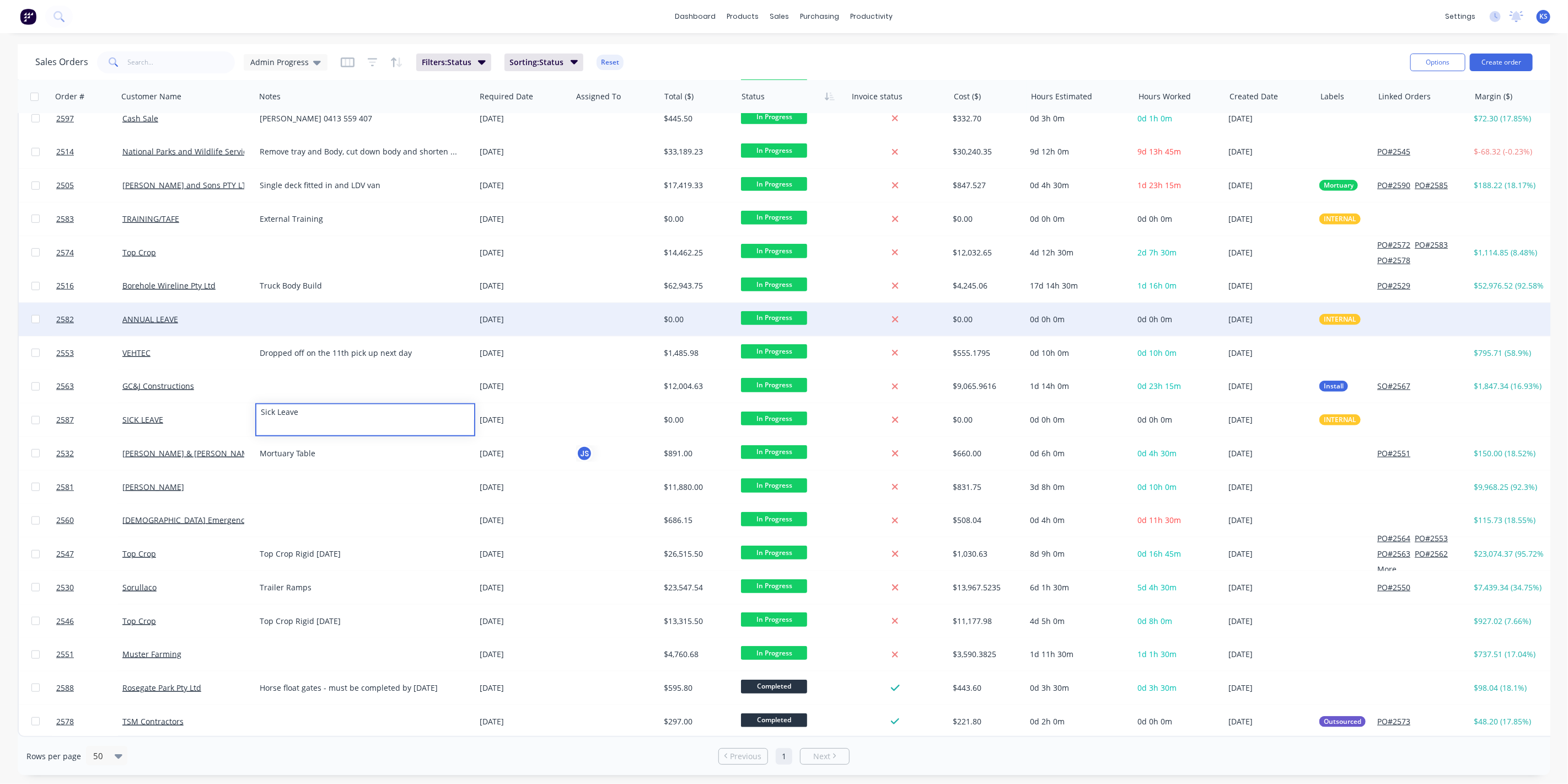
click at [345, 313] on div at bounding box center [364, 319] width 220 height 33
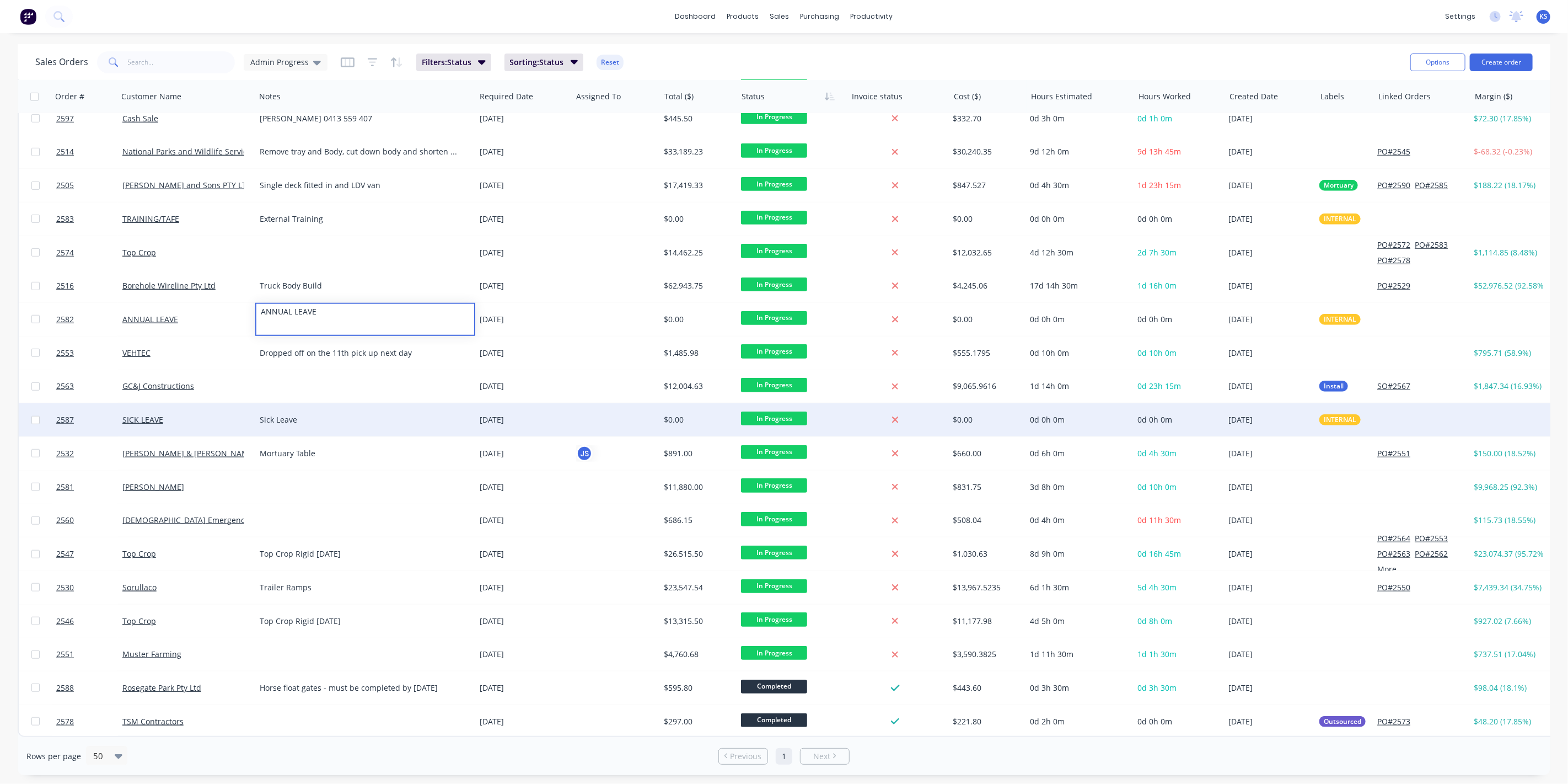
click at [305, 403] on div "Sick Leave" at bounding box center [364, 419] width 220 height 33
click at [298, 415] on div "Sick Leave" at bounding box center [359, 419] width 201 height 11
click at [336, 18] on div "dashboard products sales purchasing productivity dashboard products Product Cat…" at bounding box center [784, 16] width 1568 height 33
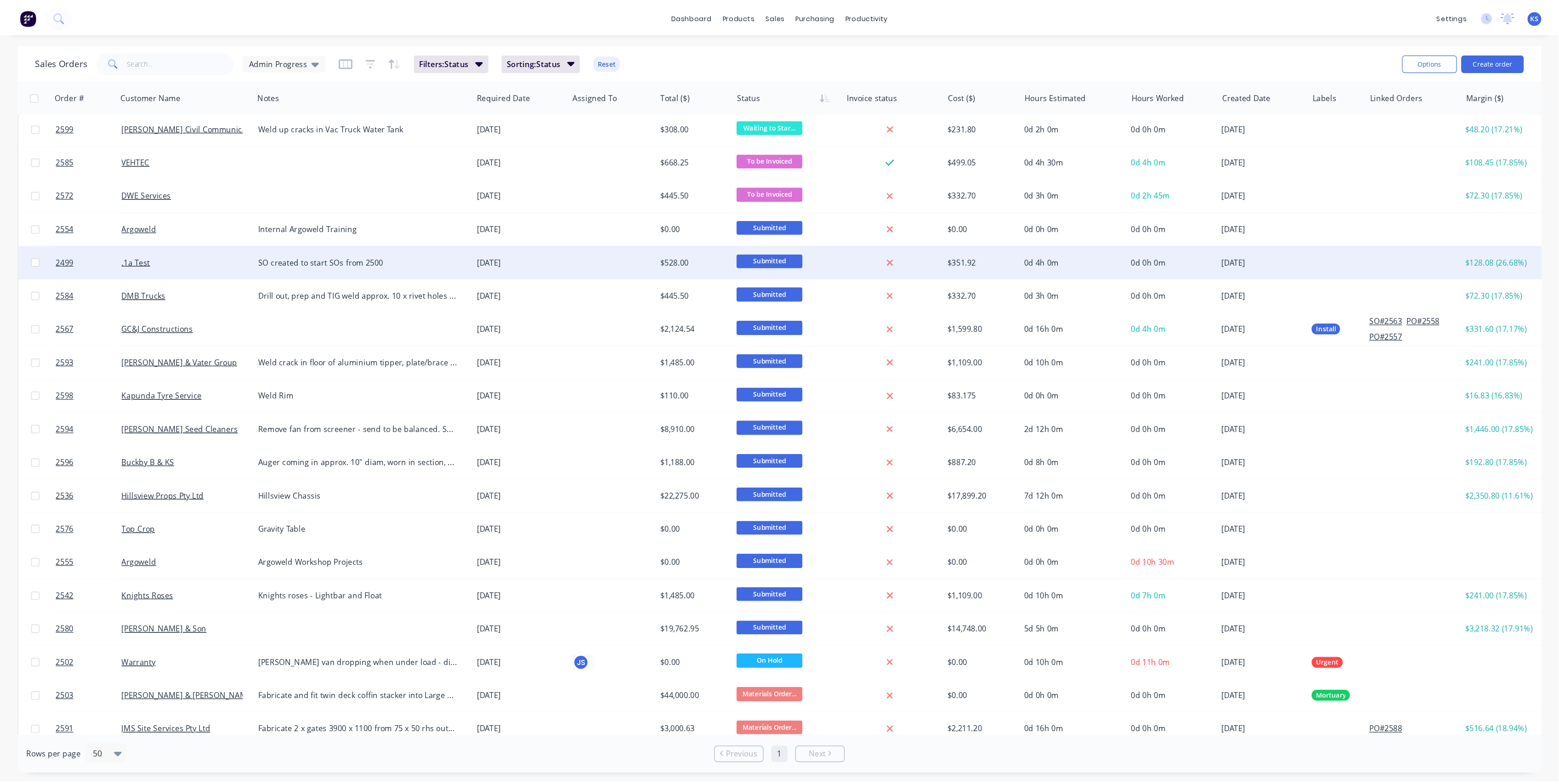
scroll to position [0, 0]
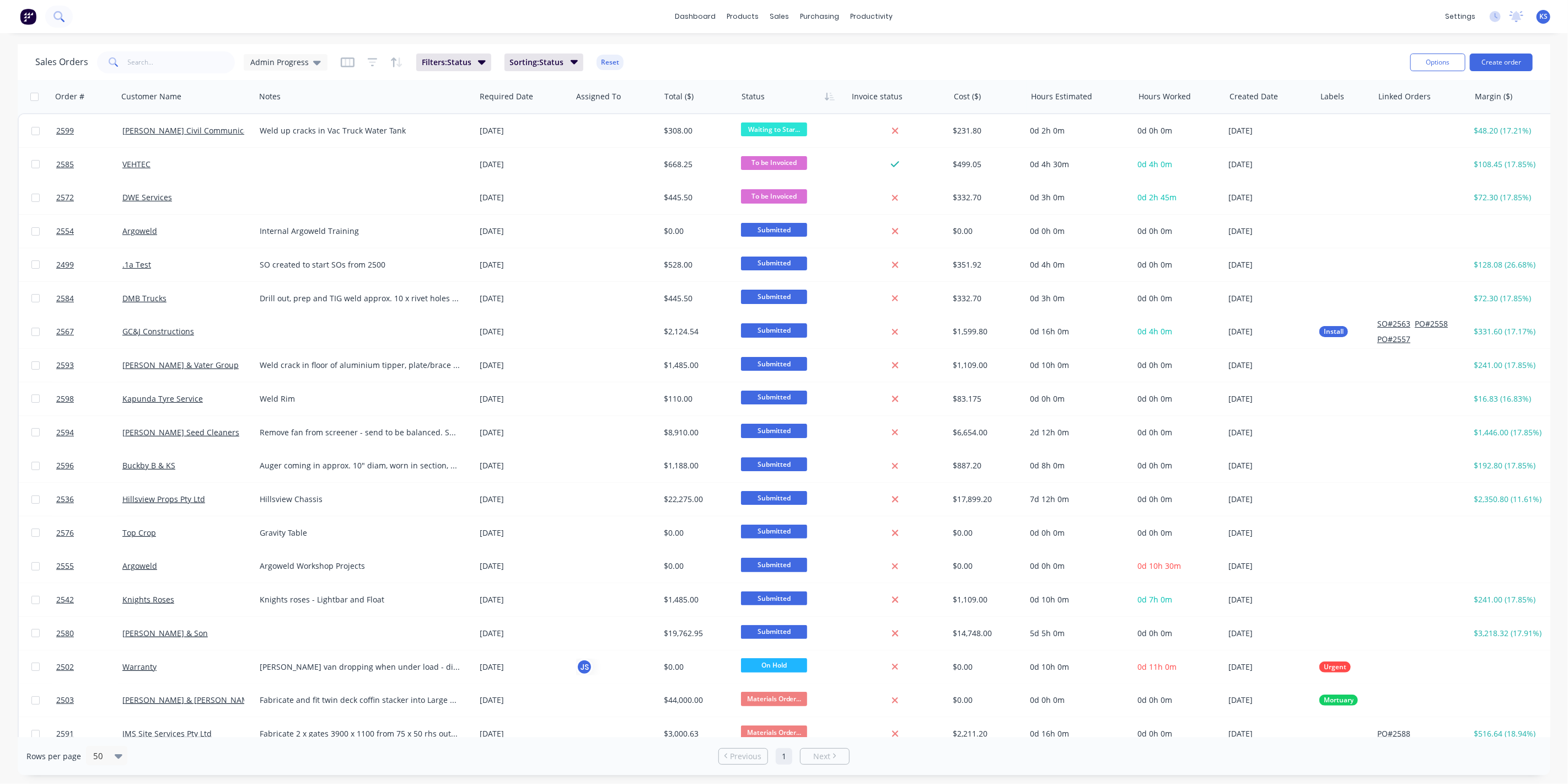
click at [64, 19] on icon at bounding box center [58, 16] width 10 height 10
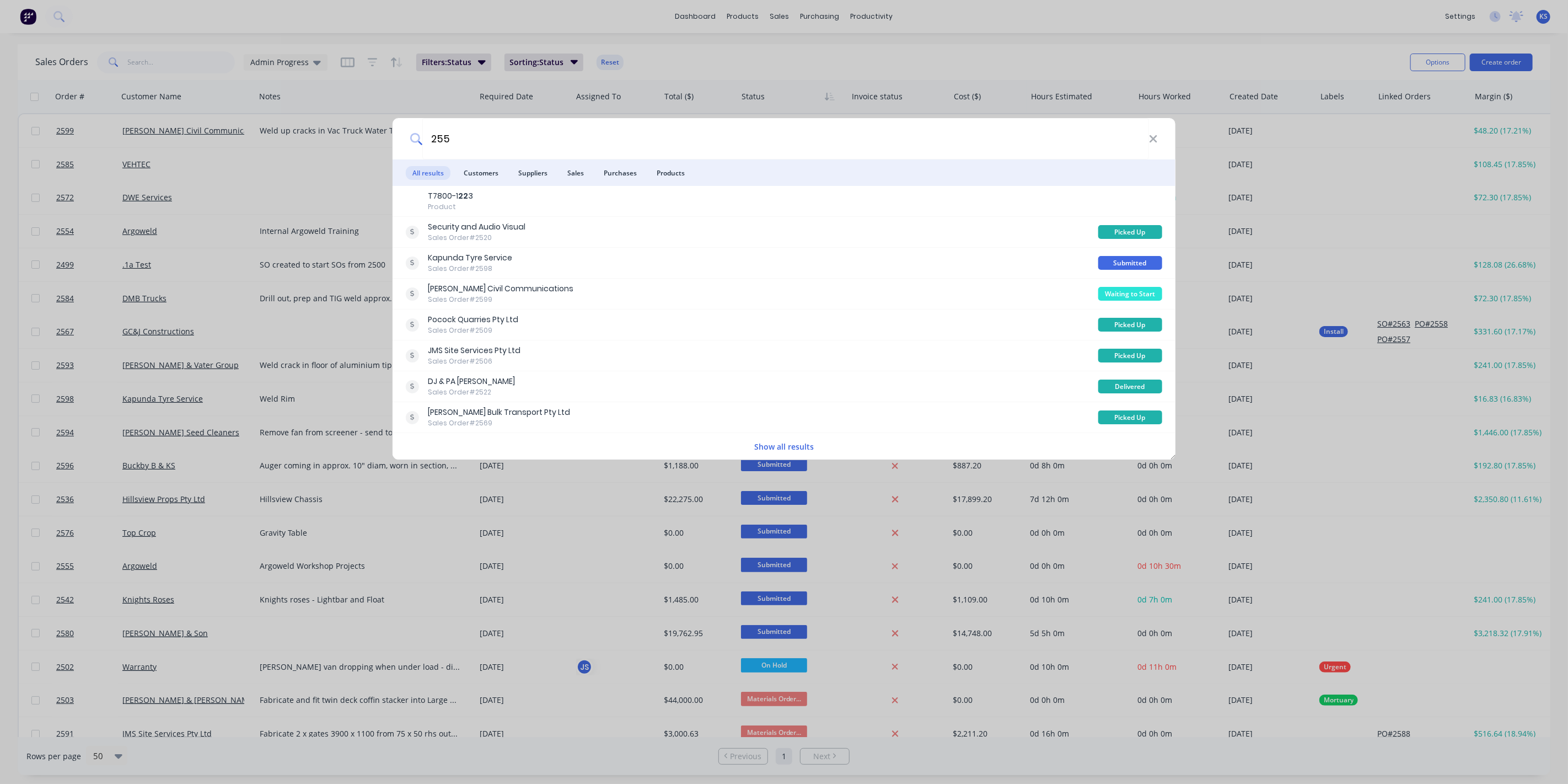
type input "2554"
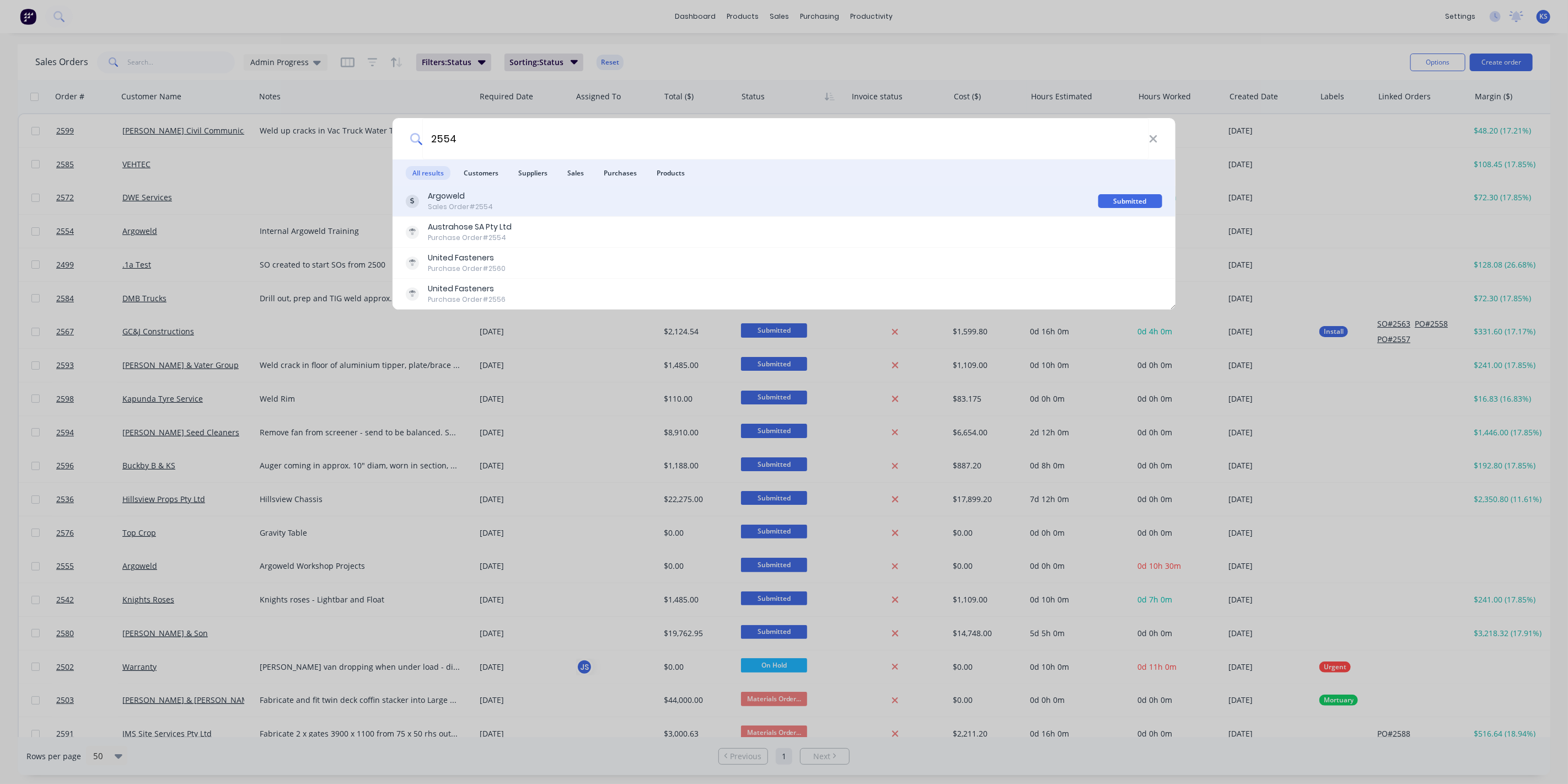
click at [469, 202] on div "Sales Order #2554" at bounding box center [460, 207] width 65 height 10
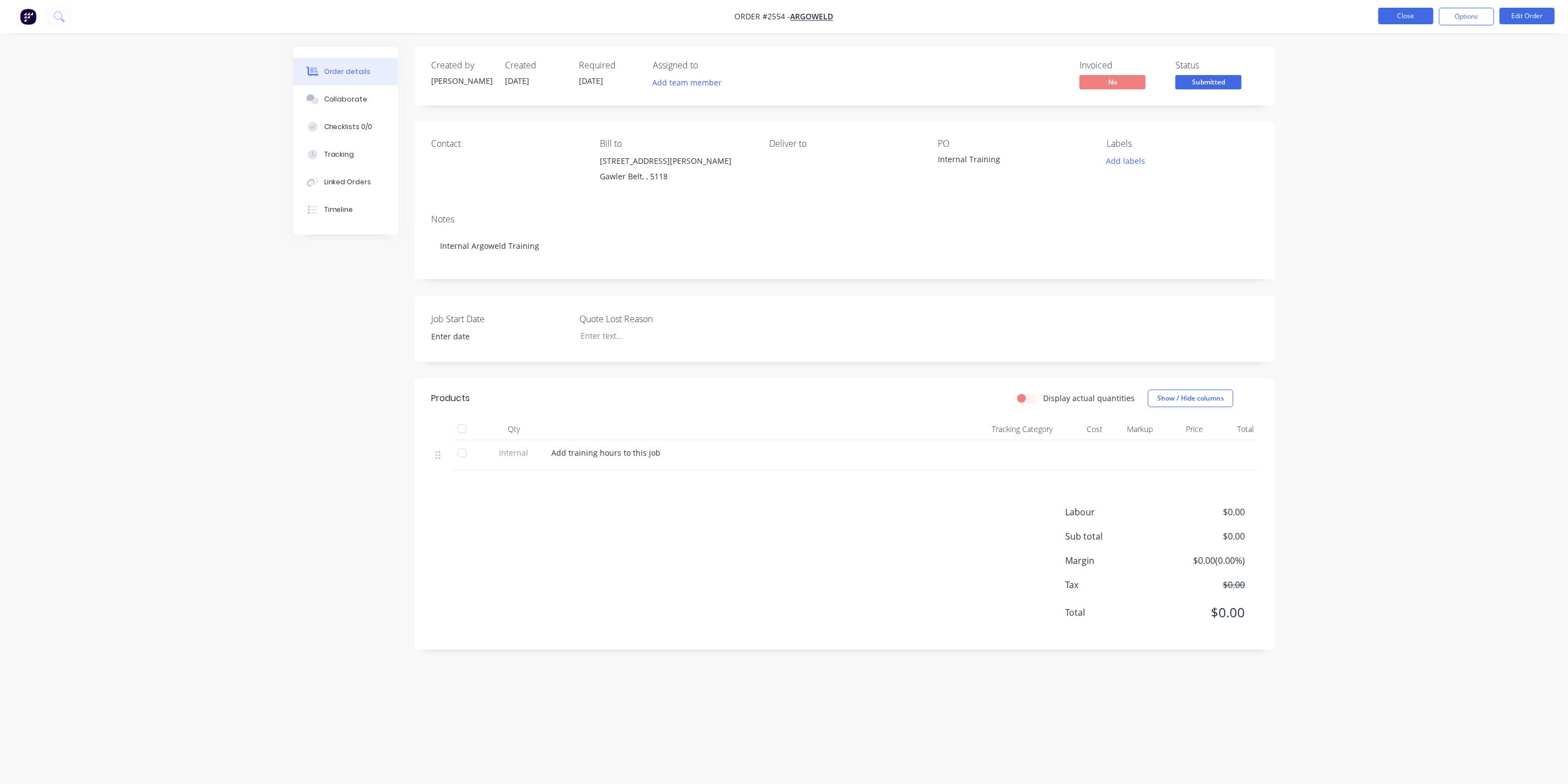
click at [920, 15] on button "Close" at bounding box center [1405, 16] width 55 height 17
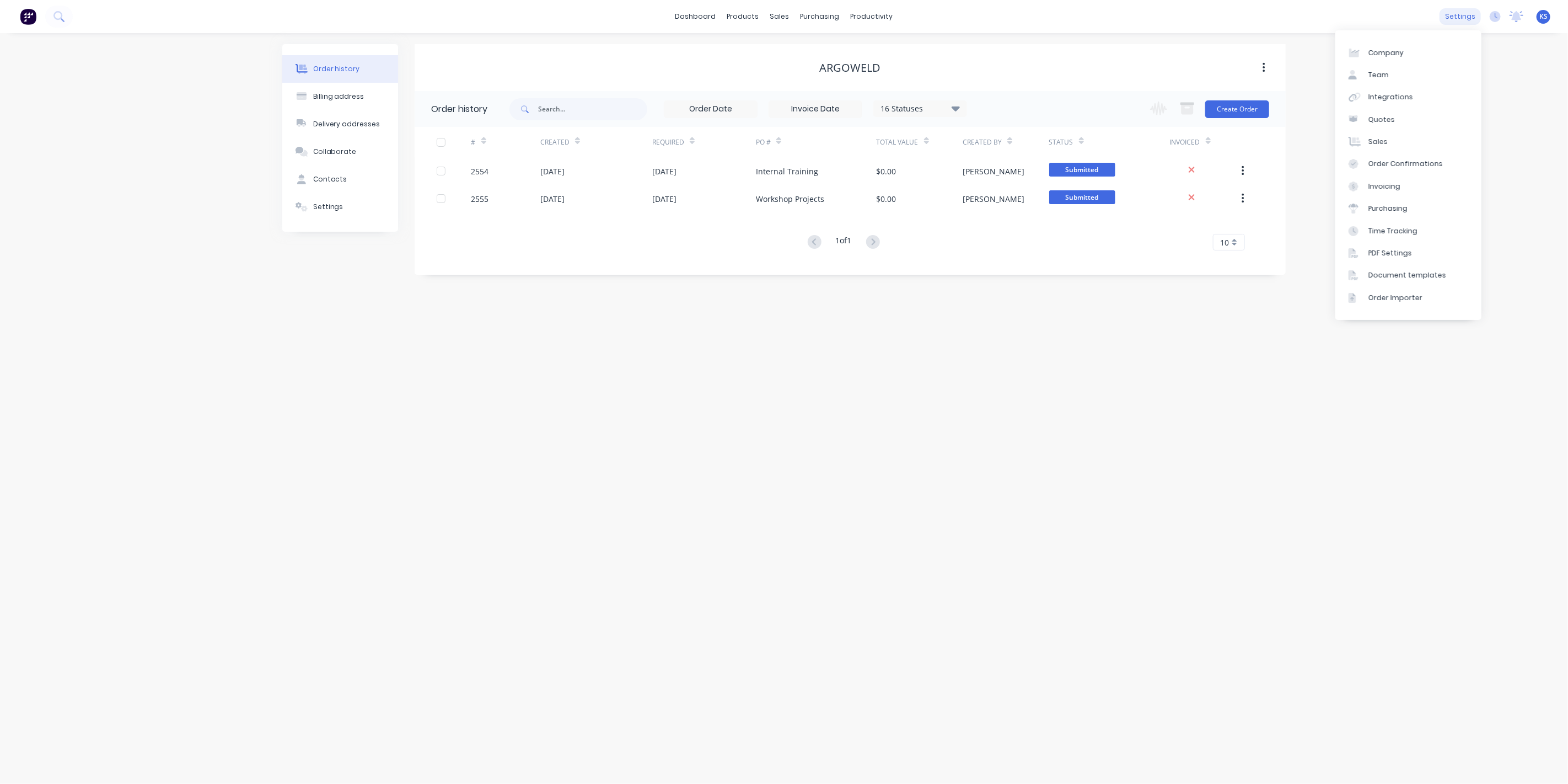
click at [920, 18] on div "settings" at bounding box center [1460, 16] width 42 height 17
click at [754, 50] on div at bounding box center [746, 53] width 17 height 10
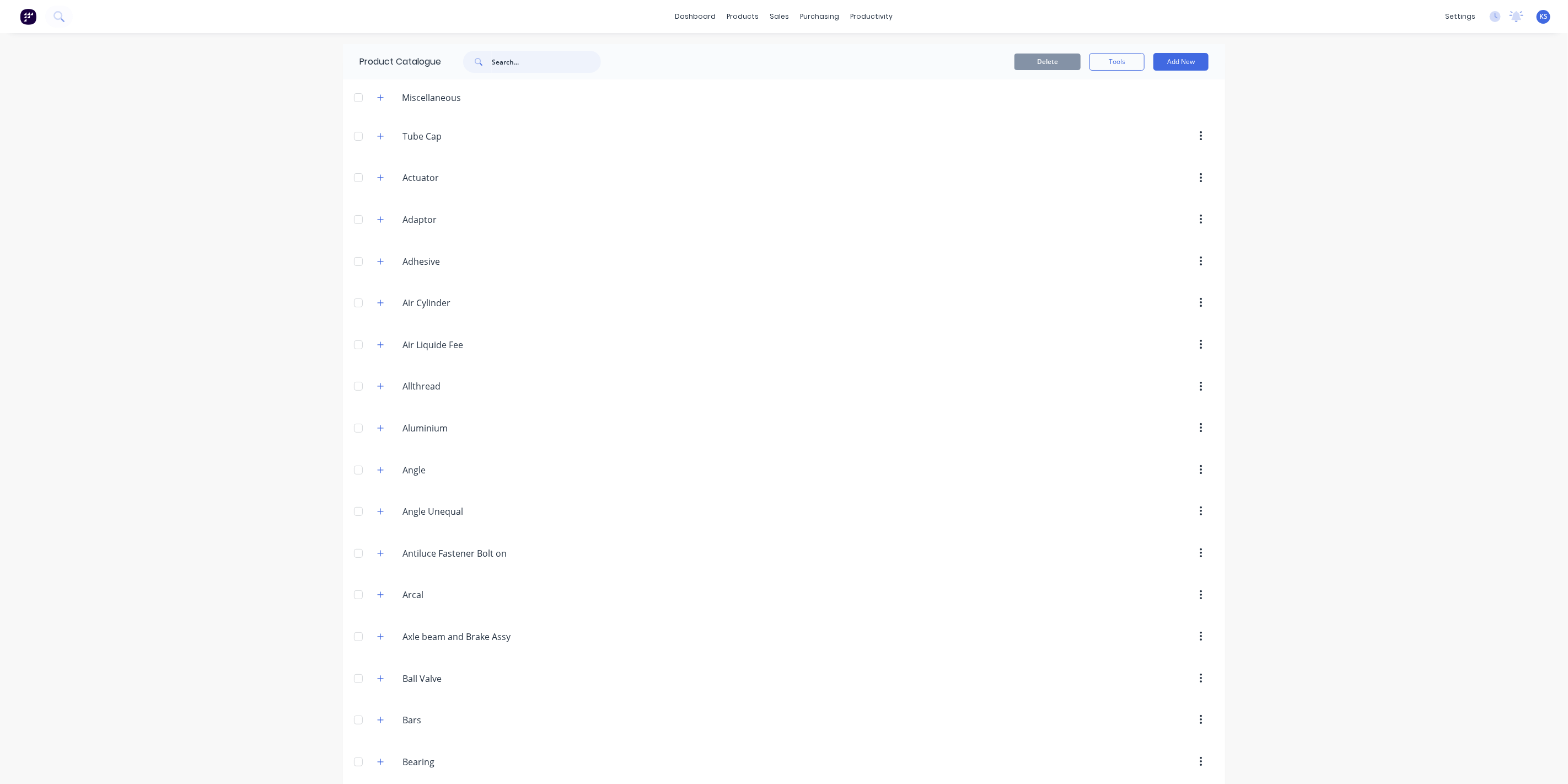
click at [521, 57] on input "text" at bounding box center [546, 61] width 109 height 22
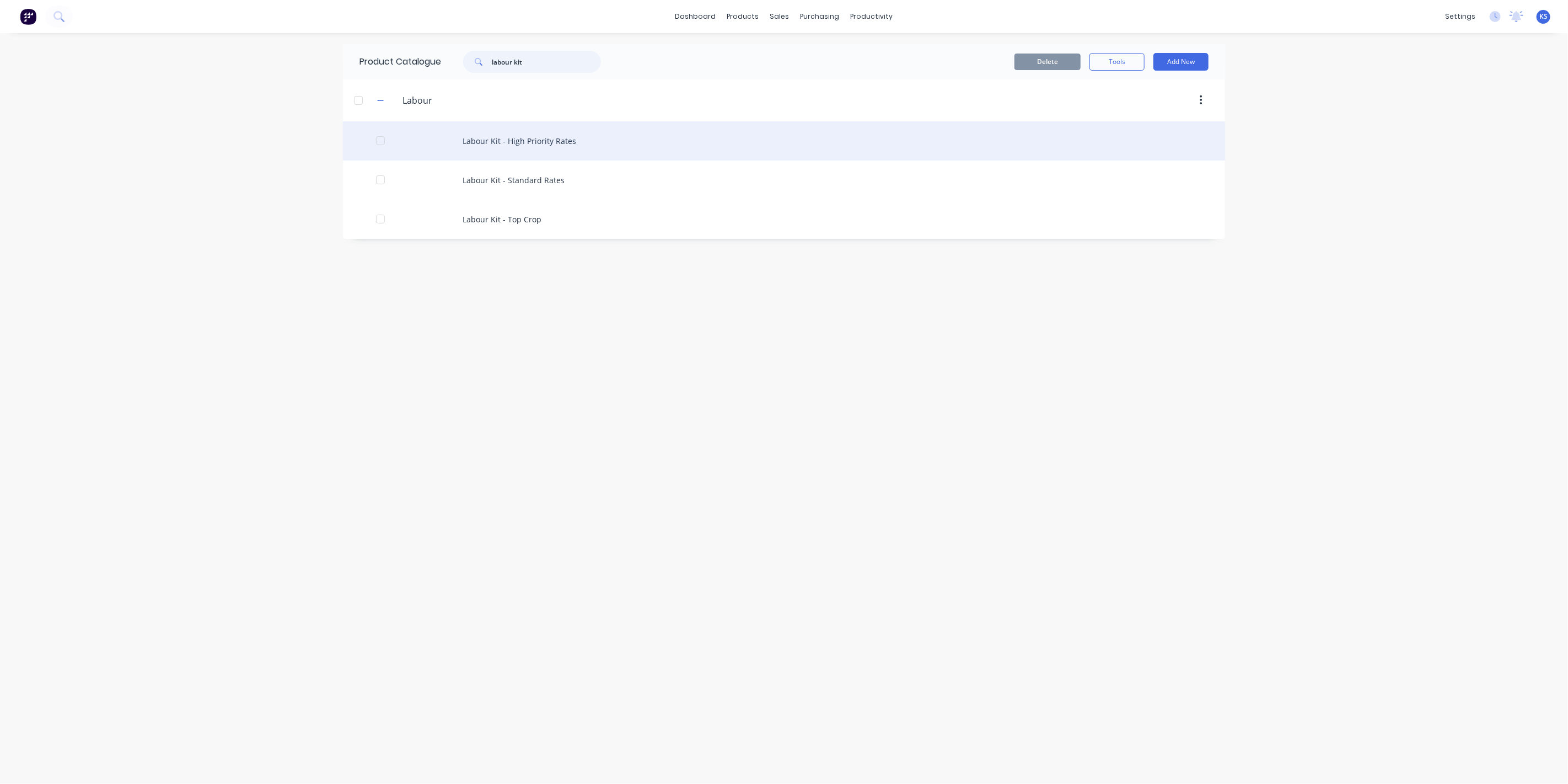
type input "labour kit"
click at [542, 136] on div "Labour Kit - High Priority Rates" at bounding box center [784, 141] width 882 height 39
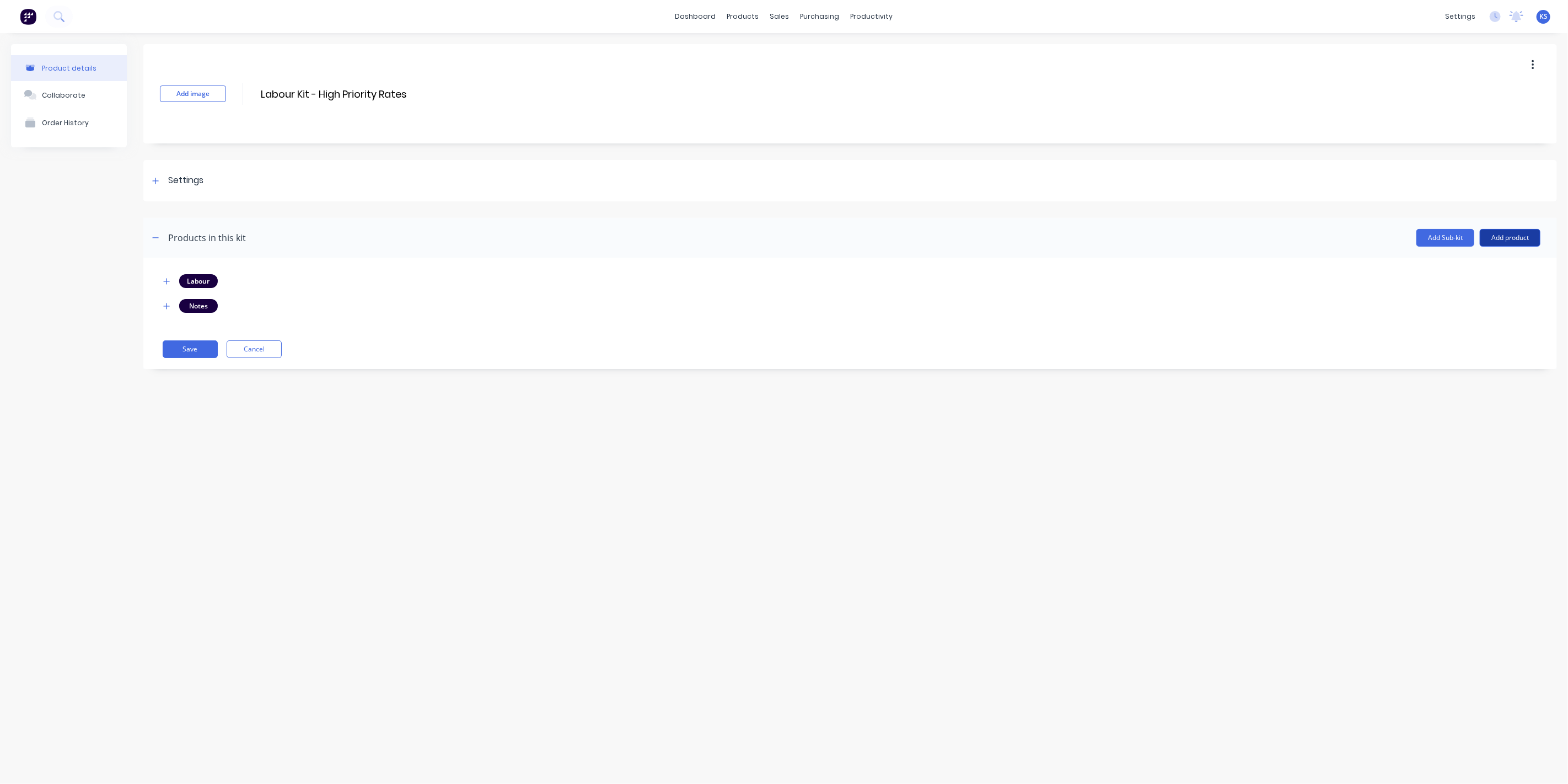
click at [920, 238] on button "Add product" at bounding box center [1510, 237] width 61 height 18
click at [920, 267] on div "Product catalogue" at bounding box center [1488, 266] width 85 height 16
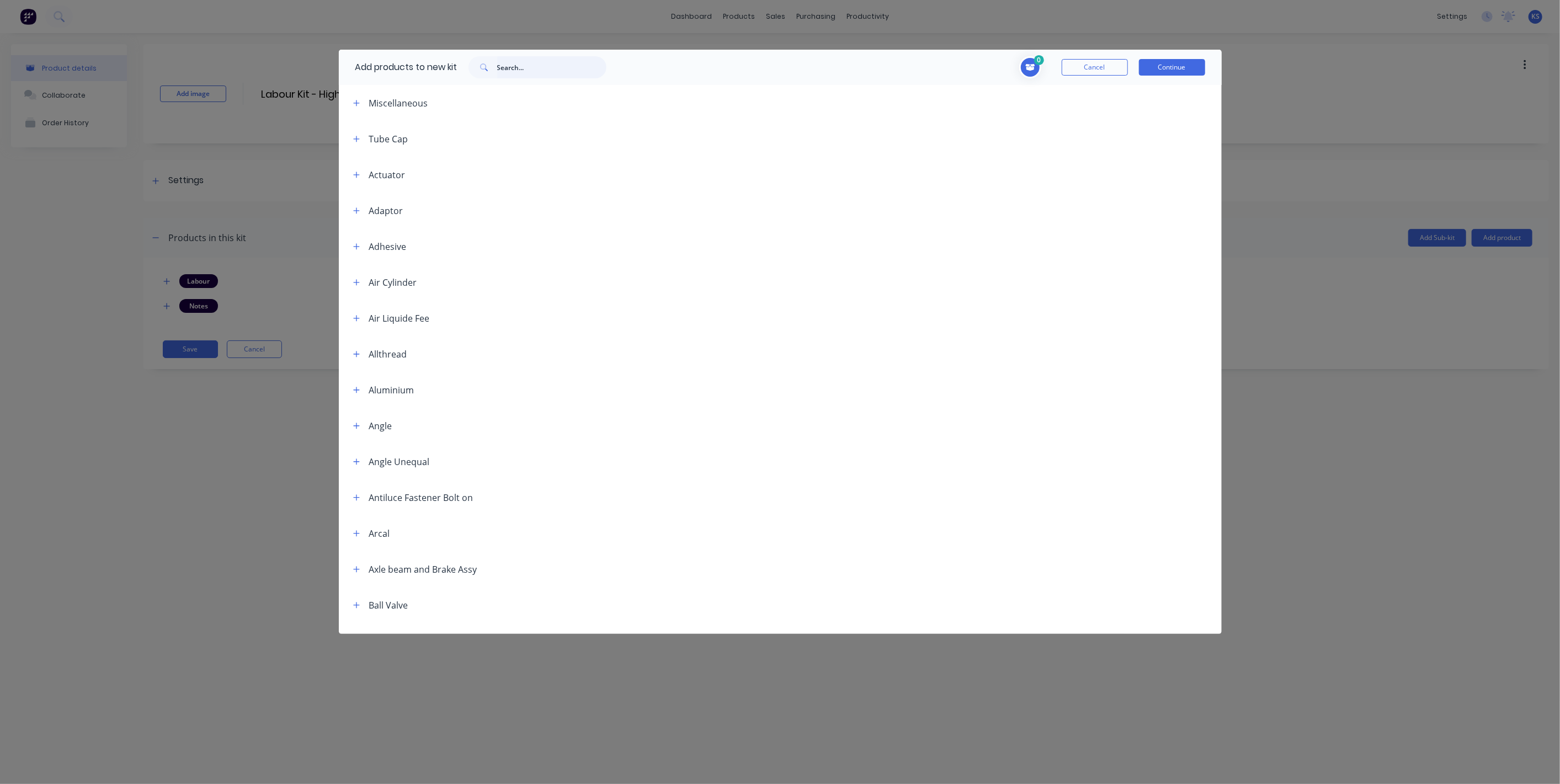
click at [523, 59] on input "text" at bounding box center [551, 67] width 109 height 22
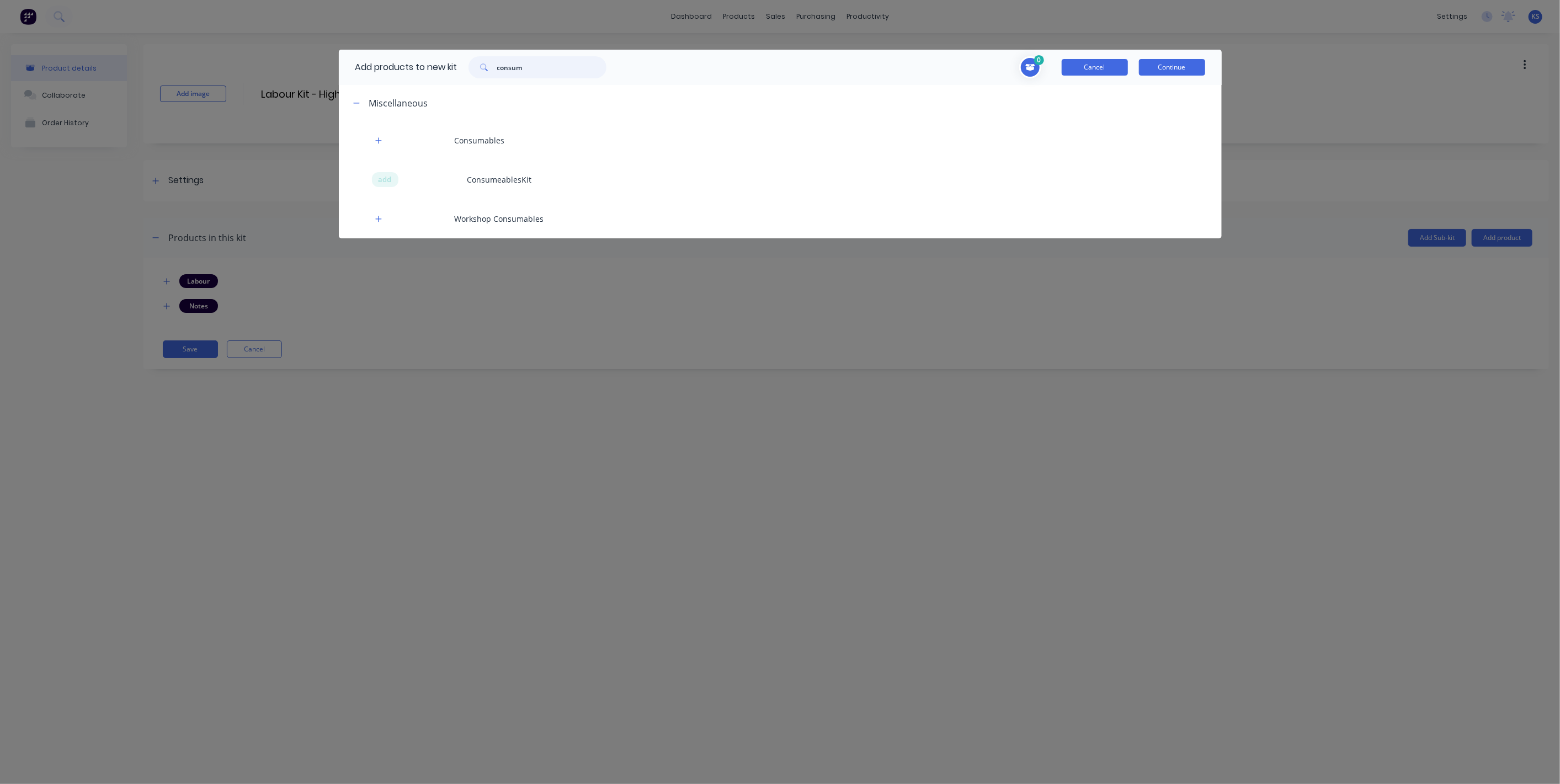
type input "consum"
click at [921, 66] on button "Cancel" at bounding box center [1094, 67] width 67 height 17
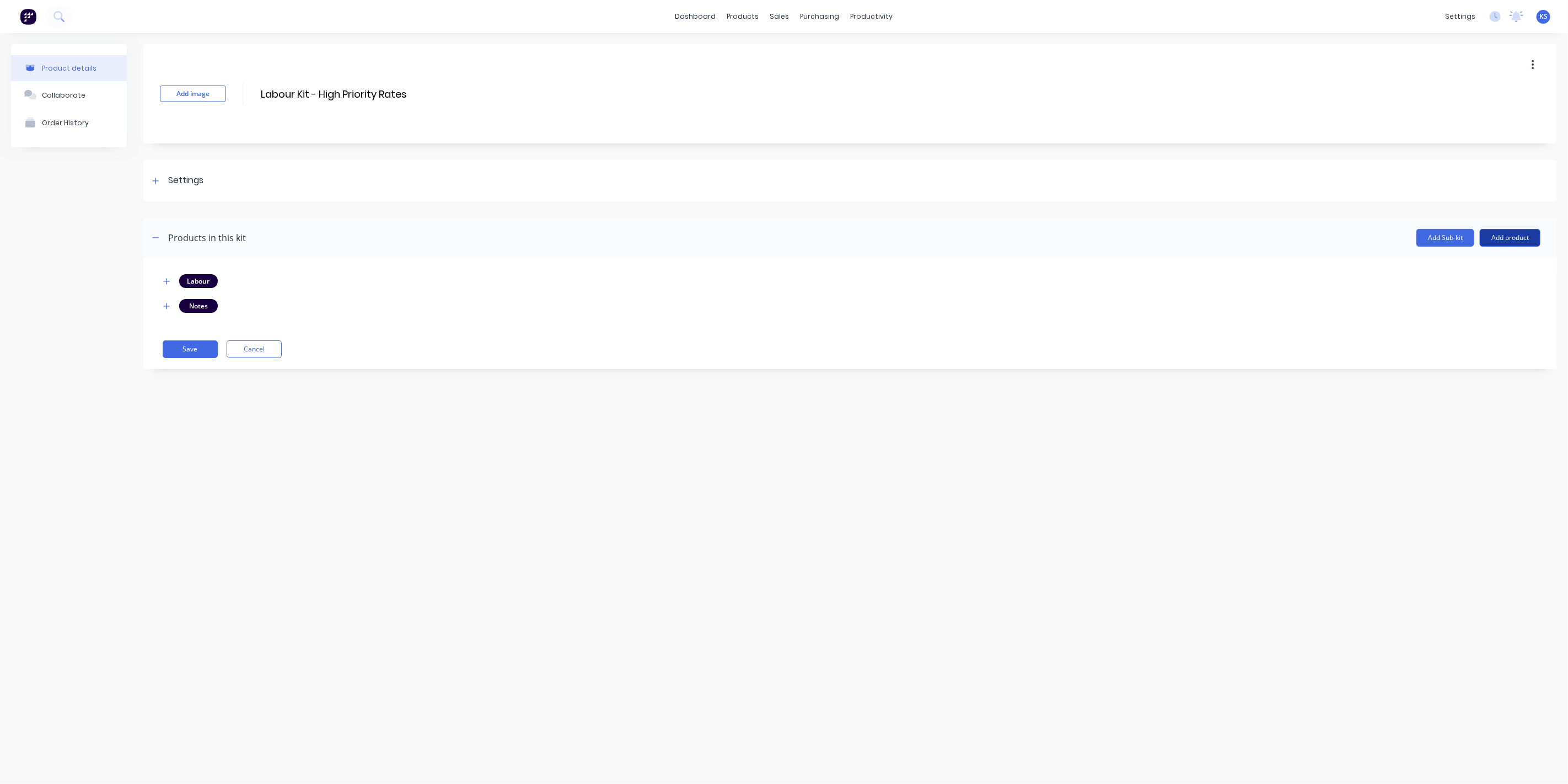
click at [920, 229] on button "Add product" at bounding box center [1510, 237] width 61 height 18
click at [920, 263] on div "Product catalogue" at bounding box center [1488, 266] width 85 height 16
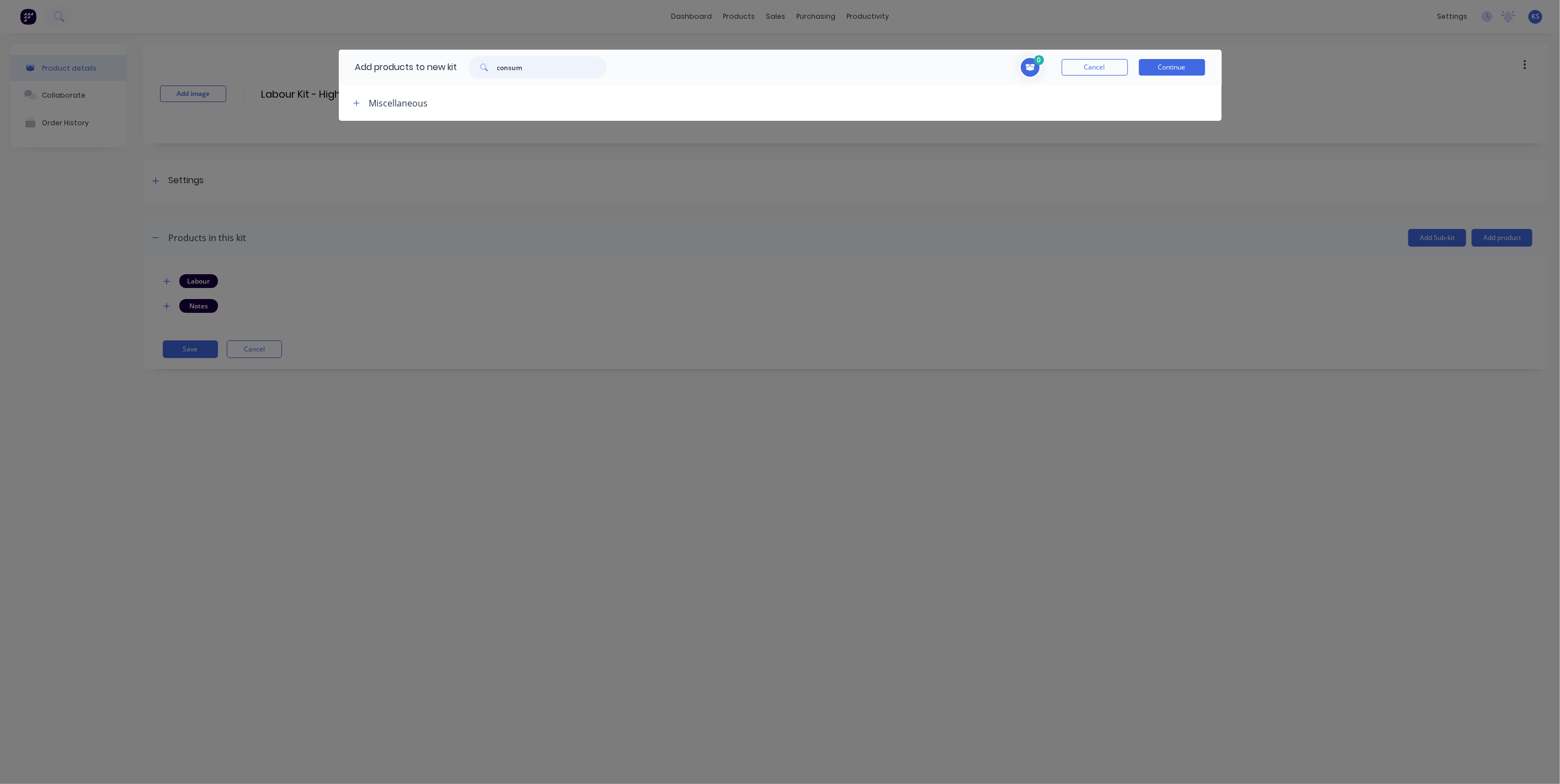
drag, startPoint x: 549, startPoint y: 68, endPoint x: 447, endPoint y: 69, distance: 102.0
click at [447, 69] on div "Add products to new kit consum" at bounding box center [477, 67] width 279 height 35
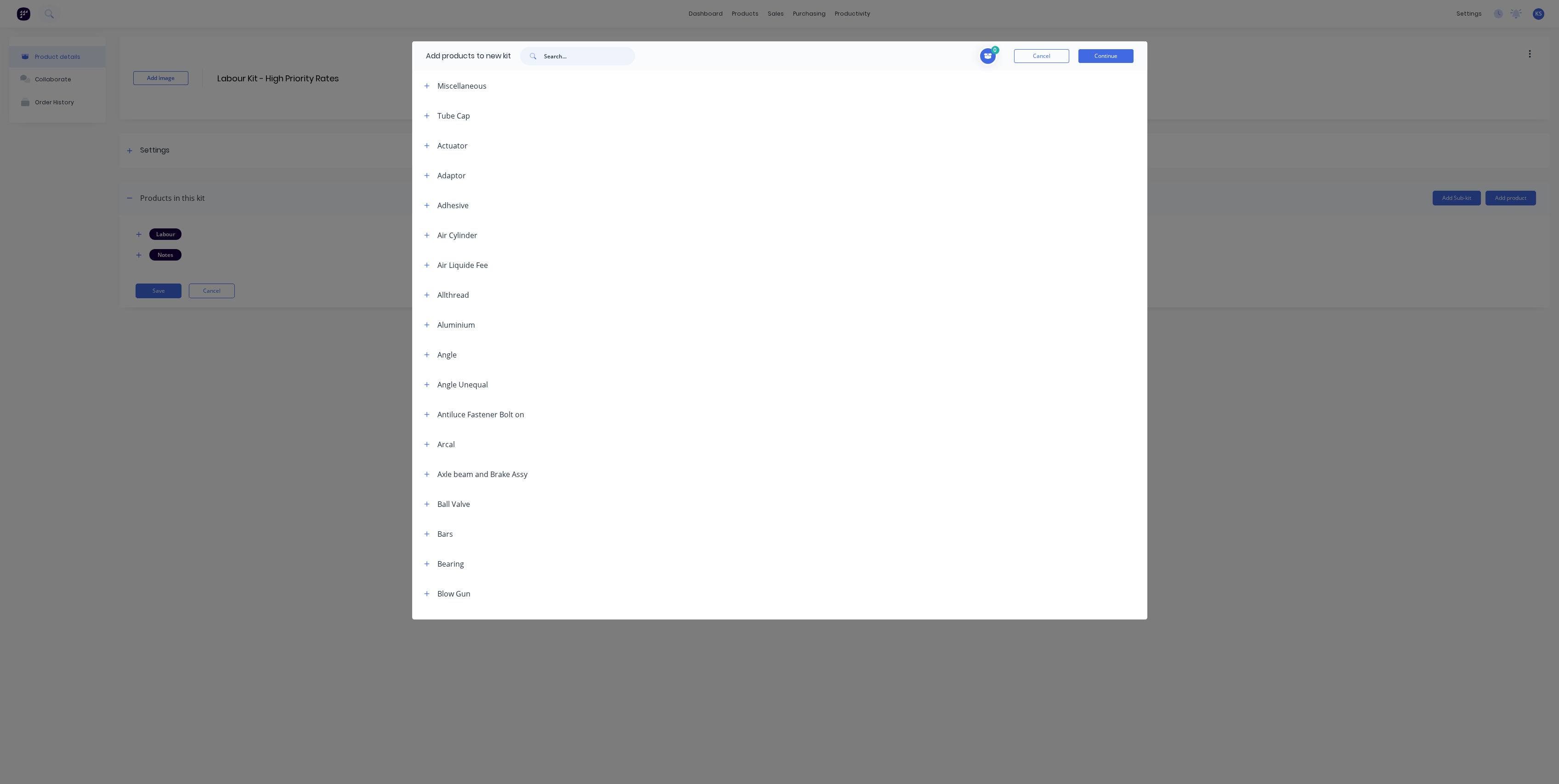
click at [594, 51] on input "text" at bounding box center [589, 56] width 91 height 18
paste input "Consumables"
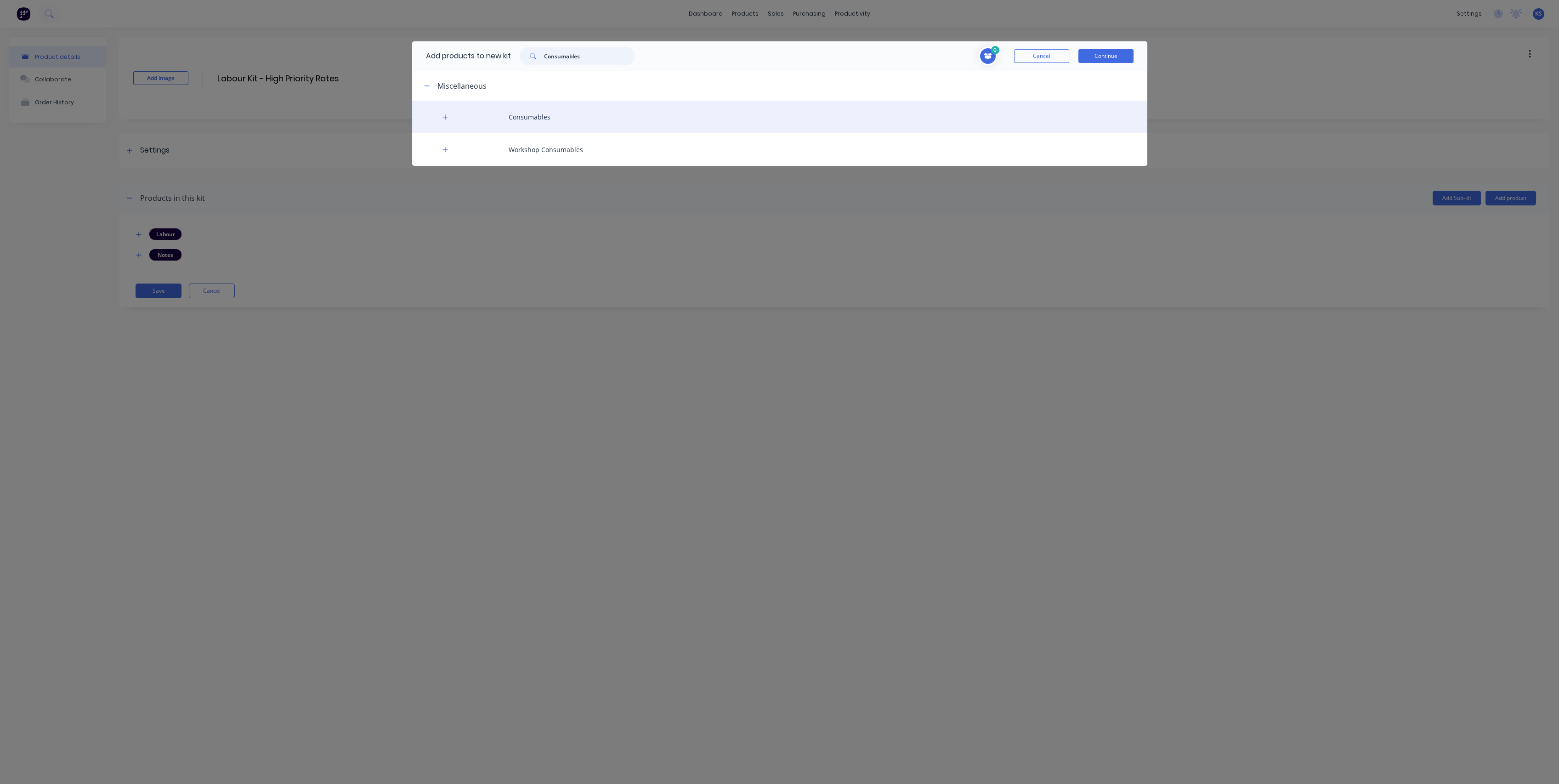
type input "Consumables"
click at [525, 115] on div "Consumables" at bounding box center [780, 117] width 735 height 33
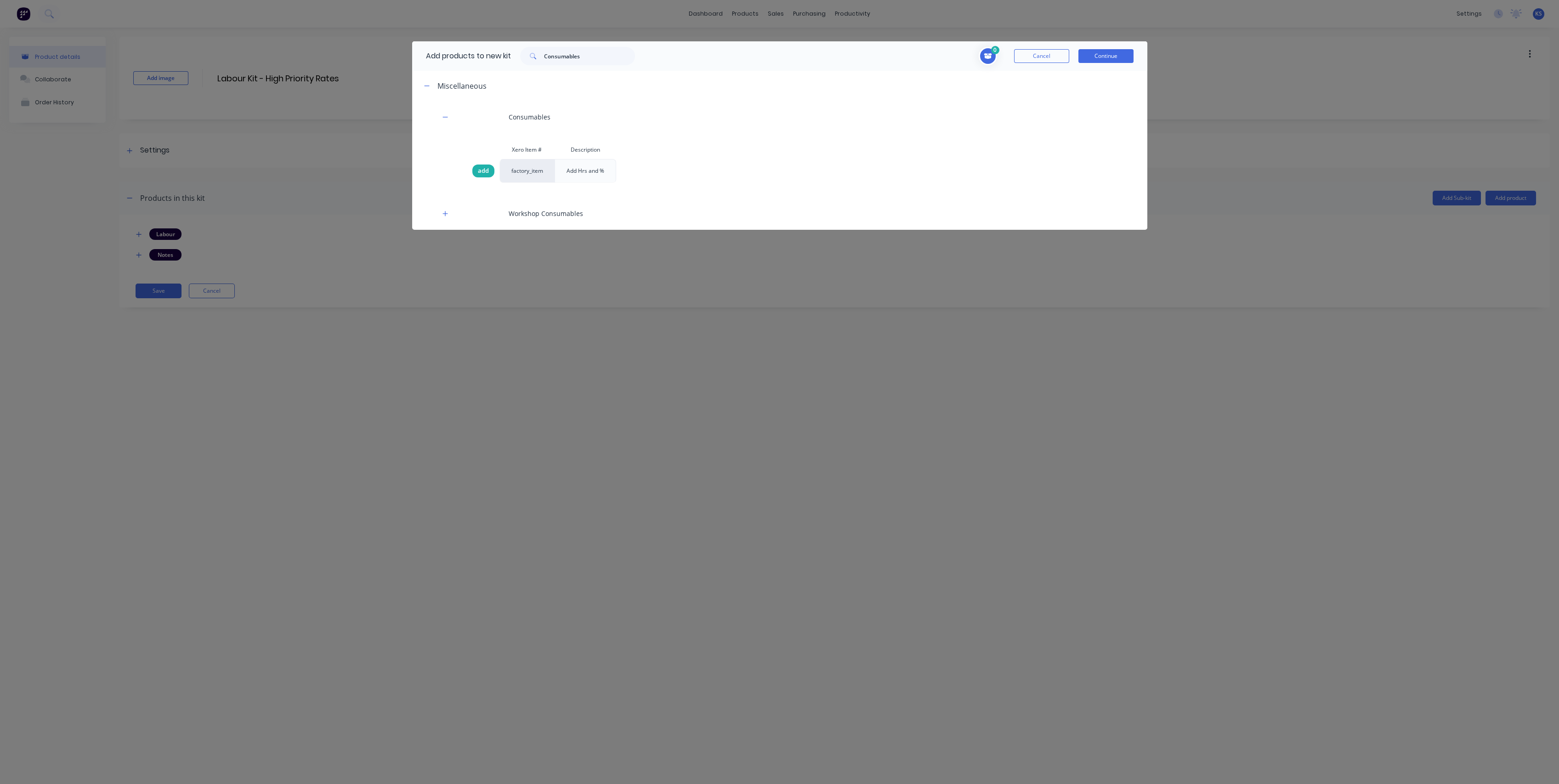
click at [485, 172] on span "add" at bounding box center [483, 170] width 11 height 9
click at [767, 55] on button "Continue" at bounding box center [1105, 56] width 55 height 14
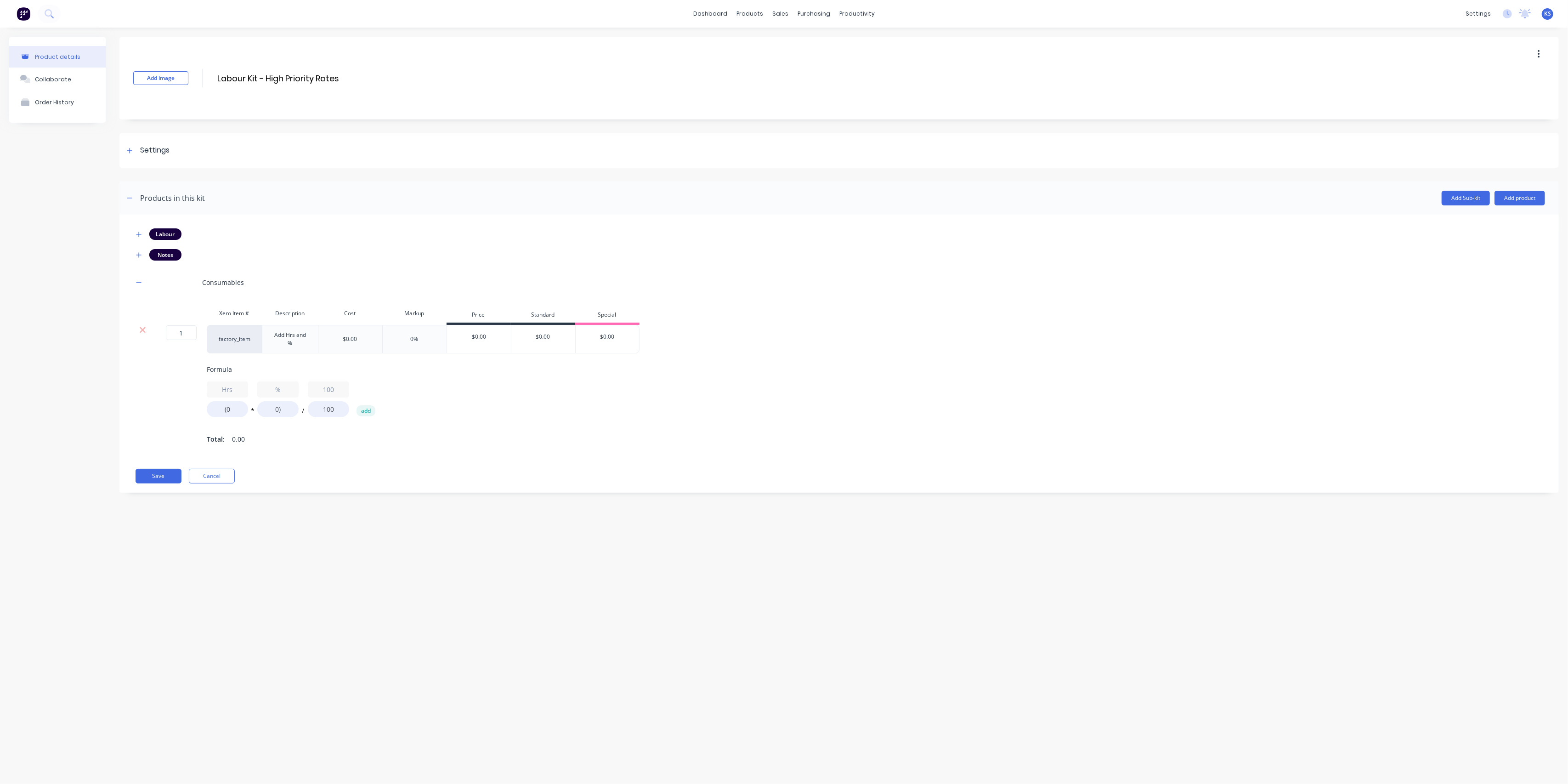
click at [608, 553] on div "Product details Collaborate Order History Add image Labour Kit - High Priority …" at bounding box center [784, 396] width 1568 height 738
click at [767, 43] on div "Product Catalogue" at bounding box center [791, 44] width 57 height 9
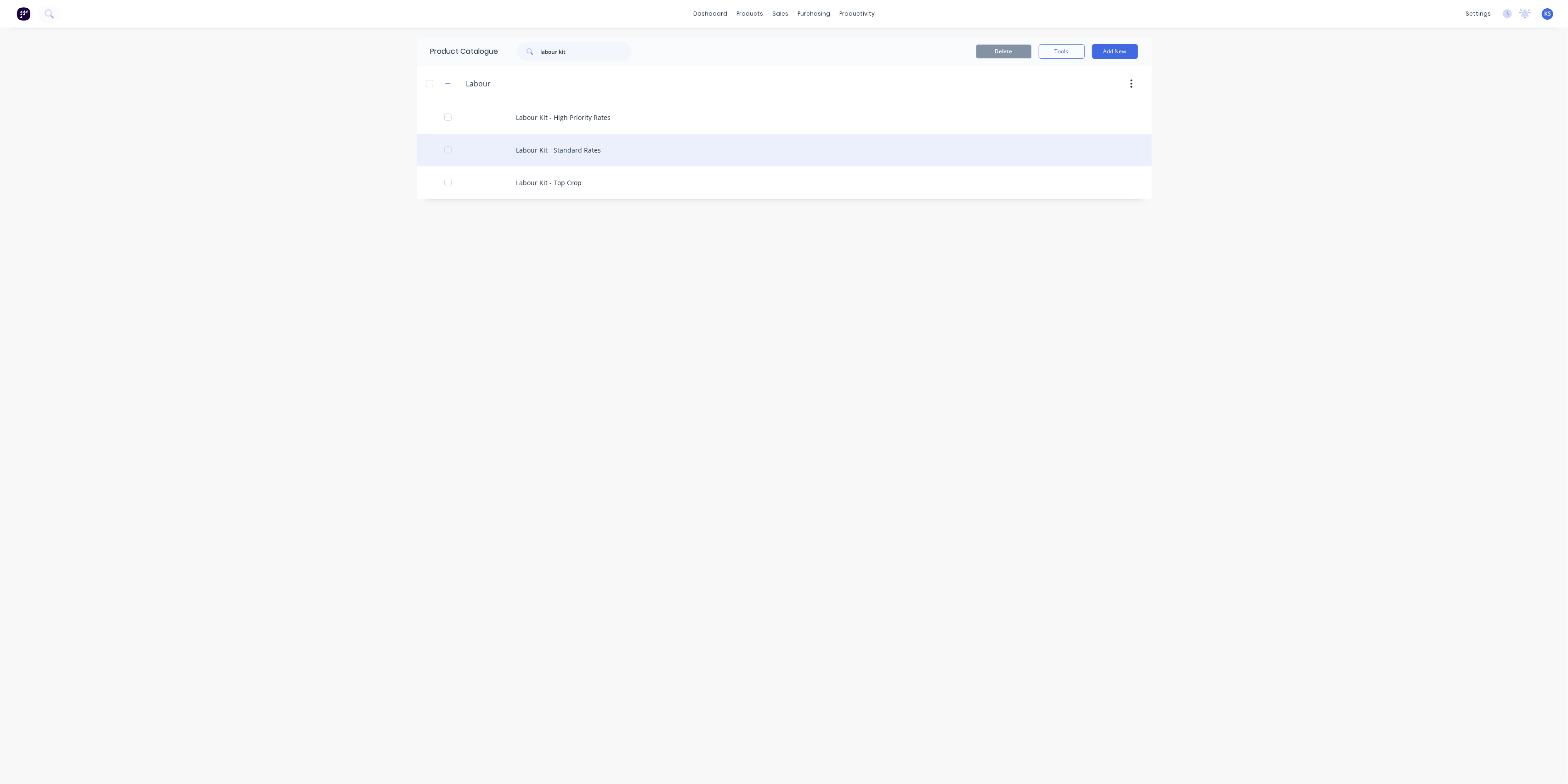
click at [563, 149] on div "Labour Kit - Standard Rates" at bounding box center [785, 150] width 735 height 33
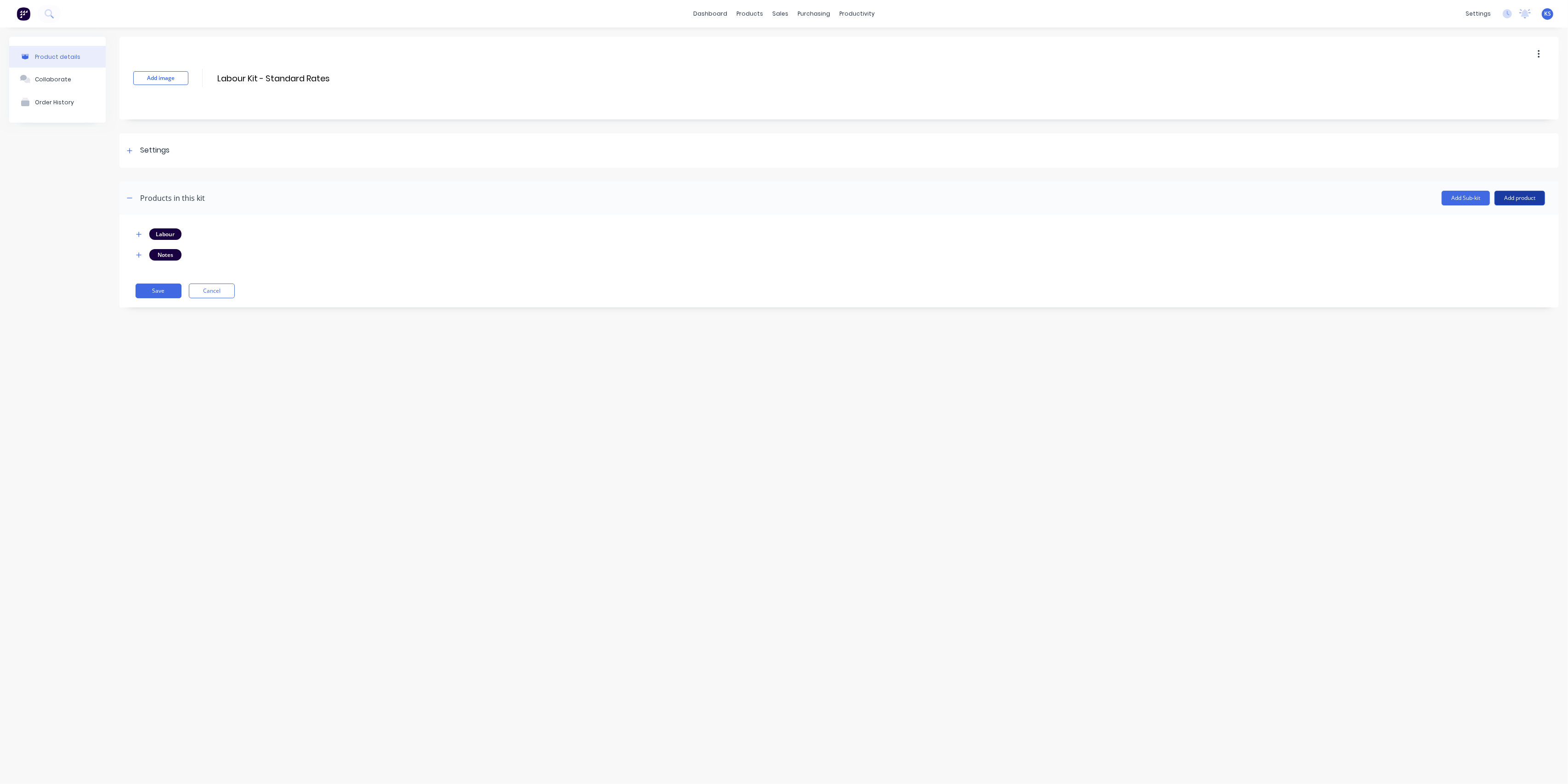
click at [767, 197] on button "Add product" at bounding box center [1519, 198] width 51 height 15
click at [767, 225] on div "Product catalogue" at bounding box center [1501, 222] width 71 height 13
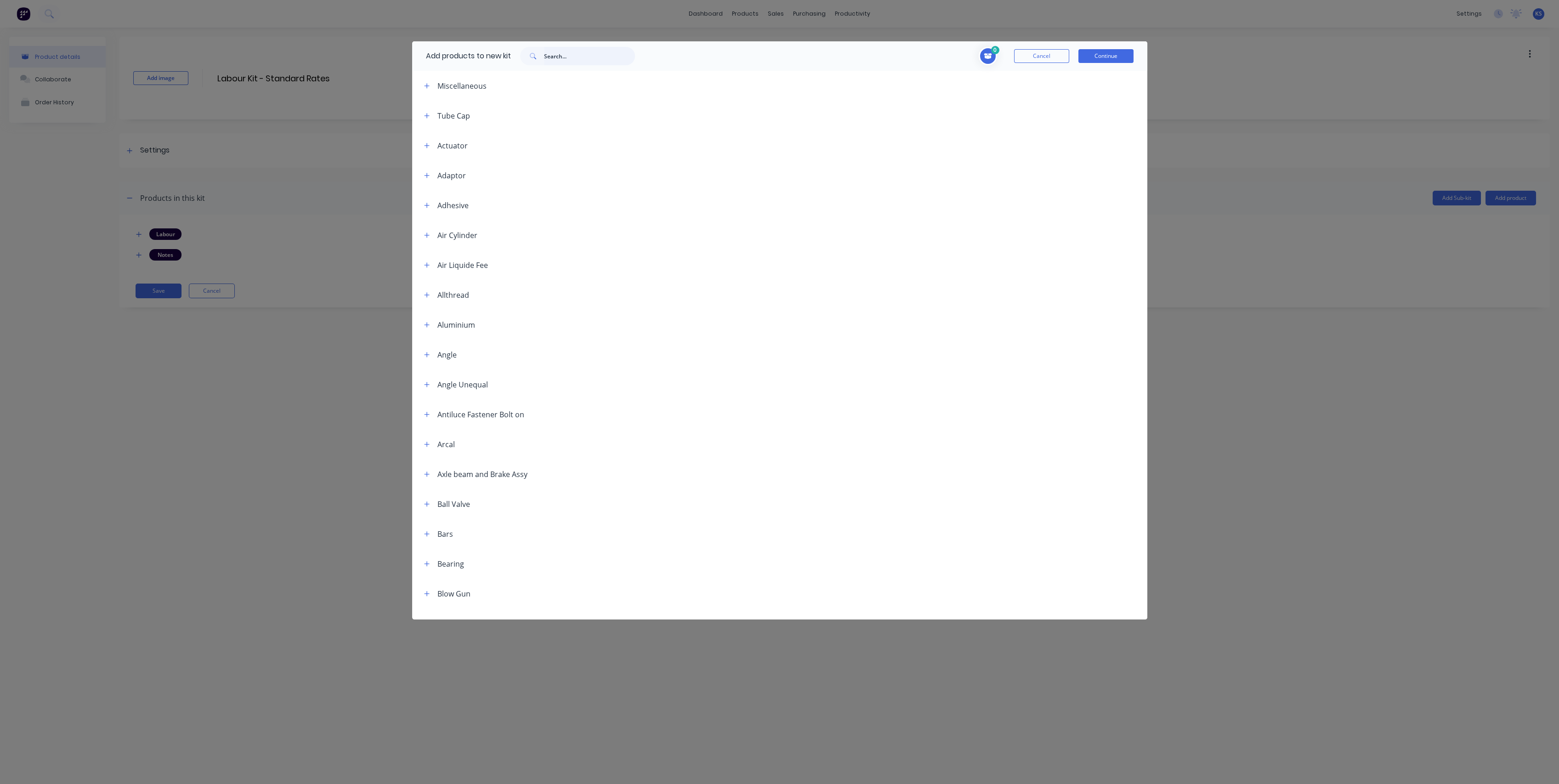
click at [550, 55] on input "text" at bounding box center [589, 56] width 91 height 18
paste input "Consumables"
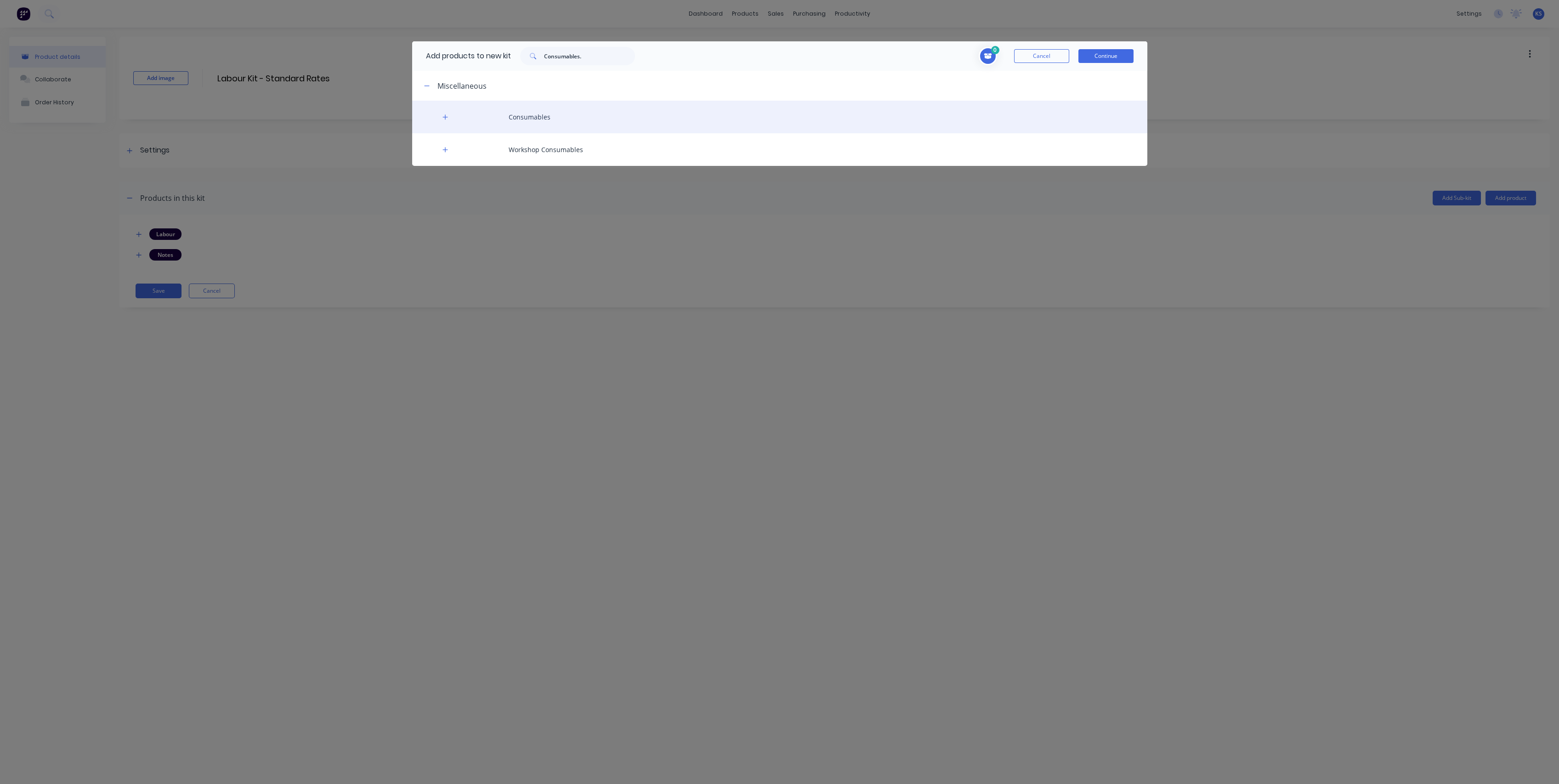
click at [522, 114] on div "Consumables" at bounding box center [780, 117] width 735 height 33
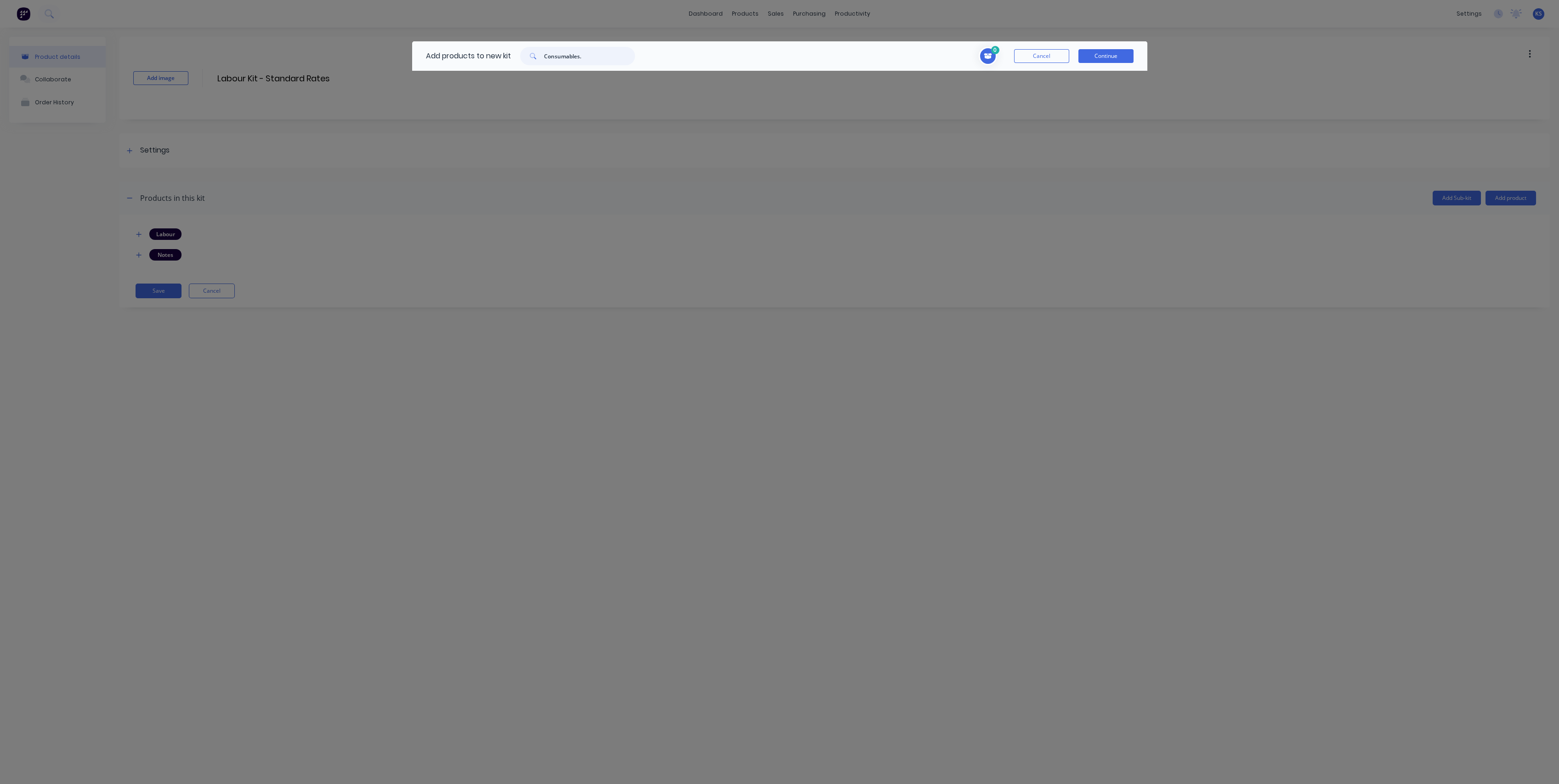
click at [587, 49] on input "Consumables." at bounding box center [589, 56] width 91 height 18
type input "Consumables"
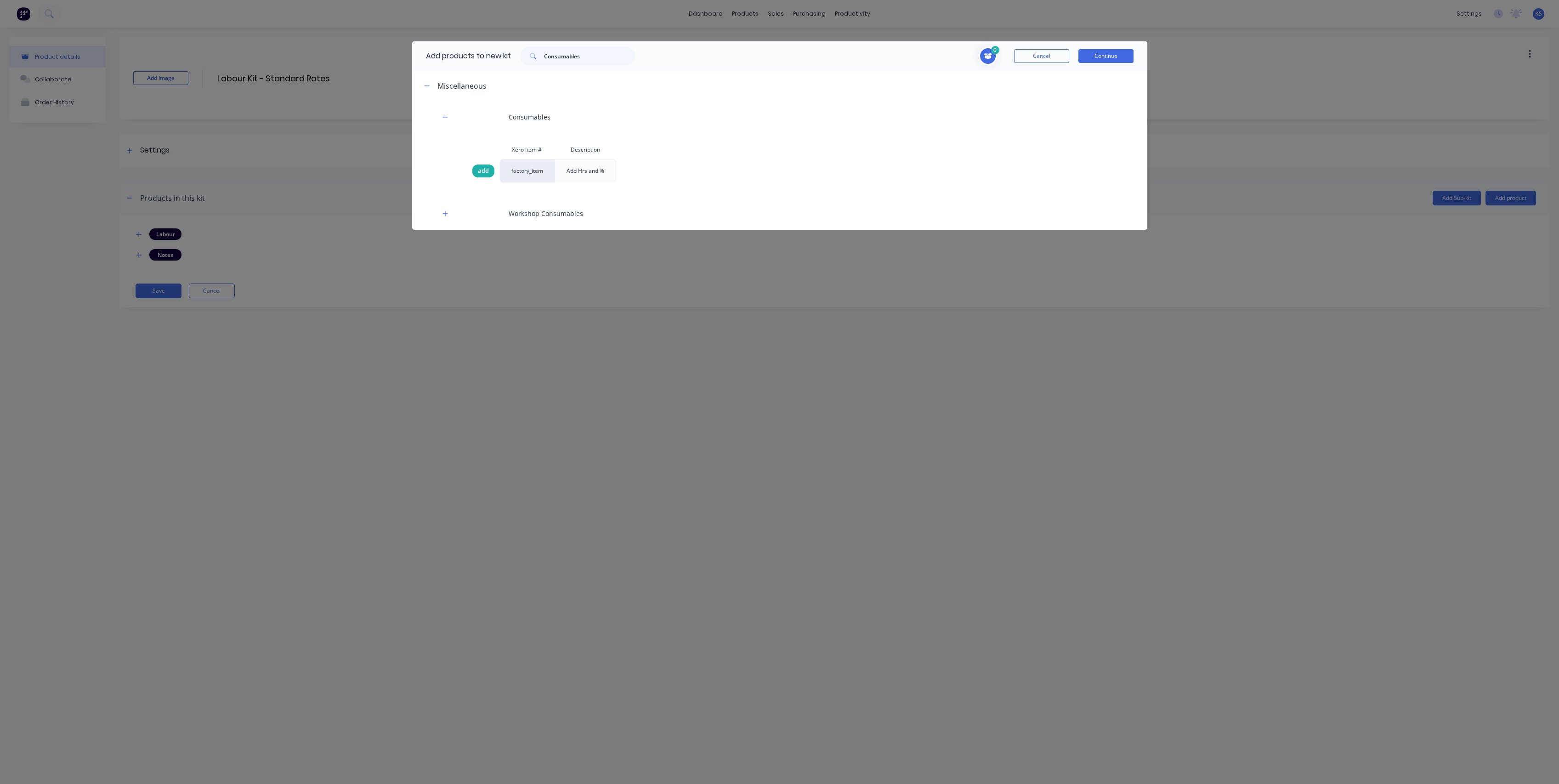
click at [474, 170] on div "add" at bounding box center [483, 170] width 22 height 13
click at [767, 55] on button "Continue" at bounding box center [1105, 56] width 55 height 14
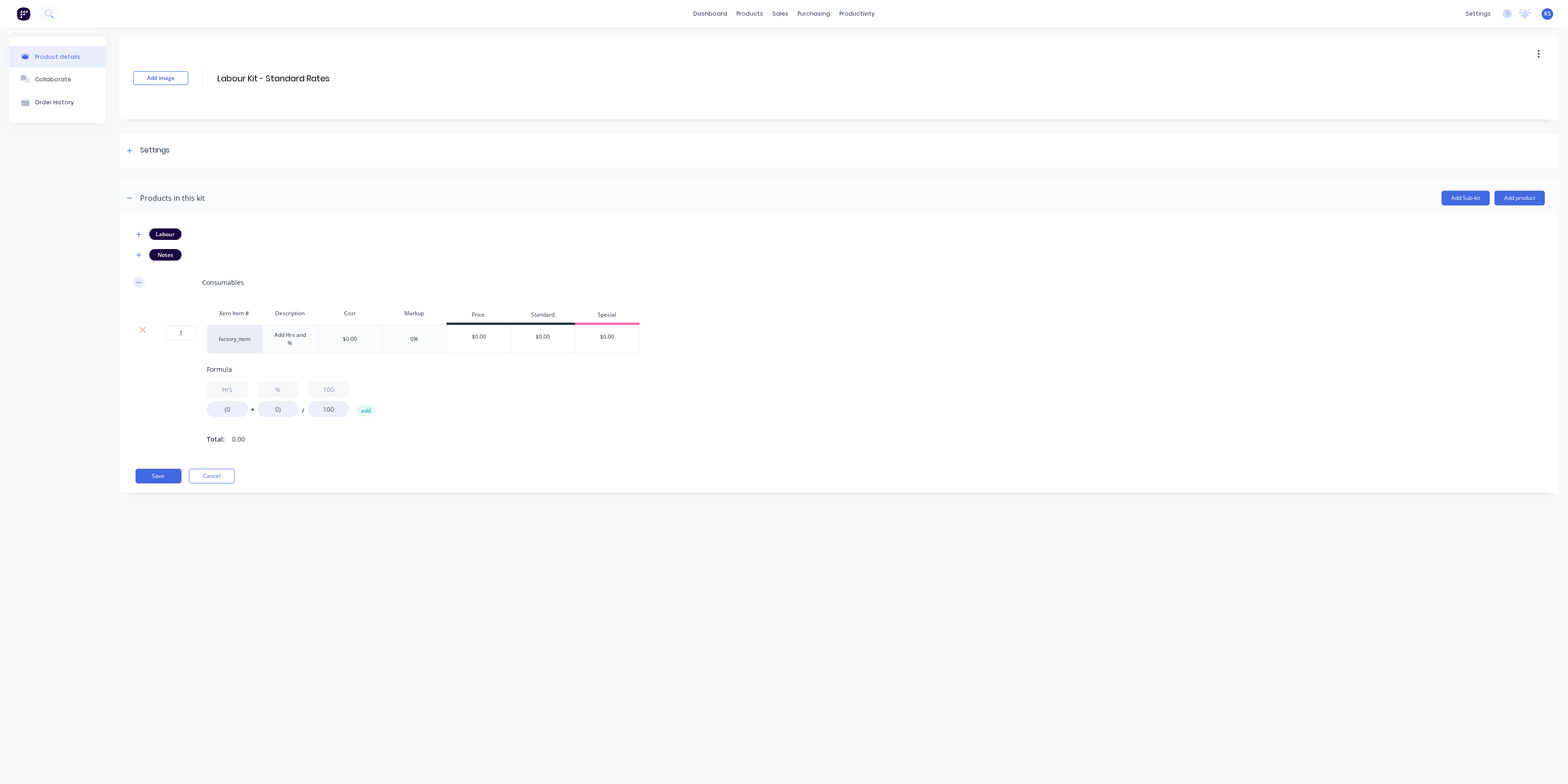
click at [143, 284] on button "button" at bounding box center [139, 282] width 12 height 12
click at [66, 251] on div "Product details Collaborate Order History" at bounding box center [57, 196] width 96 height 319
click at [767, 46] on div "Product Catalogue" at bounding box center [791, 44] width 57 height 9
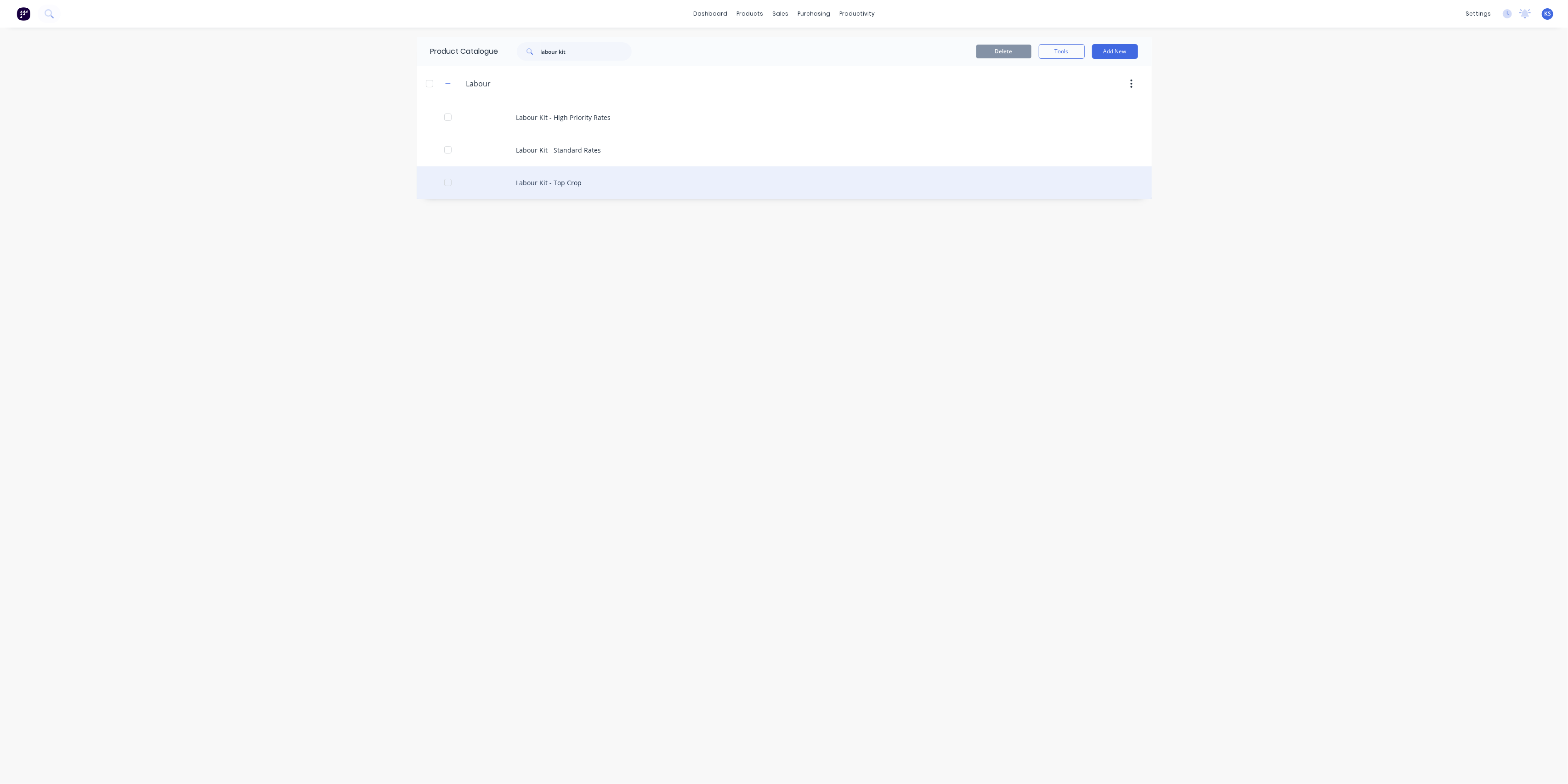
click at [551, 178] on div "Labour Kit - Top Crop" at bounding box center [785, 183] width 735 height 33
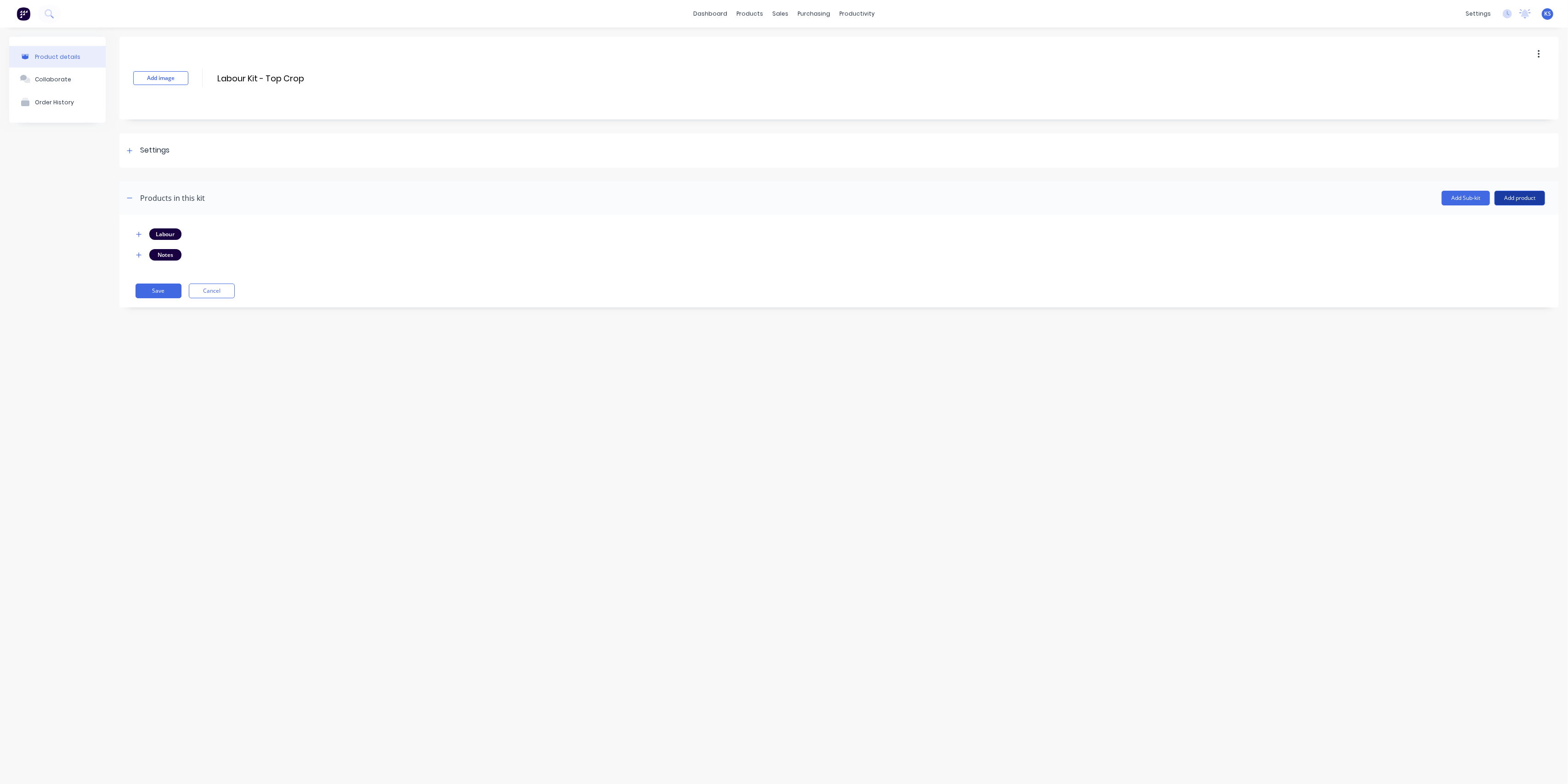
click at [767, 191] on button "Add product" at bounding box center [1519, 198] width 51 height 15
click at [767, 223] on div "Product catalogue" at bounding box center [1501, 222] width 71 height 13
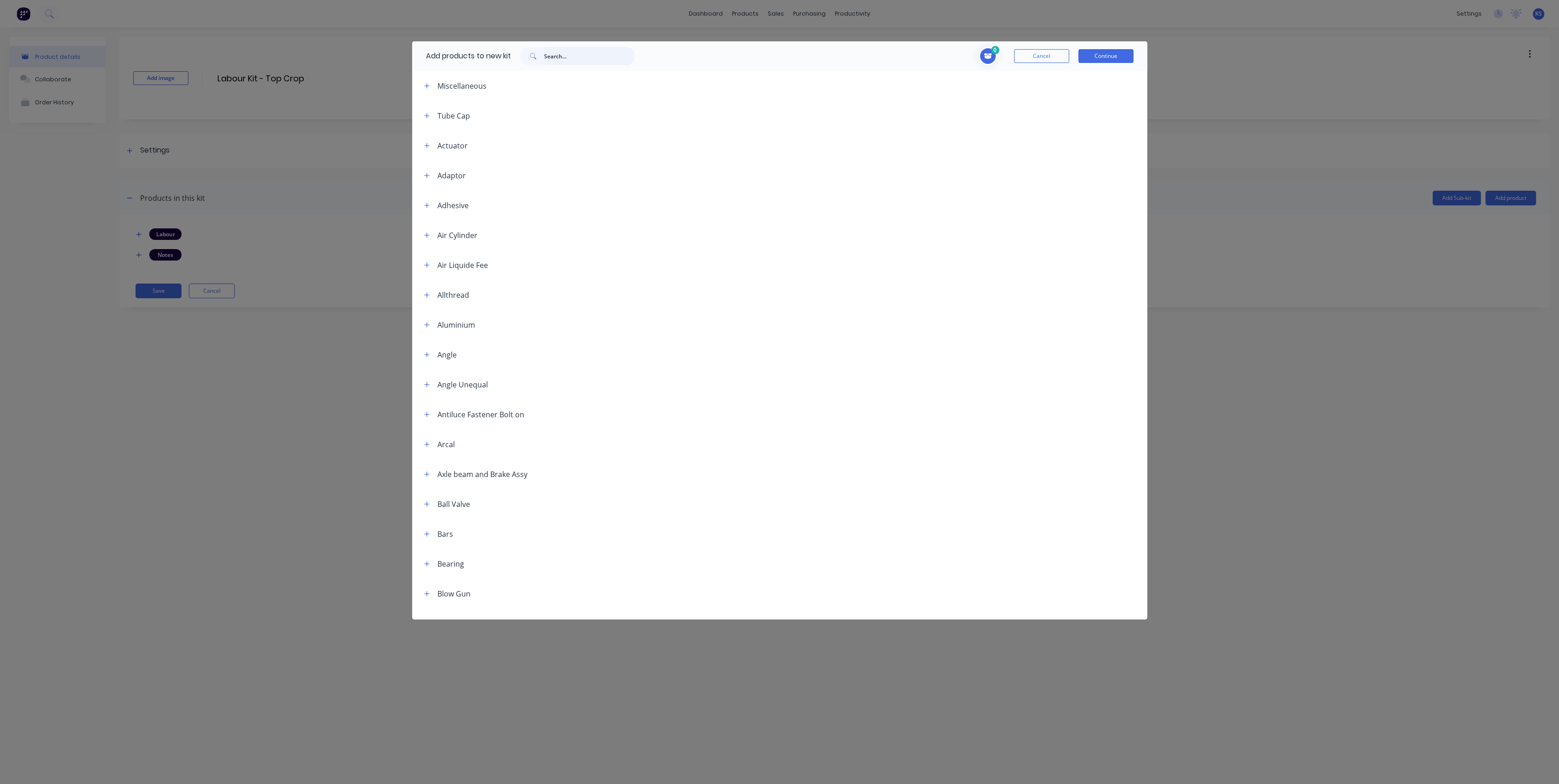
click at [550, 63] on input "text" at bounding box center [589, 56] width 91 height 18
type input "consum"
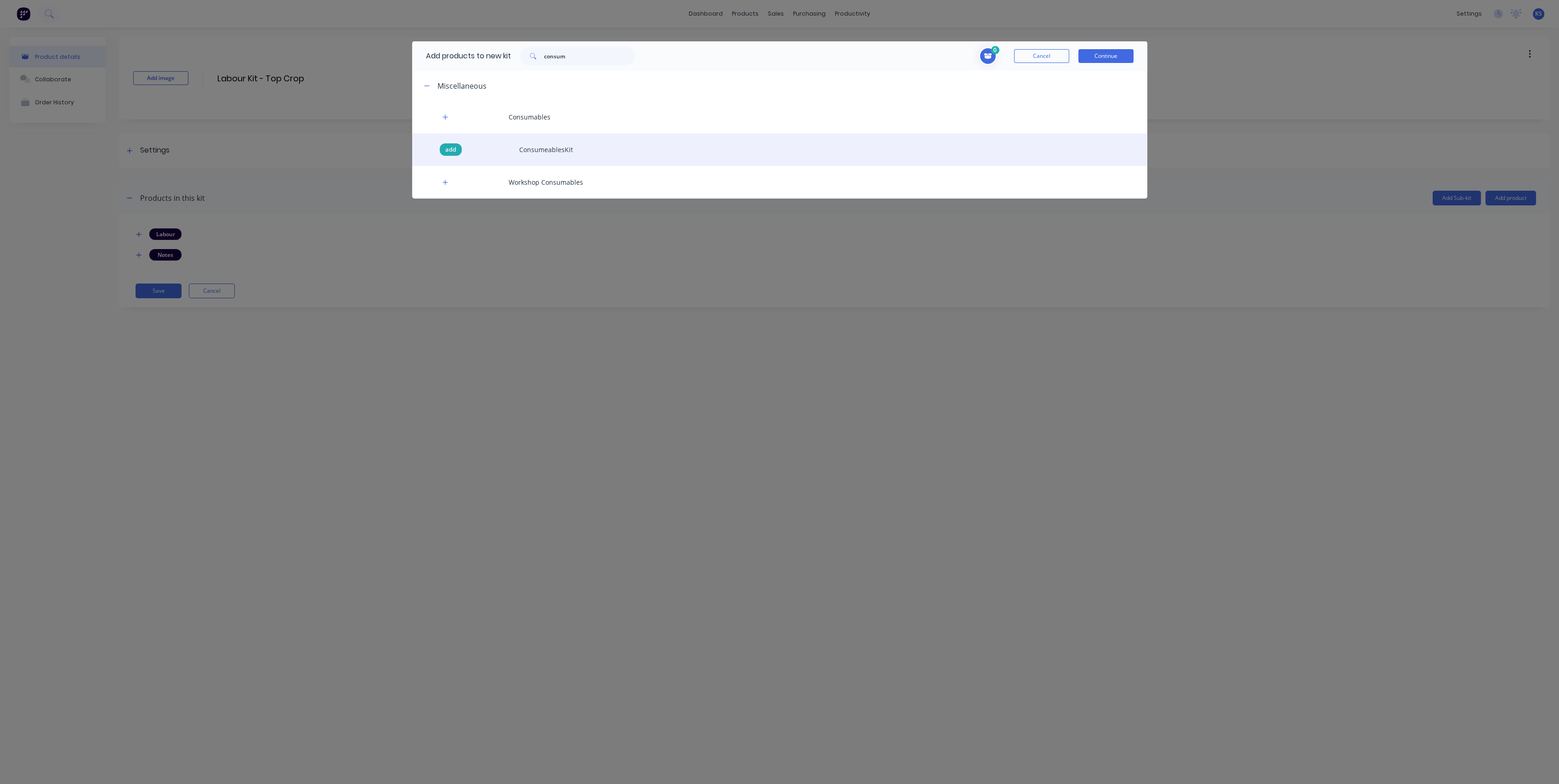
click at [456, 150] on span "add" at bounding box center [450, 150] width 11 height 9
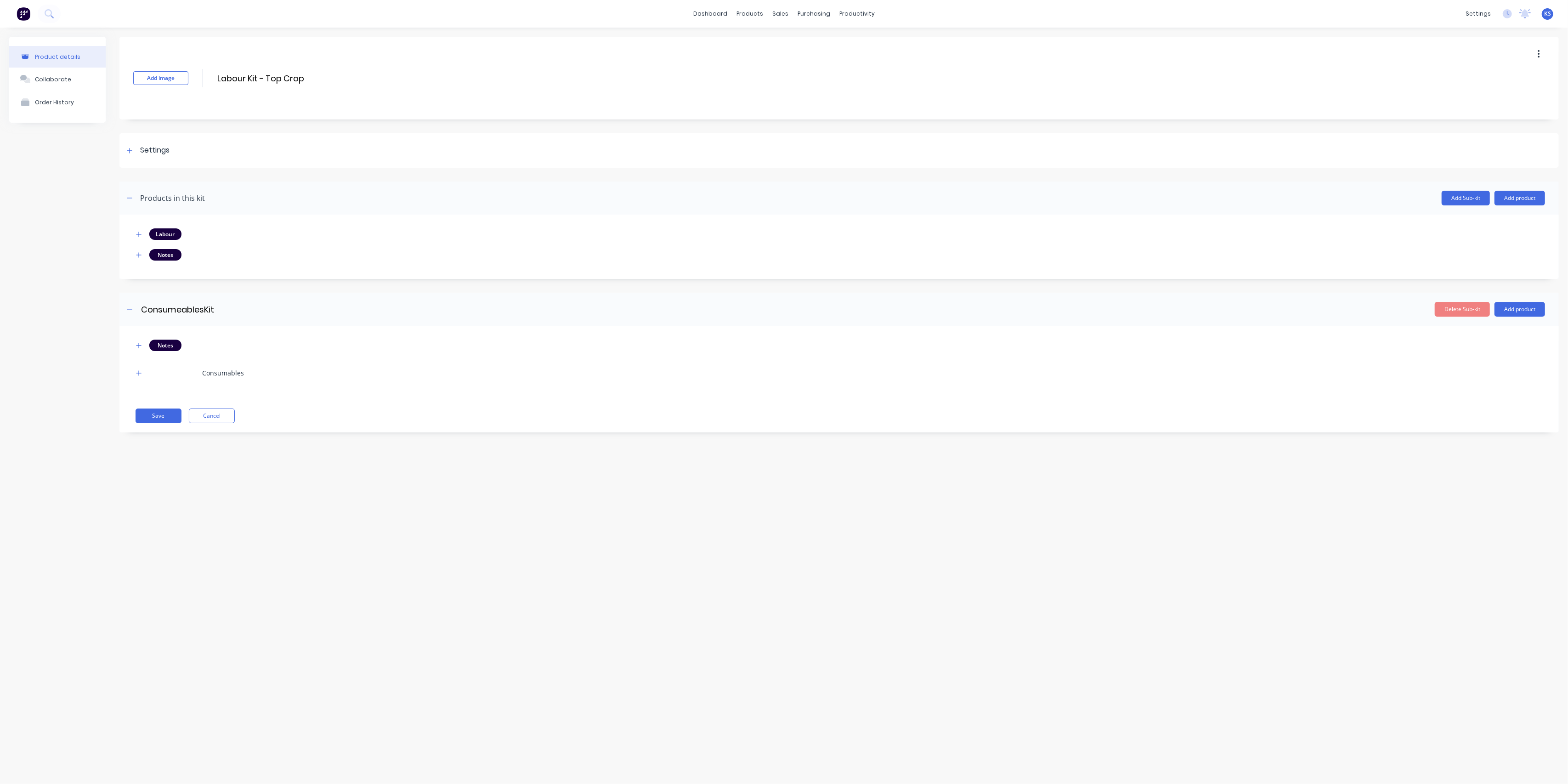
click at [369, 516] on div "Product details Collaborate Order History Add image Labour Kit - Top Crop Labou…" at bounding box center [784, 396] width 1568 height 738
click at [724, 16] on link "dashboard" at bounding box center [710, 13] width 43 height 14
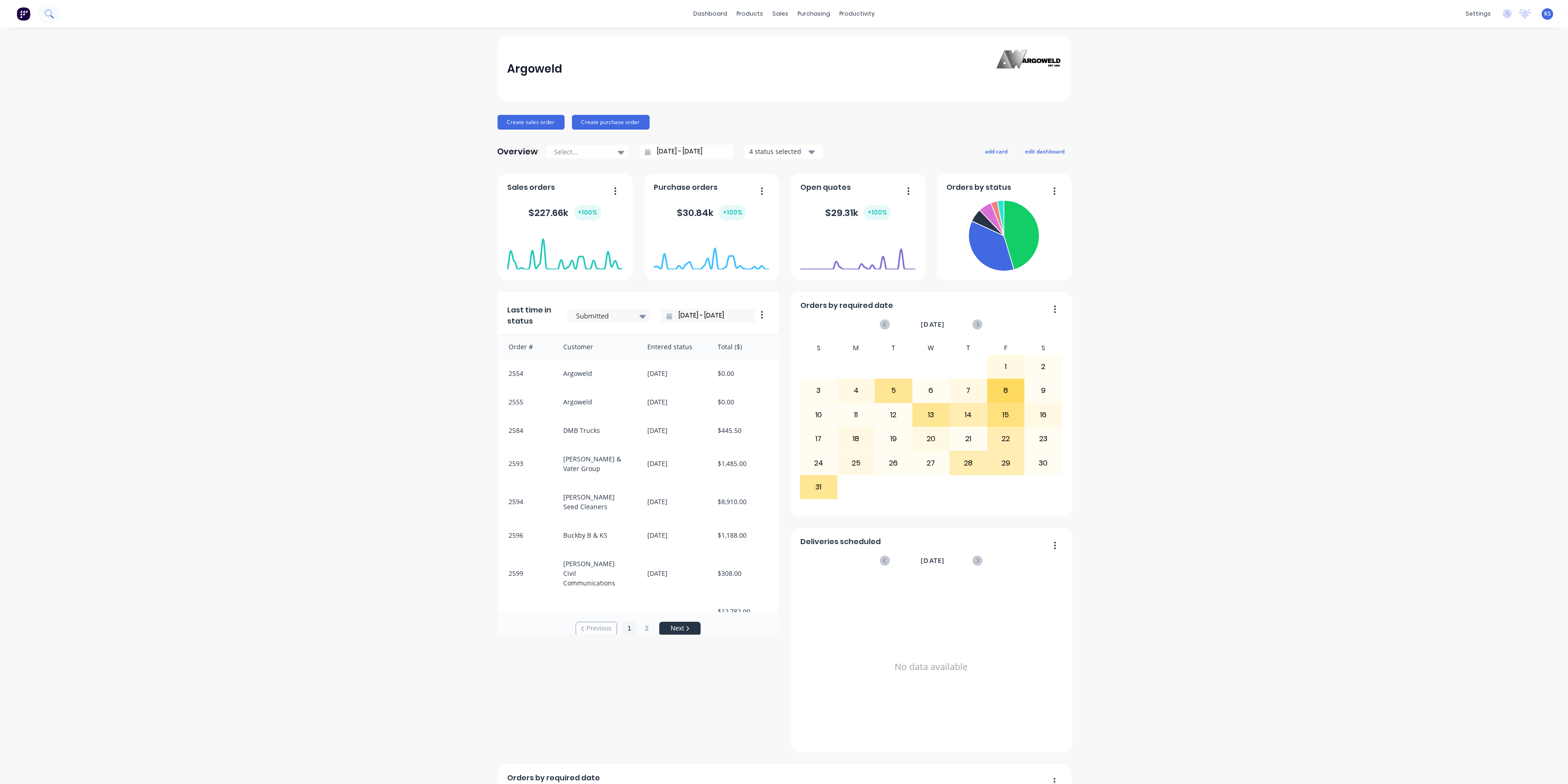
click at [54, 12] on button at bounding box center [49, 14] width 23 height 18
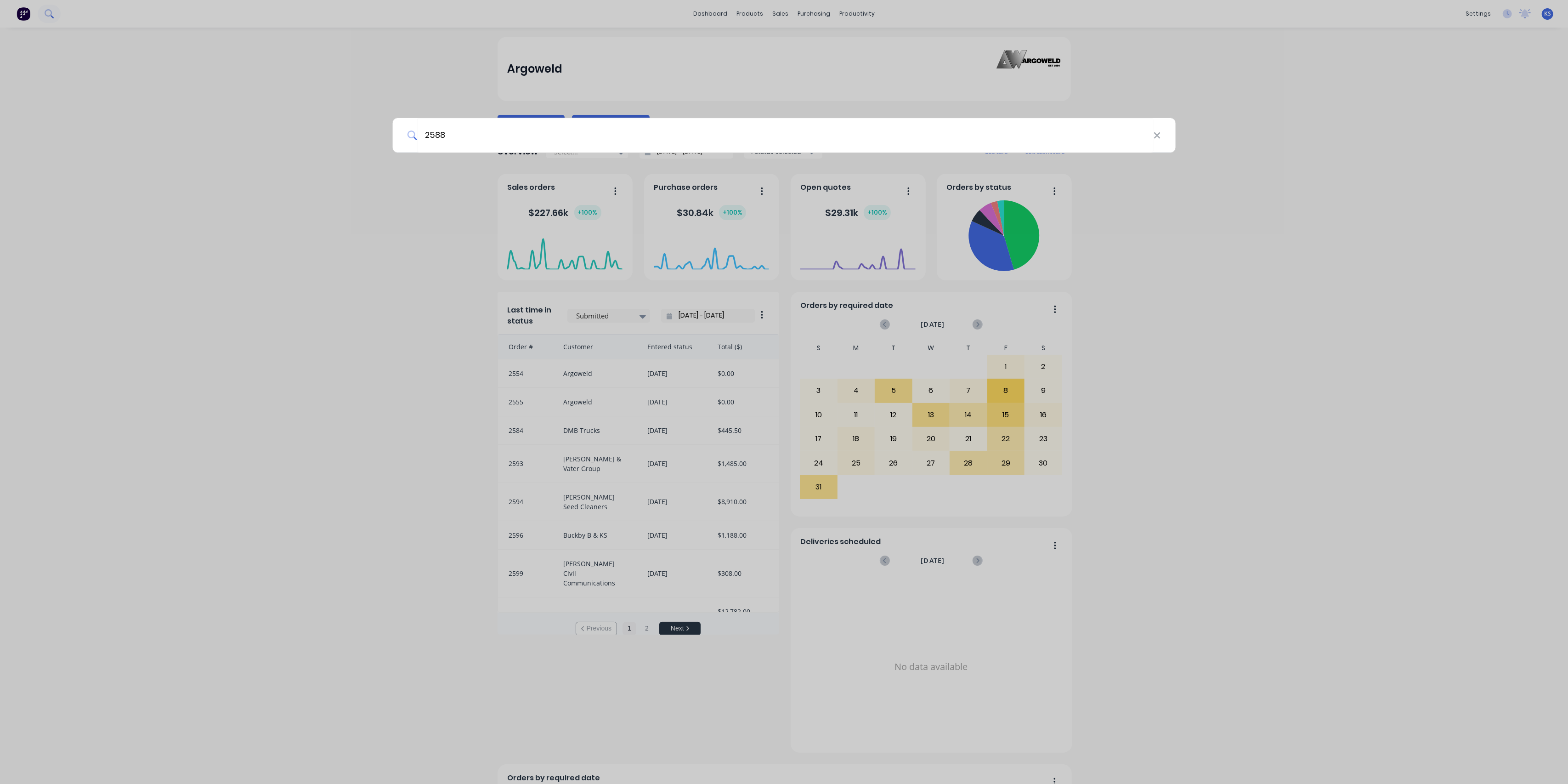
type input "2588"
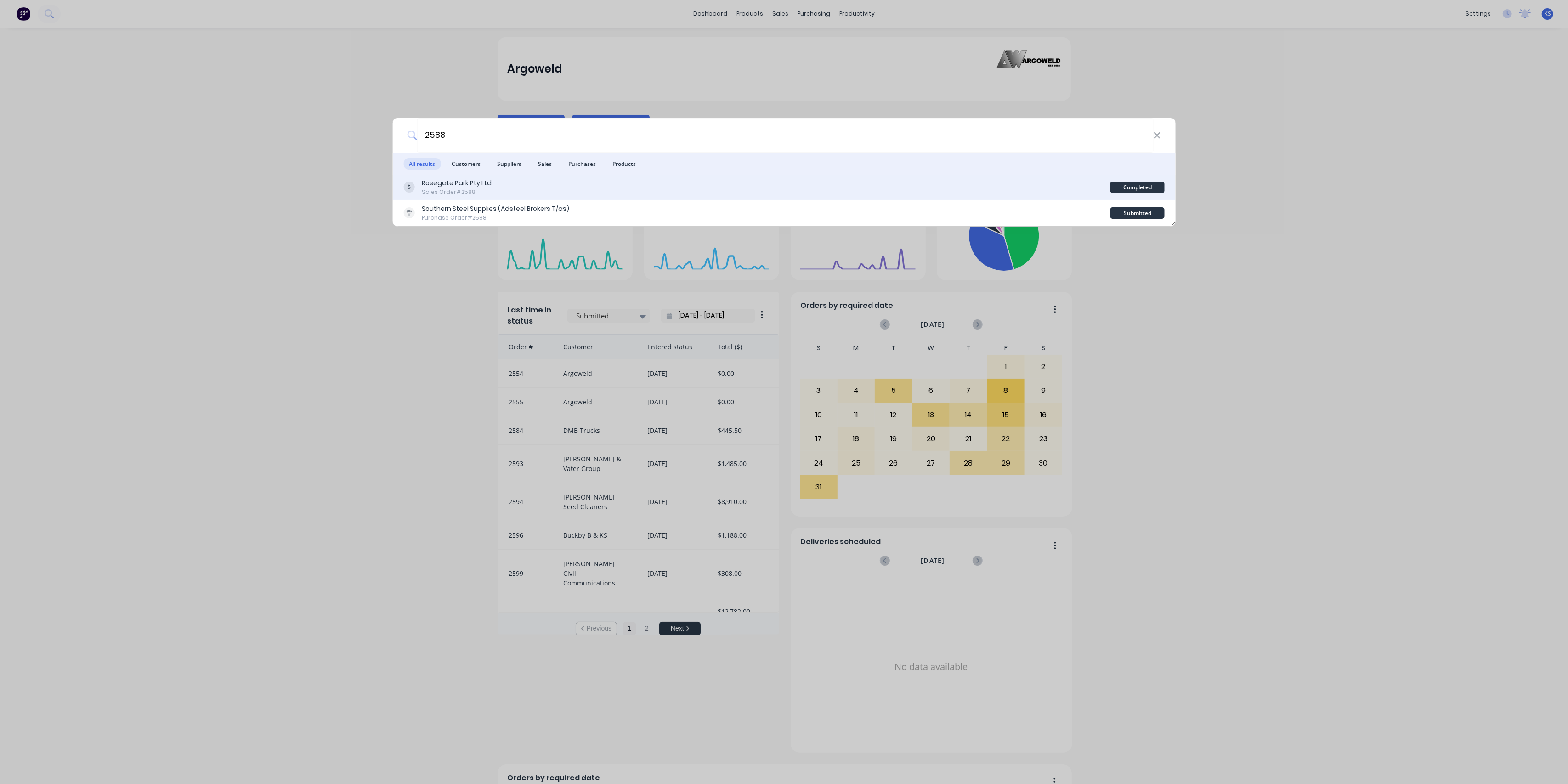
click at [470, 186] on div "Rosegate Park Pty Ltd" at bounding box center [457, 183] width 70 height 10
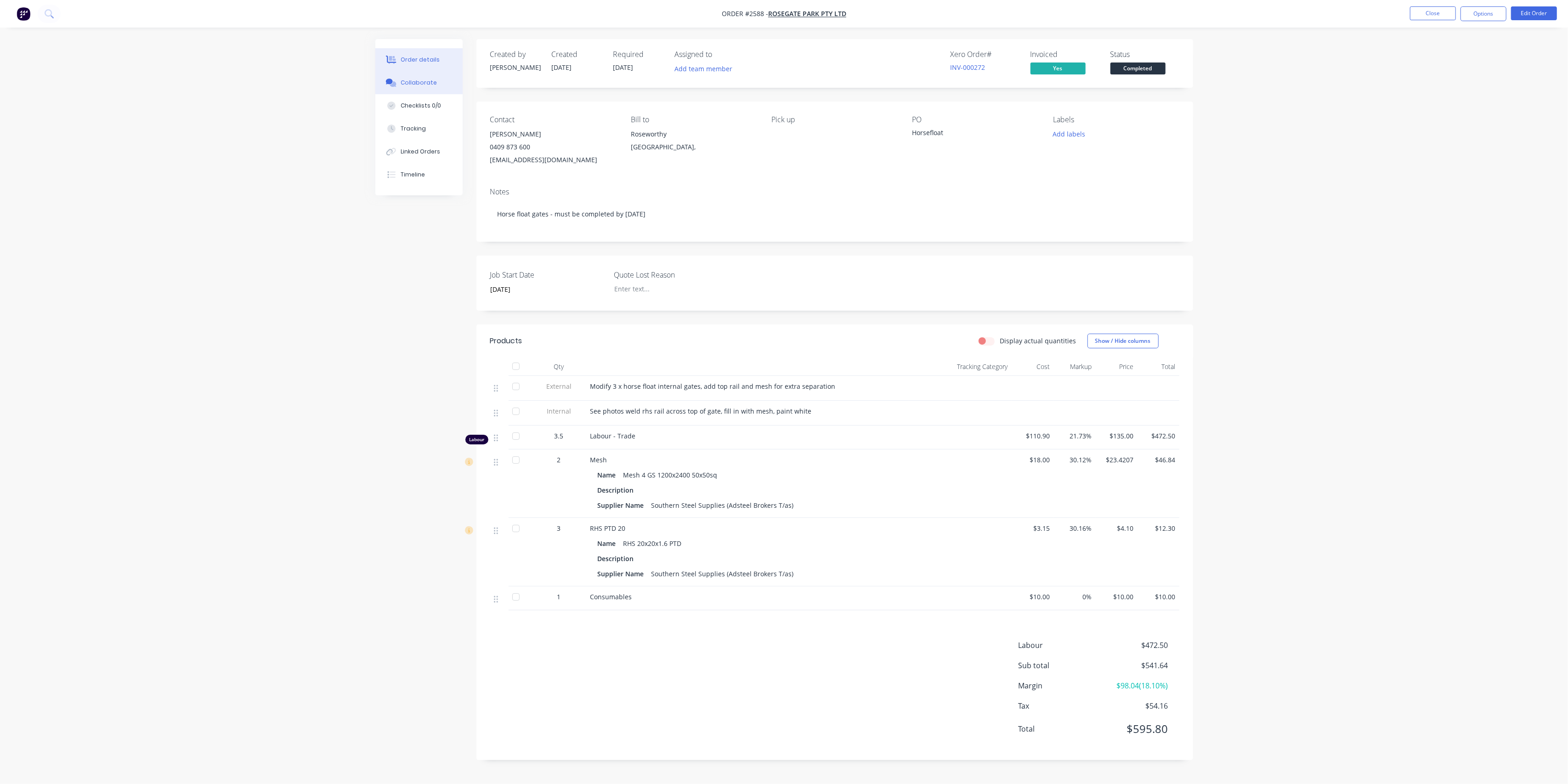
click at [421, 79] on div "Collaborate" at bounding box center [419, 83] width 37 height 9
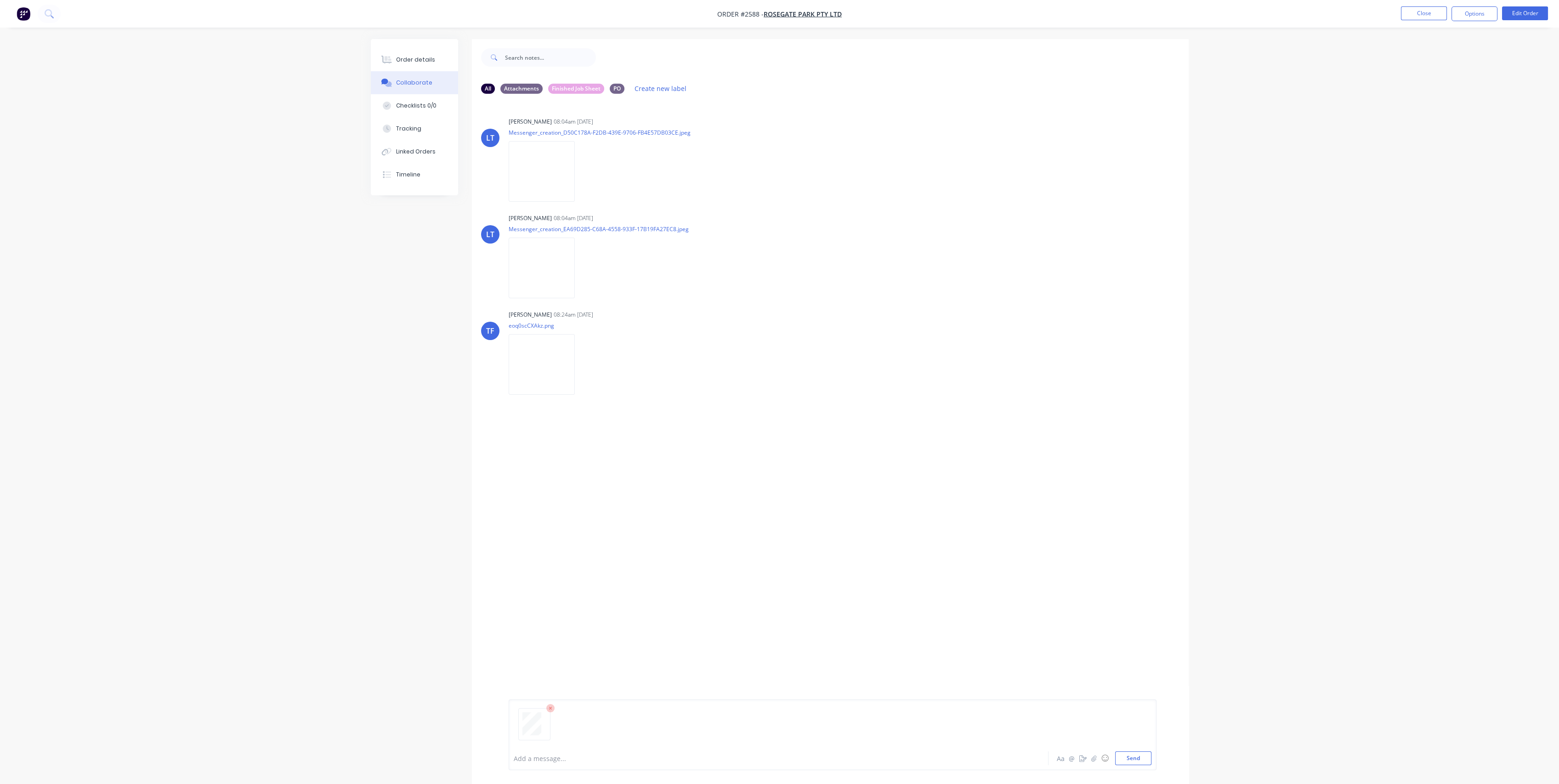
click at [767, 657] on div "Add a message... Aa @ ☺ Send" at bounding box center [833, 735] width 648 height 71
click at [767, 657] on button "Send" at bounding box center [1133, 758] width 37 height 14
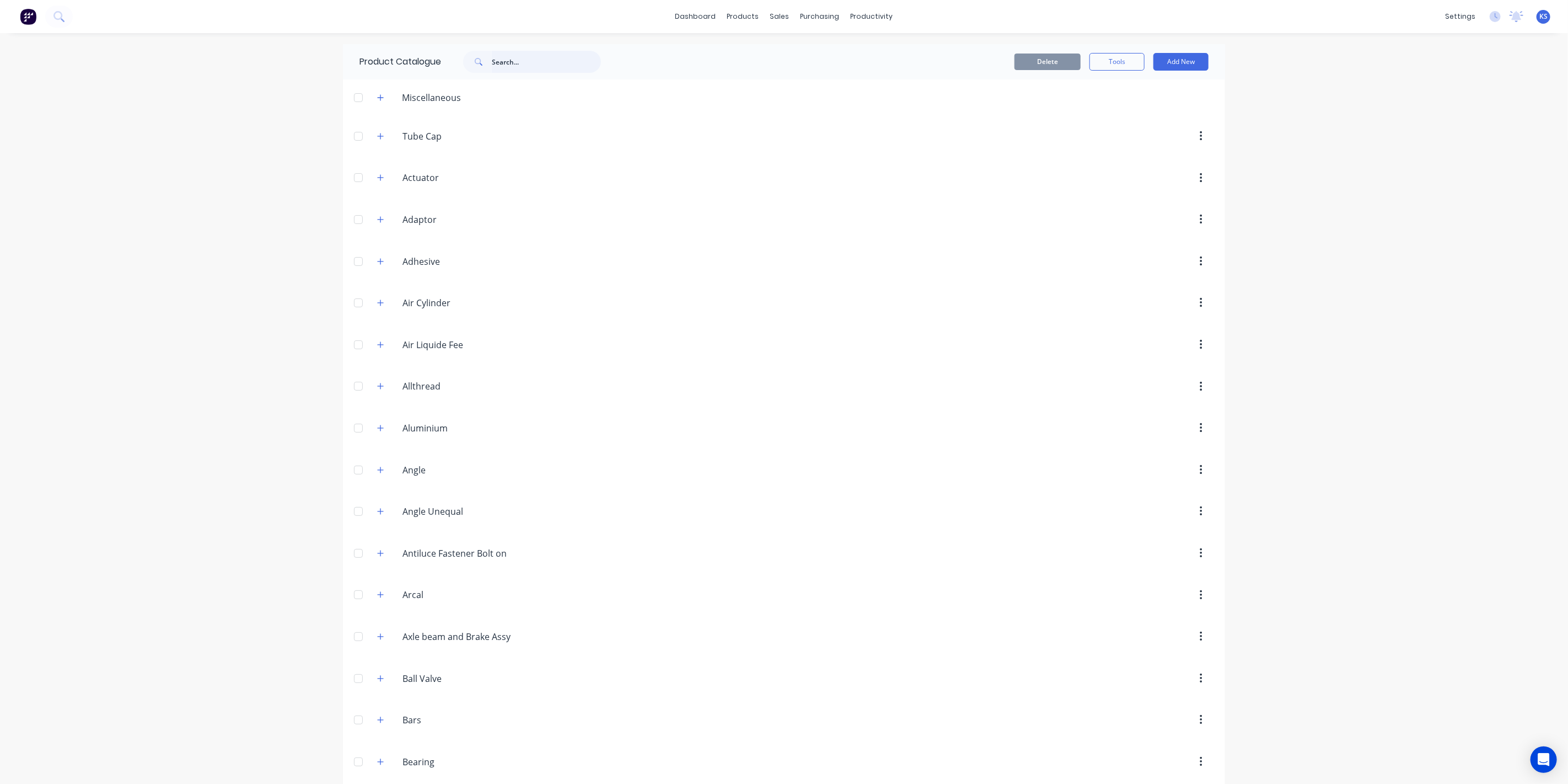
click at [500, 62] on input "text" at bounding box center [546, 61] width 109 height 22
type input "consumables"
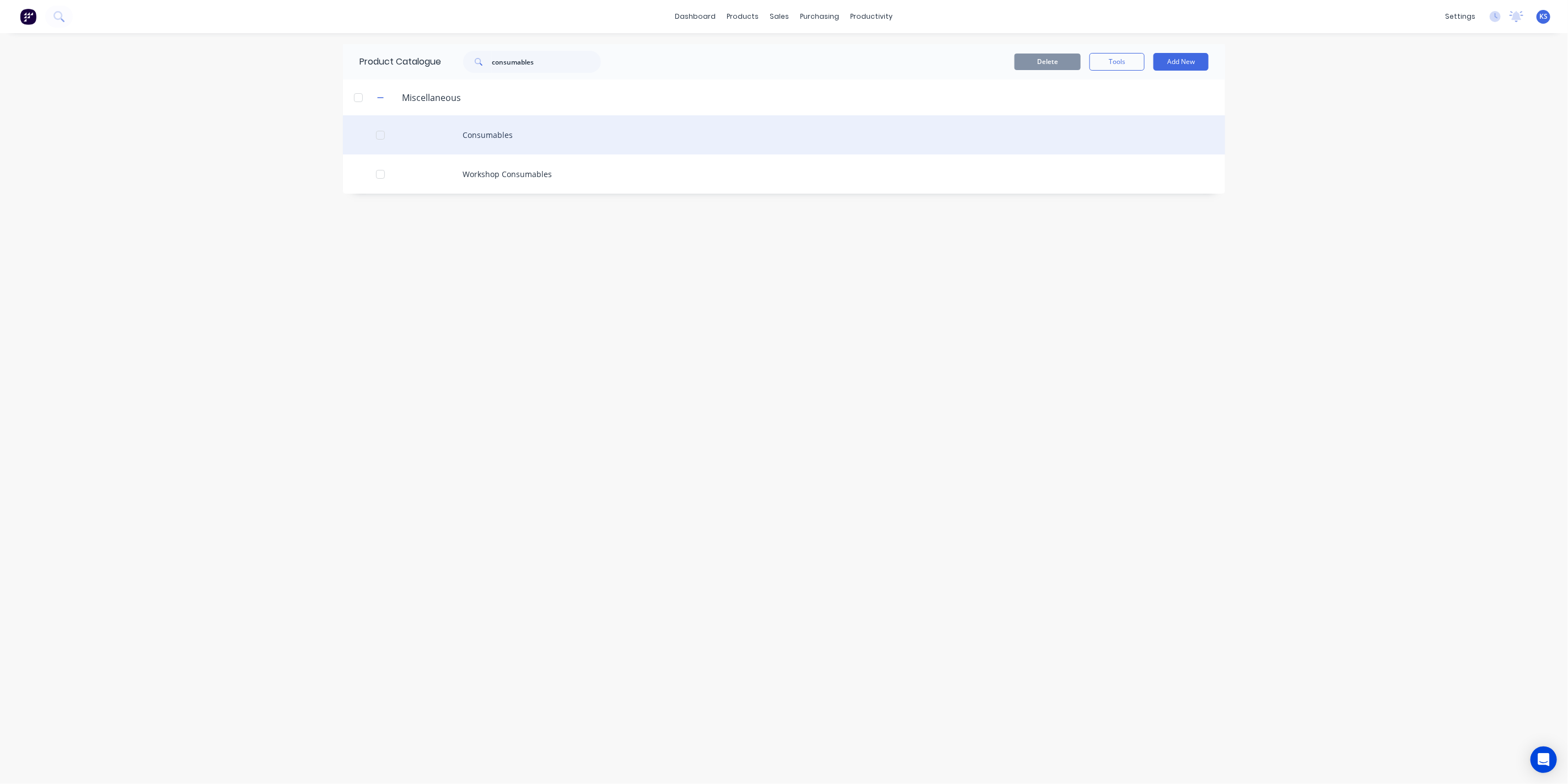
click at [483, 137] on div "Consumables" at bounding box center [784, 135] width 882 height 39
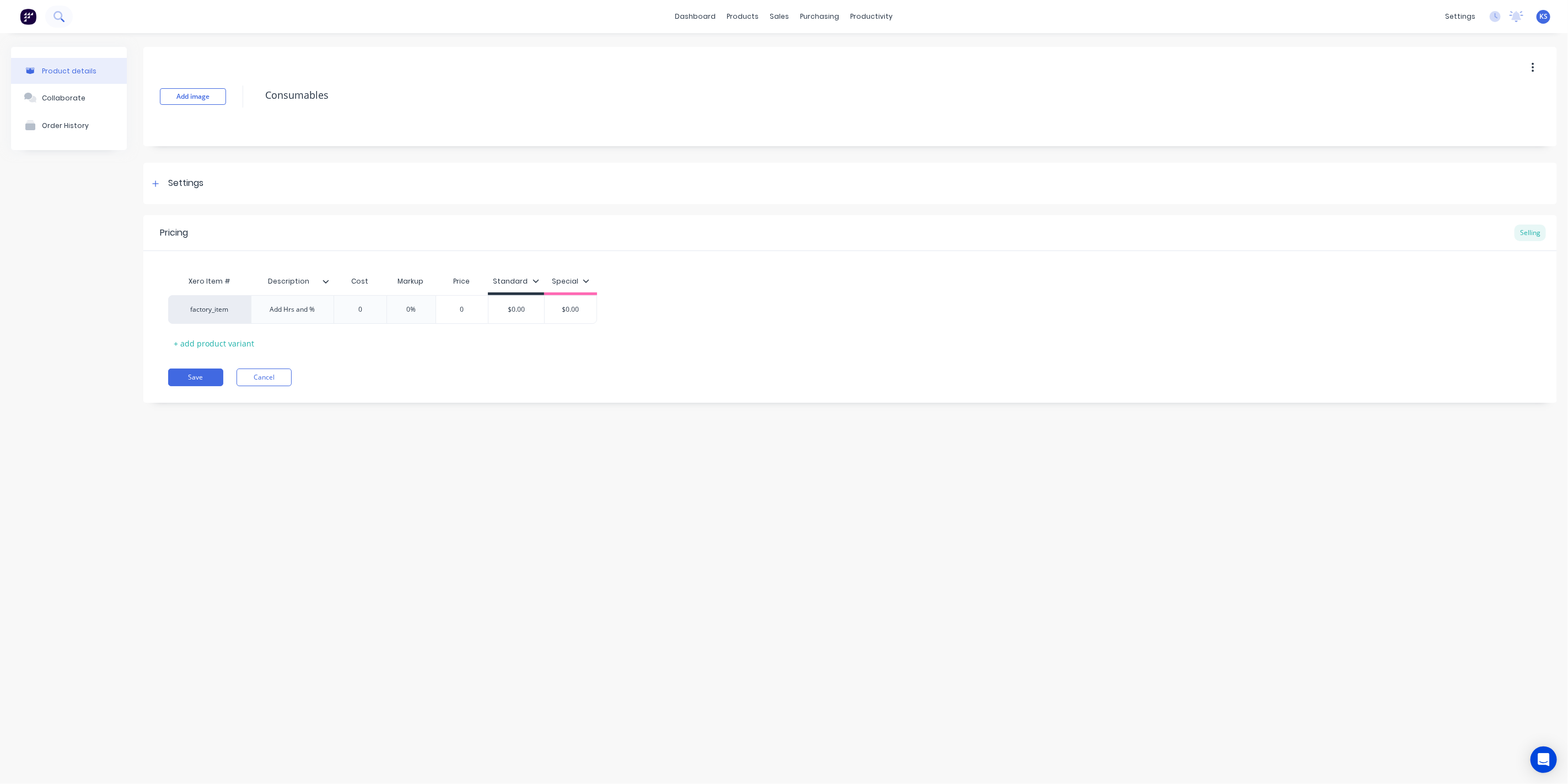
click at [64, 15] on icon at bounding box center [58, 16] width 10 height 10
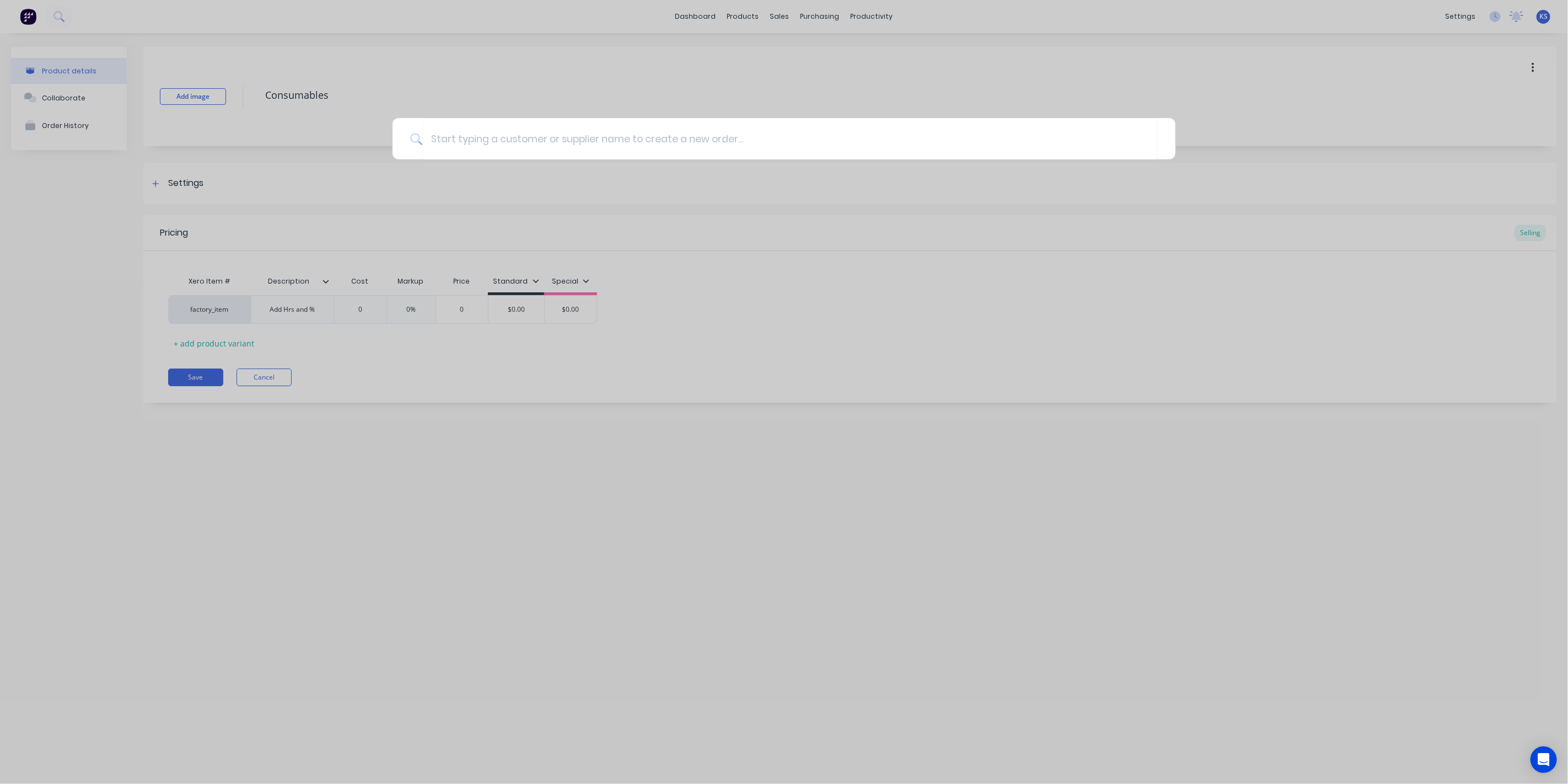
click at [66, 251] on div at bounding box center [784, 392] width 1568 height 784
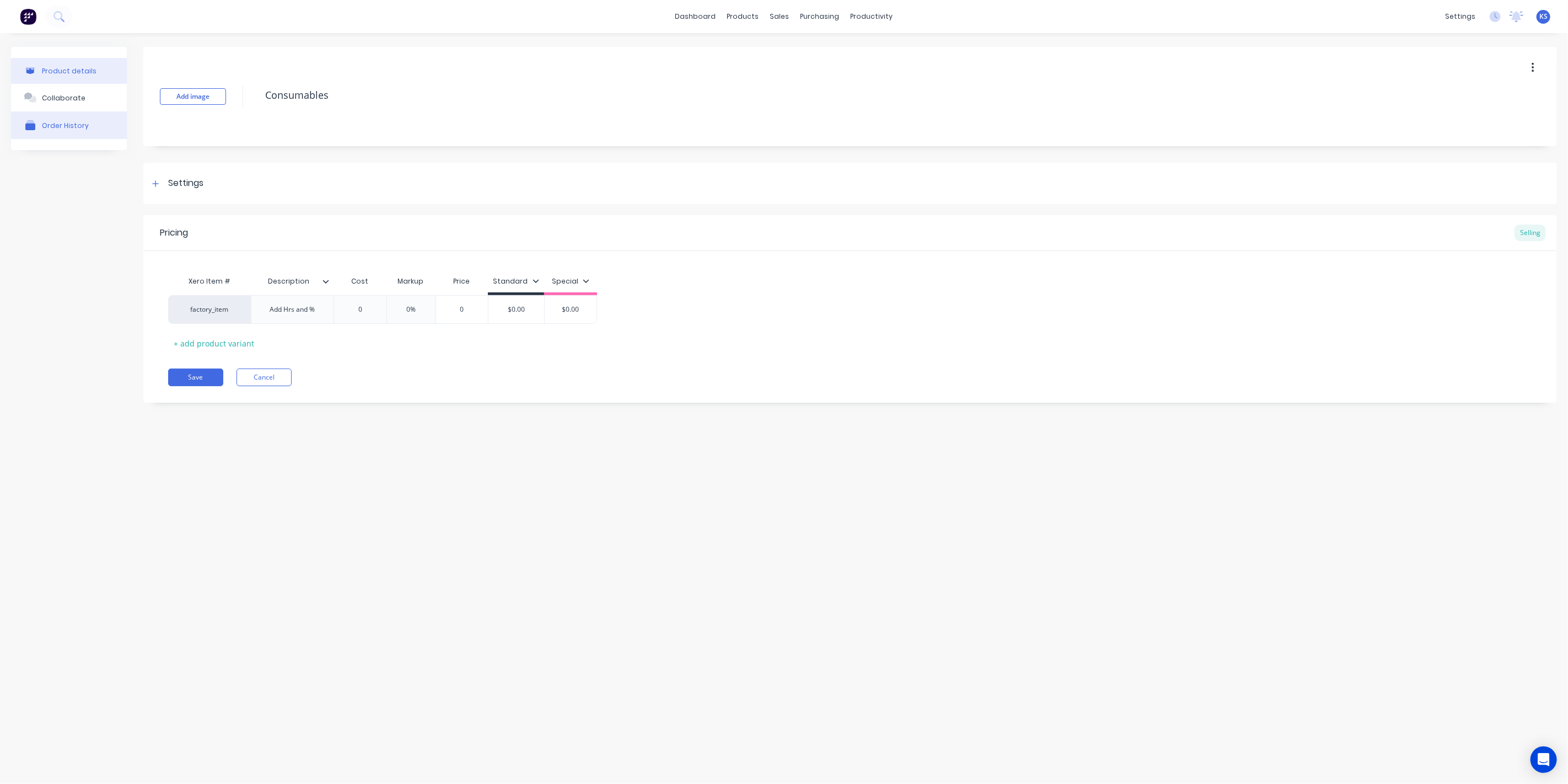
click at [80, 123] on div "Order History" at bounding box center [65, 125] width 47 height 8
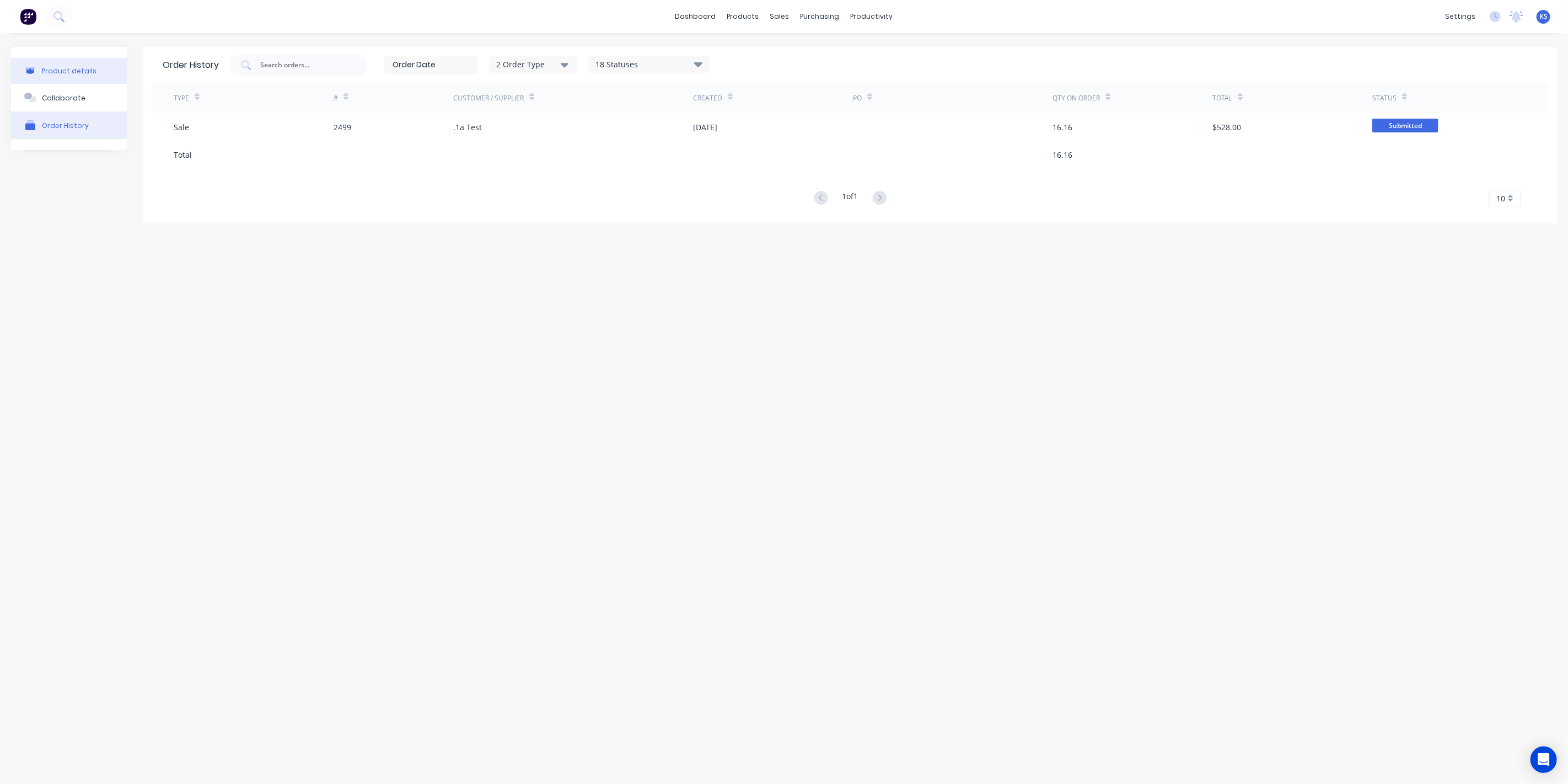
click at [69, 77] on button "Product details" at bounding box center [69, 70] width 115 height 26
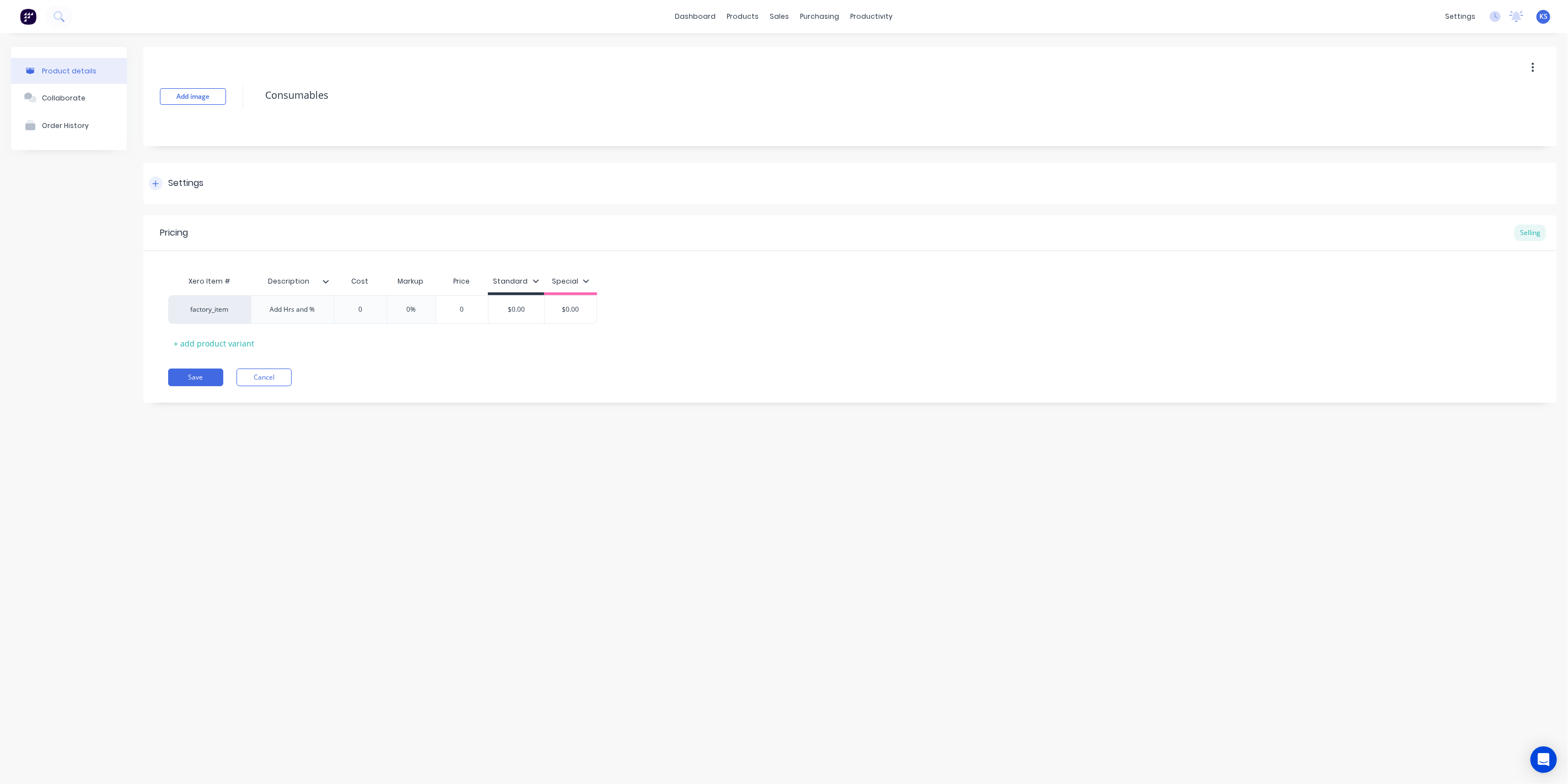
click at [157, 183] on icon at bounding box center [156, 183] width 6 height 6
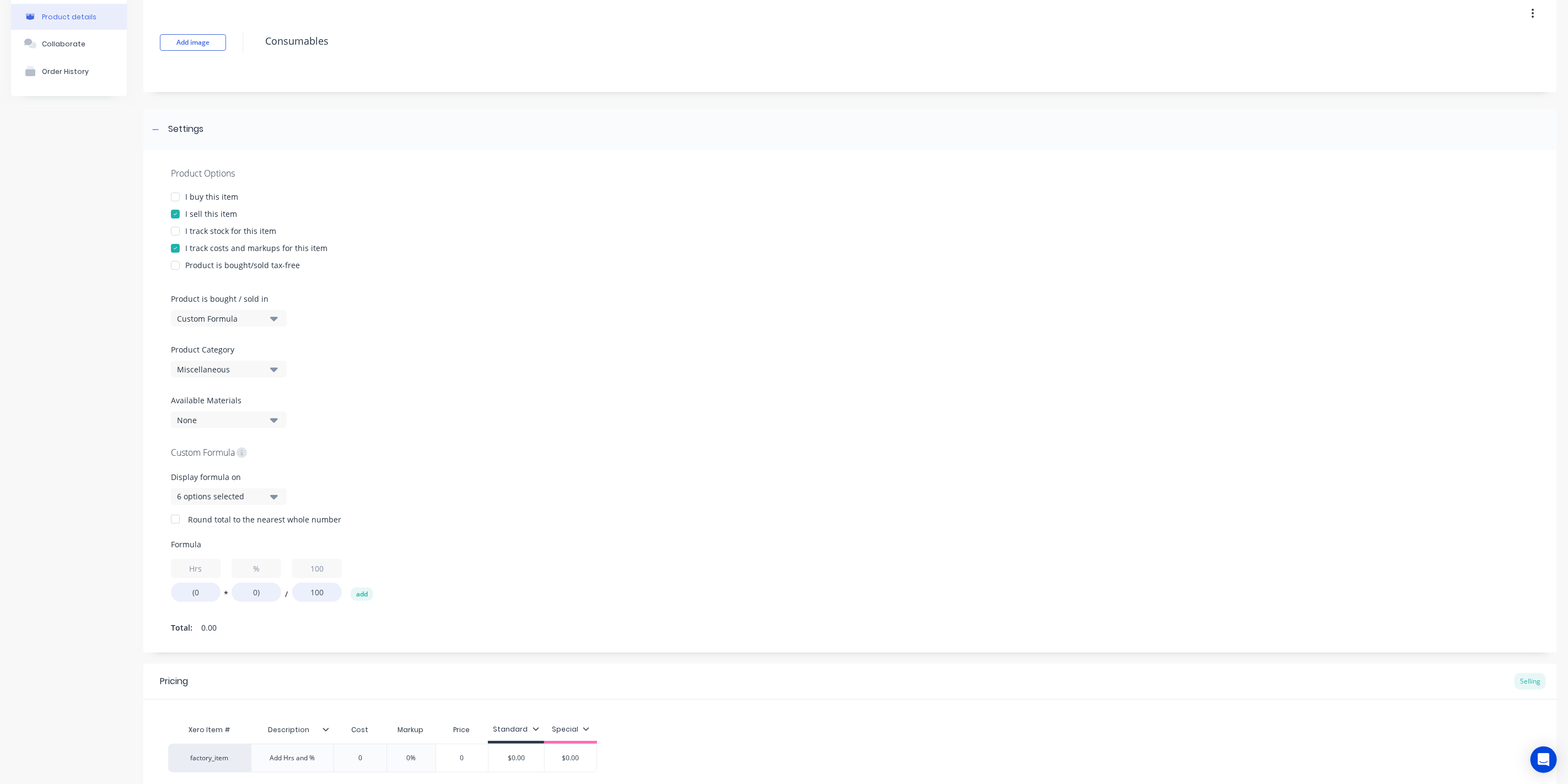
scroll to position [123, 0]
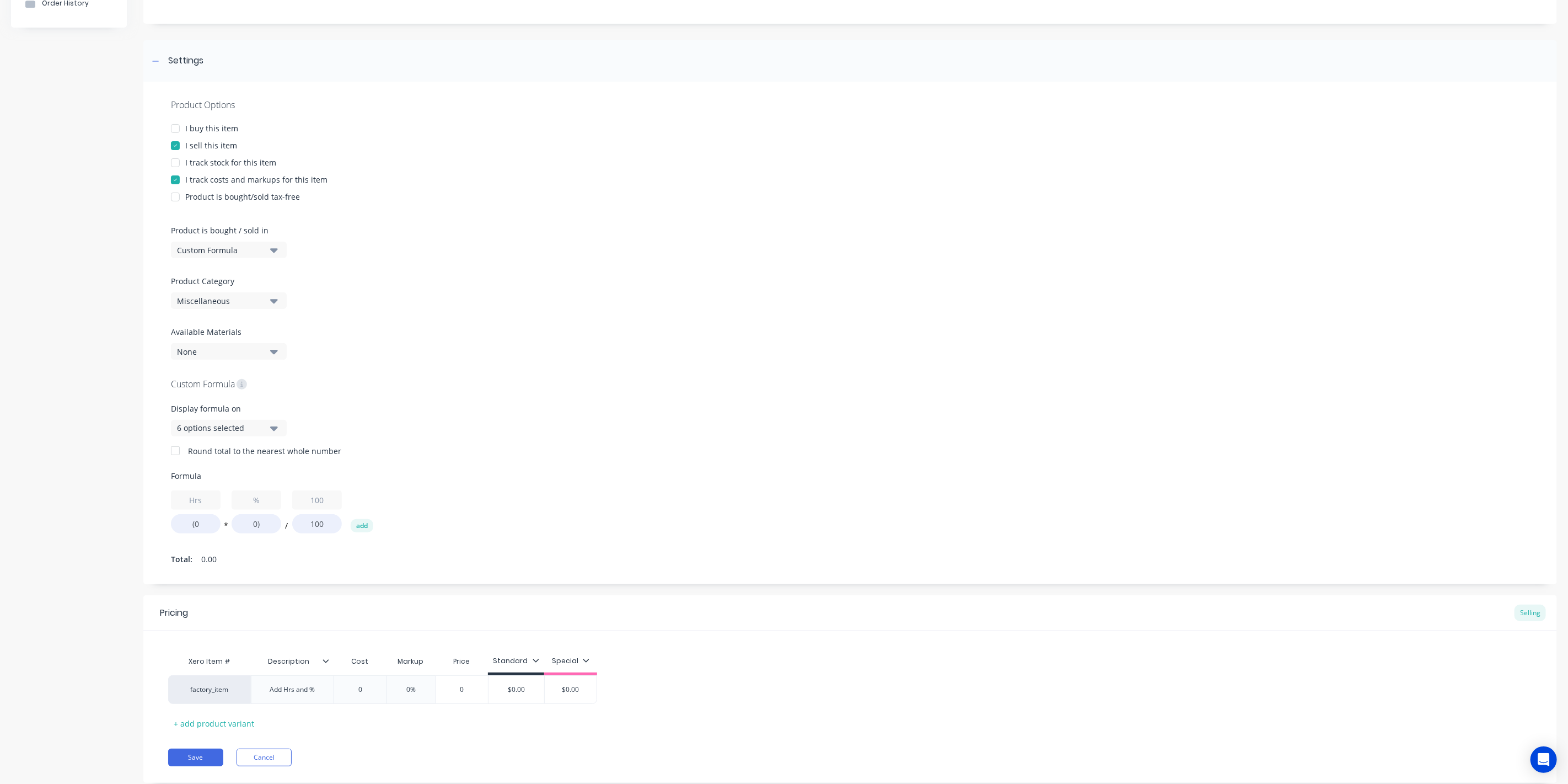
click at [273, 302] on icon "button" at bounding box center [274, 301] width 8 height 4
click at [261, 433] on div "Consumables" at bounding box center [253, 442] width 165 height 22
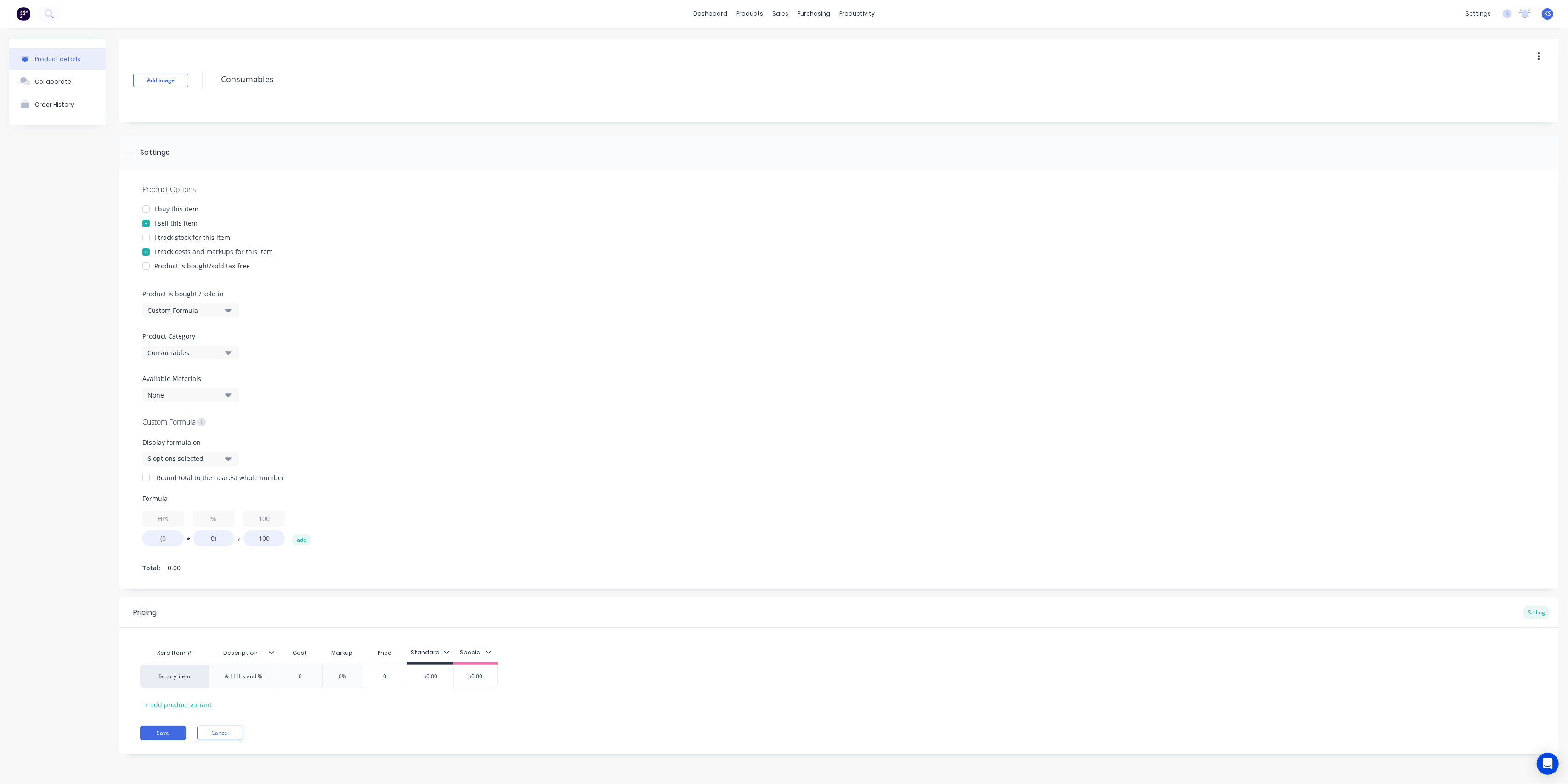
scroll to position [0, 0]
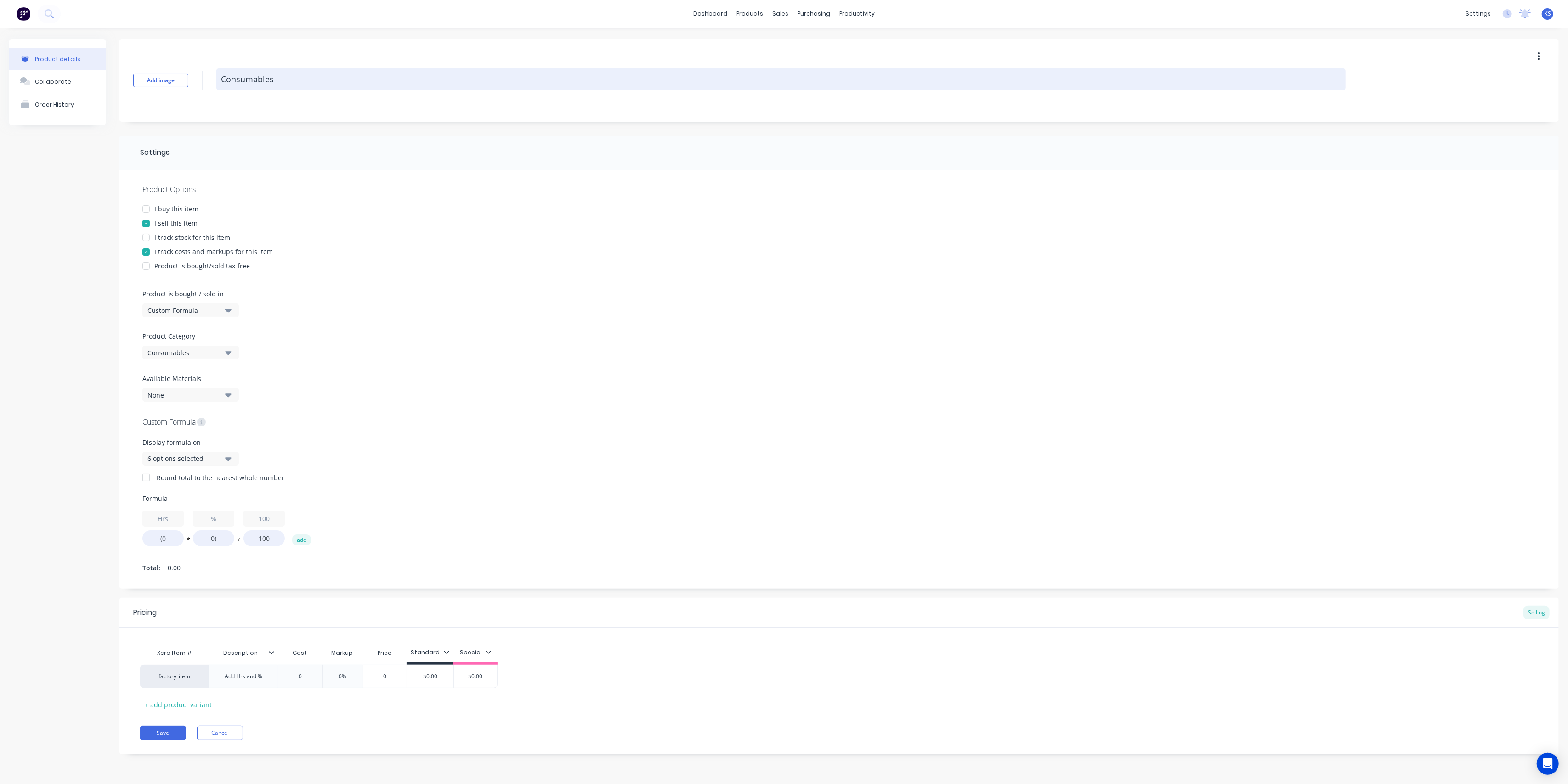
click at [276, 79] on textarea "Consumables" at bounding box center [780, 79] width 1129 height 21
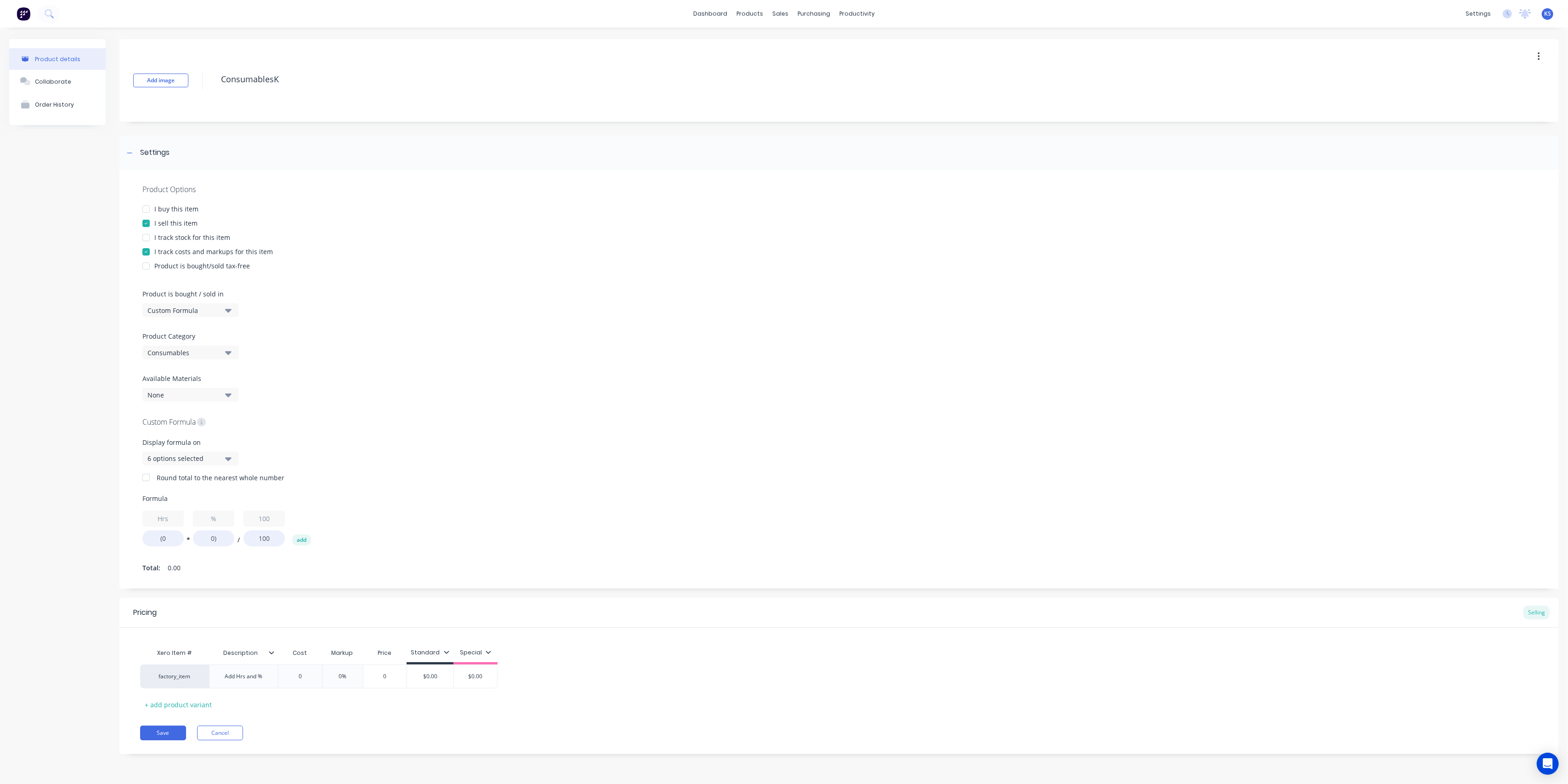
type textarea "Consumables"
click at [212, 351] on div "Consumables" at bounding box center [184, 352] width 74 height 10
drag, startPoint x: 178, startPoint y: 380, endPoint x: 187, endPoint y: 380, distance: 9.0
click at [178, 380] on Category "text" at bounding box center [218, 380] width 97 height 18
type Category "misc"
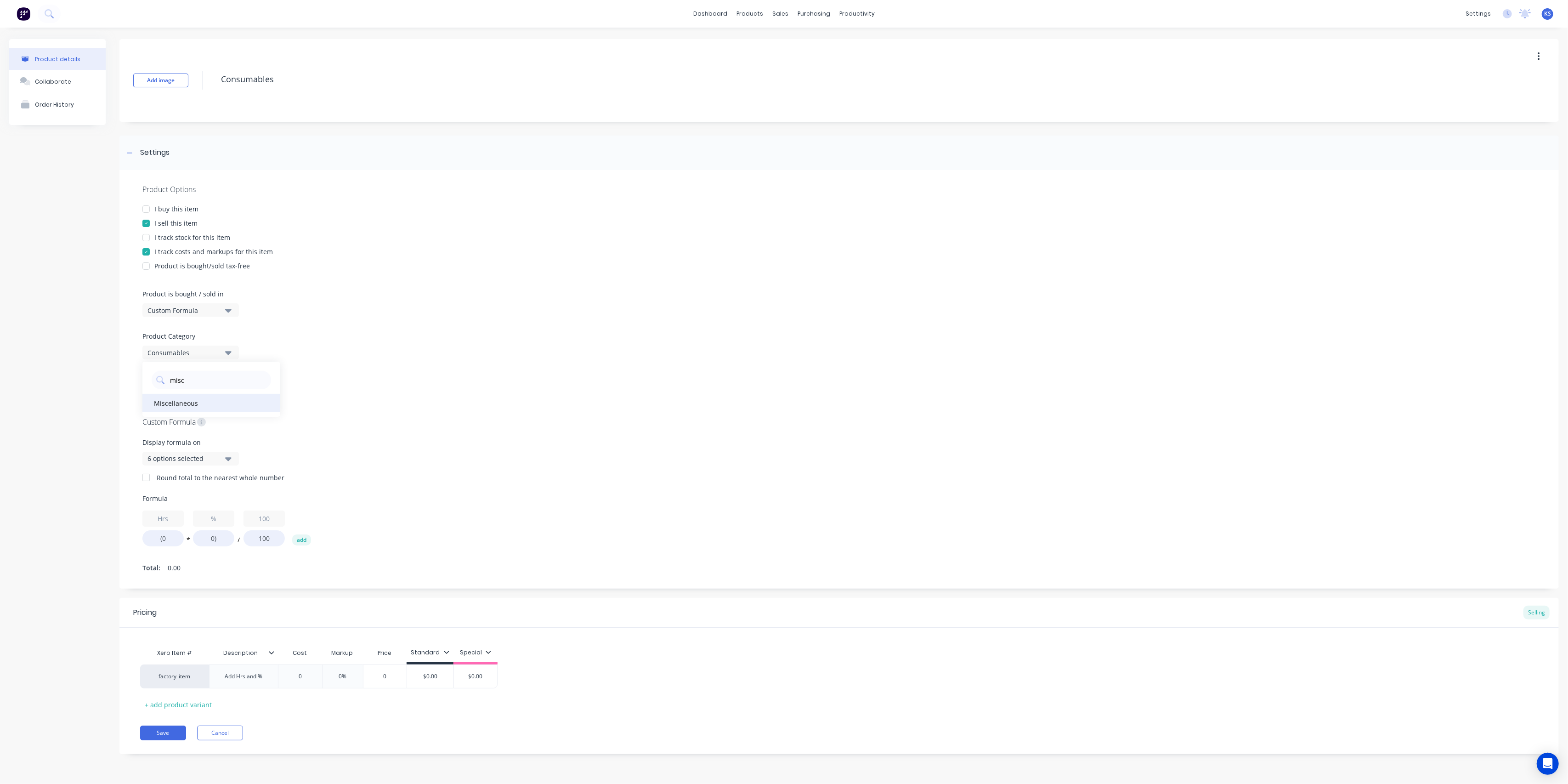
click at [205, 404] on div "Miscellaneous" at bounding box center [211, 403] width 138 height 18
click at [91, 373] on div "Product details Collaborate Order History" at bounding box center [57, 403] width 96 height 729
click at [228, 458] on icon "button" at bounding box center [228, 459] width 7 height 4
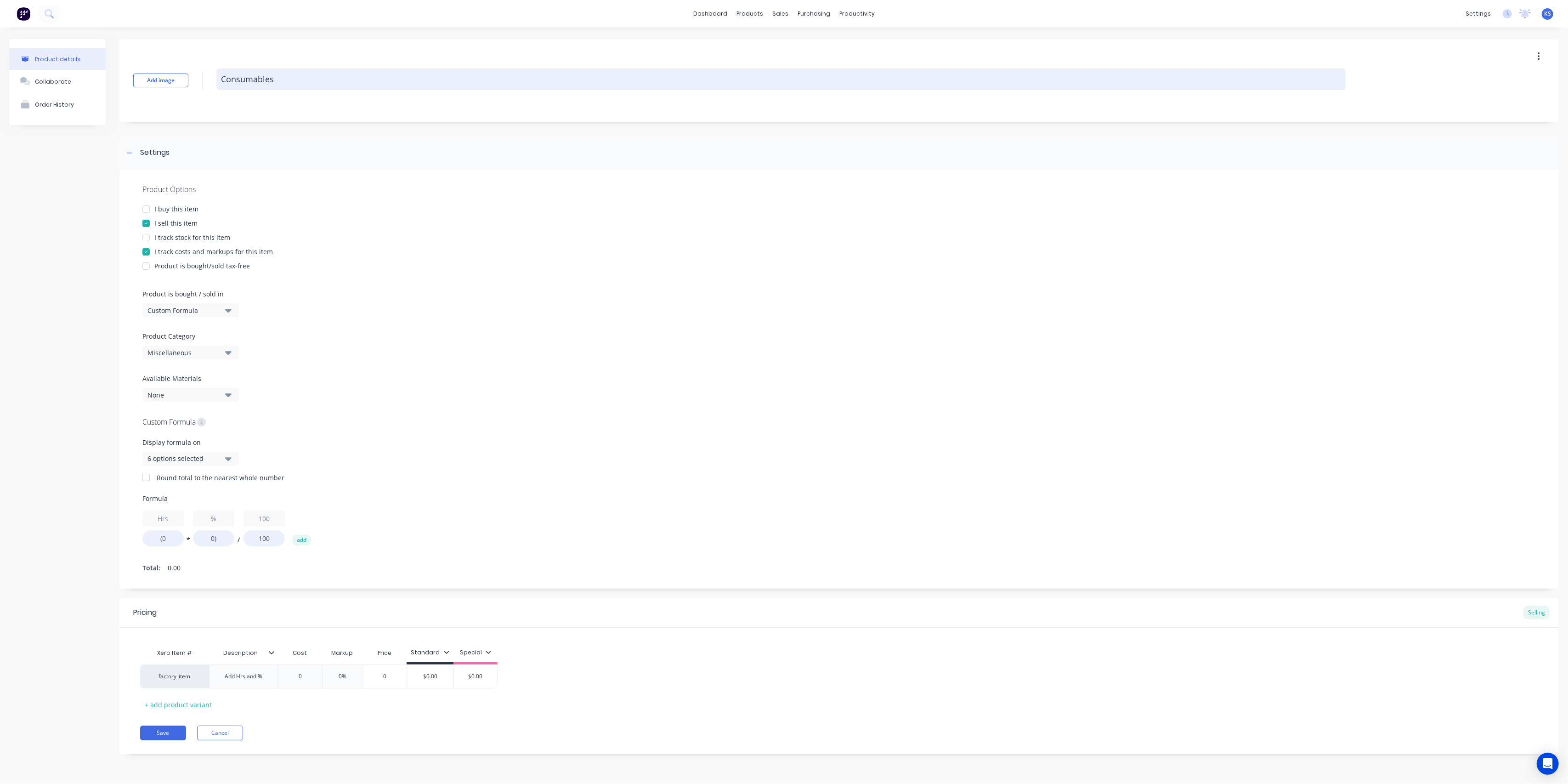
drag, startPoint x: 222, startPoint y: 76, endPoint x: 389, endPoint y: 76, distance: 167.0
click at [389, 76] on textarea "Consumables" at bounding box center [780, 79] width 1129 height 21
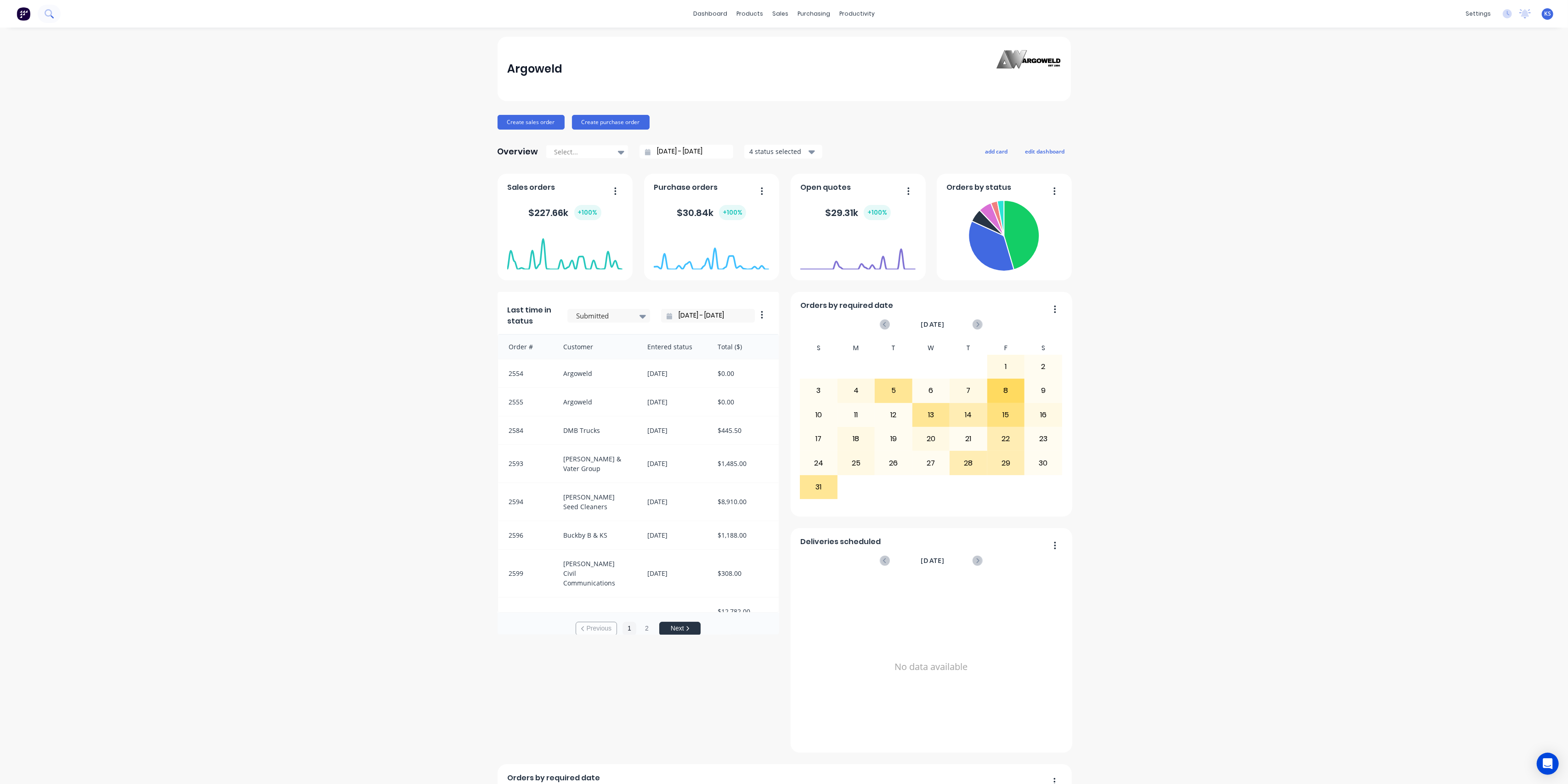
click at [51, 16] on icon at bounding box center [49, 13] width 9 height 9
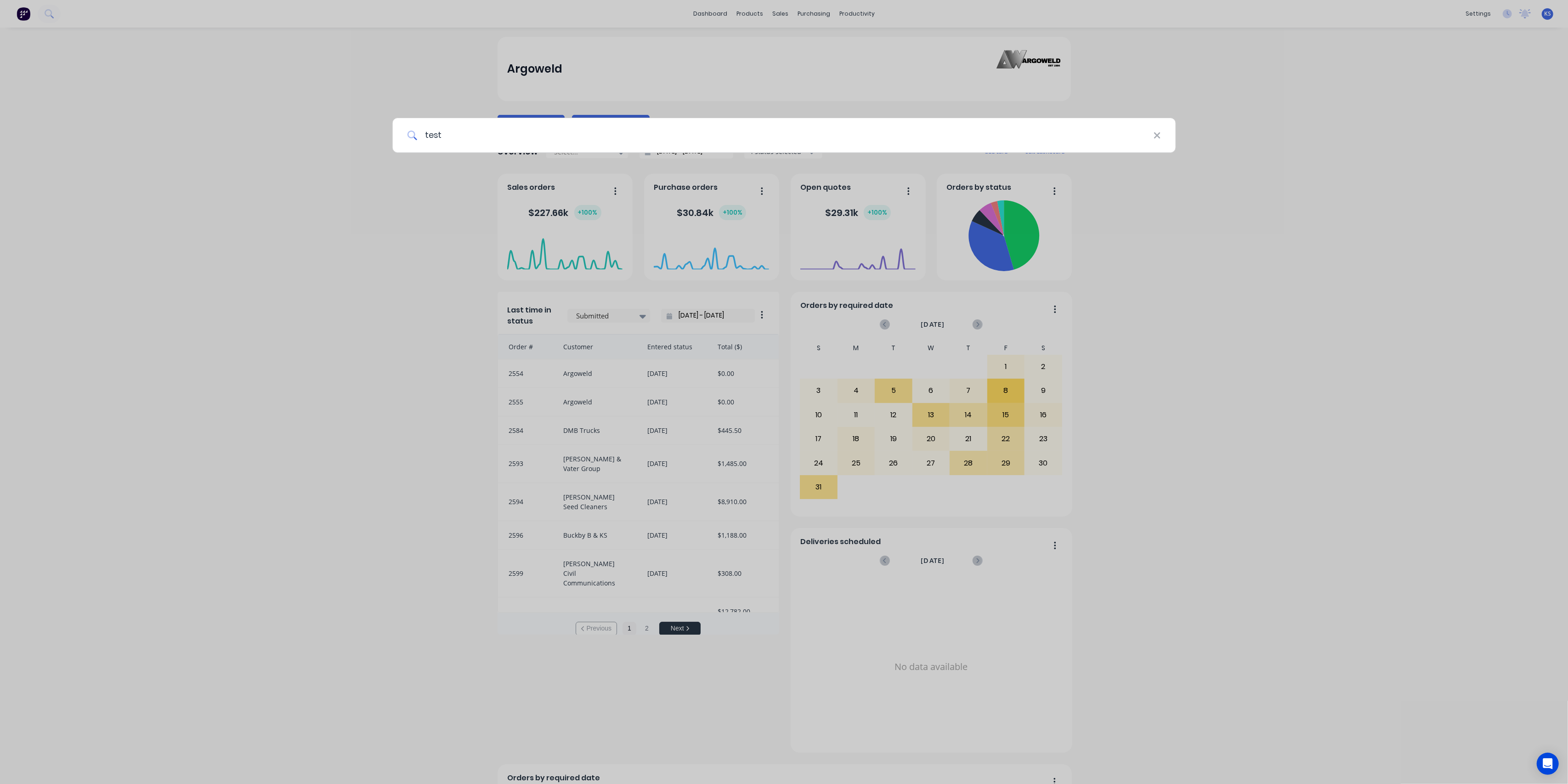
type input "test"
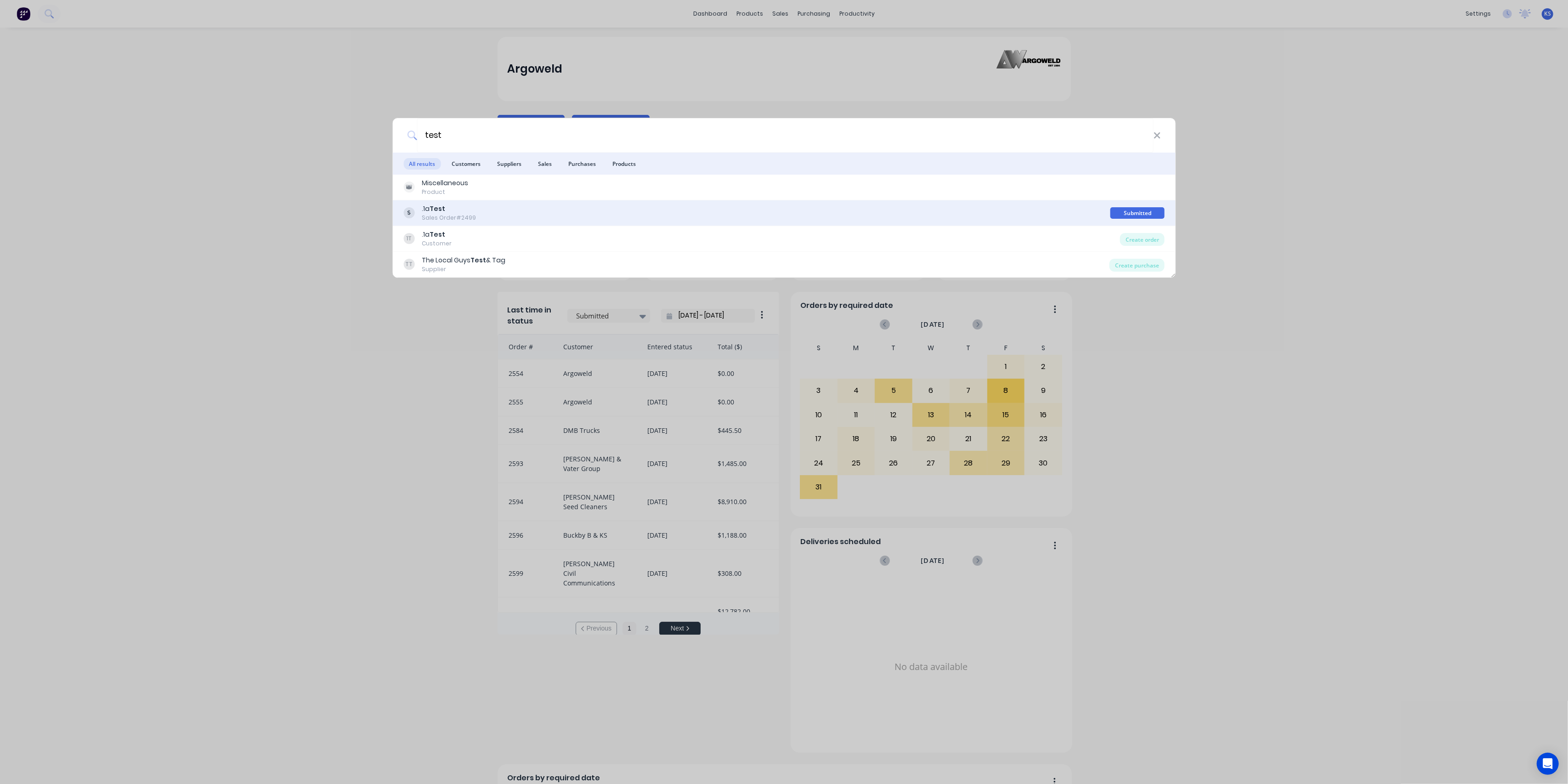
click at [486, 209] on div ".1a Test Sales Order #2499" at bounding box center [757, 212] width 707 height 18
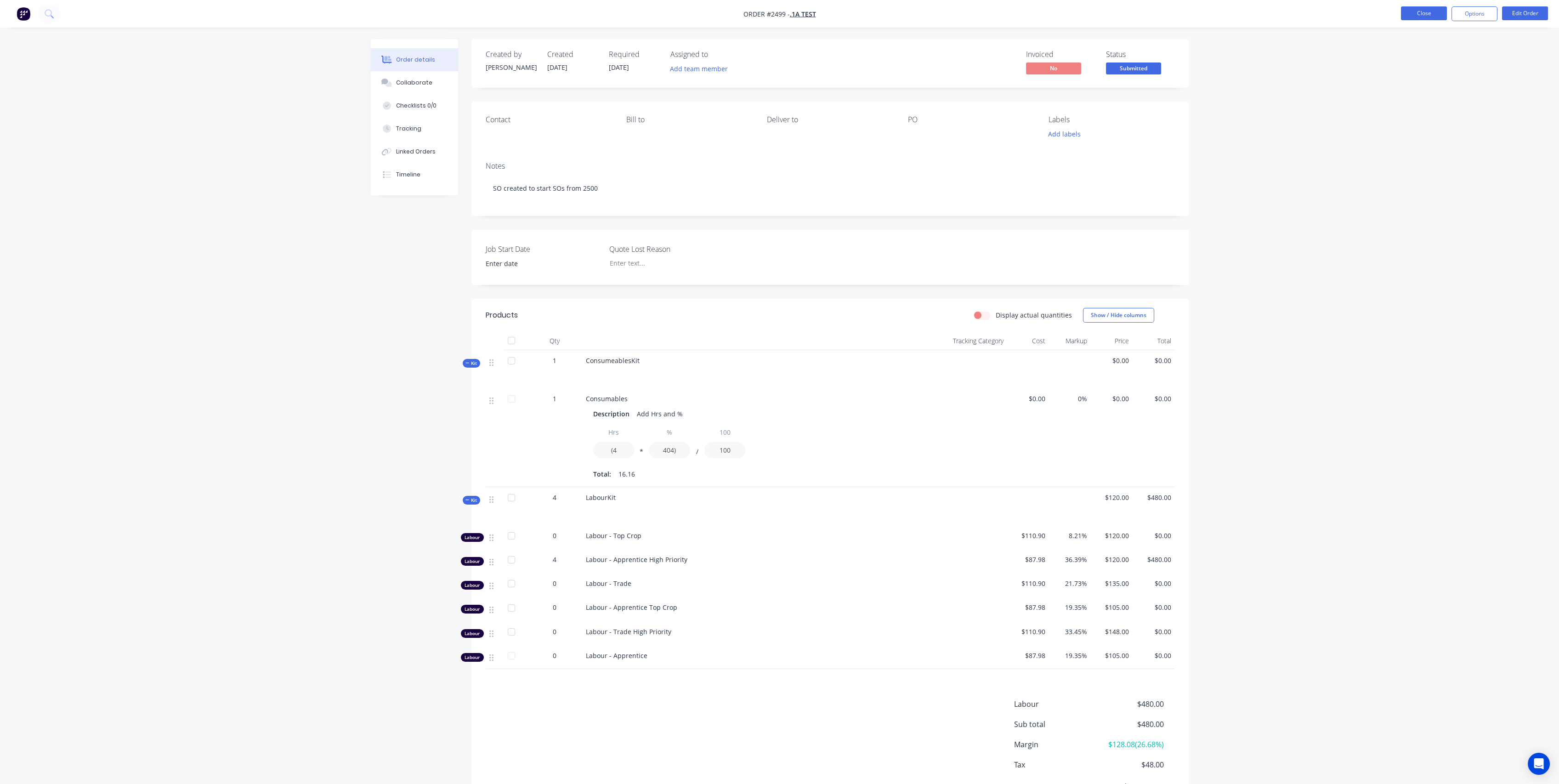
click at [1432, 14] on button "Close" at bounding box center [1423, 13] width 46 height 14
